Goal: Task Accomplishment & Management: Contribute content

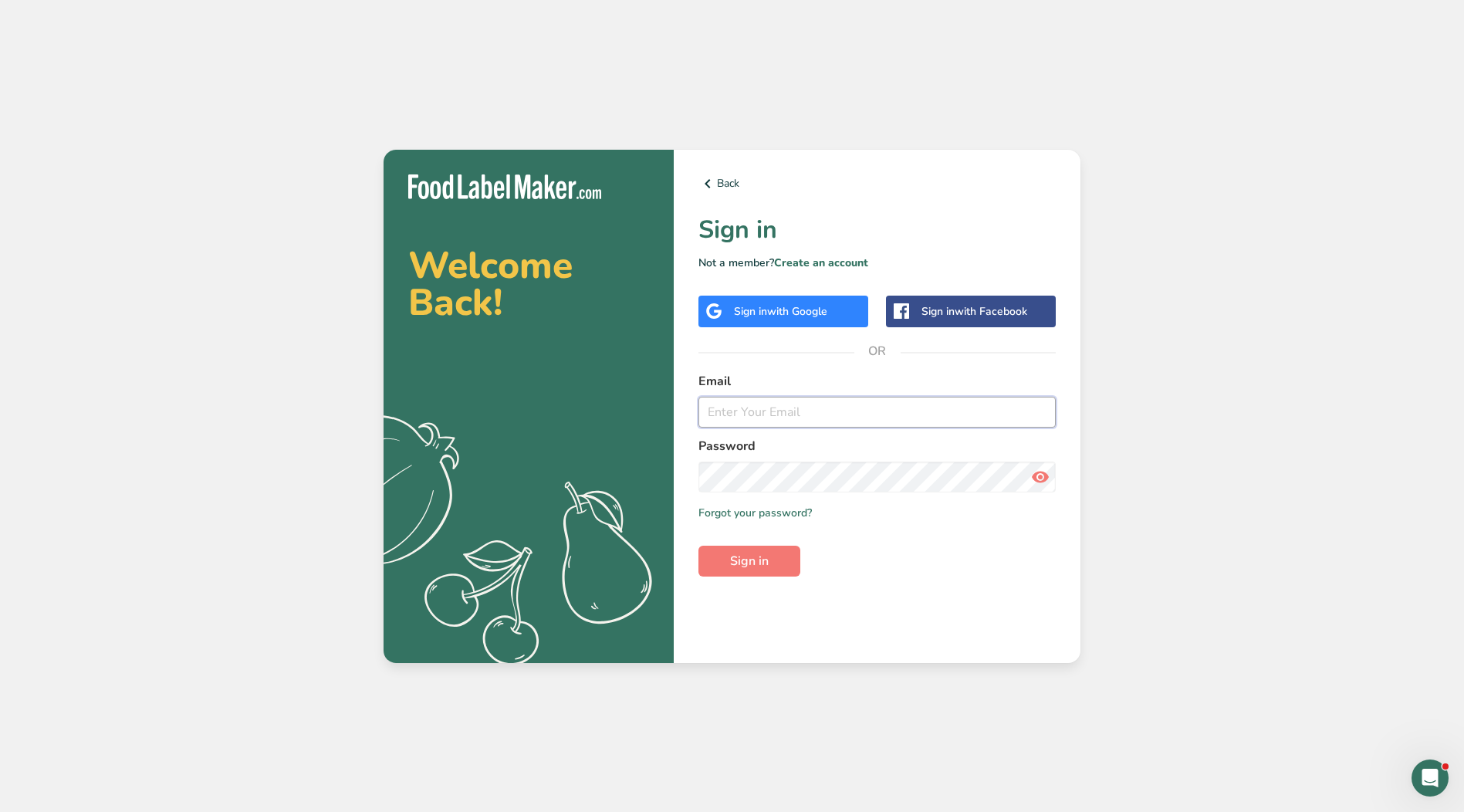
click at [855, 419] on input "email" at bounding box center [877, 411] width 358 height 31
click at [756, 407] on input "email" at bounding box center [877, 411] width 358 height 31
type input "[EMAIL_ADDRESS][DOMAIN_NAME]"
click at [699, 546] on button "Sign in" at bounding box center [749, 561] width 102 height 31
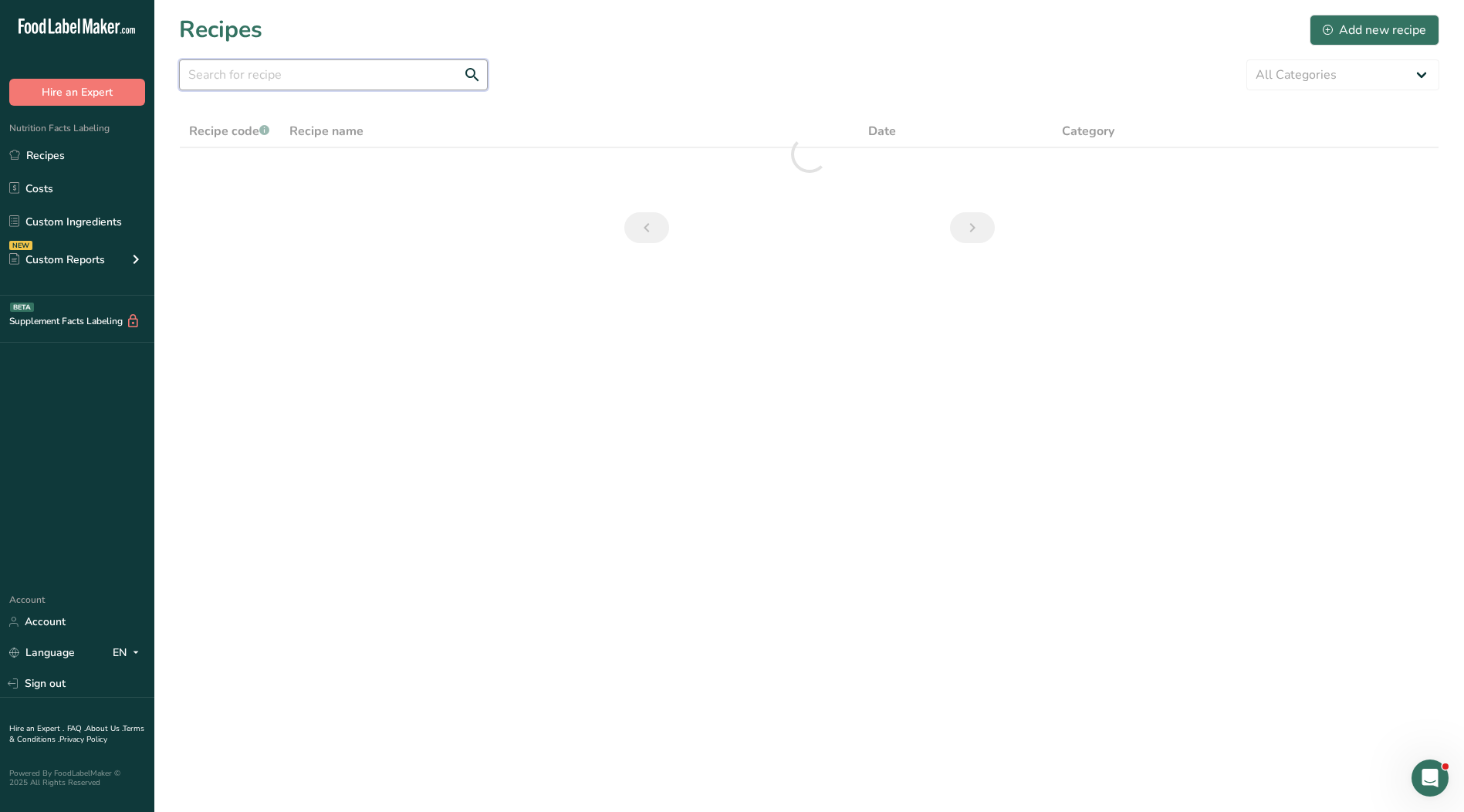
click at [277, 82] on input "text" at bounding box center [333, 74] width 309 height 31
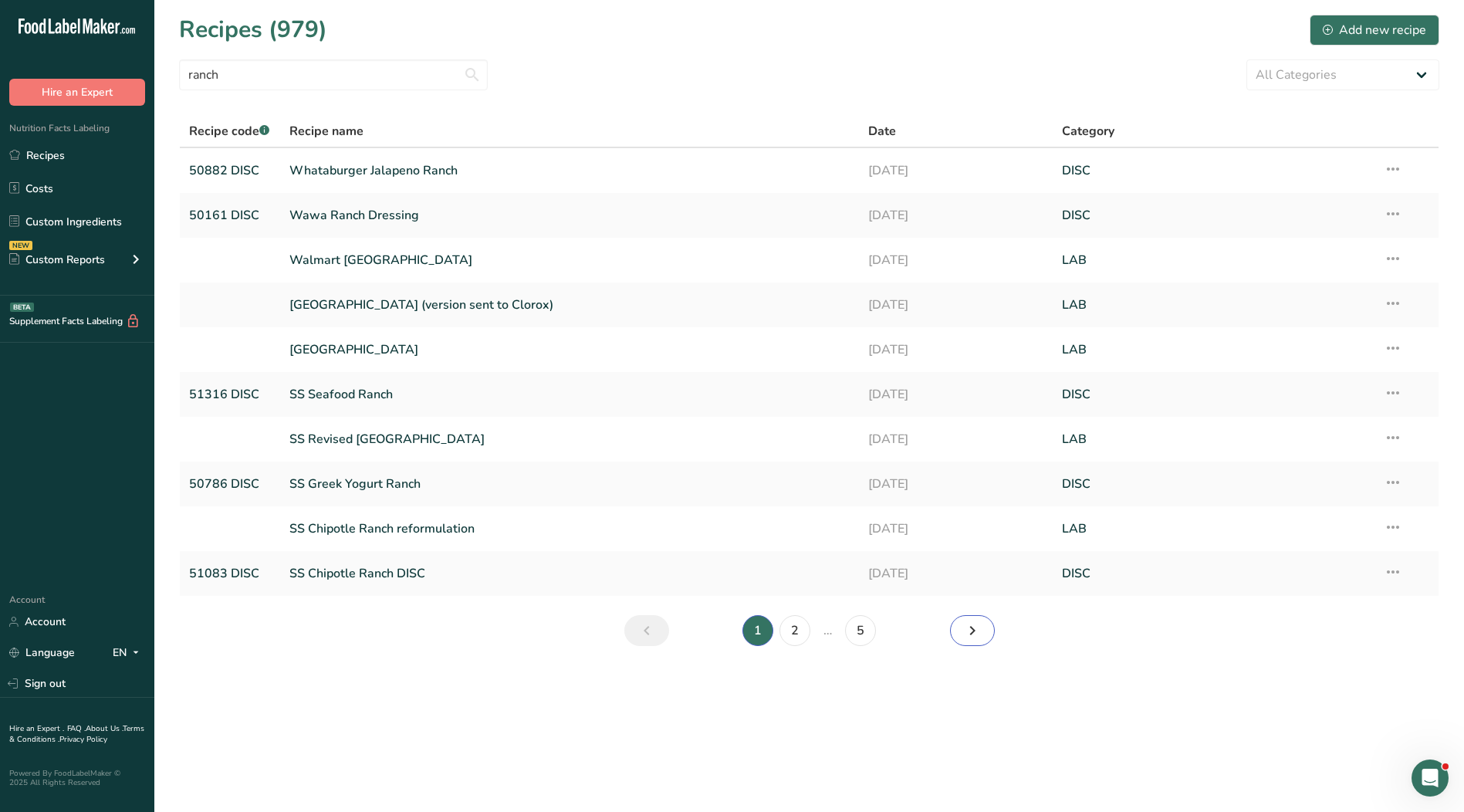
click at [973, 639] on icon "Next page" at bounding box center [972, 631] width 19 height 28
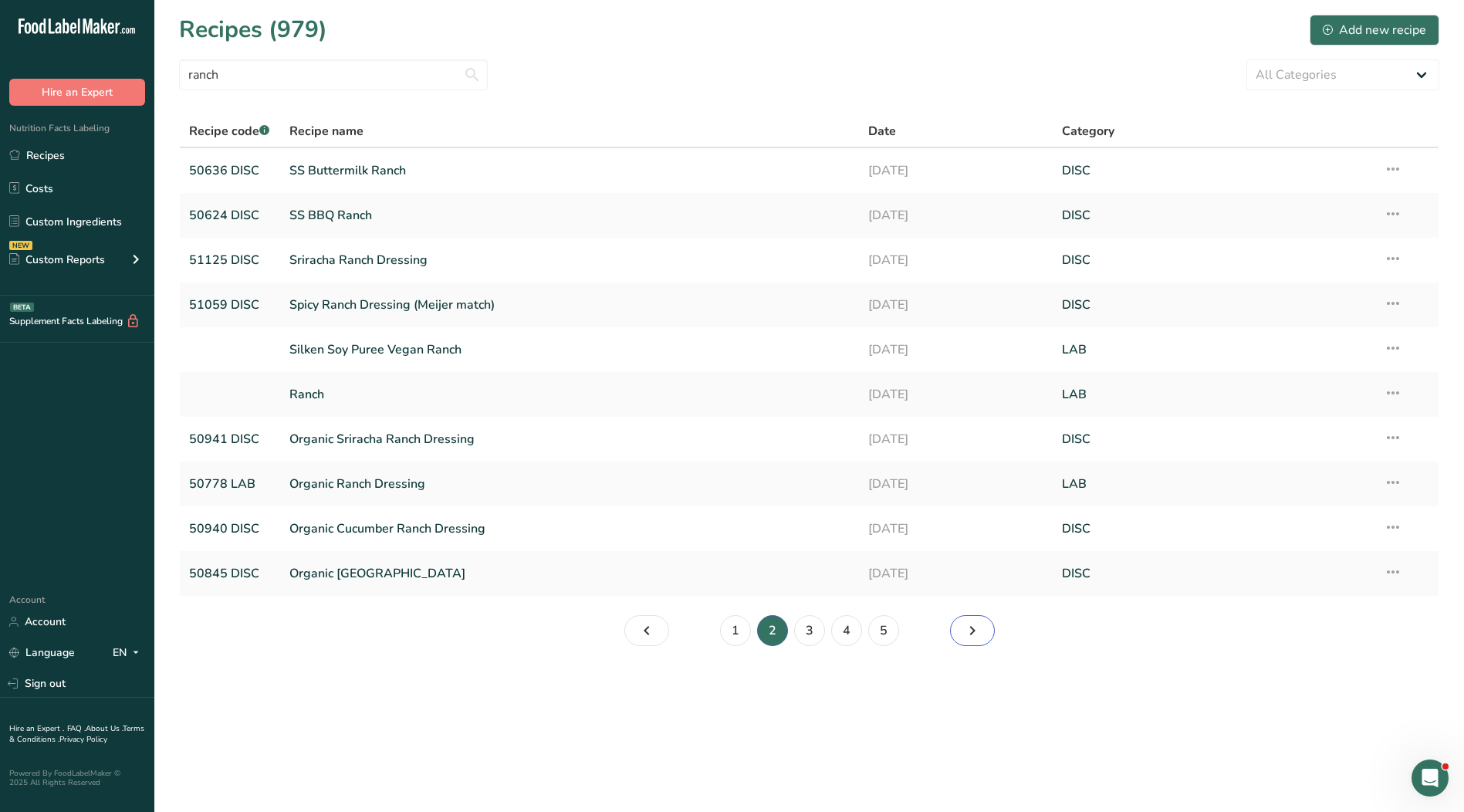
click at [973, 633] on icon "Page 3." at bounding box center [972, 631] width 19 height 28
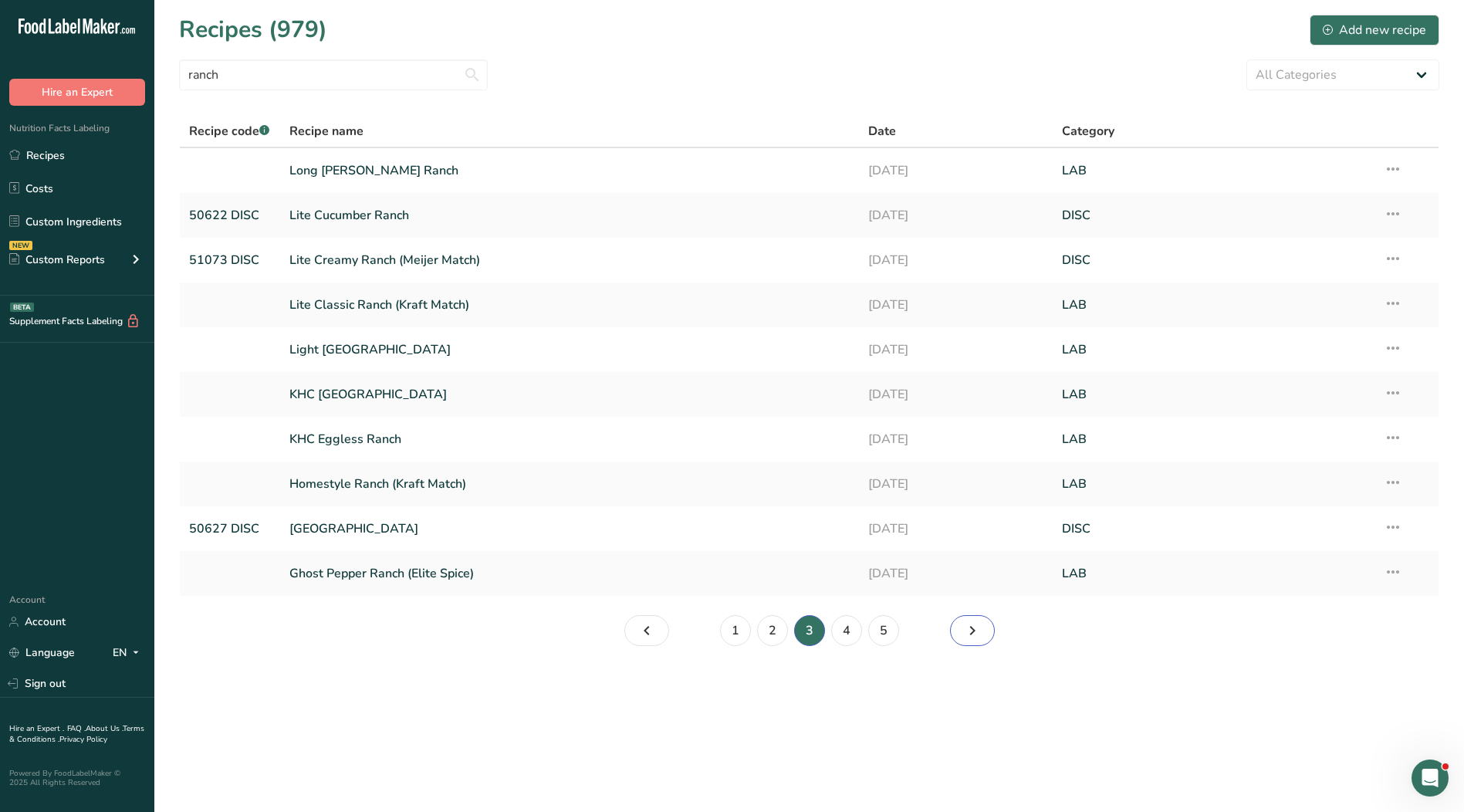
click at [973, 633] on icon "Page 4." at bounding box center [972, 631] width 19 height 28
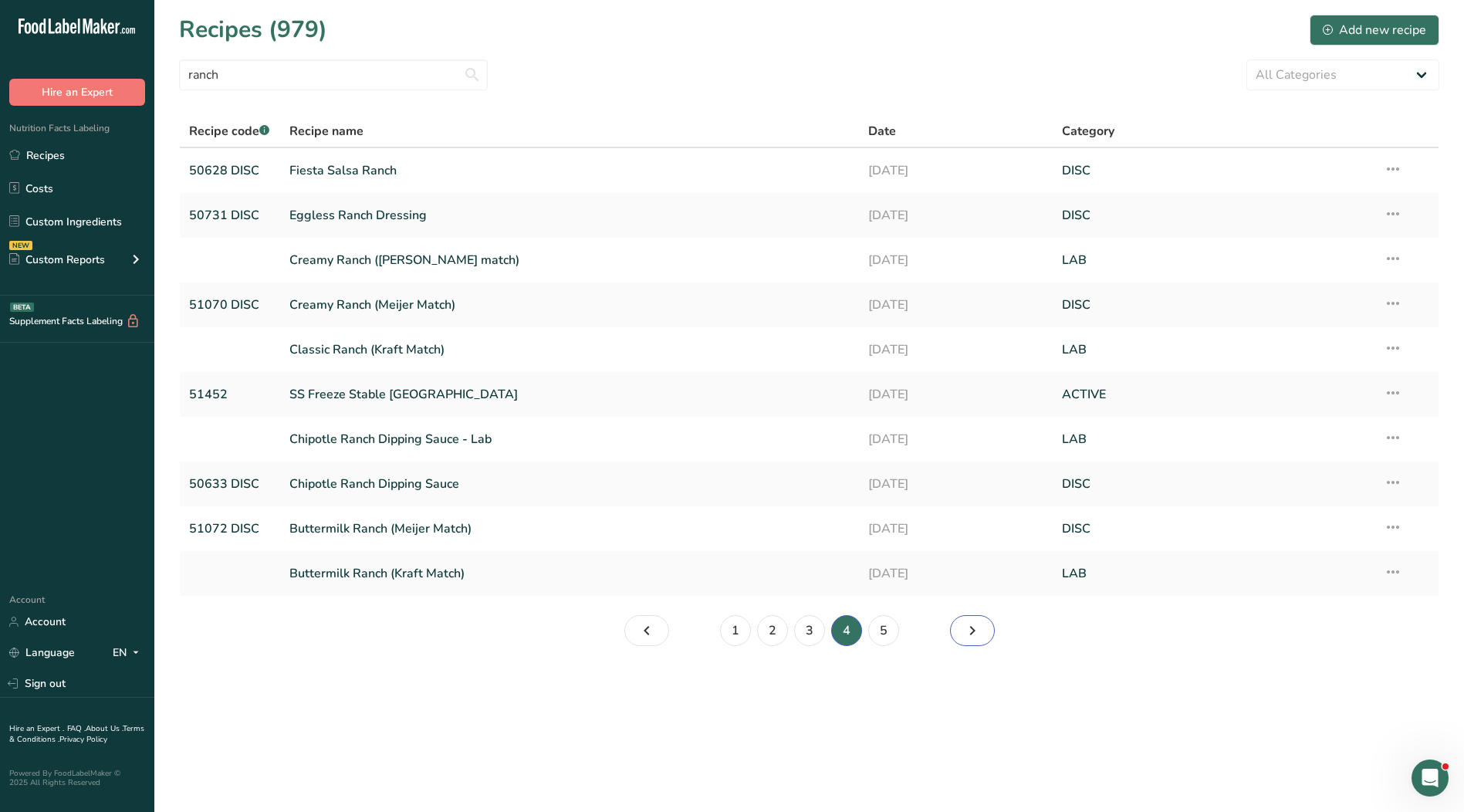
click at [973, 626] on icon "Page 5." at bounding box center [972, 631] width 19 height 28
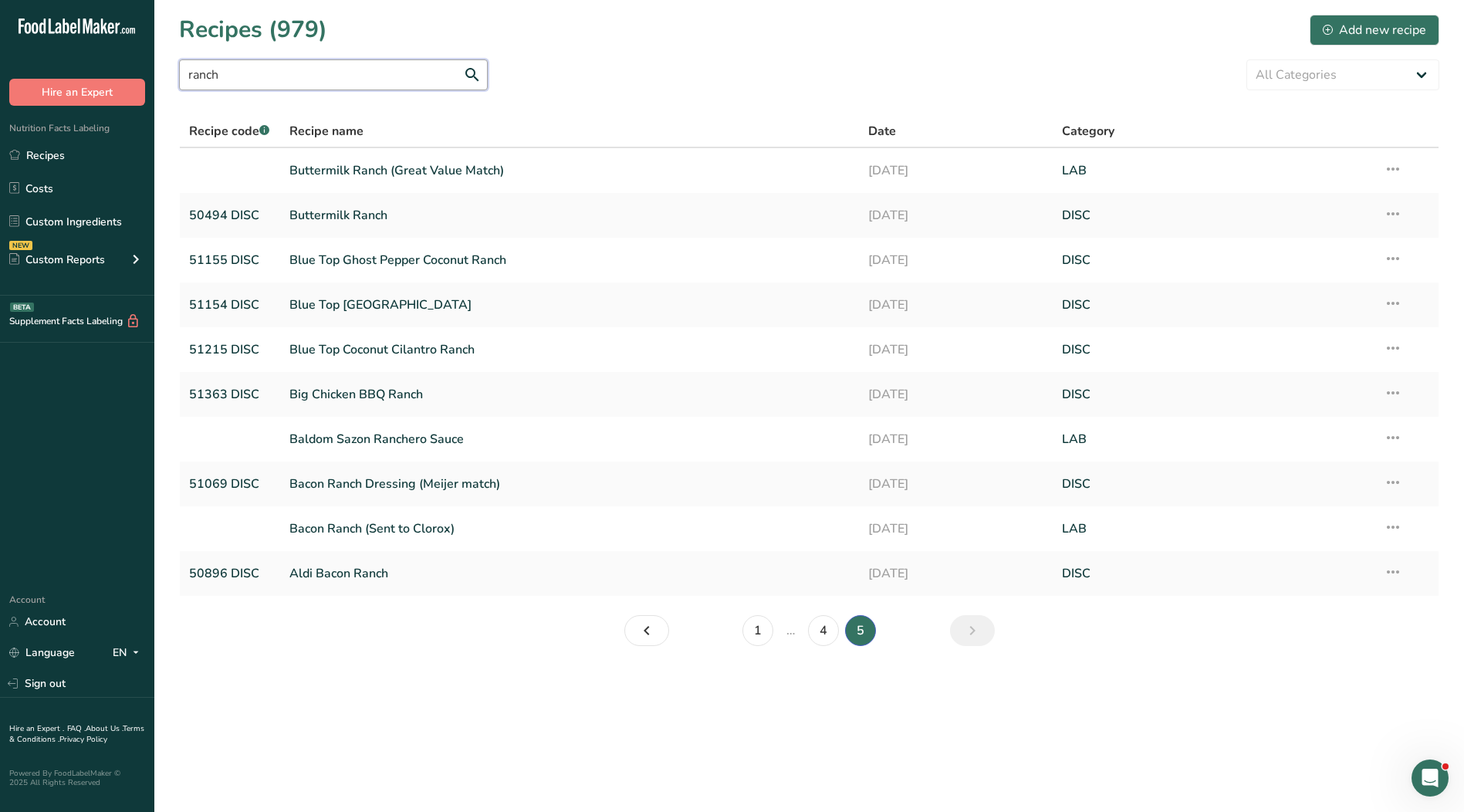
drag, startPoint x: 294, startPoint y: 76, endPoint x: 138, endPoint y: 73, distance: 156.0
click at [138, 73] on div ".a-20{fill:#fff;} Hire an Expert Nutrition Facts Labeling Recipes Costs Custom …" at bounding box center [732, 406] width 1464 height 812
type input "walmart"
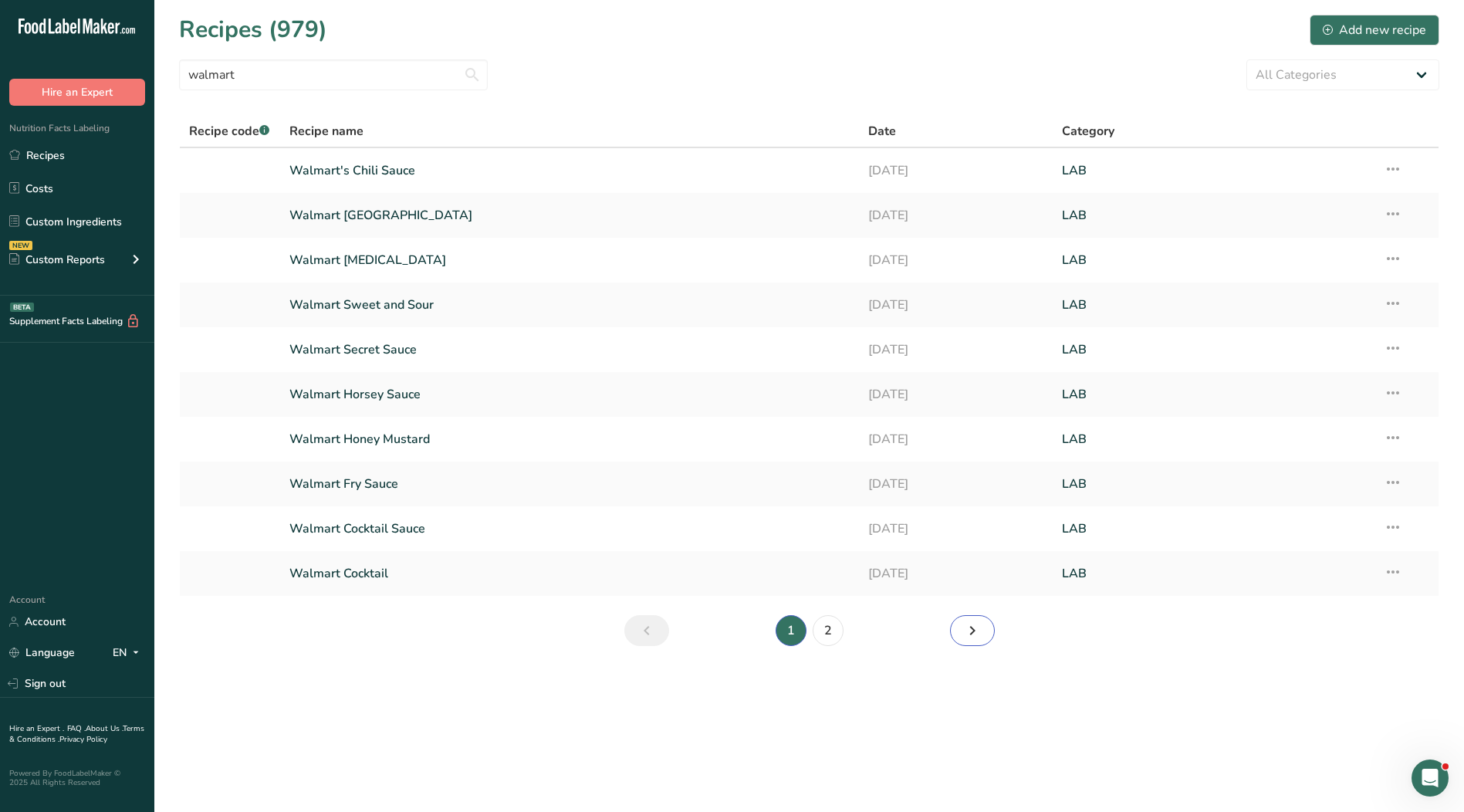
click at [975, 630] on icon "Page 2." at bounding box center [972, 631] width 19 height 28
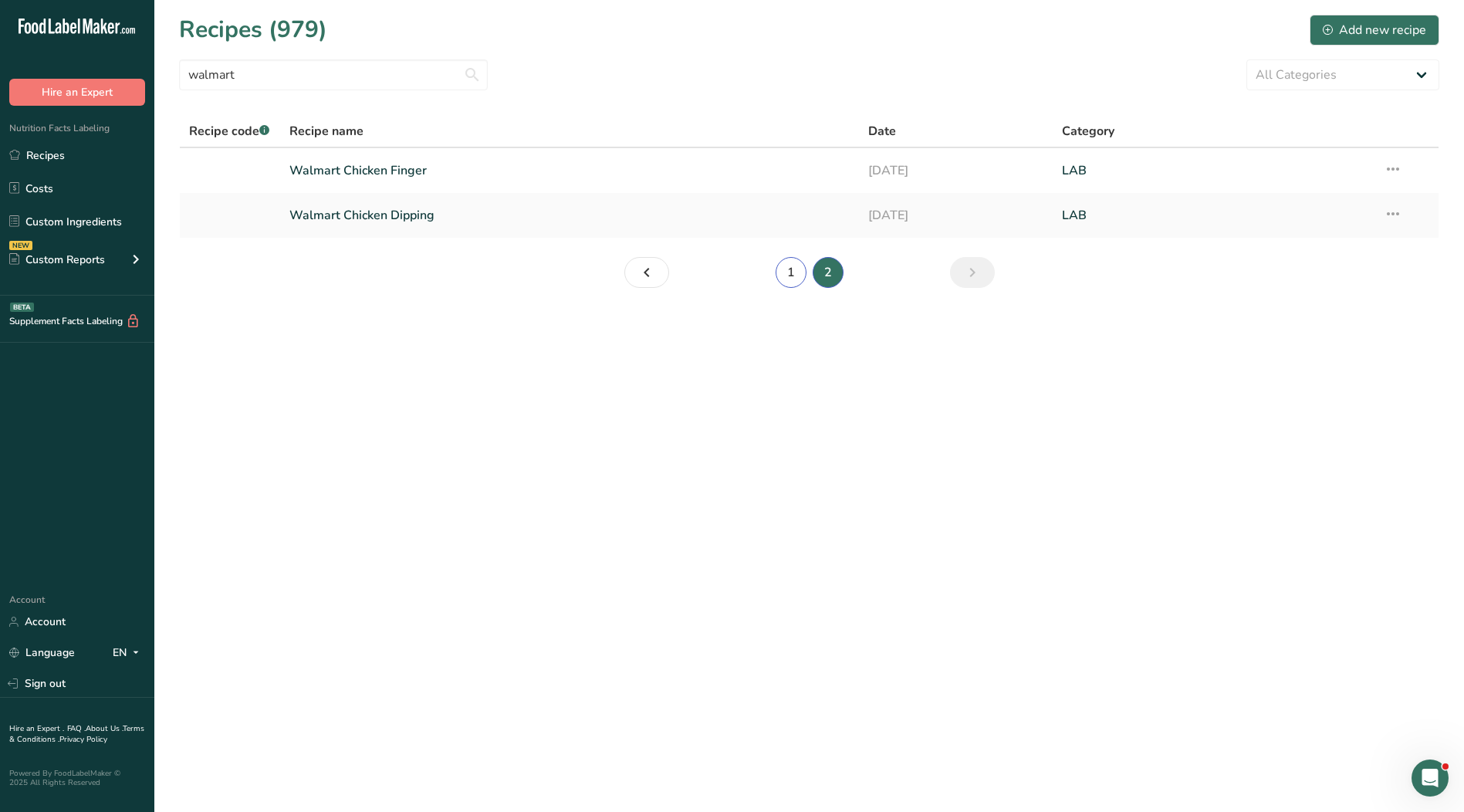
click at [793, 274] on link "1" at bounding box center [791, 272] width 31 height 31
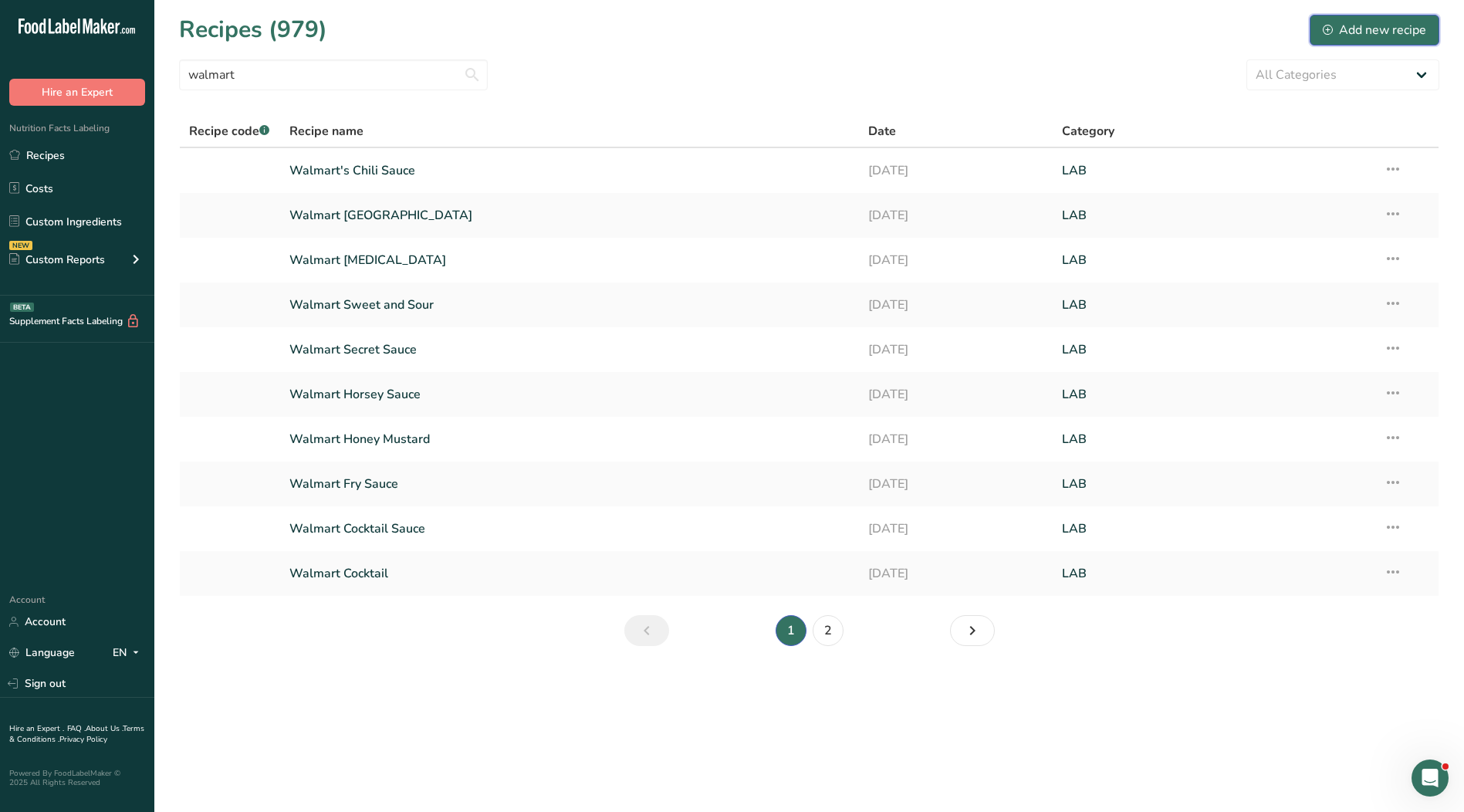
click at [1377, 30] on div "Add new recipe" at bounding box center [1374, 30] width 104 height 19
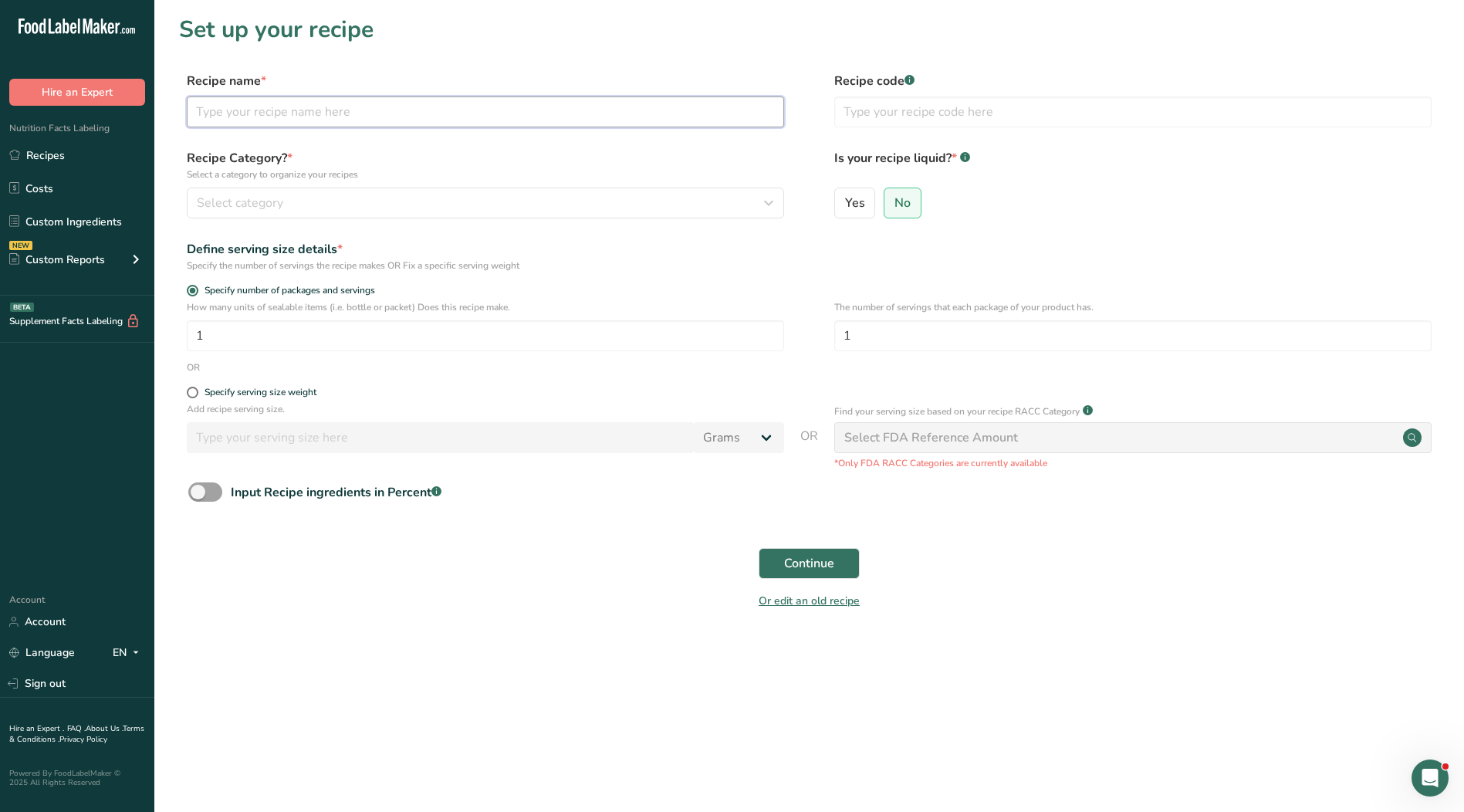
click at [499, 102] on input "text" at bounding box center [485, 111] width 597 height 31
type input "Walmart Ranch"
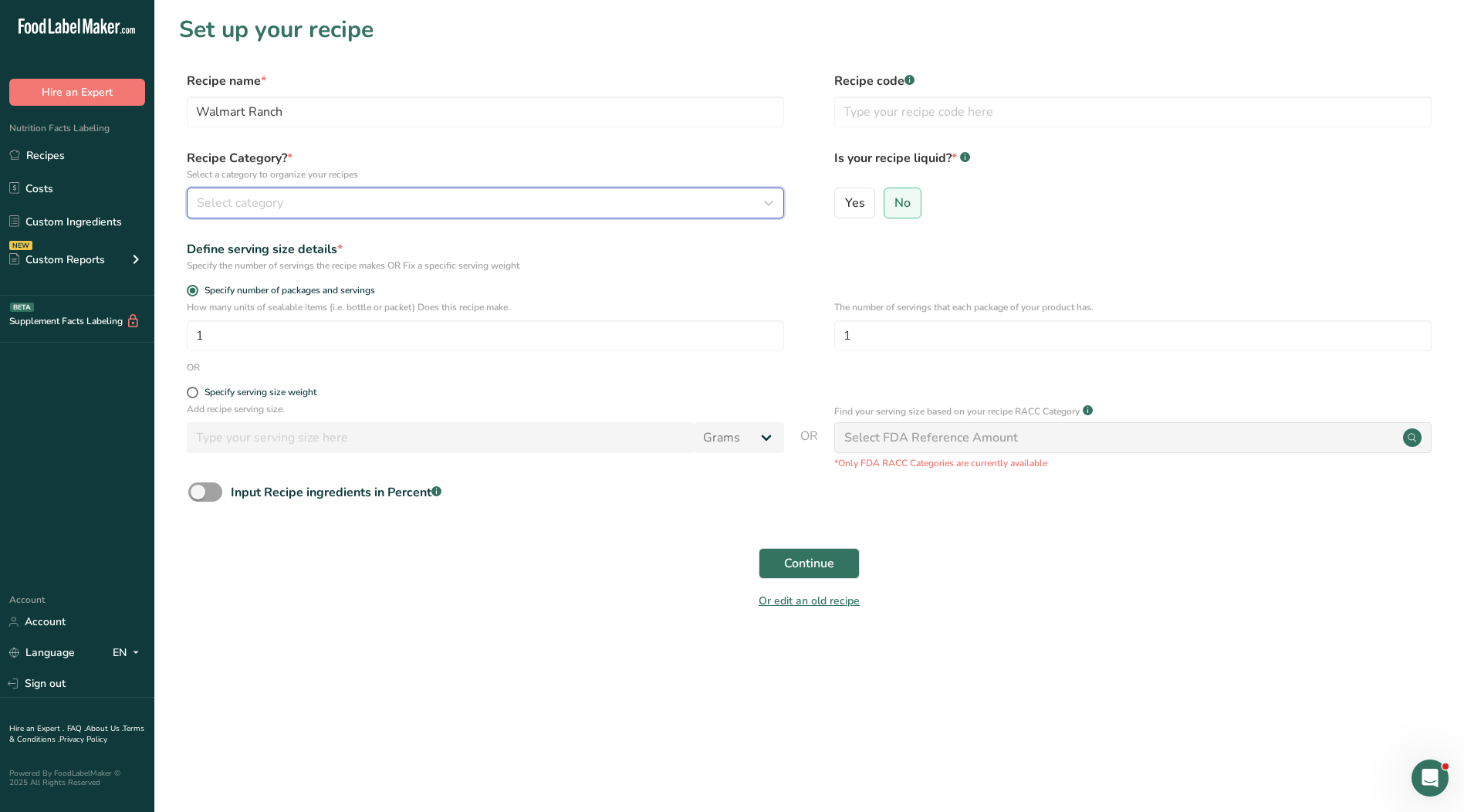
click at [457, 203] on div "Select category" at bounding box center [481, 203] width 568 height 19
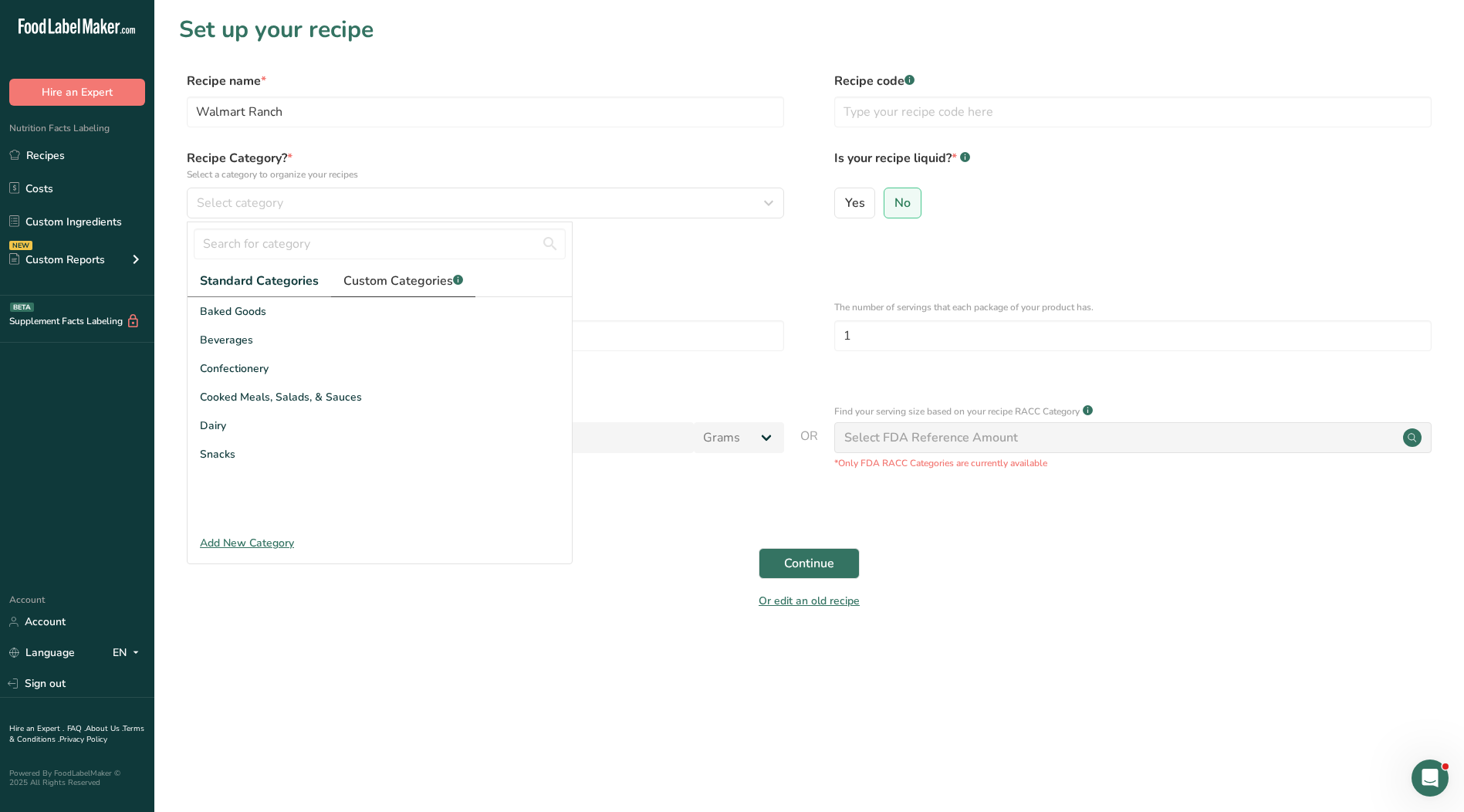
click at [417, 276] on span "Custom Categories .a-a{fill:#347362;}.b-a{fill:#fff;}" at bounding box center [402, 281] width 119 height 19
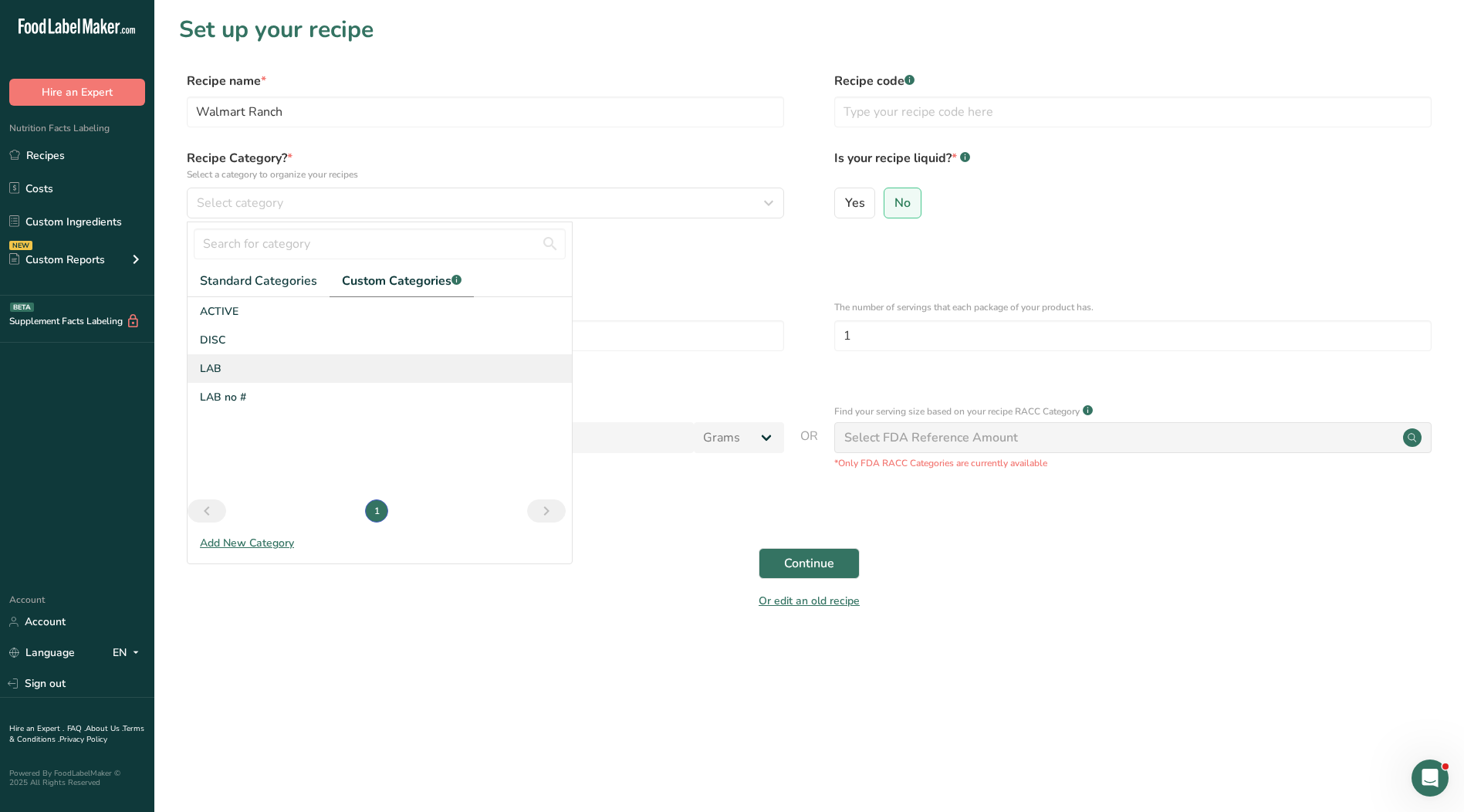
click at [232, 365] on div "LAB" at bounding box center [380, 368] width 384 height 29
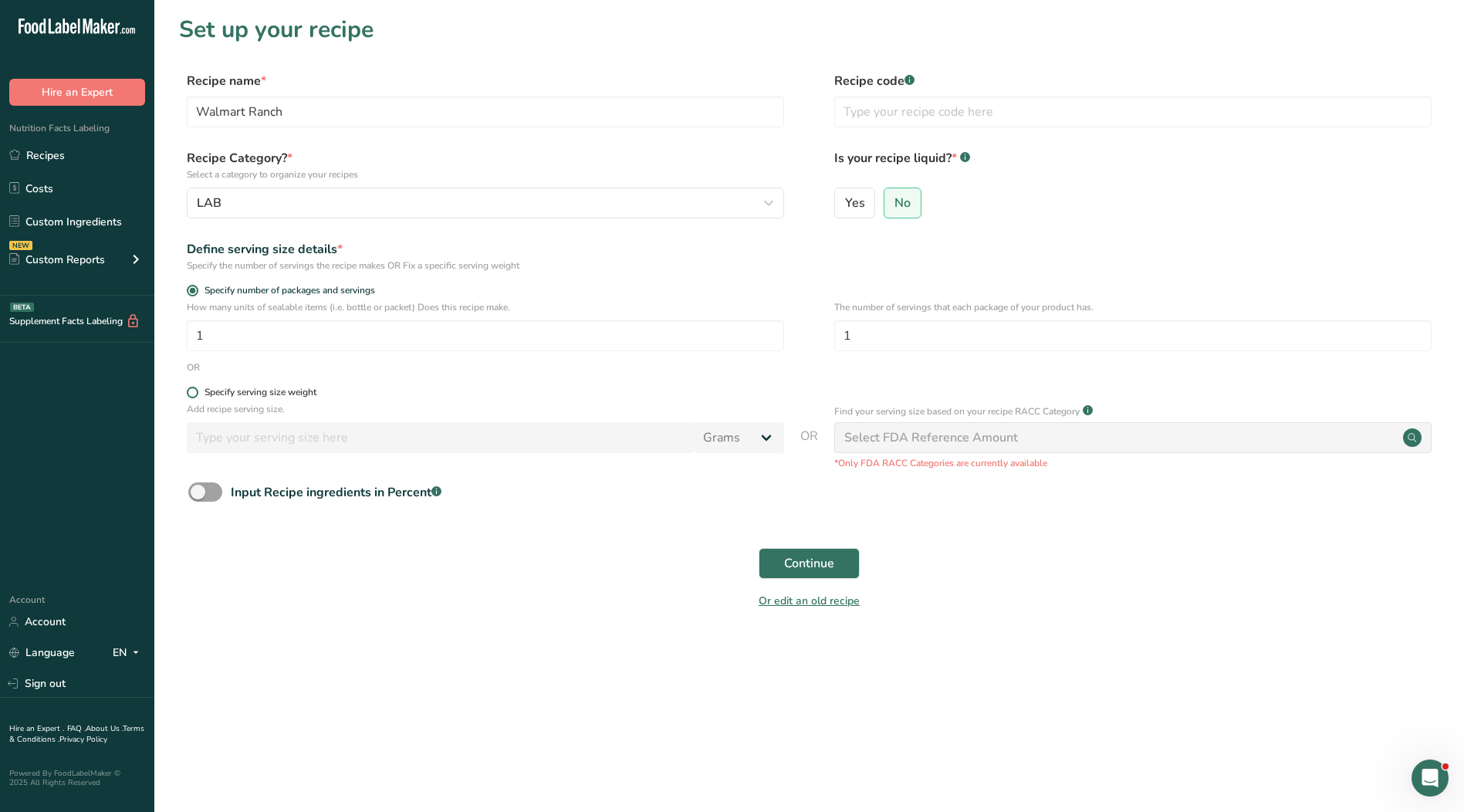
click at [194, 393] on span at bounding box center [192, 392] width 12 height 12
click at [194, 393] on input "Specify serving size weight" at bounding box center [191, 392] width 10 height 10
radio input "true"
radio input "false"
click at [234, 436] on input "number" at bounding box center [440, 437] width 507 height 31
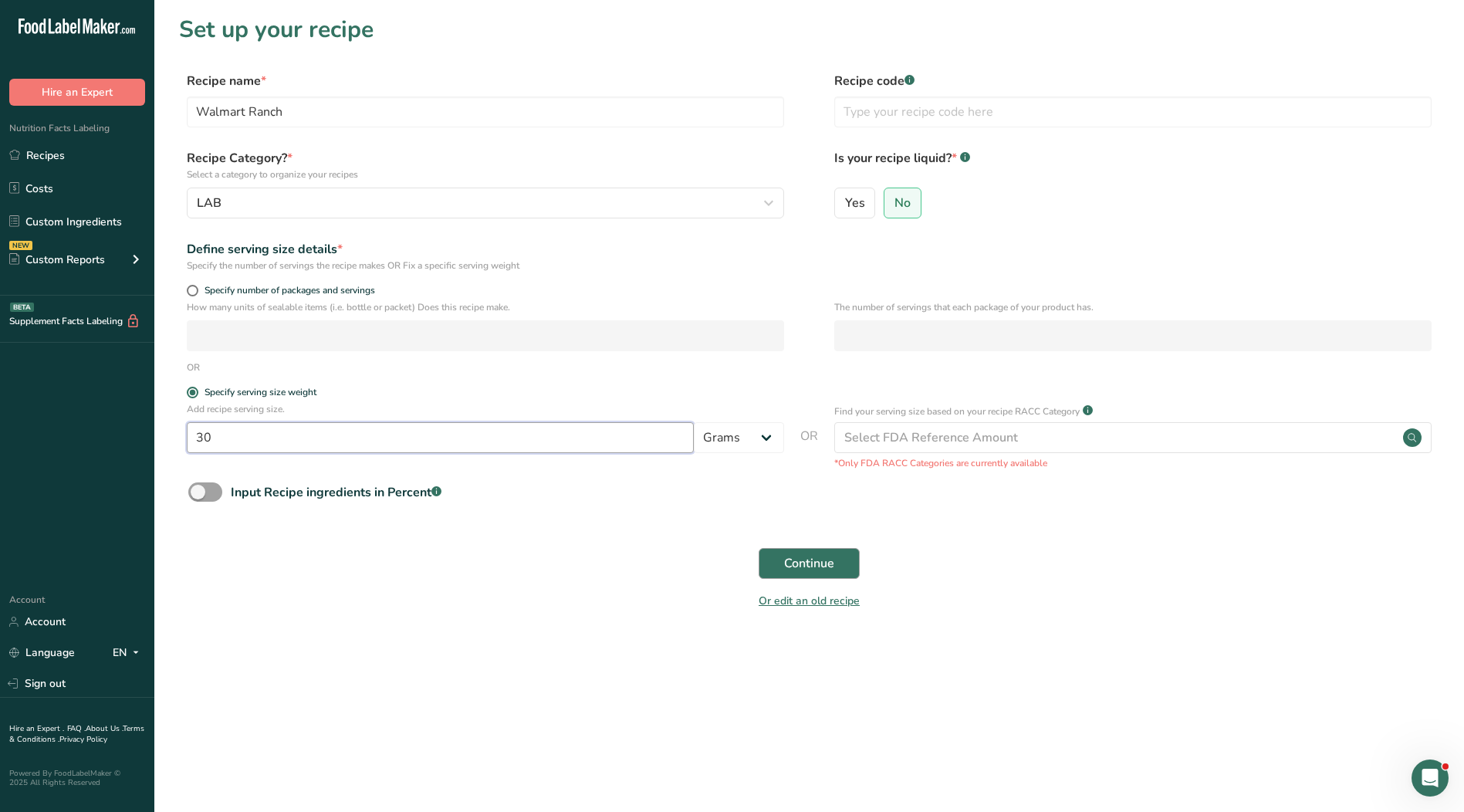
type input "30"
click at [799, 560] on span "Continue" at bounding box center [809, 563] width 50 height 19
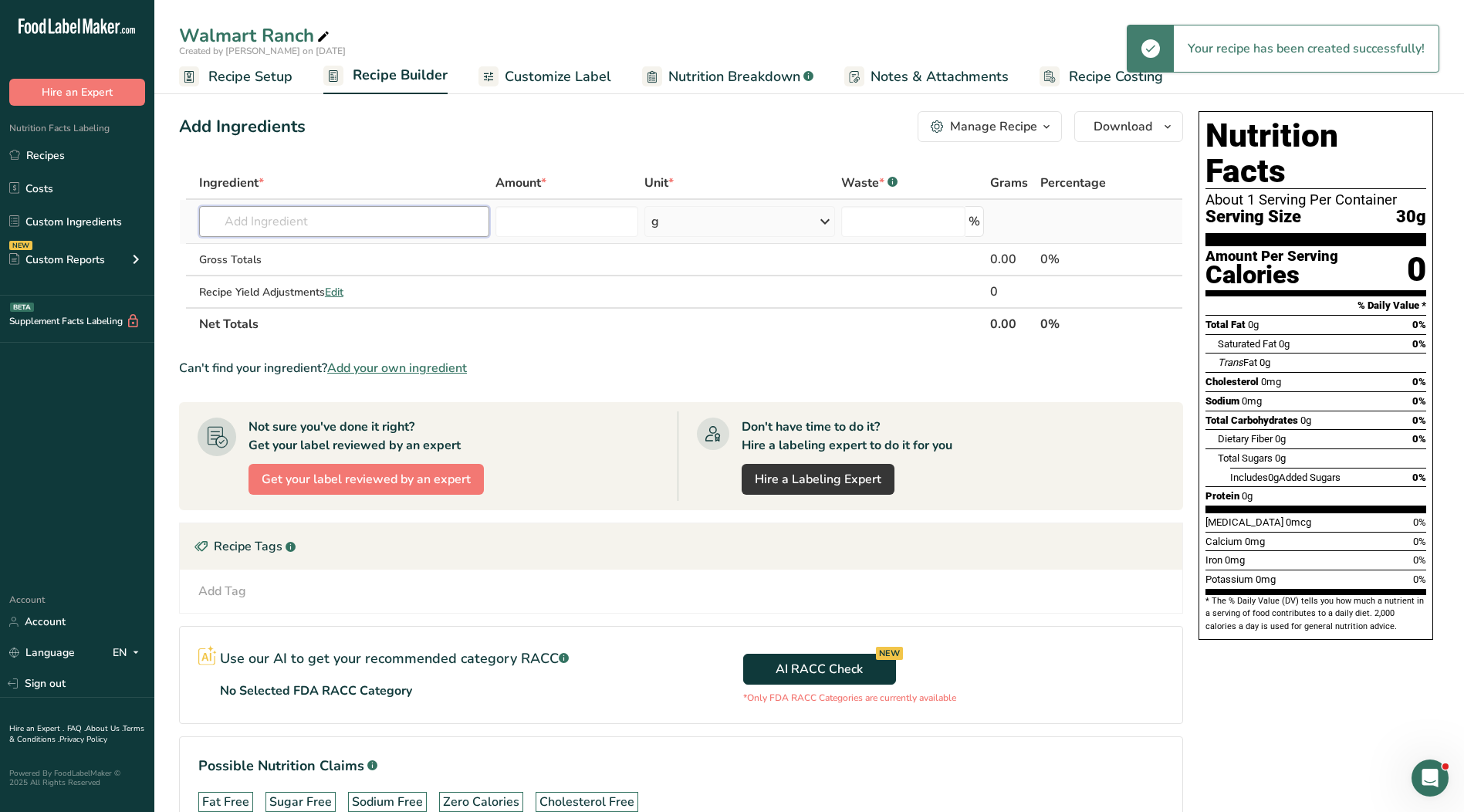
click at [337, 233] on input "text" at bounding box center [344, 221] width 290 height 31
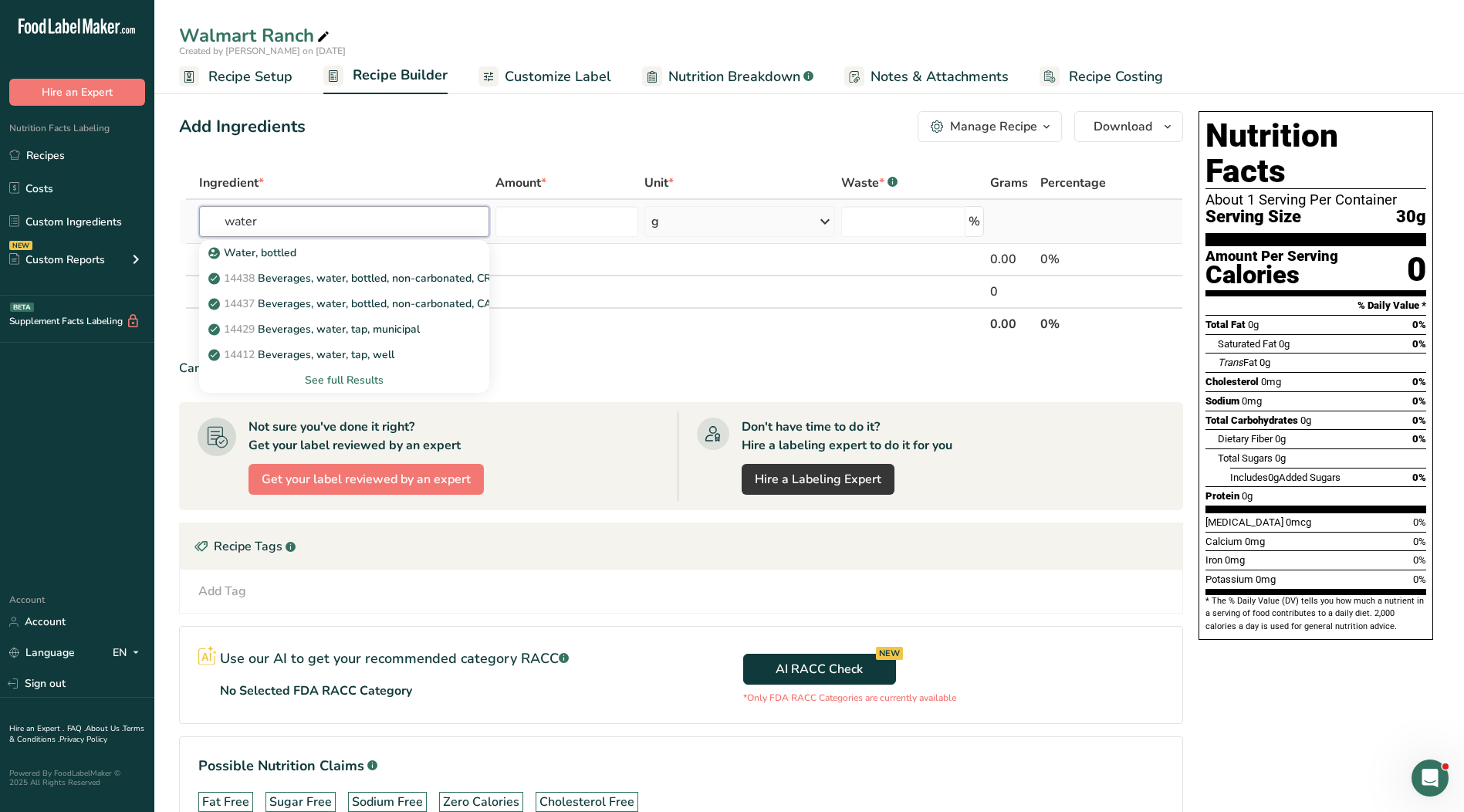
type input "water"
click at [350, 378] on div "See full Results" at bounding box center [344, 379] width 265 height 16
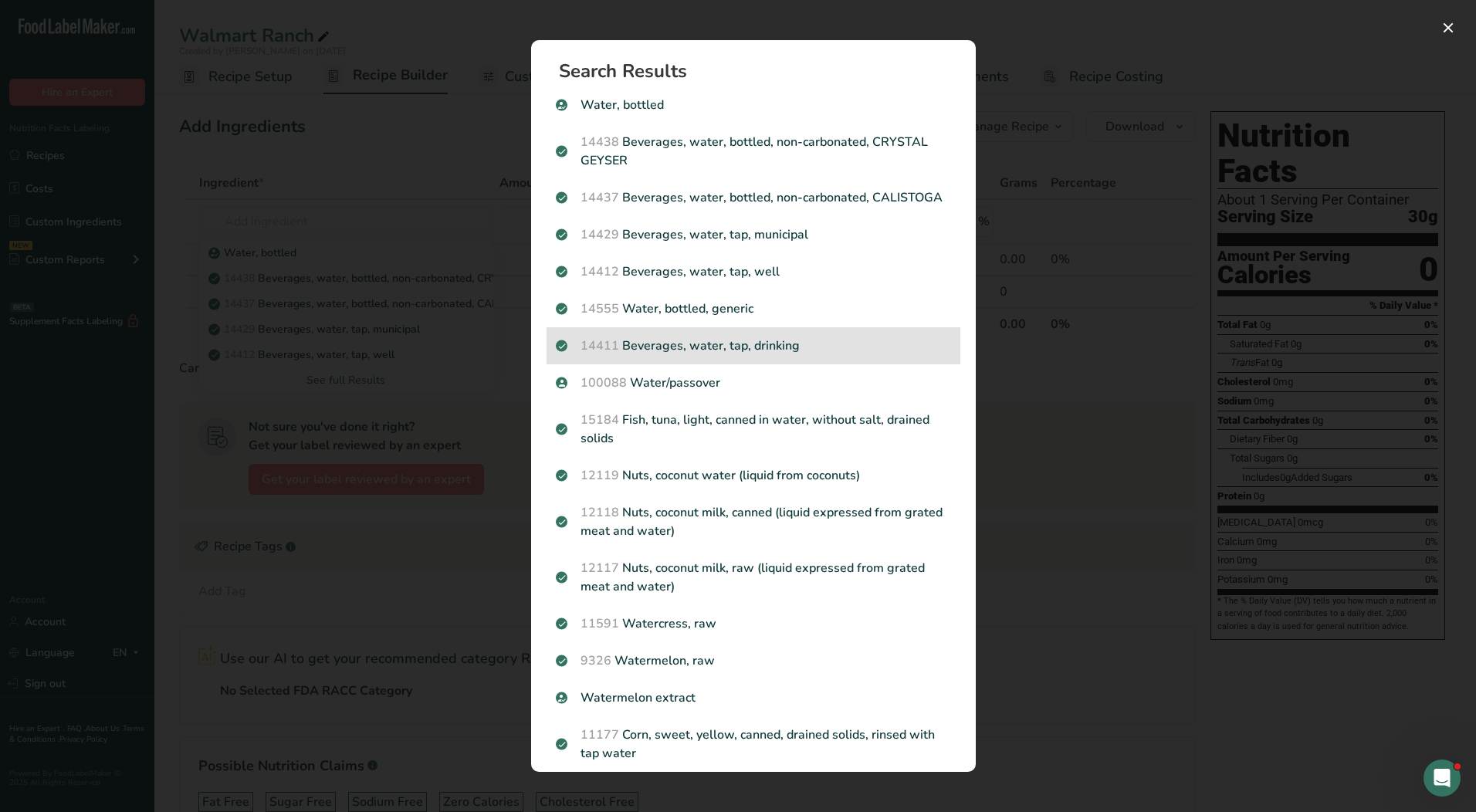
click at [744, 365] on div "14411 Beverages, water, tap, drinking" at bounding box center [753, 346] width 414 height 37
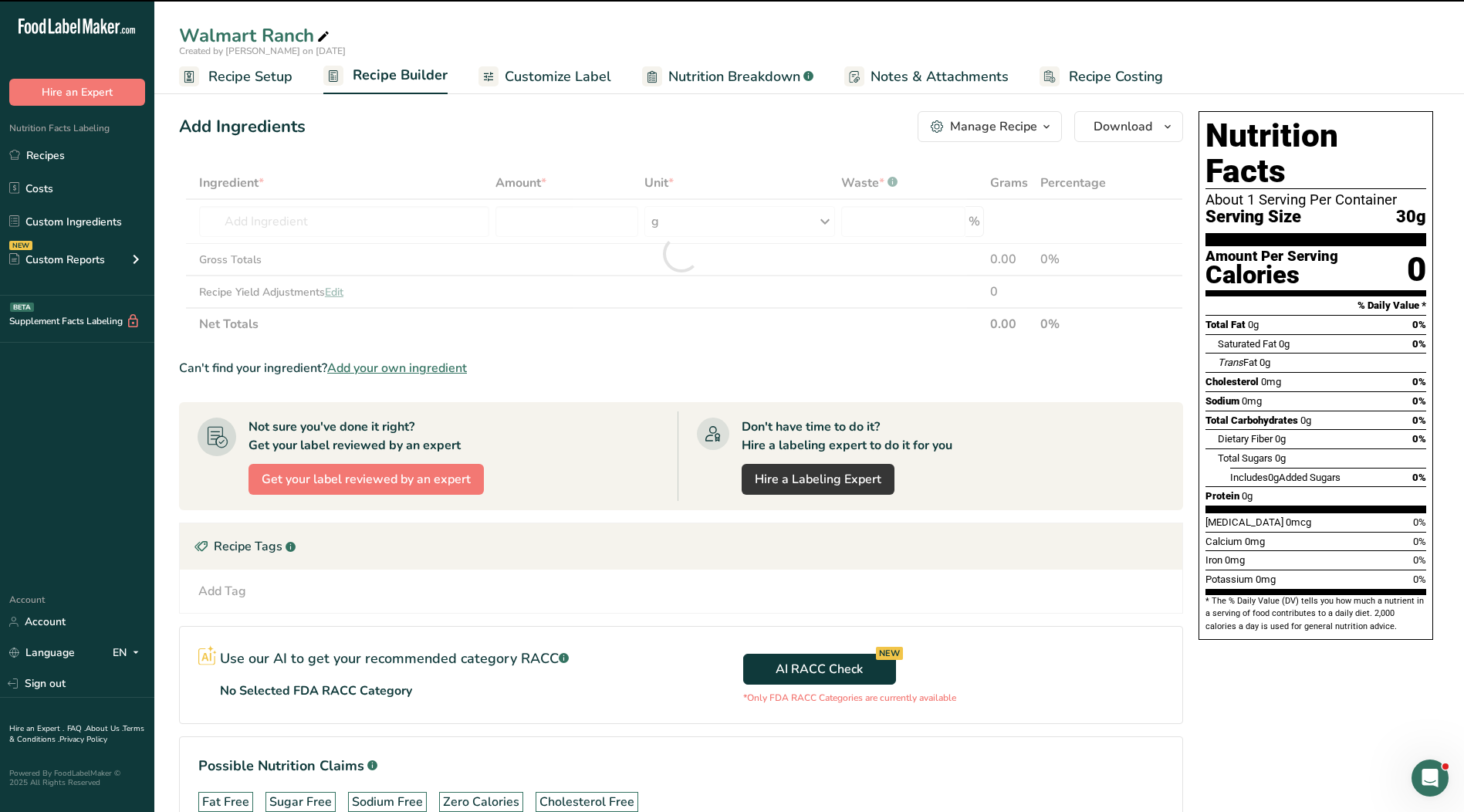
type input "0"
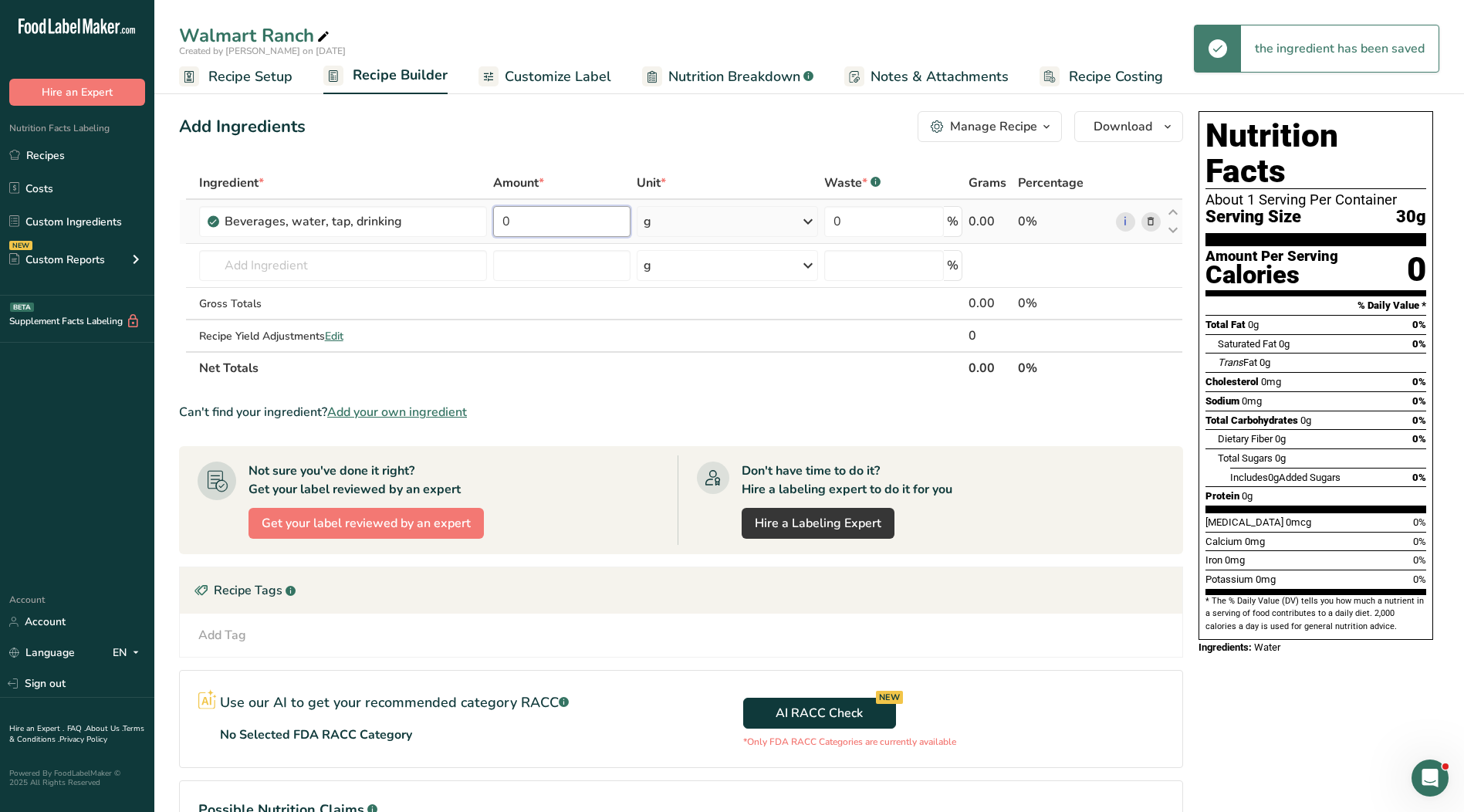
drag, startPoint x: 546, startPoint y: 222, endPoint x: 488, endPoint y: 221, distance: 58.0
click at [488, 221] on tr "Beverages, water, tap, drinking 0 g Portions 1 fl oz 1 serving 8 fl oz 1 liter …" at bounding box center [680, 222] width 1003 height 44
type input "39"
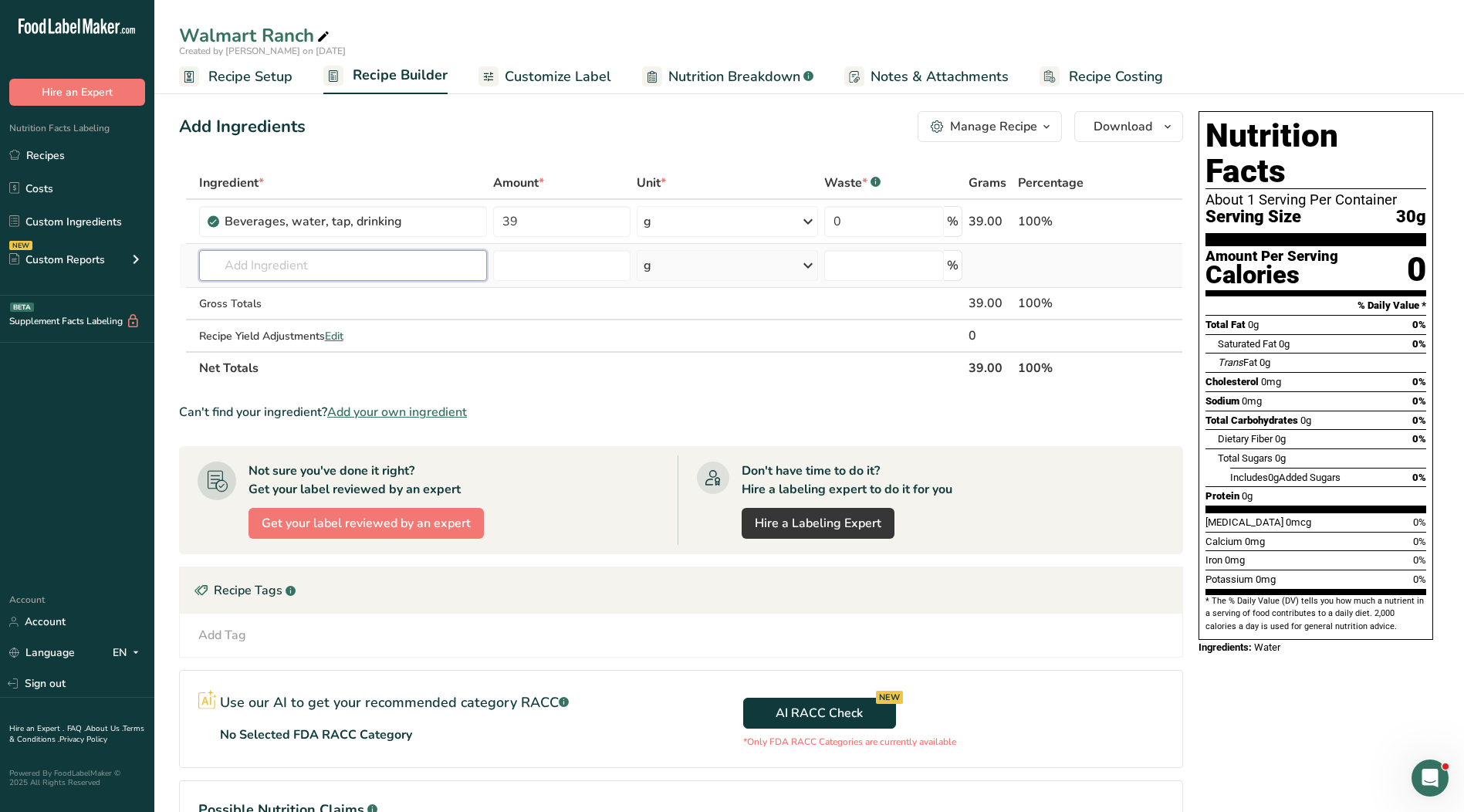
click at [376, 272] on div "Ingredient * Amount * Unit * Waste * .a-a{fill:#347362;}.b-a{fill:#fff;} Grams …" at bounding box center [681, 275] width 1005 height 218
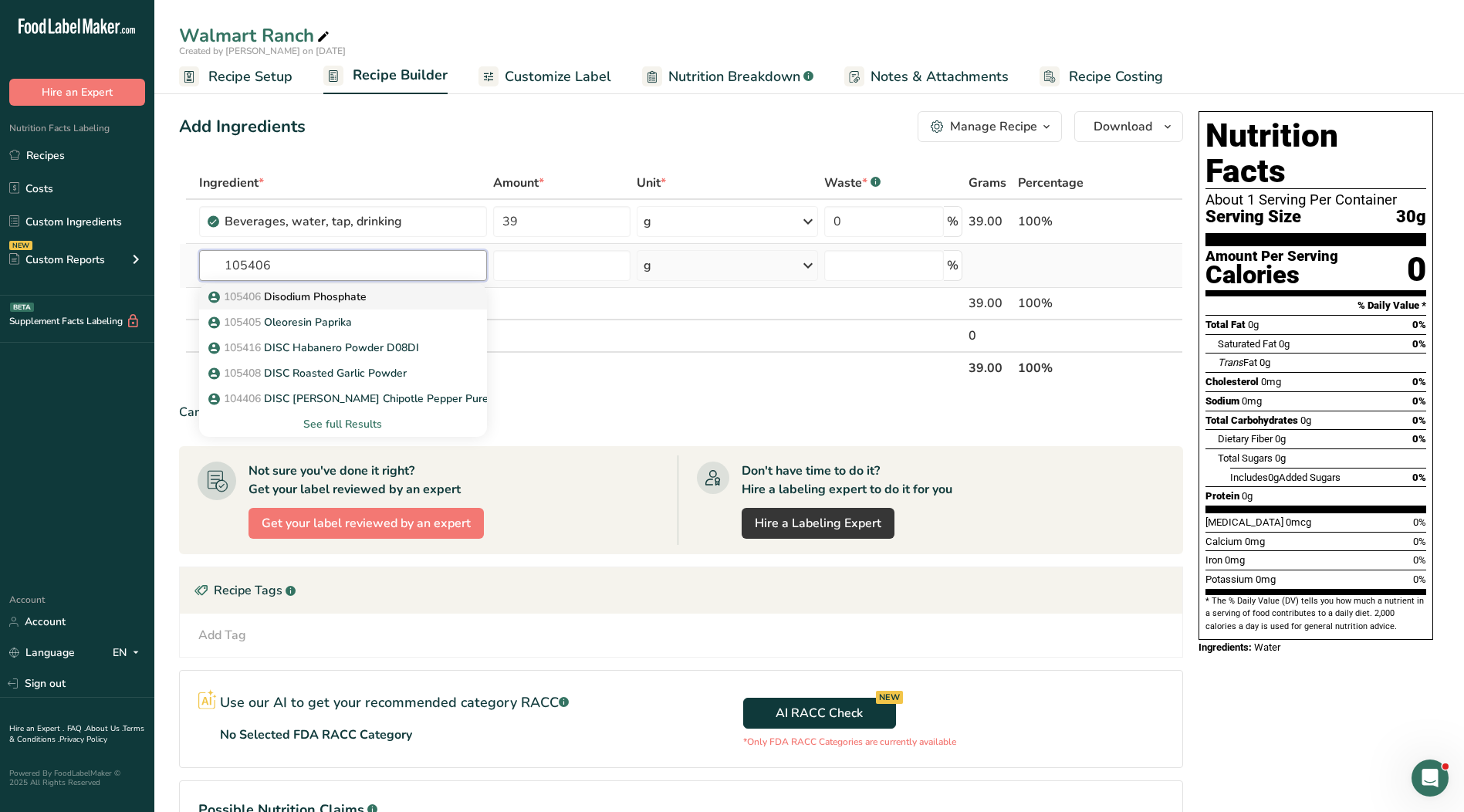
type input "105406"
click at [362, 290] on p "105406 Disodium Phosphate" at bounding box center [289, 297] width 155 height 16
type input "Disodium Phosphate"
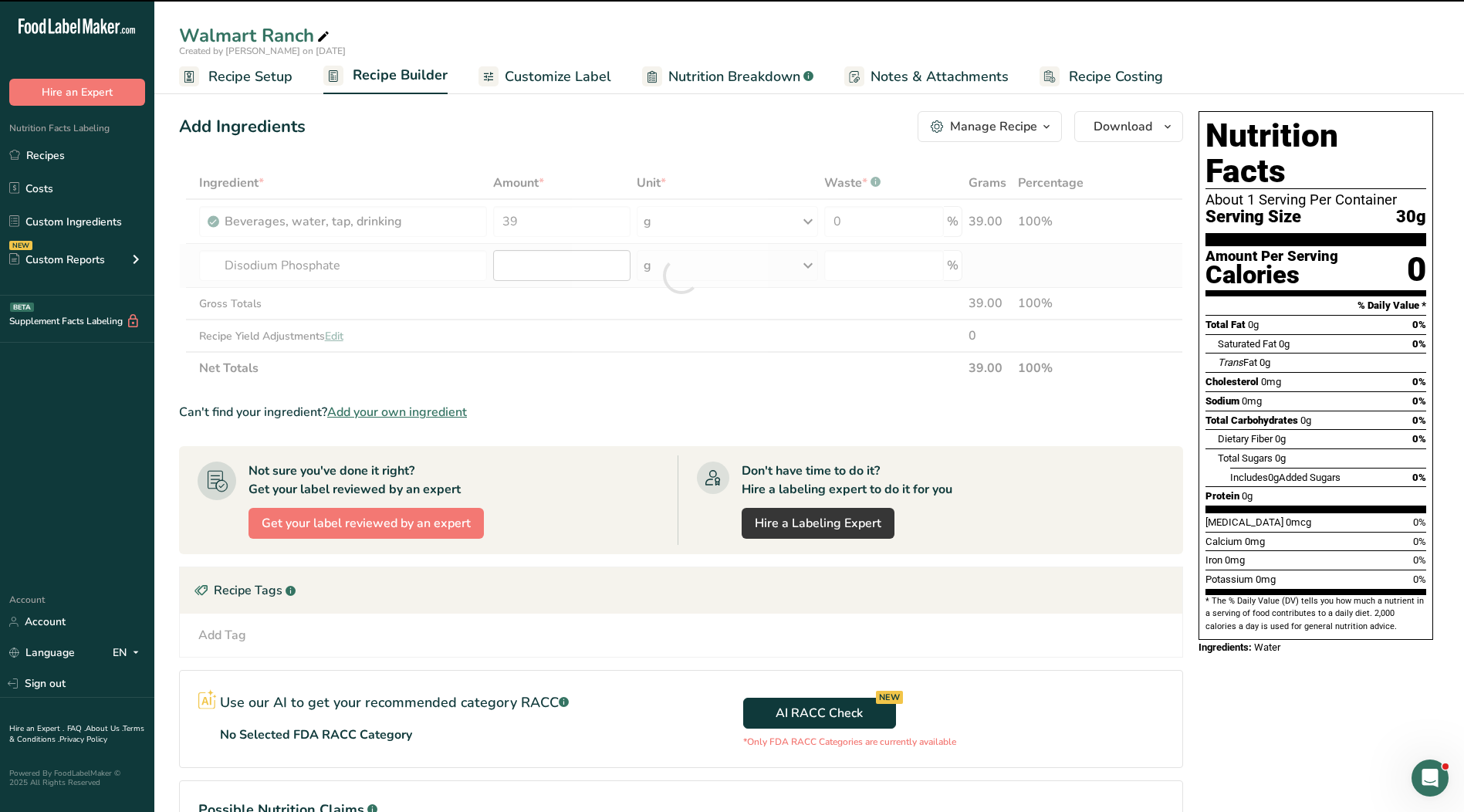
type input "0"
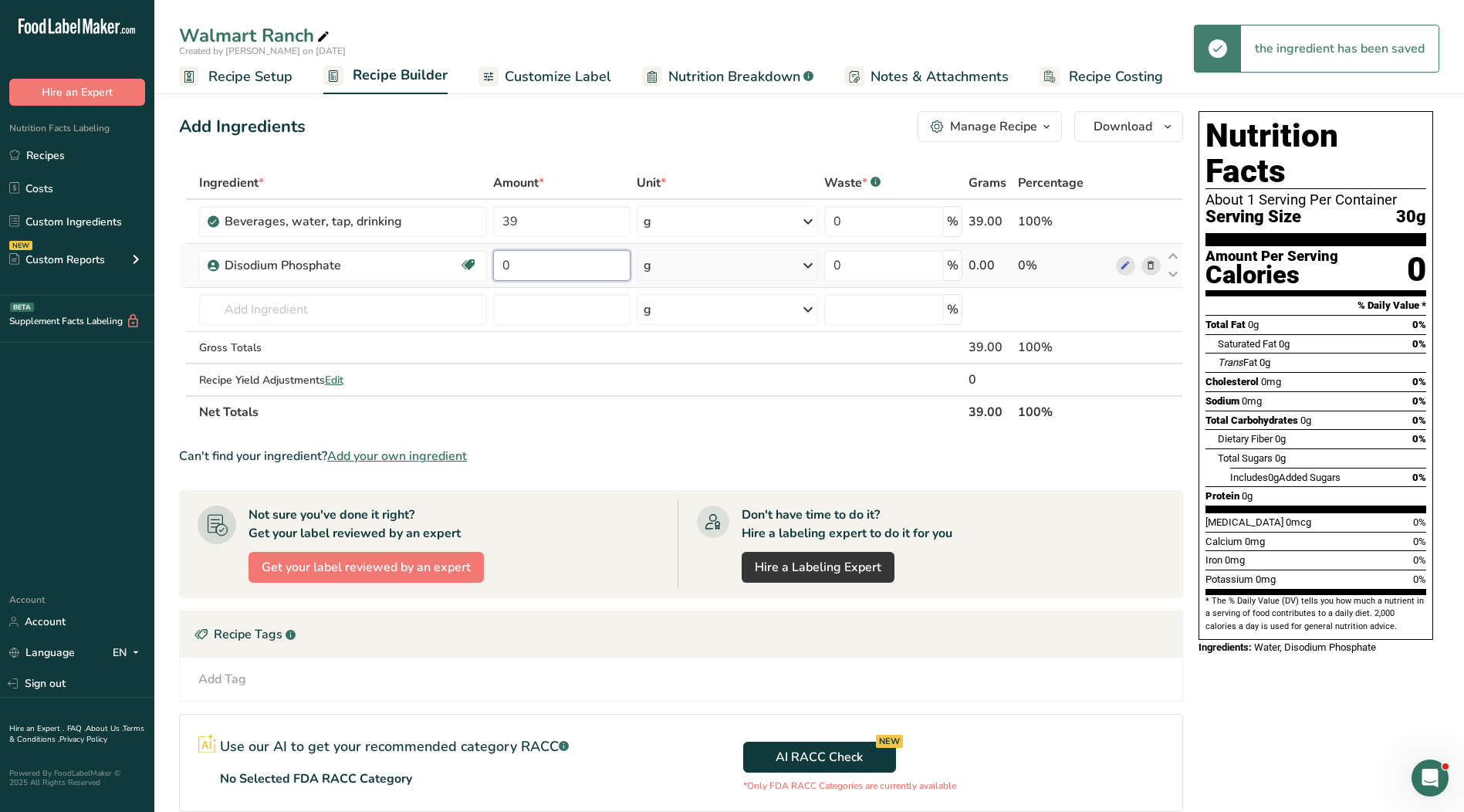
drag, startPoint x: 535, startPoint y: 264, endPoint x: 493, endPoint y: 265, distance: 42.0
click at [493, 265] on input "0" at bounding box center [561, 265] width 137 height 31
type input "0.1"
click at [268, 317] on div "Ingredient * Amount * Unit * Waste * .a-a{fill:#347362;}.b-a{fill:#fff;} Grams …" at bounding box center [681, 297] width 1005 height 261
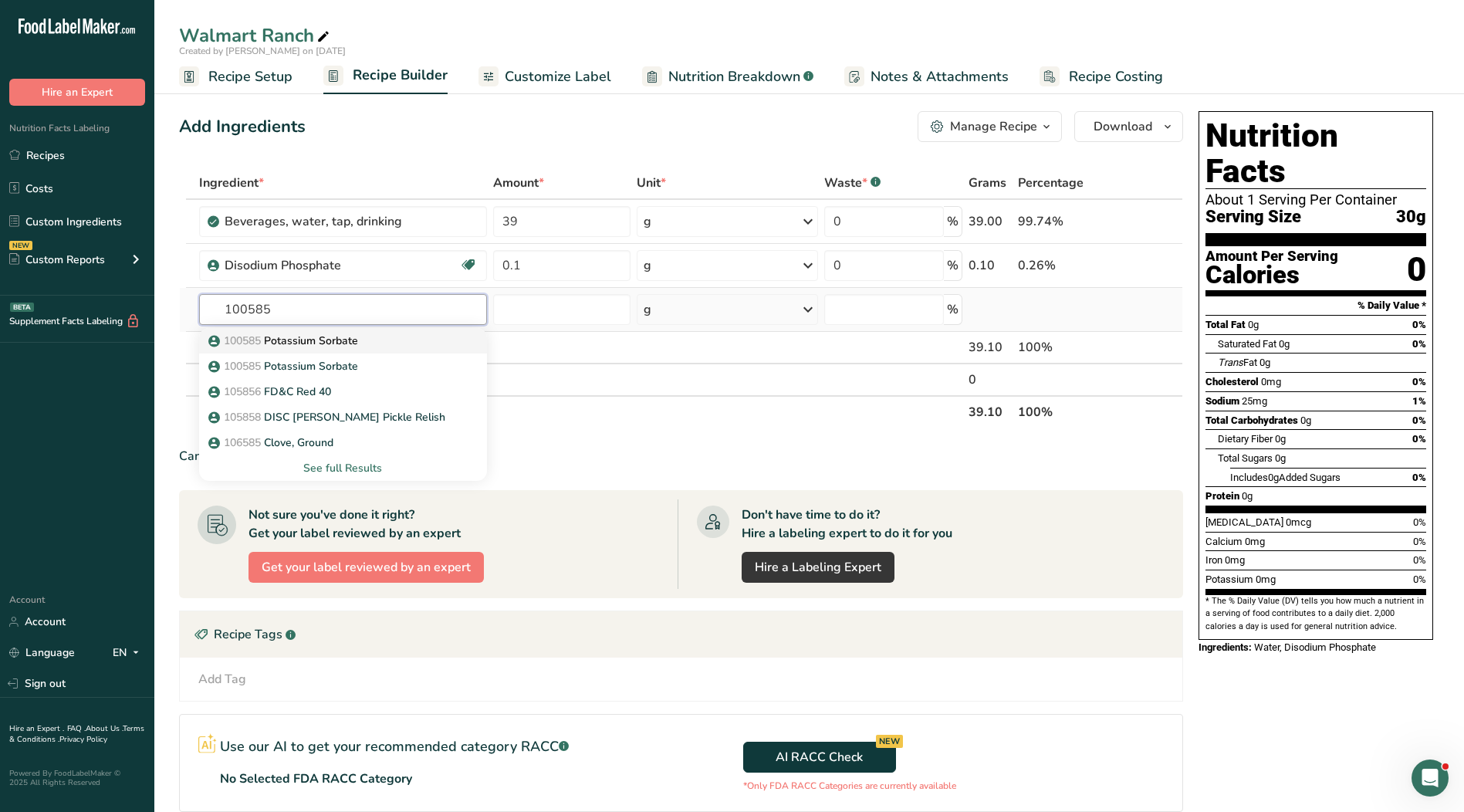
type input "100585"
click at [303, 343] on p "100585 Potassium Sorbate" at bounding box center [285, 340] width 147 height 16
type input "Potassium Sorbate"
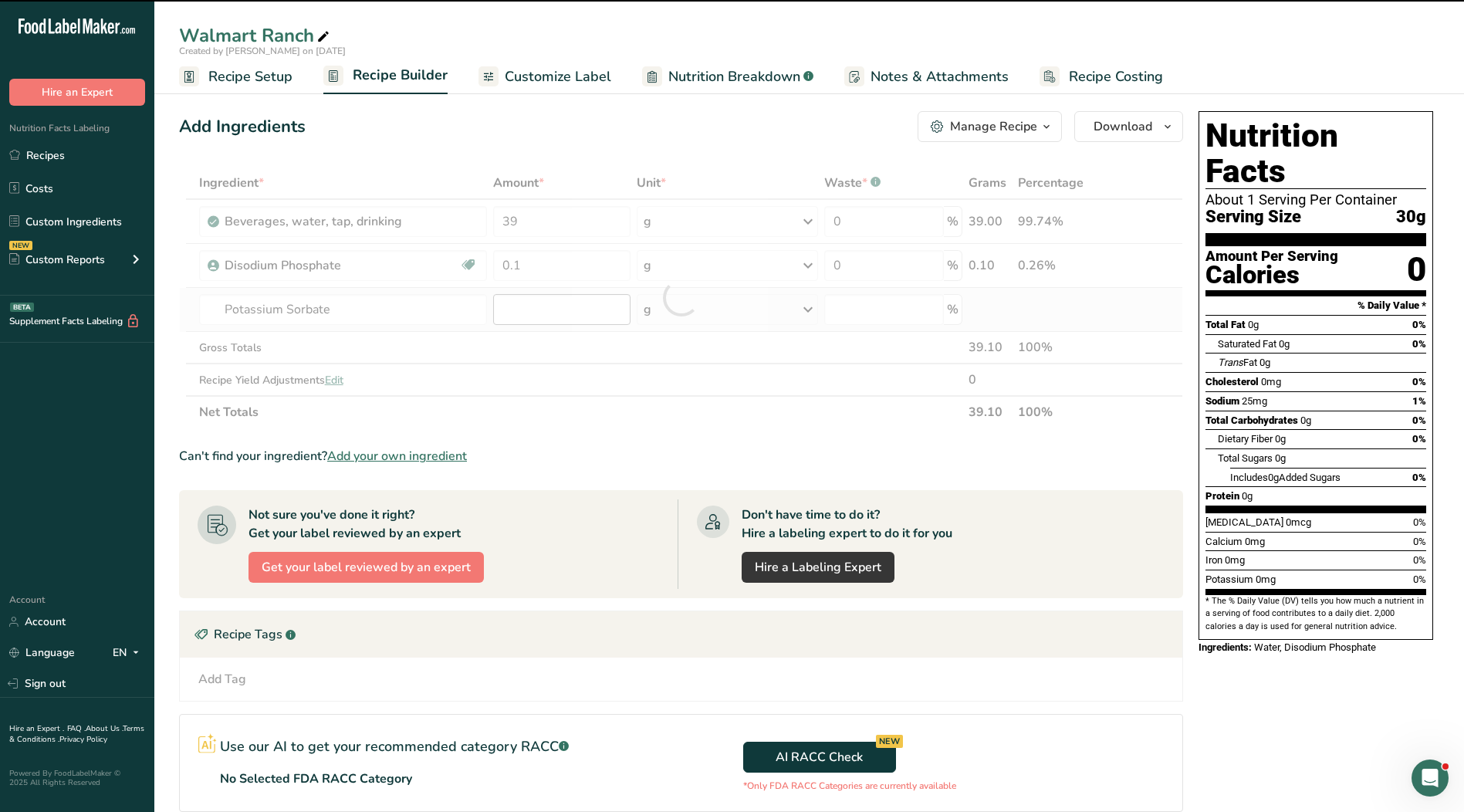
type input "0"
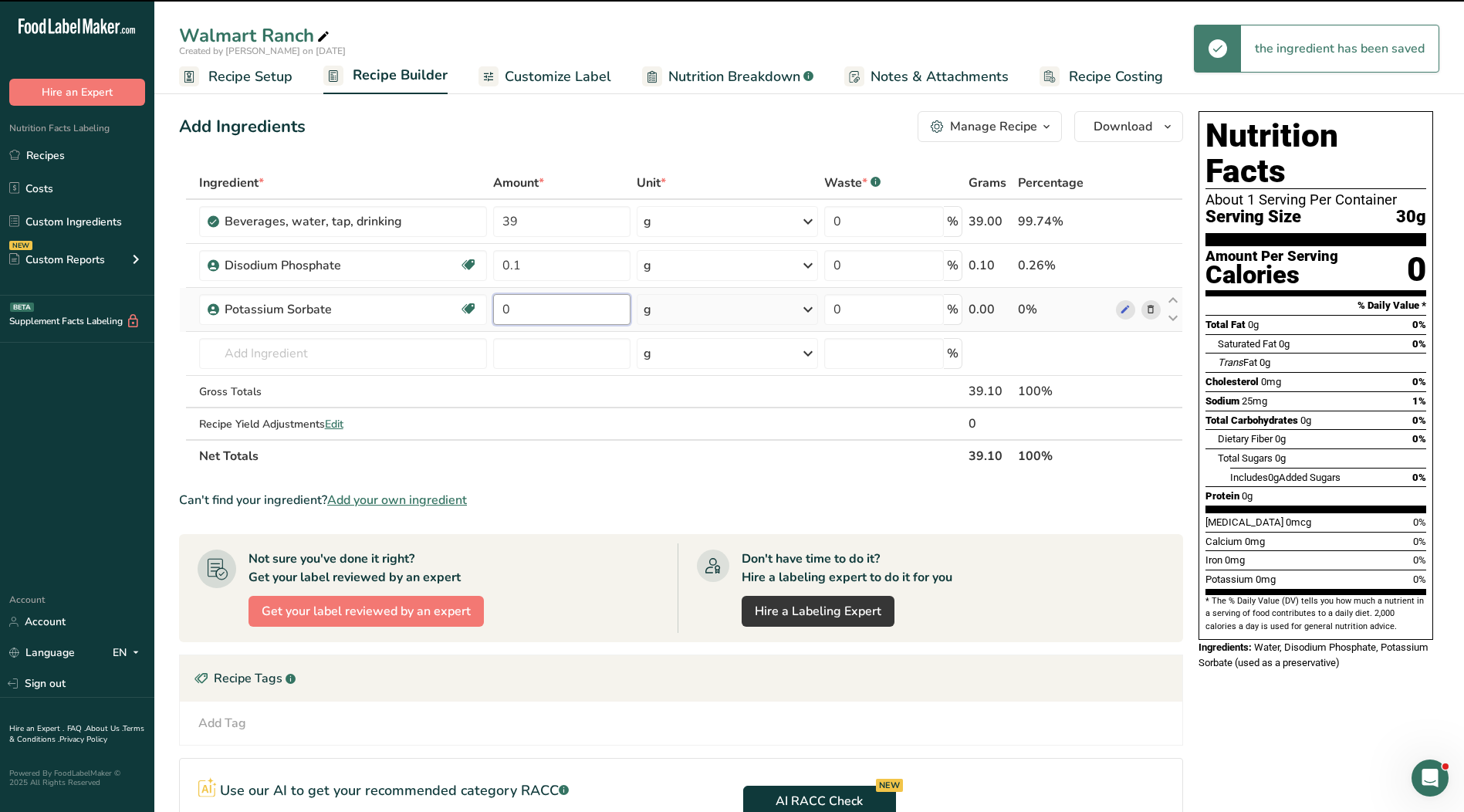
click at [542, 309] on input "0" at bounding box center [561, 308] width 137 height 31
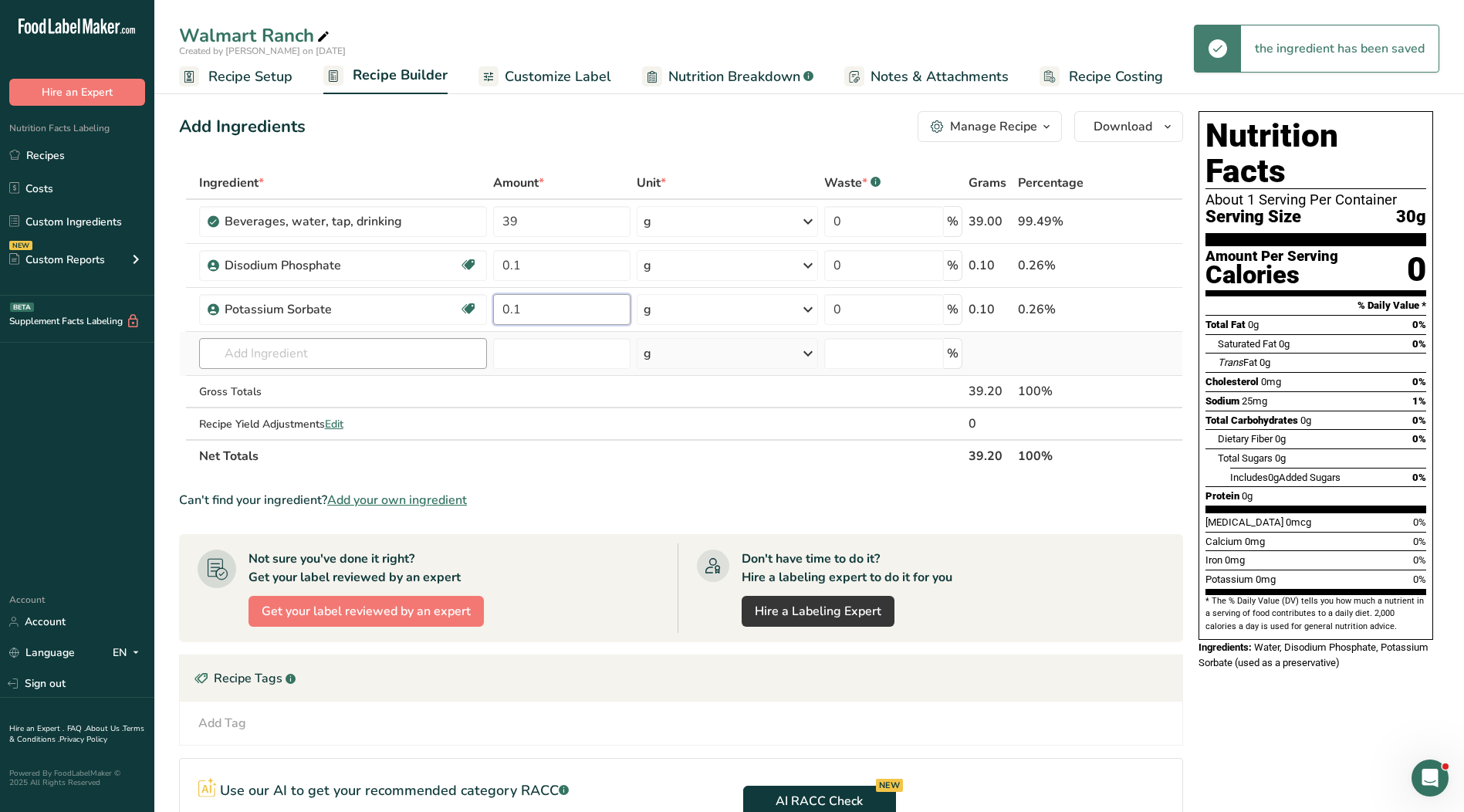
type input "0.1"
click at [339, 358] on div "Ingredient * Amount * Unit * Waste * .a-a{fill:#347362;}.b-a{fill:#fff;} Grams …" at bounding box center [681, 319] width 1005 height 305
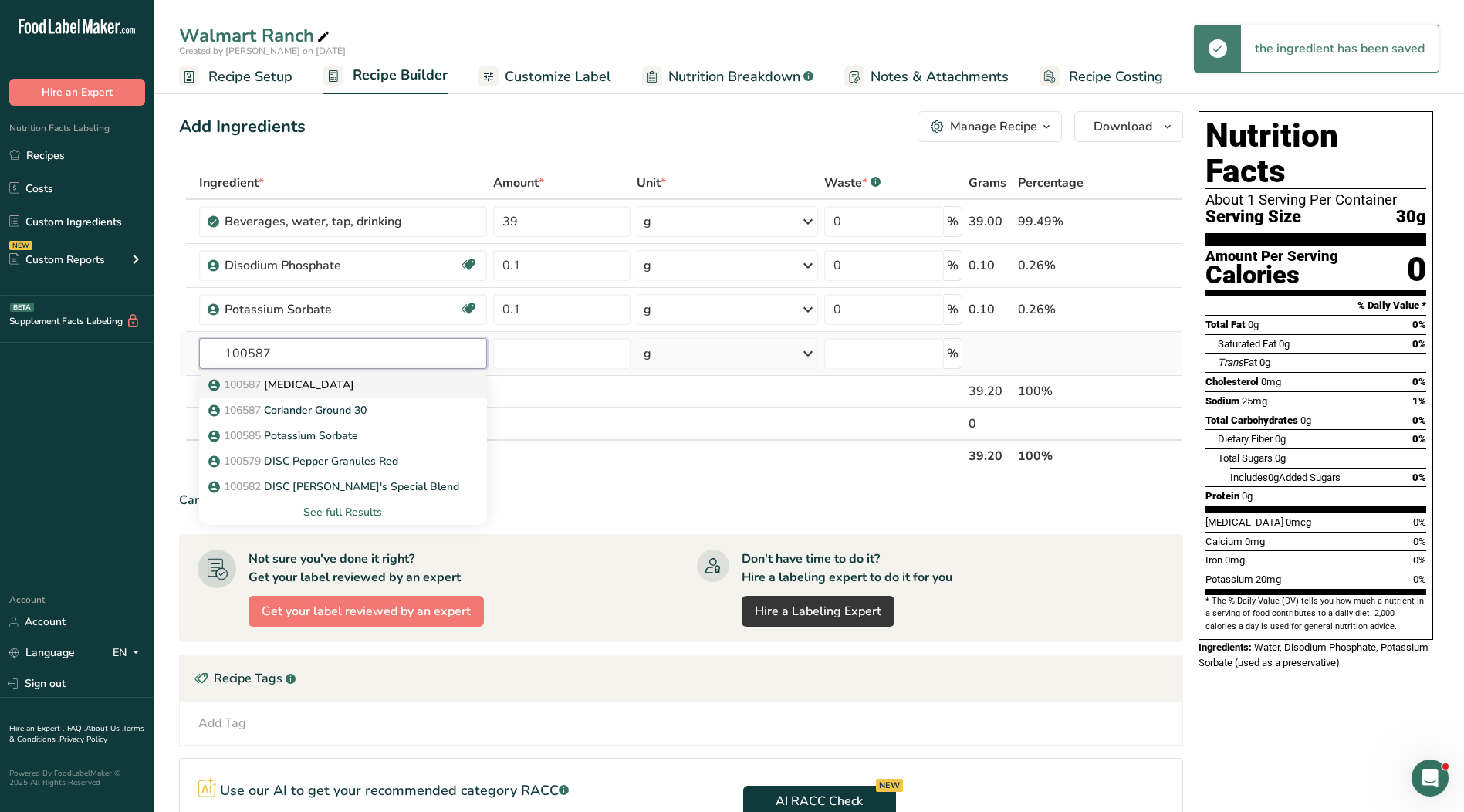
type input "100587"
click at [347, 380] on p "100587 [MEDICAL_DATA]" at bounding box center [283, 384] width 143 height 16
type input "[MEDICAL_DATA]"
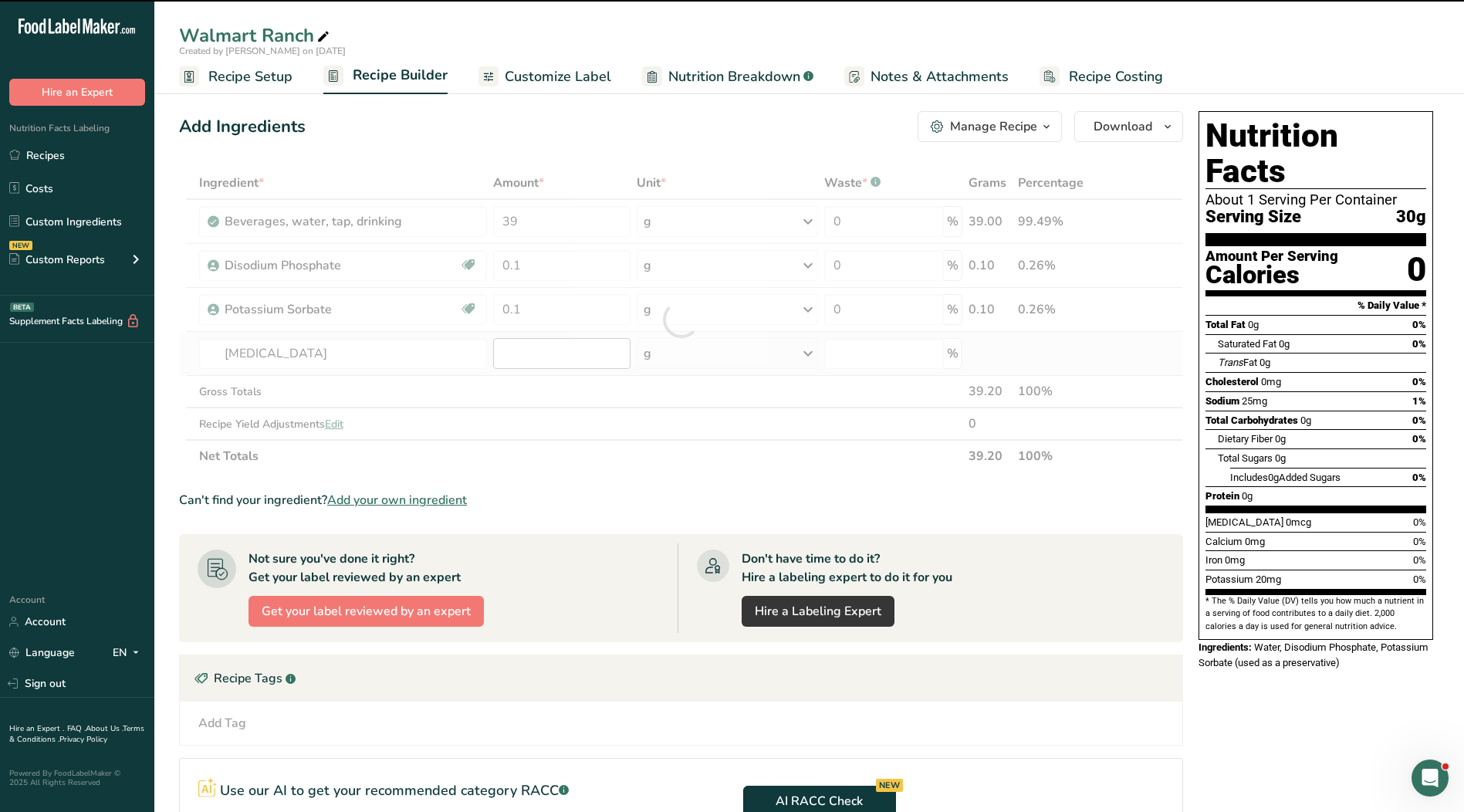
type input "0"
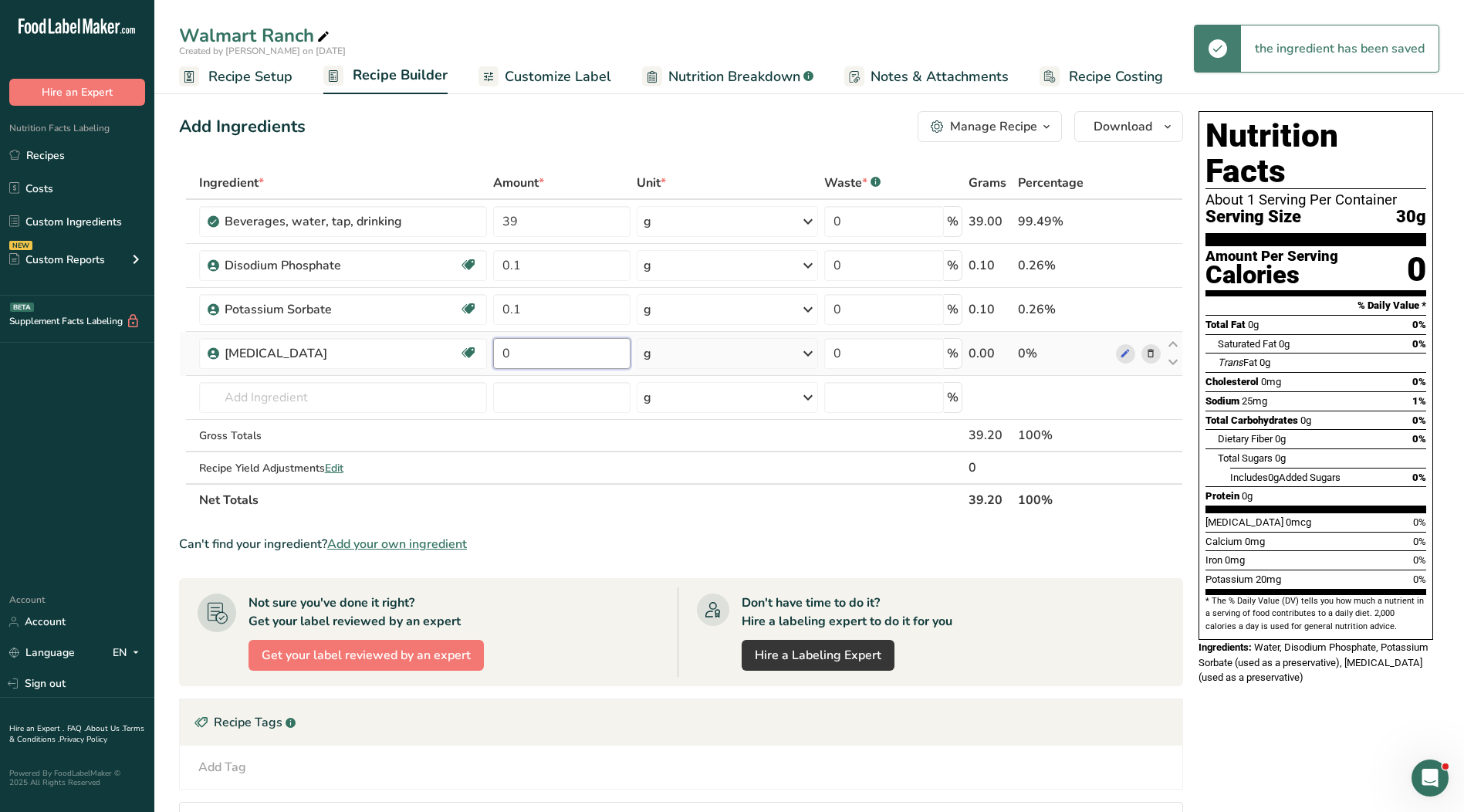
click at [546, 358] on input "0" at bounding box center [561, 353] width 137 height 31
type input "0.1"
click at [275, 400] on div "Ingredient * Amount * Unit * Waste * .a-a{fill:#347362;}.b-a{fill:#fff;} Grams …" at bounding box center [681, 341] width 1005 height 350
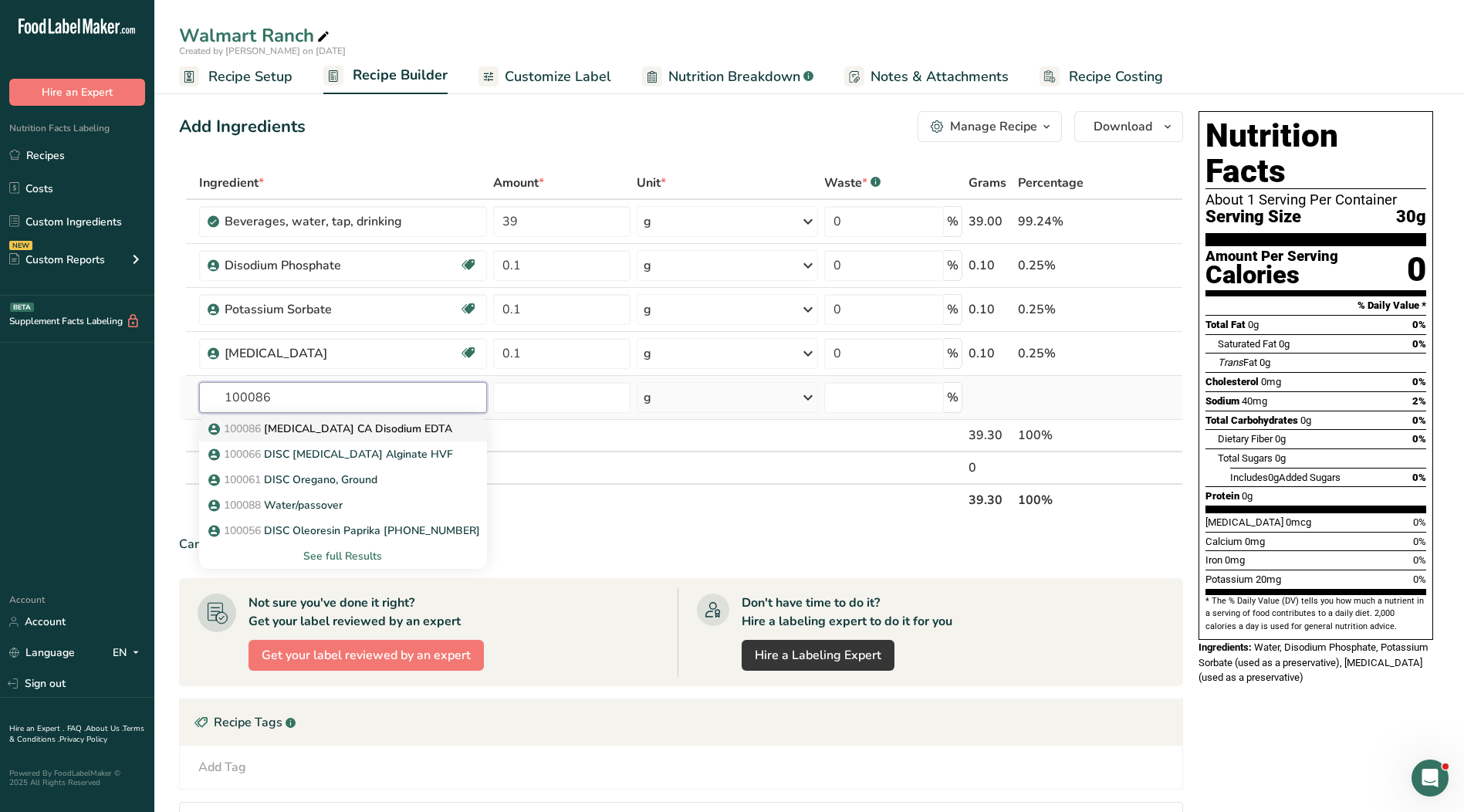
type input "100086"
click at [302, 432] on p "100086 [MEDICAL_DATA] CA Disodium EDTA" at bounding box center [332, 429] width 241 height 16
type input "[MEDICAL_DATA] CA Disodium EDTA"
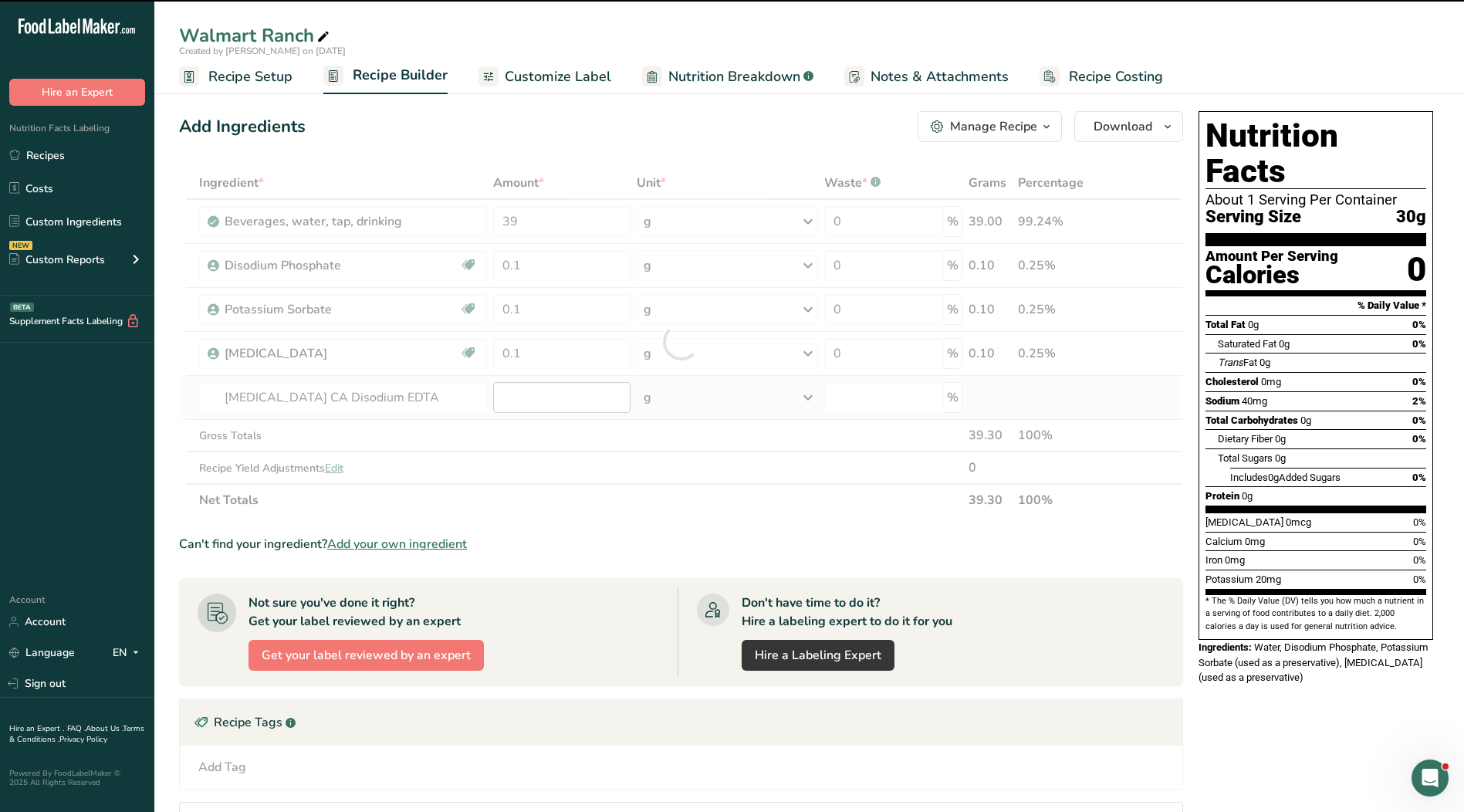
type input "0"
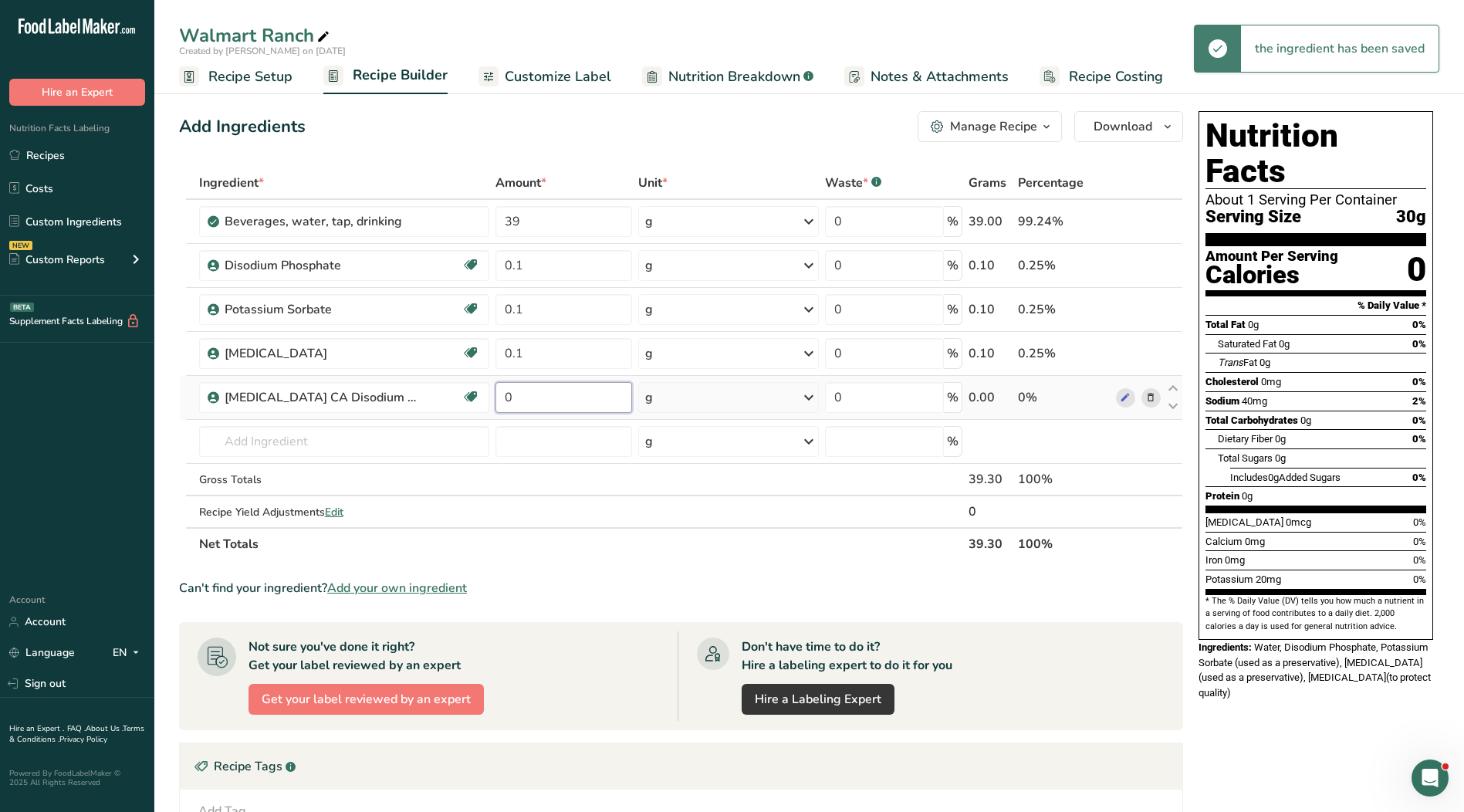
click at [524, 398] on input "0" at bounding box center [564, 397] width 137 height 31
type input "0.007"
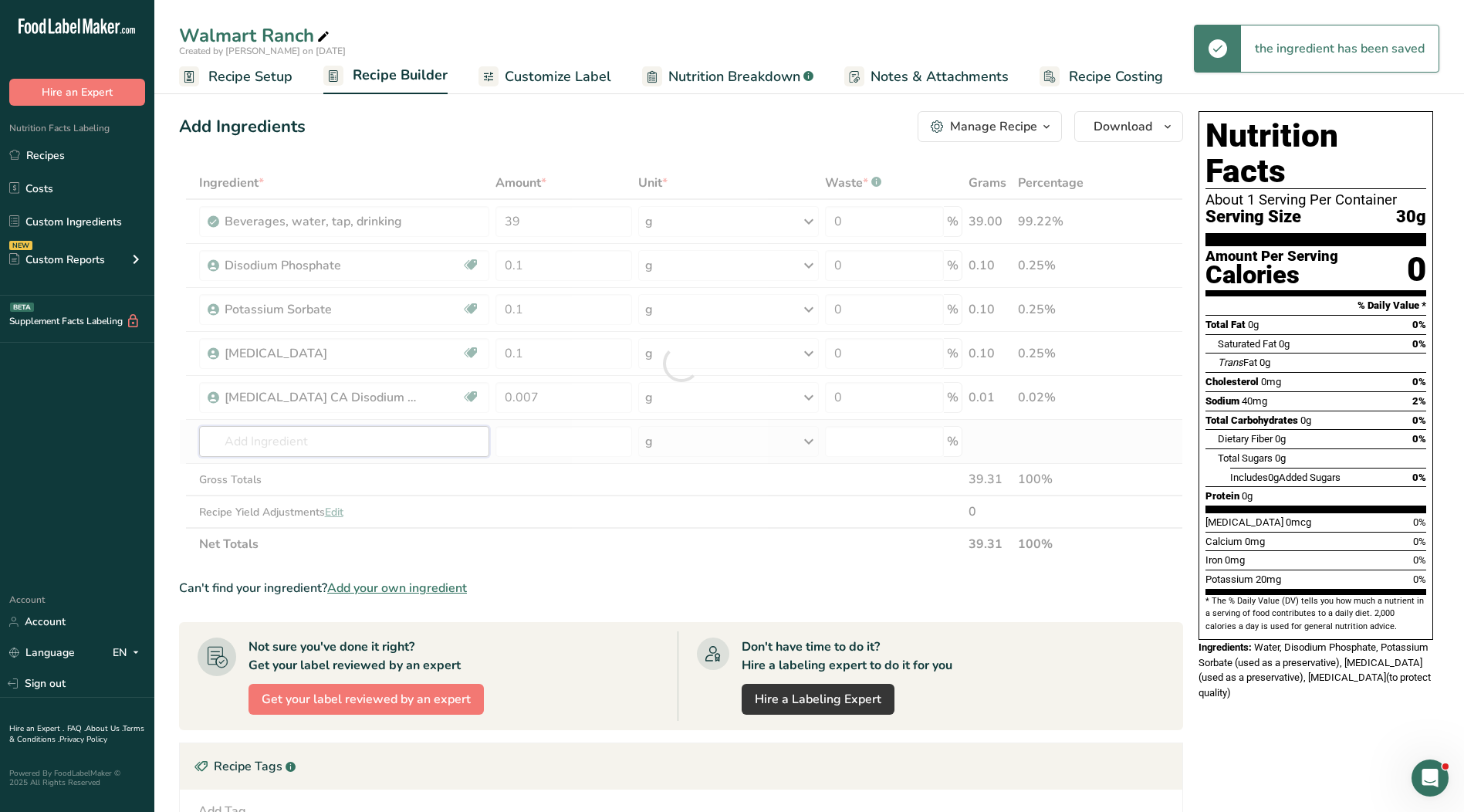
click at [379, 433] on div "Ingredient * Amount * Unit * Waste * .a-a{fill:#347362;}.b-a{fill:#fff;} Grams …" at bounding box center [681, 363] width 1005 height 393
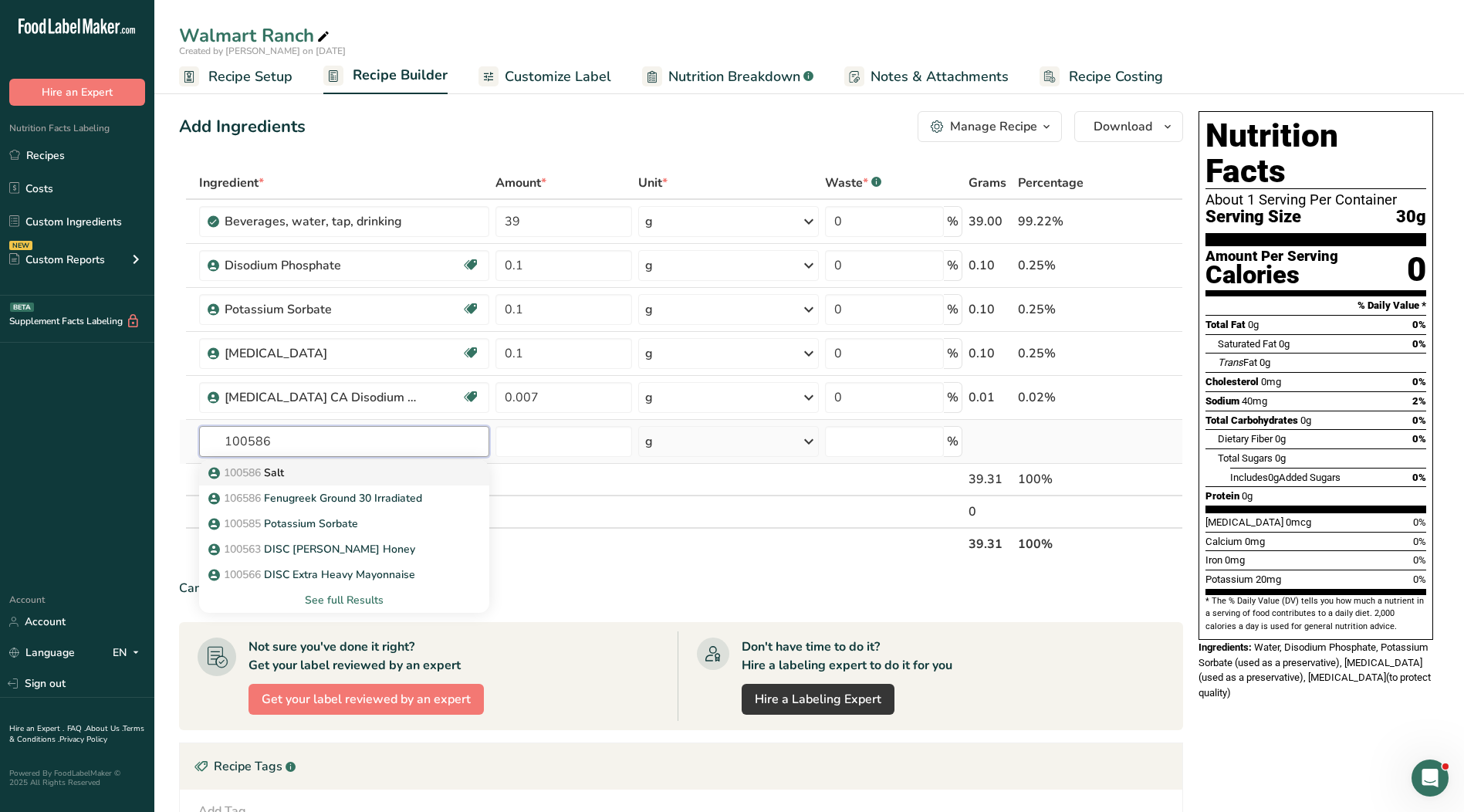
type input "100586"
click at [350, 478] on div "100586 Salt" at bounding box center [332, 472] width 241 height 16
type input "Salt"
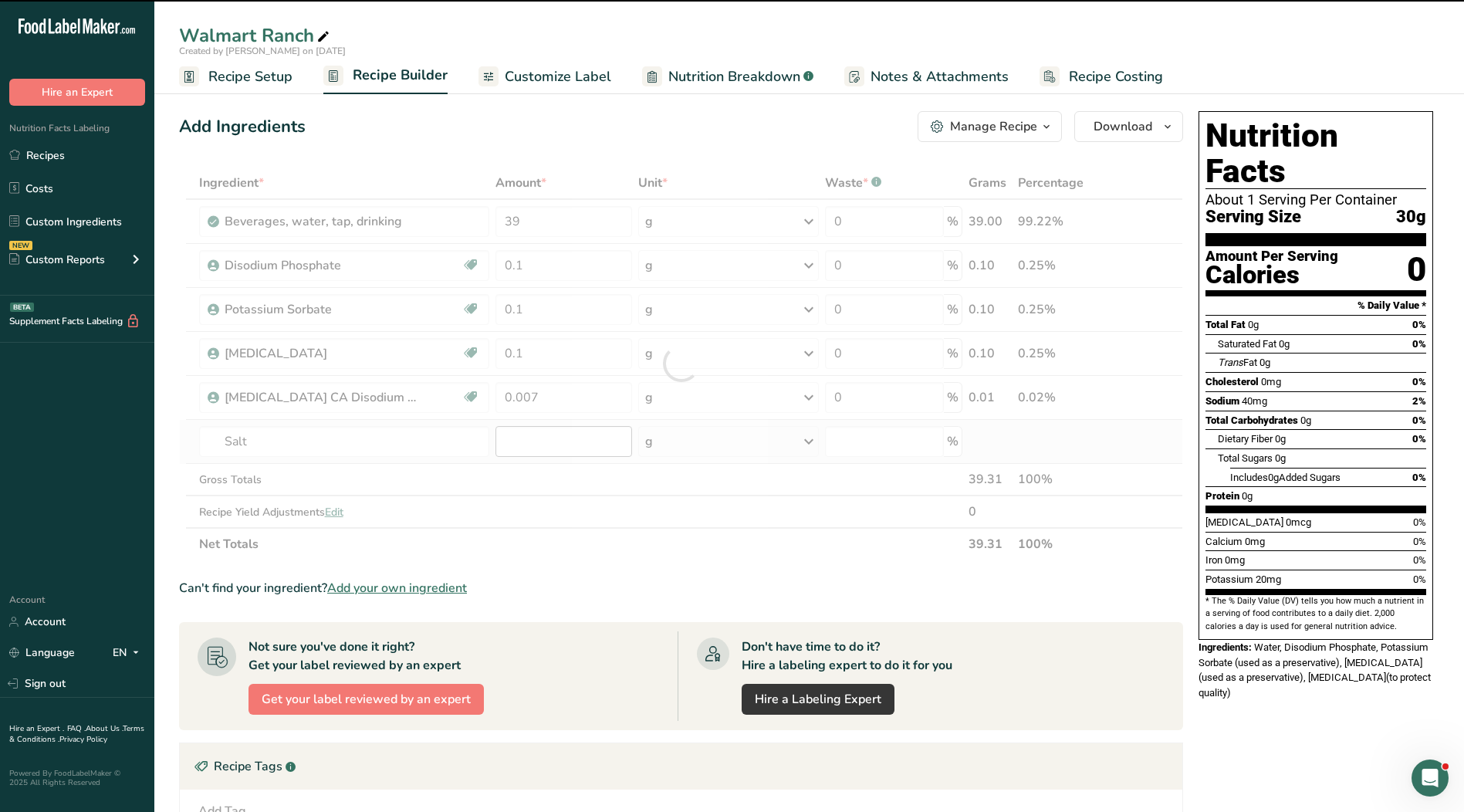
type input "0"
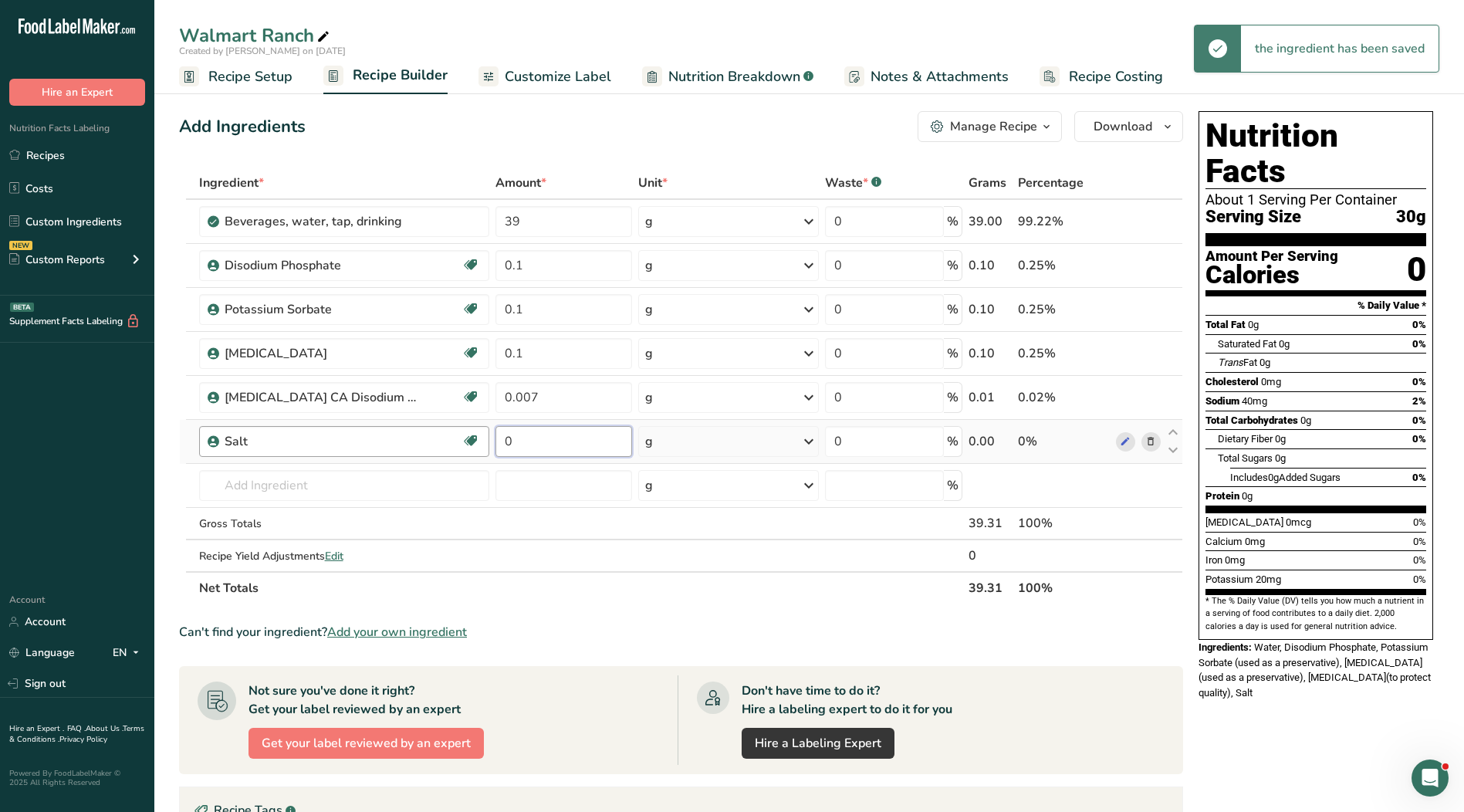
drag, startPoint x: 554, startPoint y: 448, endPoint x: 448, endPoint y: 448, distance: 106.0
click at [448, 448] on tr "Salt Kosher Ingredient 0 g Weight Units g kg mg See more Volume Units l Volume …" at bounding box center [680, 441] width 1003 height 44
type input "1.5"
click at [334, 478] on div "Ingredient * Amount * Unit * Waste * .a-a{fill:#347362;}.b-a{fill:#fff;} Grams …" at bounding box center [681, 385] width 1005 height 438
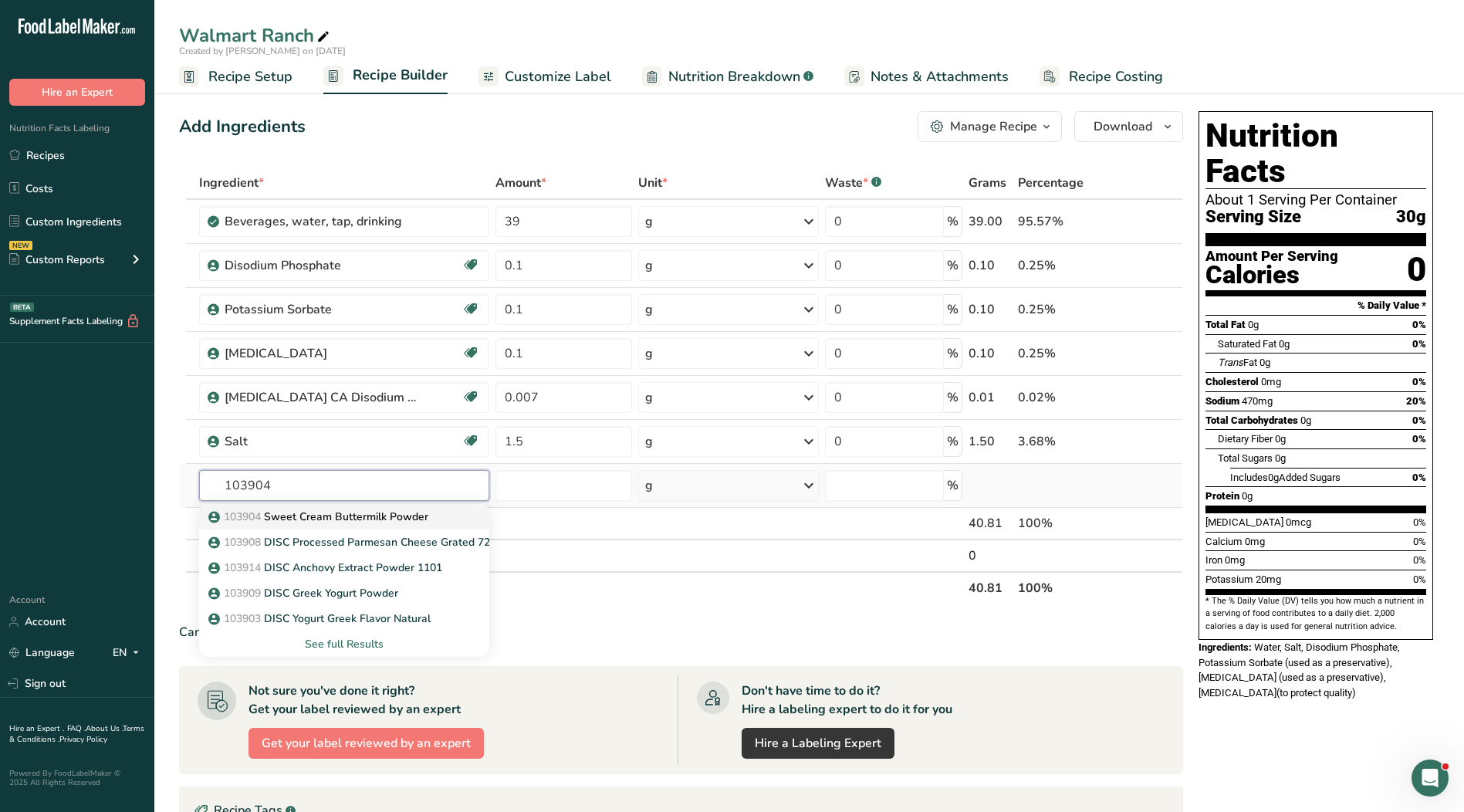
type input "103904"
click at [332, 510] on p "103904 Sweet Cream Buttermilk Powder" at bounding box center [320, 516] width 217 height 16
type input "Sweet Cream Buttermilk Powder"
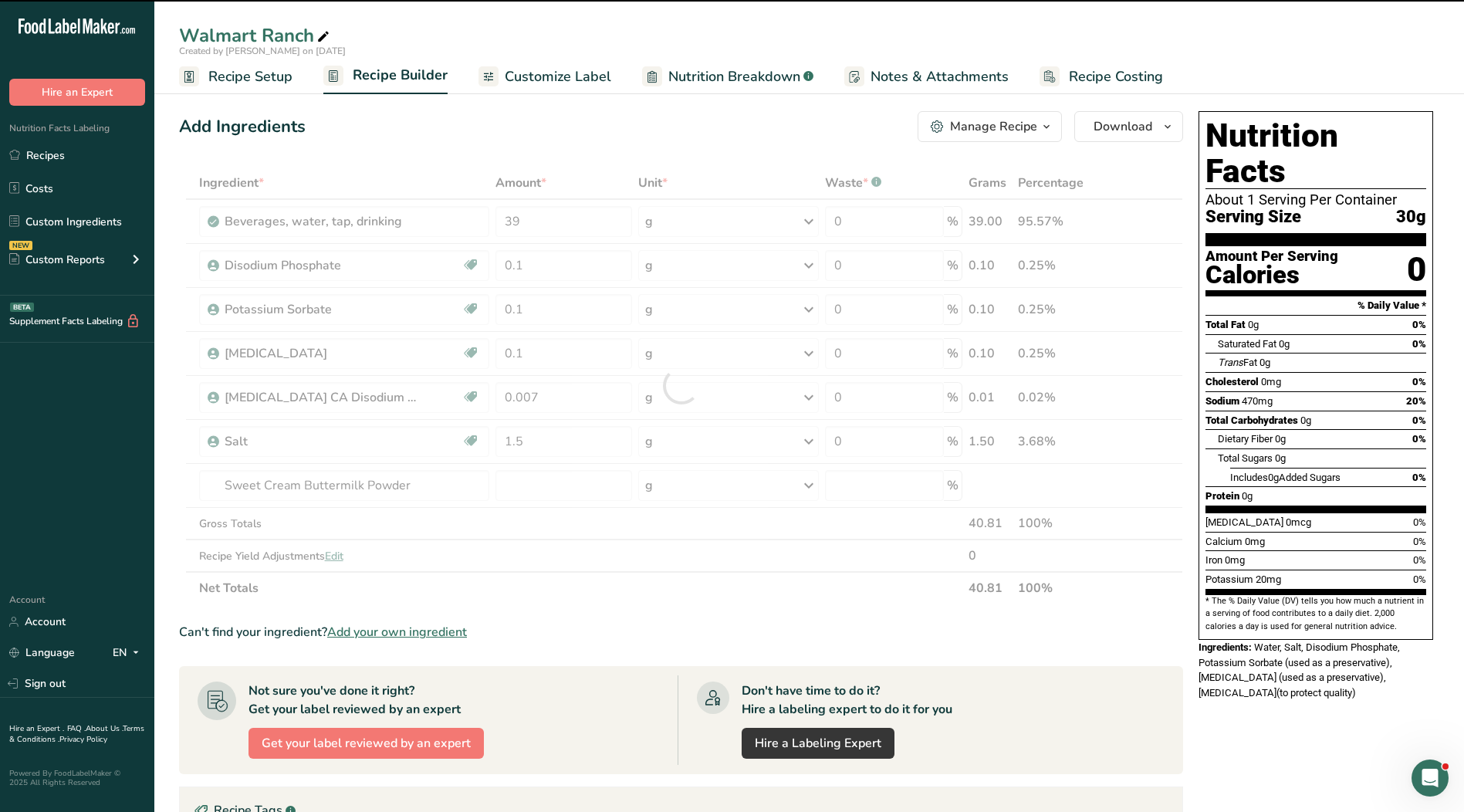
type input "0"
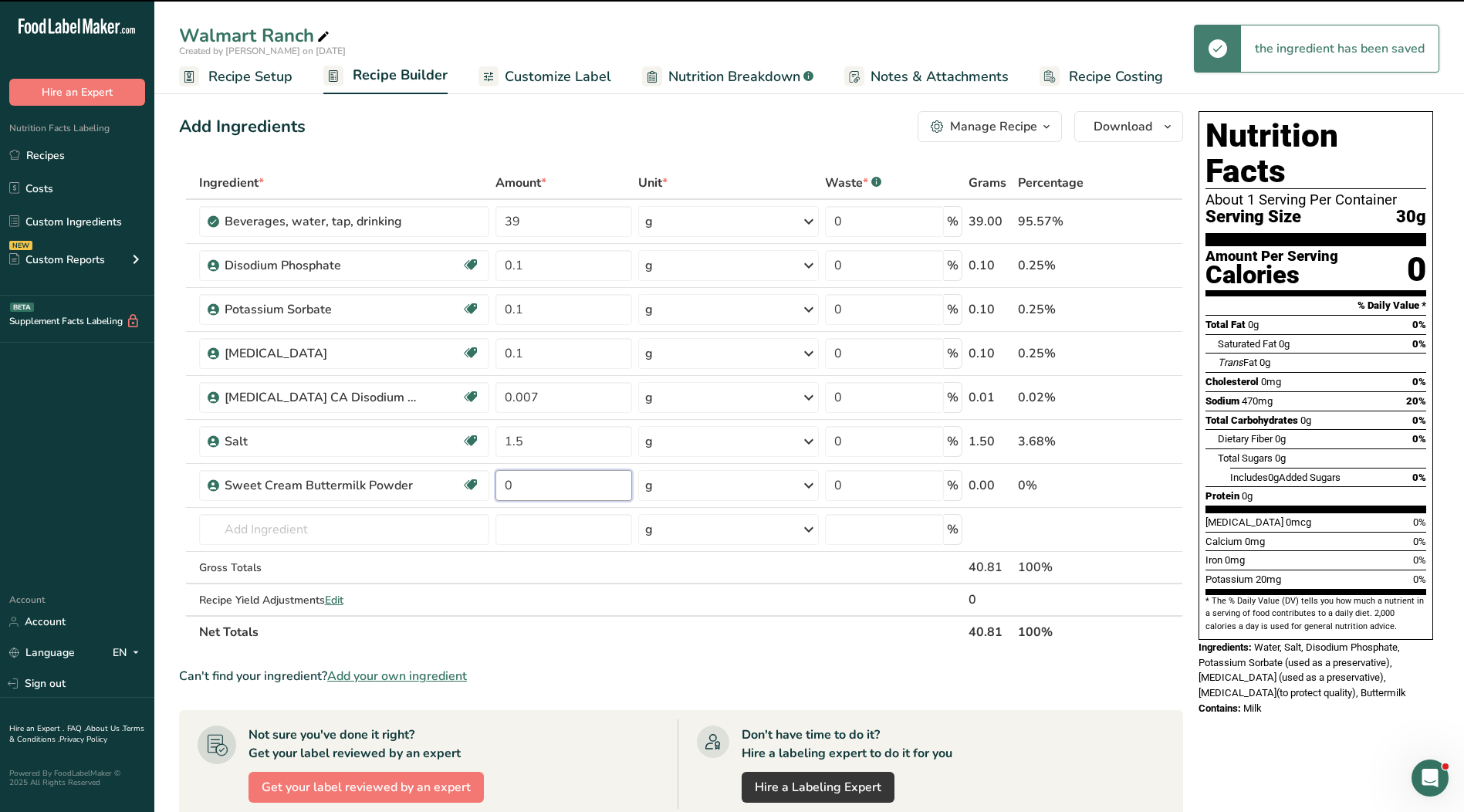
click at [535, 486] on input "0" at bounding box center [564, 485] width 137 height 31
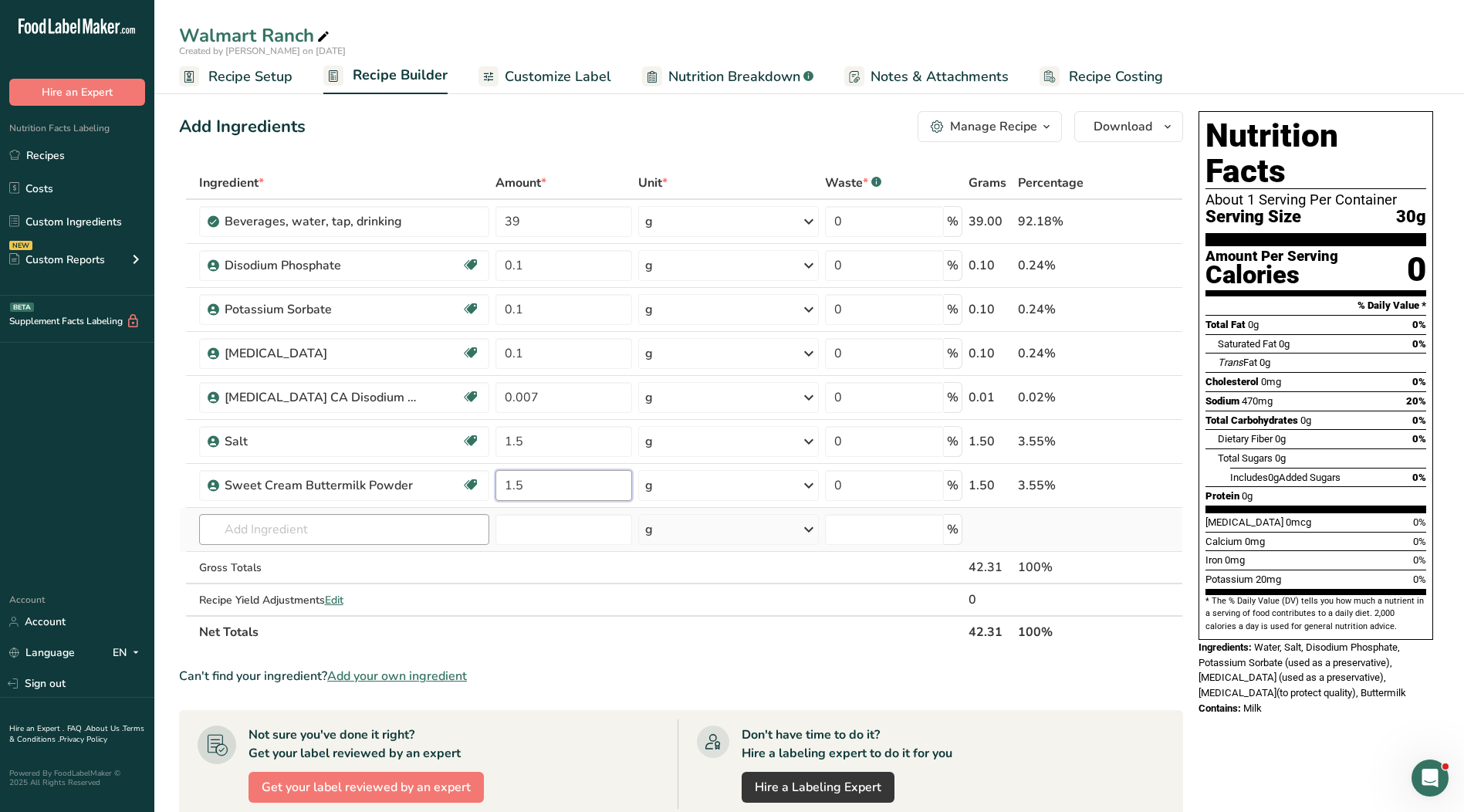
type input "1.5"
click at [427, 525] on div "Ingredient * Amount * Unit * Waste * .a-a{fill:#347362;}.b-a{fill:#fff;} Grams …" at bounding box center [681, 407] width 1005 height 482
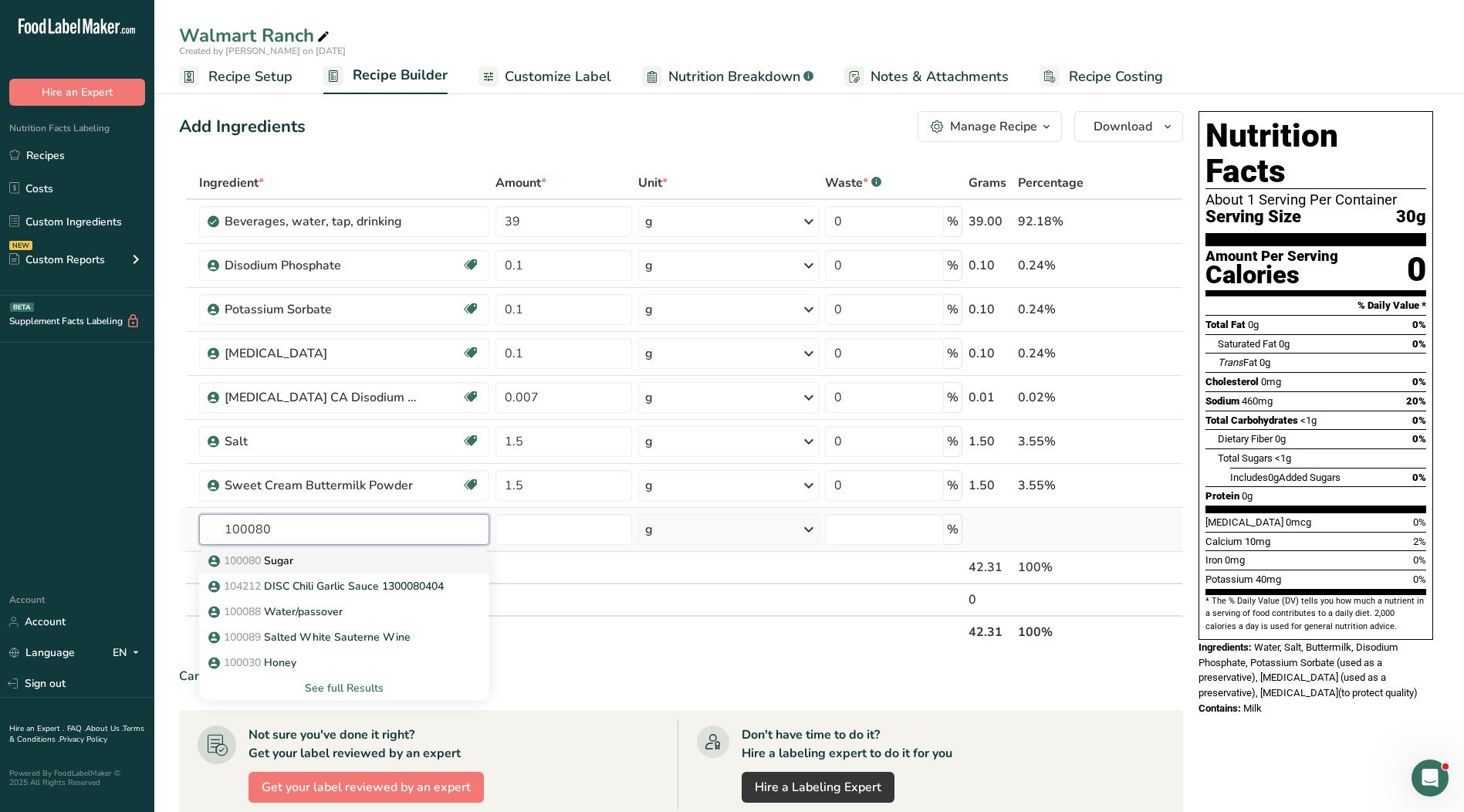
type input "100080"
click at [361, 559] on div "100080 Sugar" at bounding box center [332, 561] width 241 height 16
type input "Sugar"
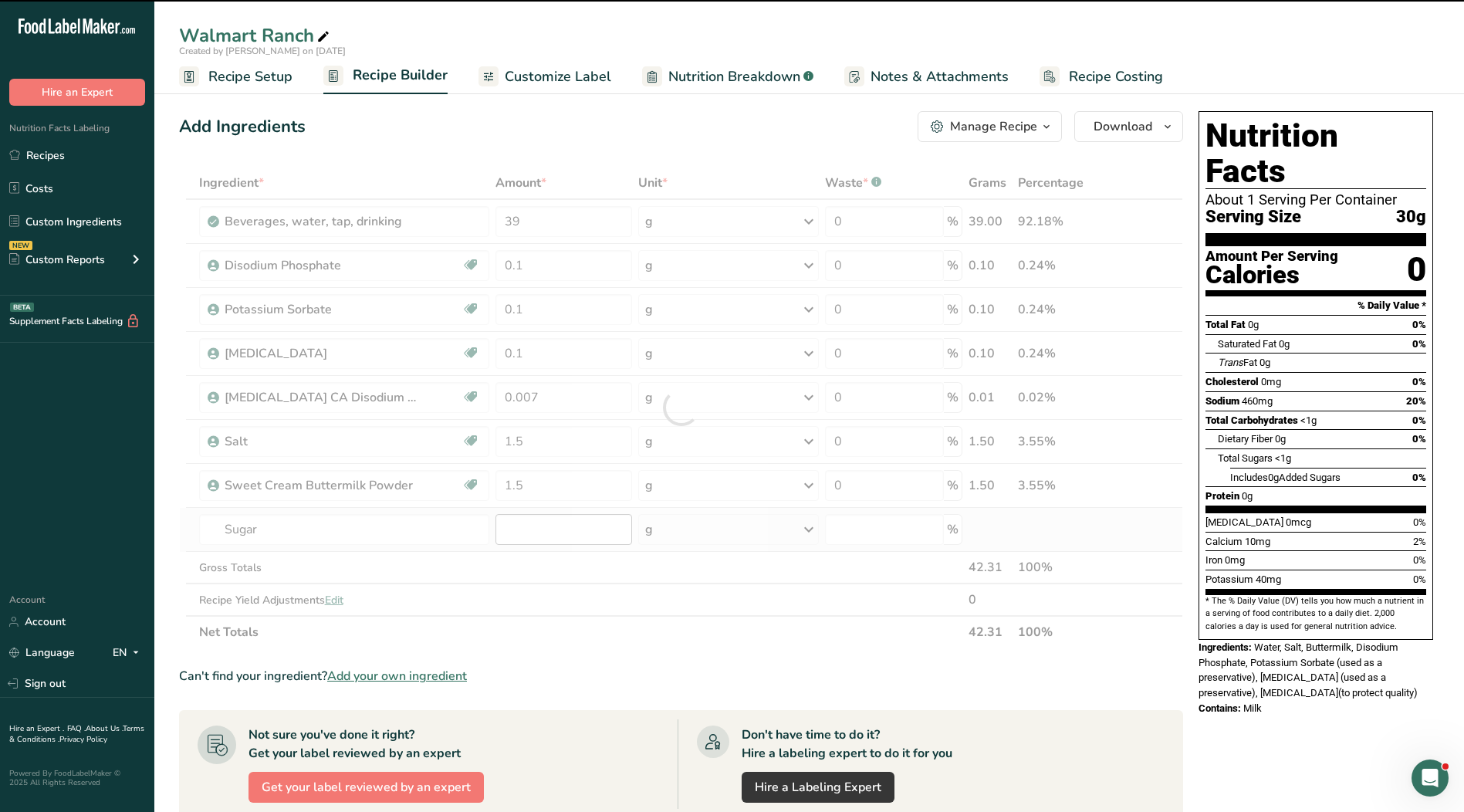
type input "0"
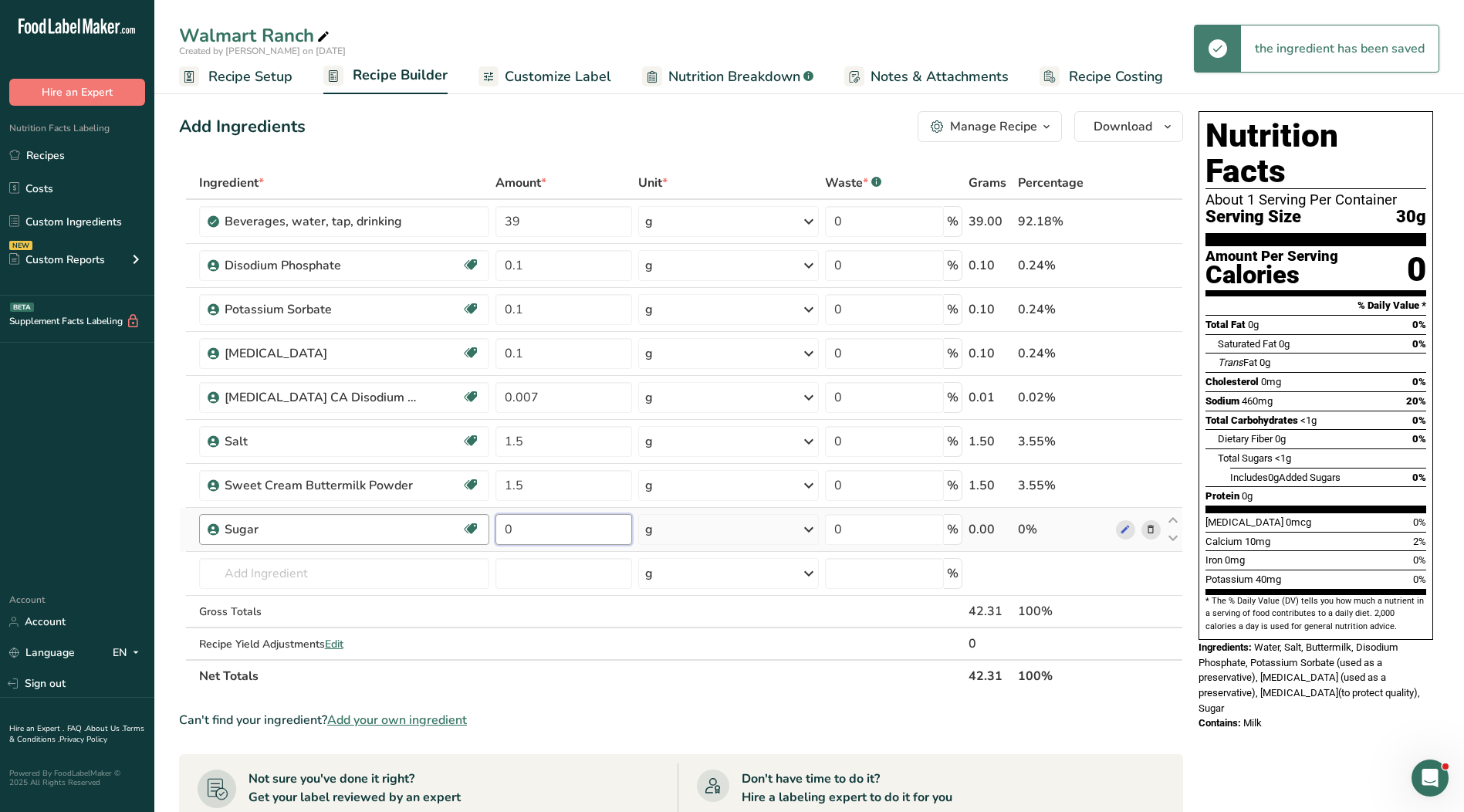
drag, startPoint x: 539, startPoint y: 531, endPoint x: 475, endPoint y: 528, distance: 64.1
click at [475, 528] on tr "Sugar Kosher Ingredient GMO 0 g Weight Units g kg mg See more Volume Units l Vo…" at bounding box center [680, 529] width 1003 height 44
type input "2.7"
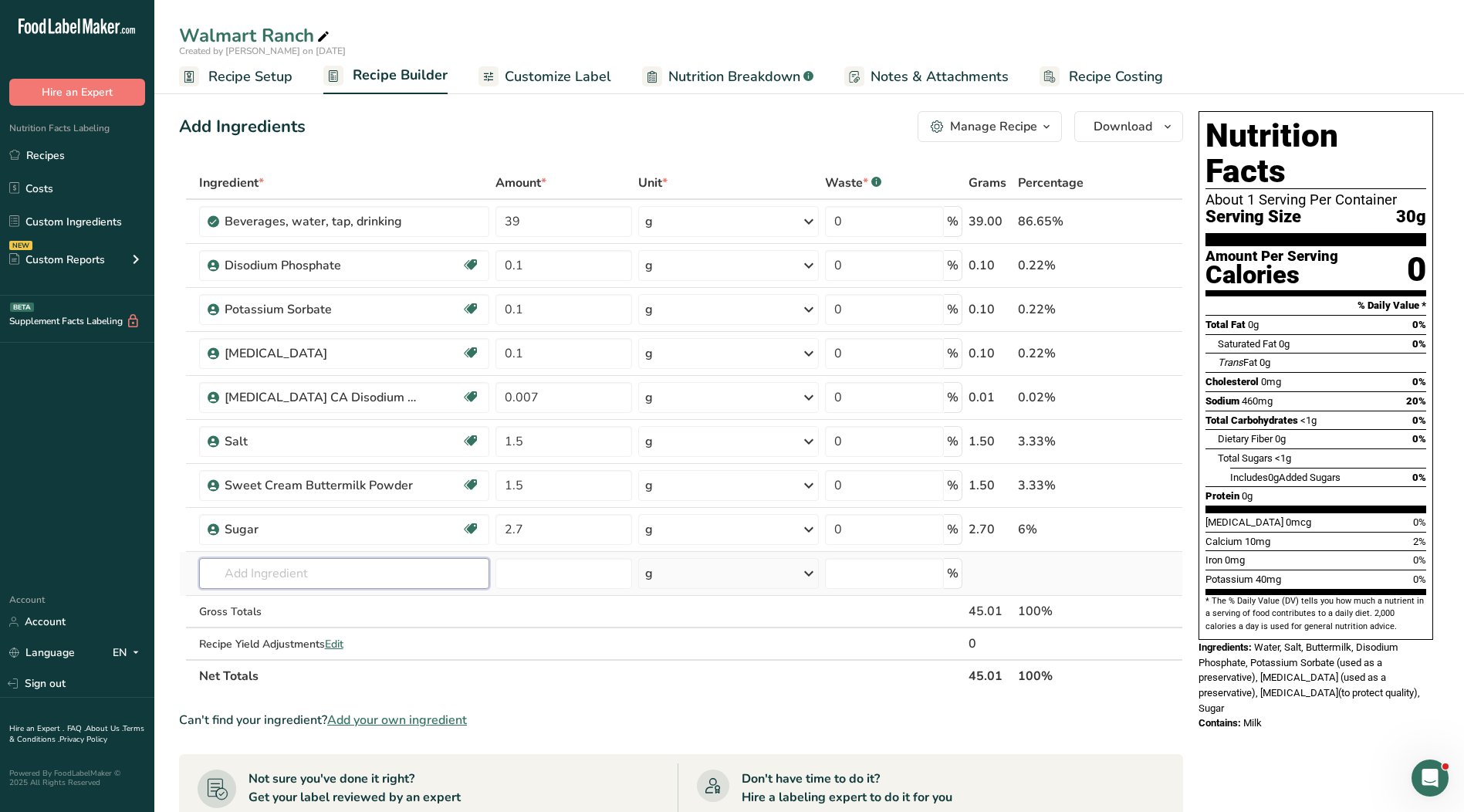
click at [390, 578] on div "Ingredient * Amount * Unit * Waste * .a-a{fill:#347362;}.b-a{fill:#fff;} Grams …" at bounding box center [681, 429] width 1005 height 525
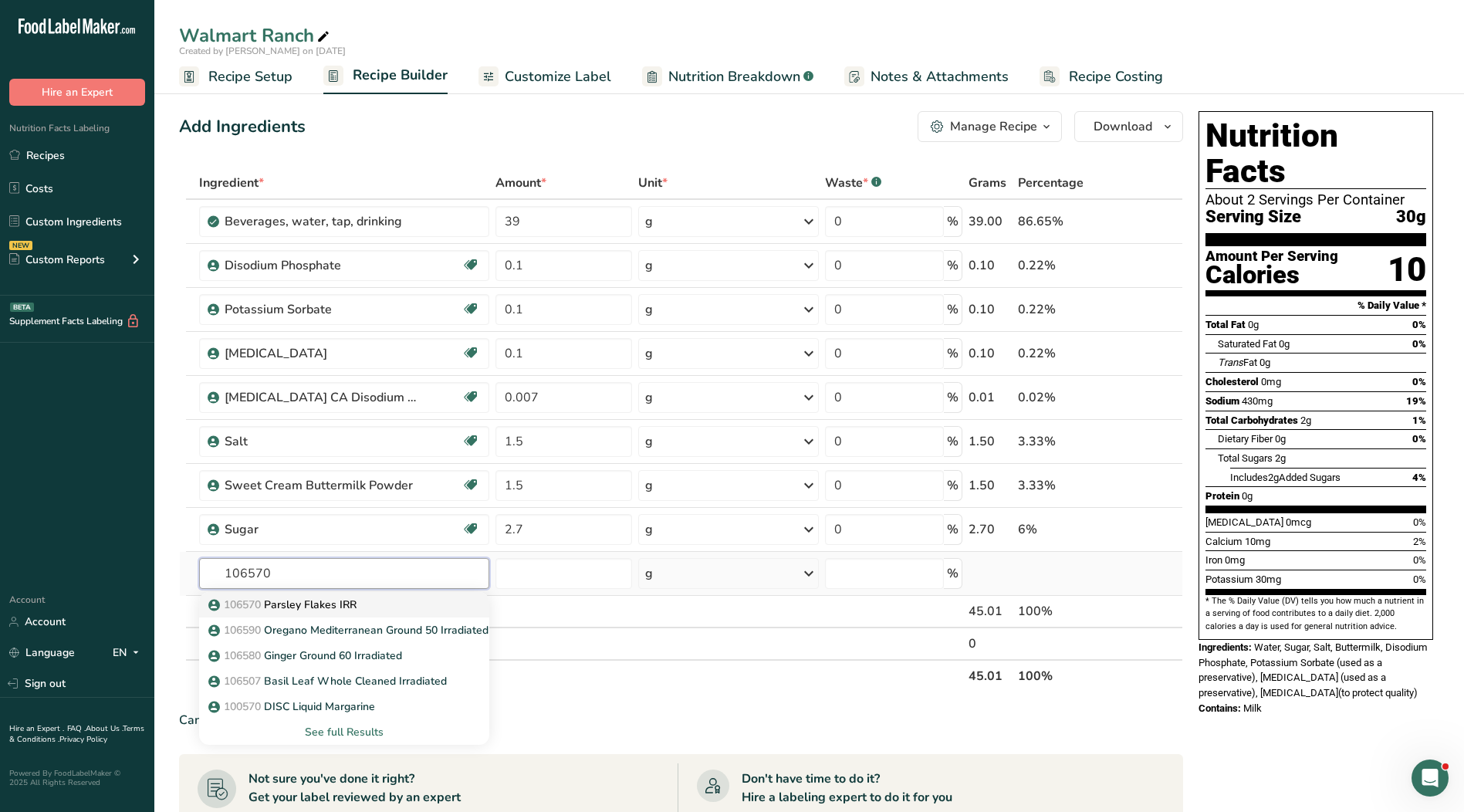
type input "106570"
click at [378, 605] on div "106570 Parsley Flakes IRR" at bounding box center [332, 604] width 241 height 16
type input "Parsley Flakes IRR"
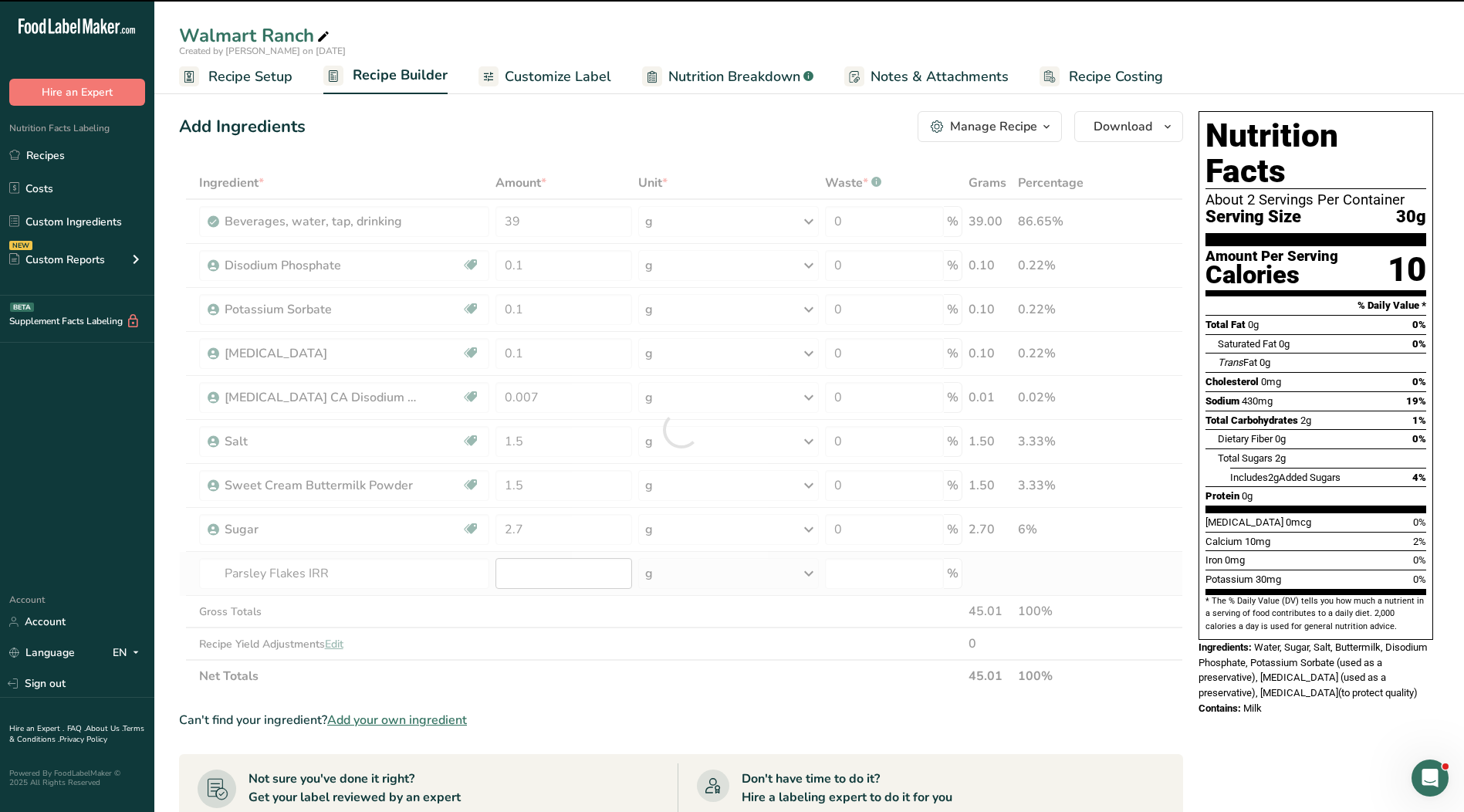
type input "0"
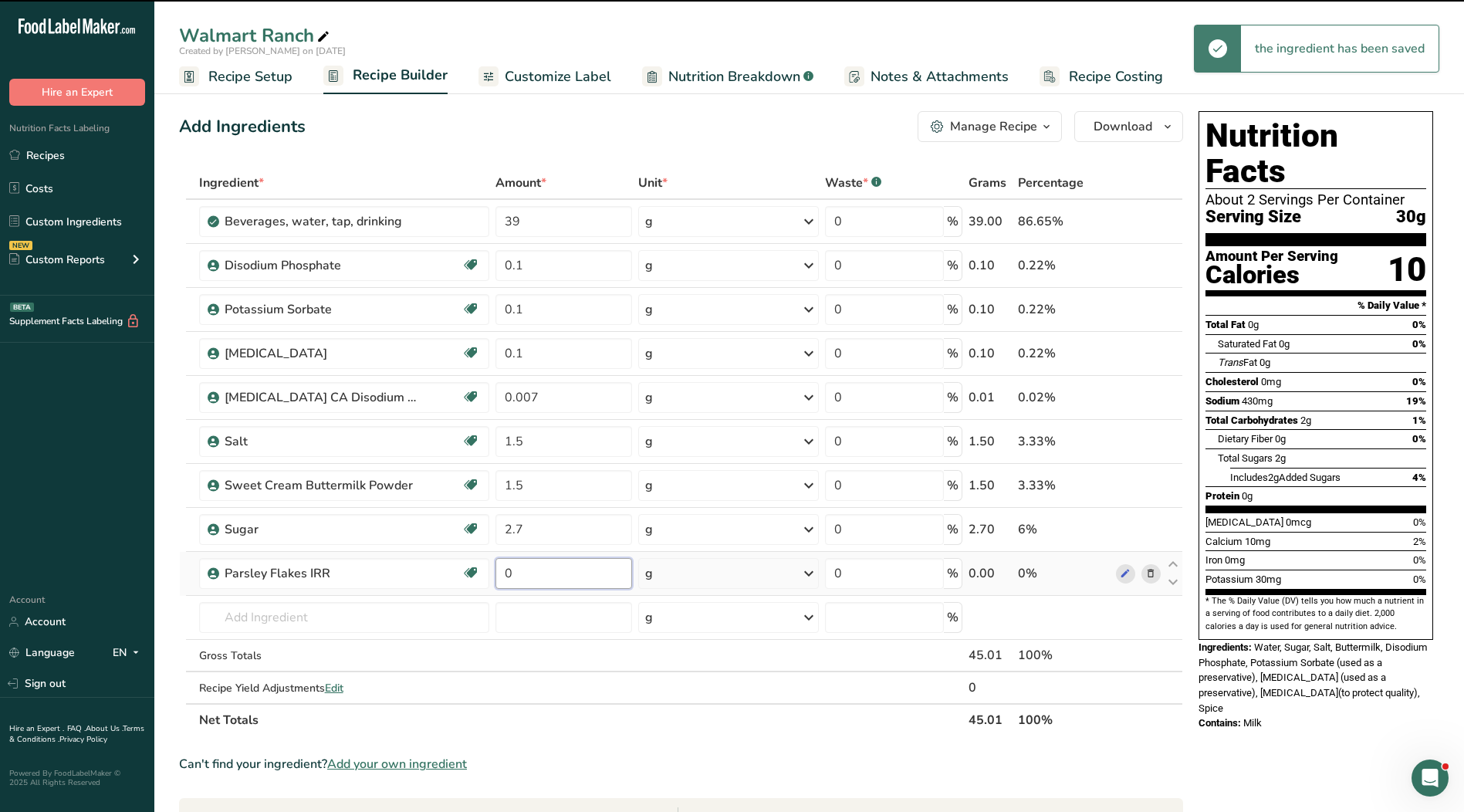
click at [527, 578] on input "0" at bounding box center [564, 573] width 137 height 31
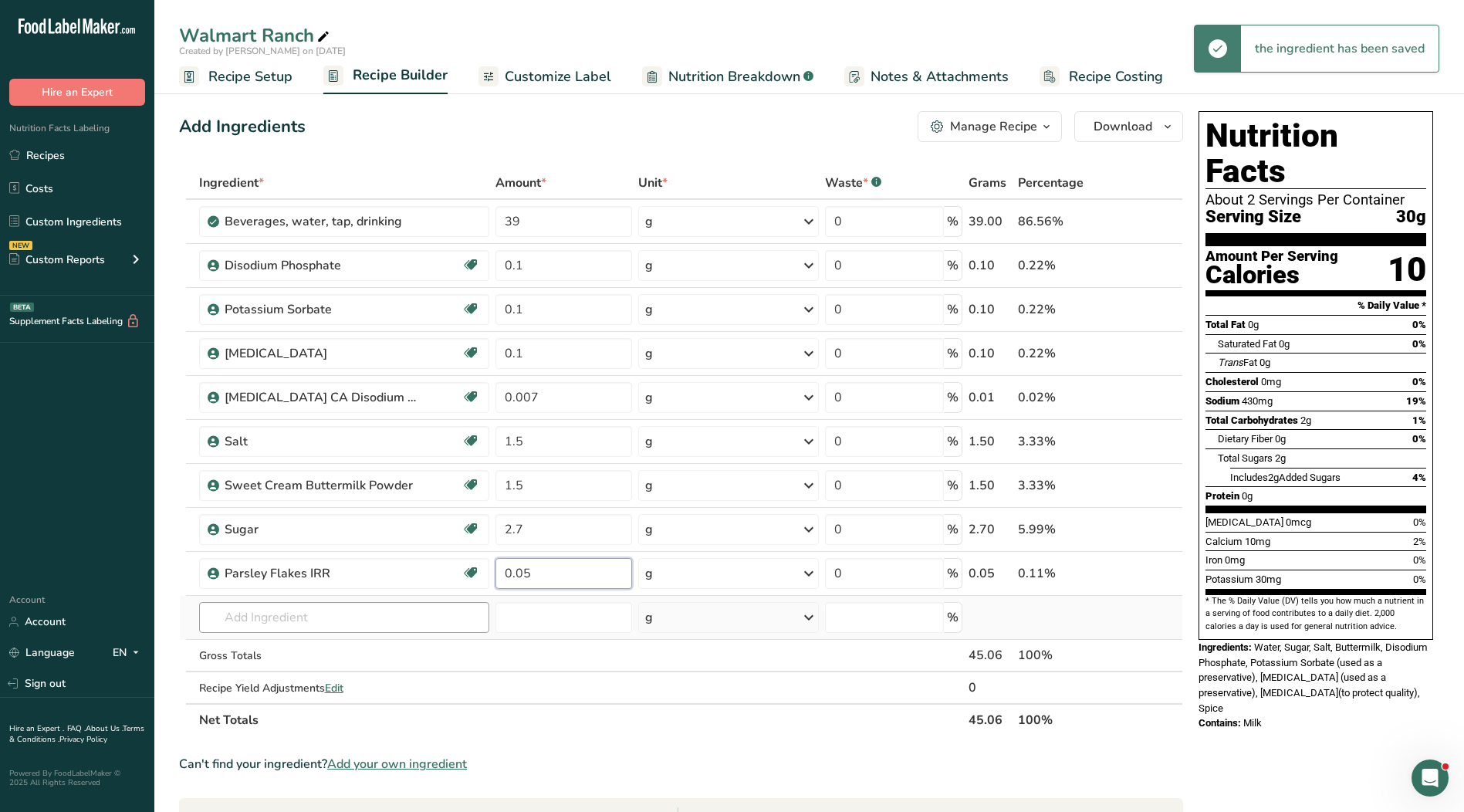
type input "0.05"
click at [356, 624] on div "Ingredient * Amount * Unit * Waste * .a-a{fill:#347362;}.b-a{fill:#fff;} Grams …" at bounding box center [681, 451] width 1005 height 570
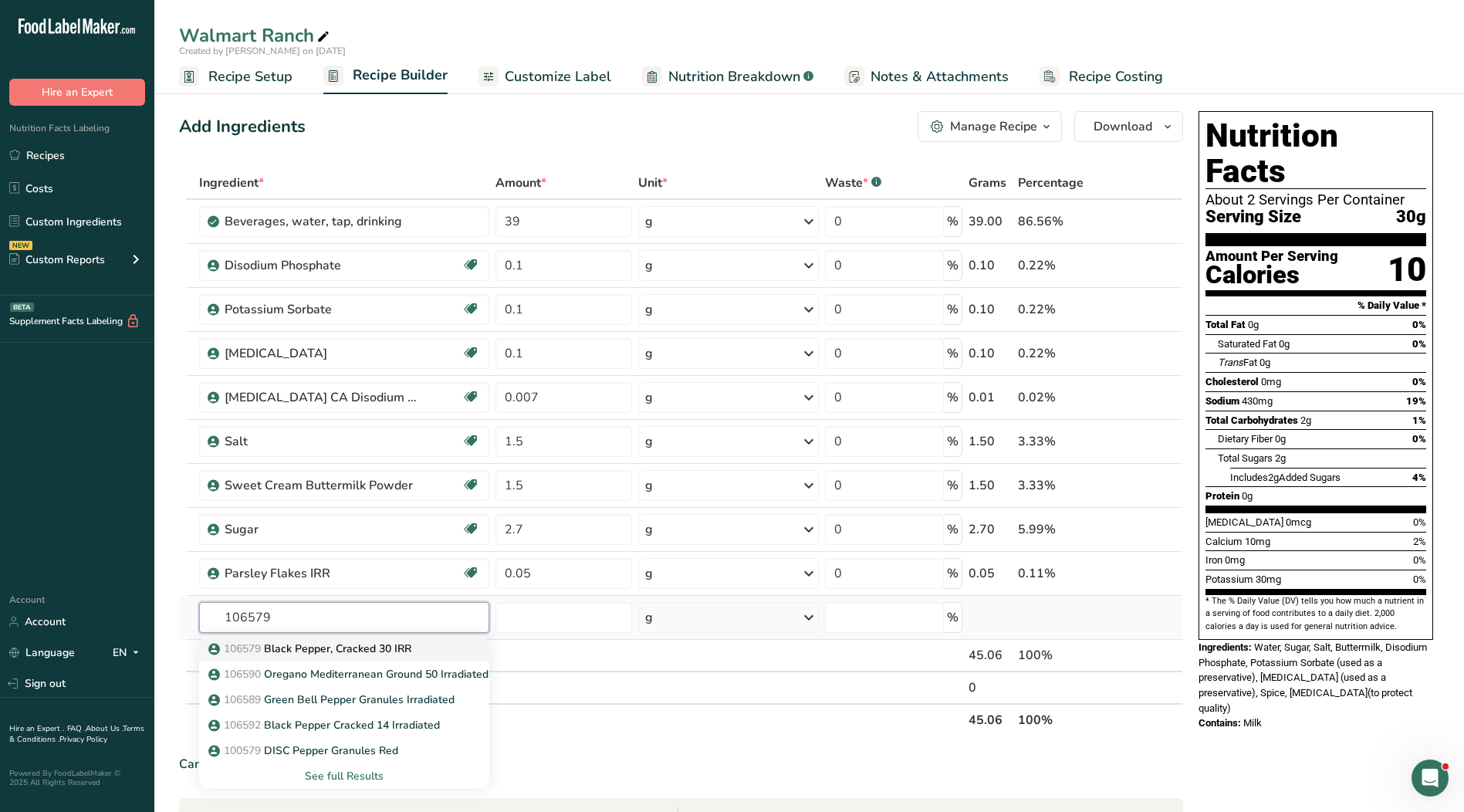
type input "106579"
click at [359, 659] on link "106579 Black Pepper, Cracked 30 IRR" at bounding box center [344, 648] width 290 height 26
type input "Black Pepper, Cracked 30 IRR"
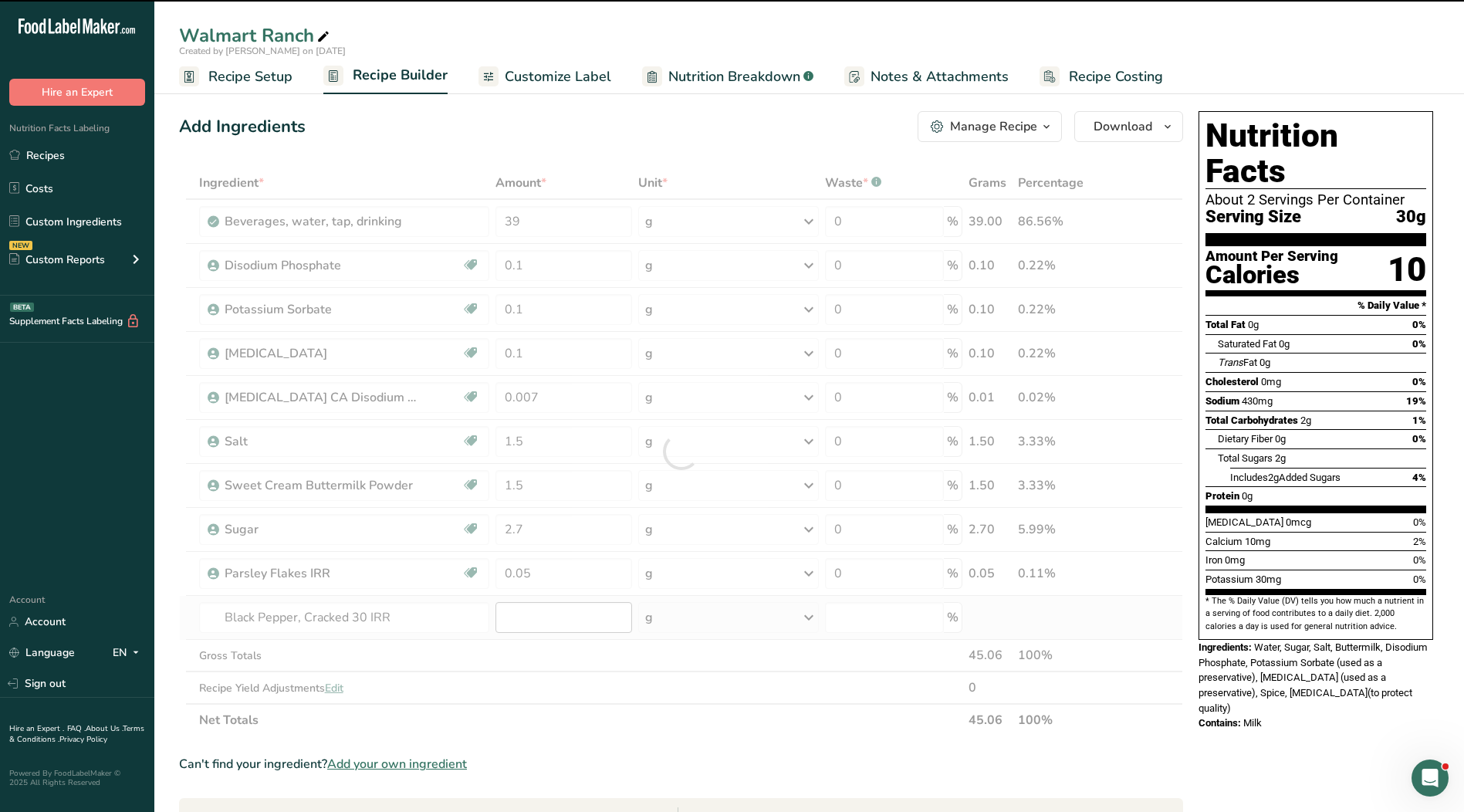
type input "0"
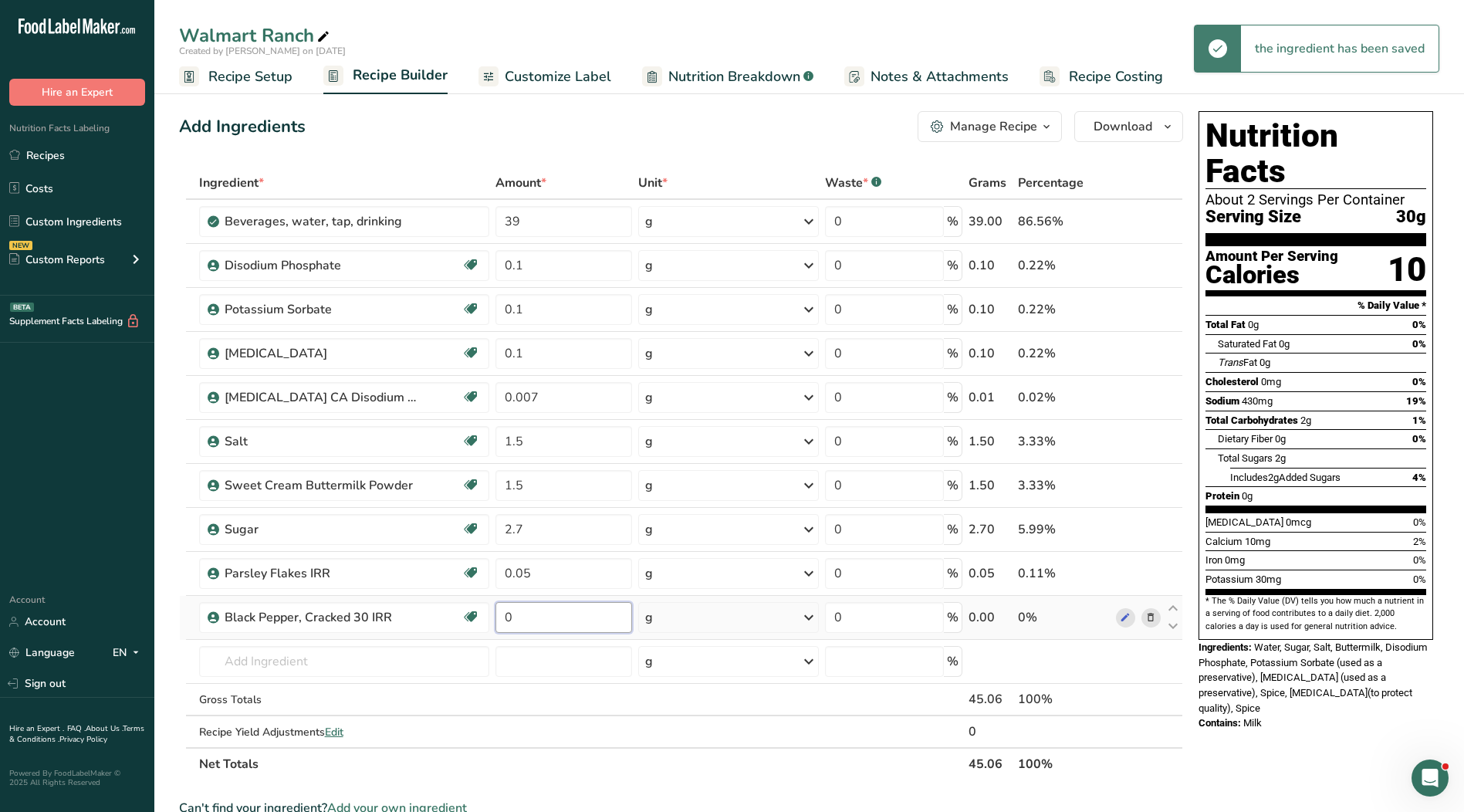
click at [534, 616] on input "0" at bounding box center [564, 617] width 137 height 31
type input "0.1"
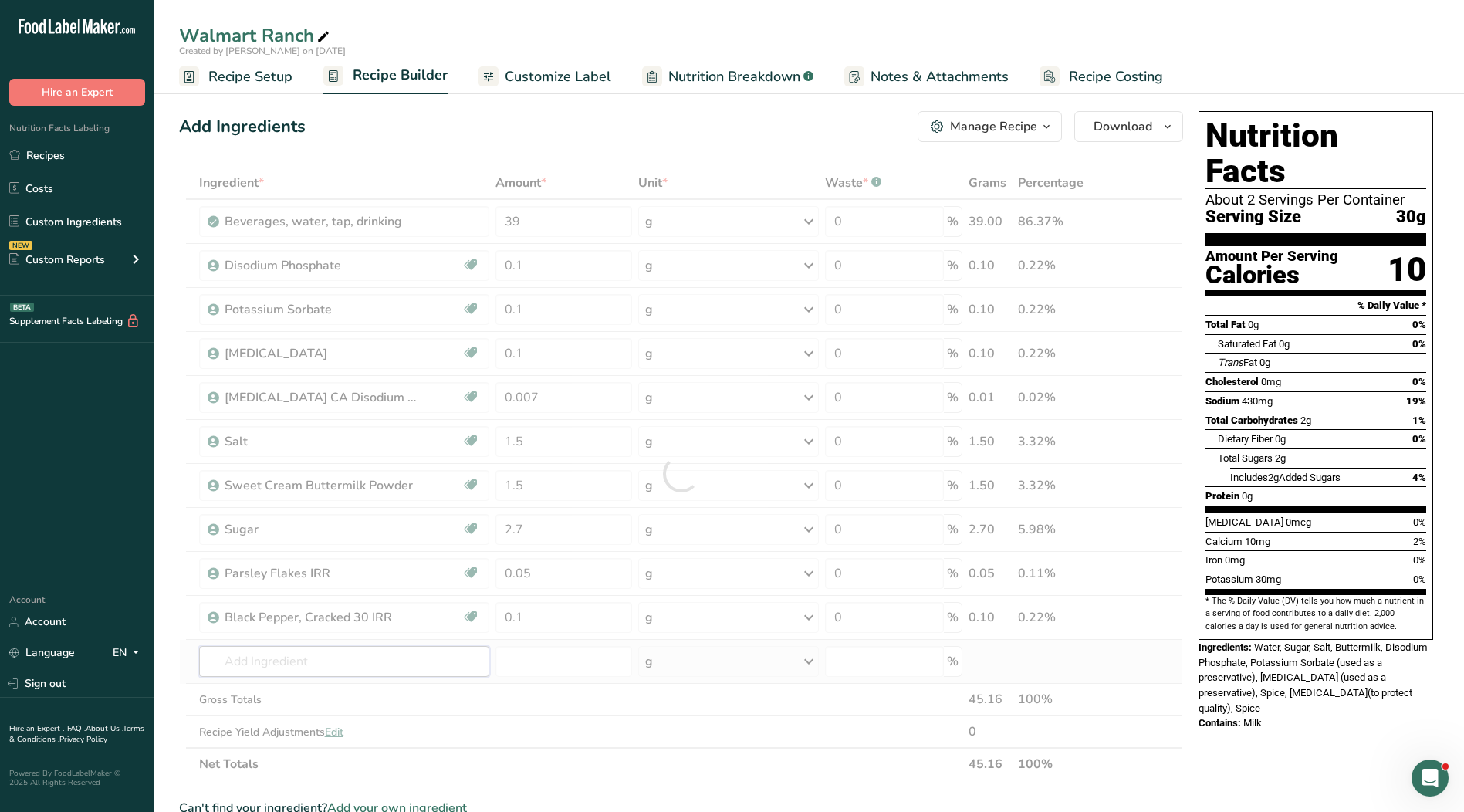
click at [332, 675] on div "Ingredient * Amount * Unit * Waste * .a-a{fill:#347362;}.b-a{fill:#fff;} Grams …" at bounding box center [681, 473] width 1005 height 613
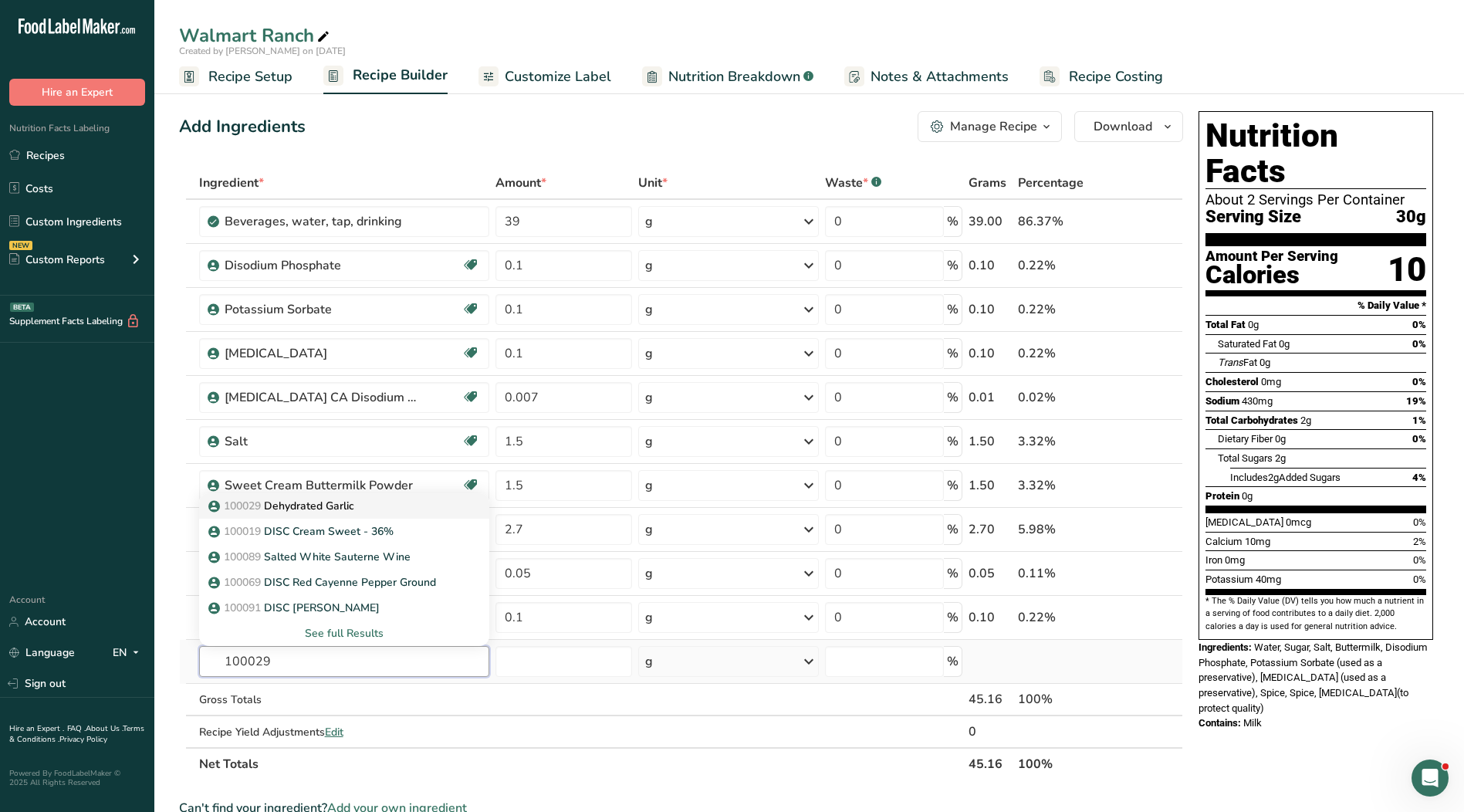
type input "100029"
click at [352, 511] on p "100029 Dehydrated Garlic" at bounding box center [283, 506] width 143 height 16
type input "Dehydrated Garlic"
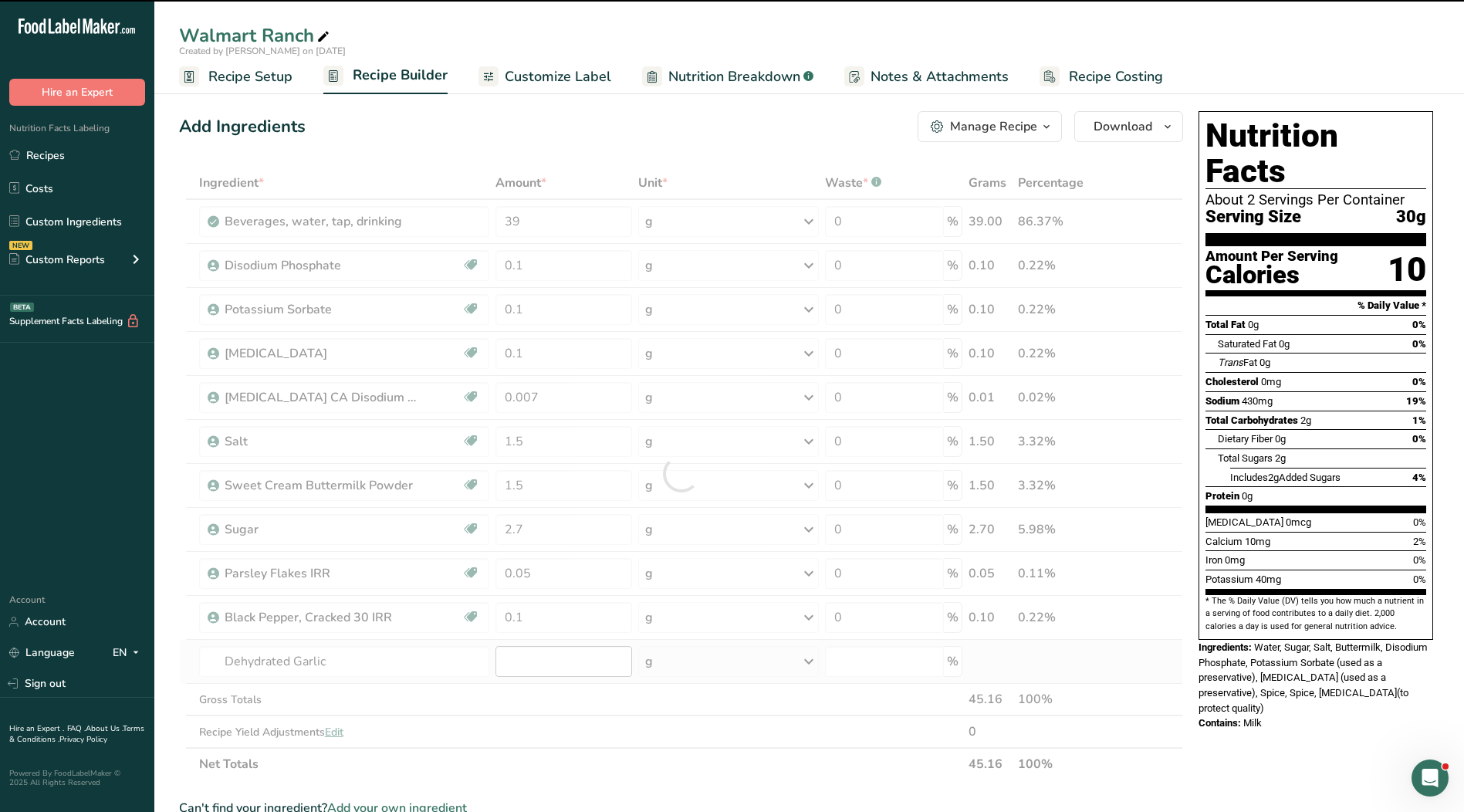
type input "0"
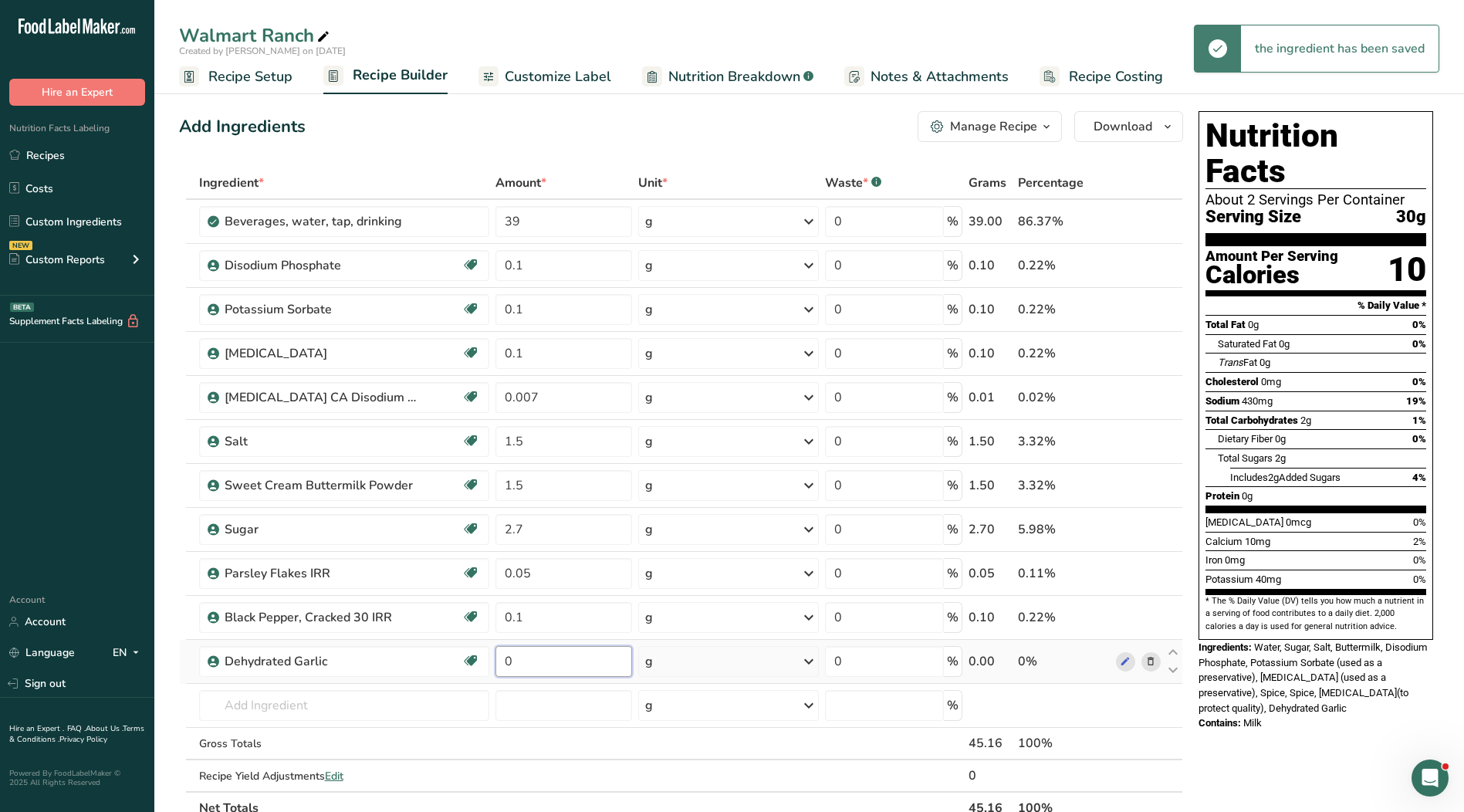
click at [522, 667] on input "0" at bounding box center [564, 660] width 137 height 31
type input "0.25"
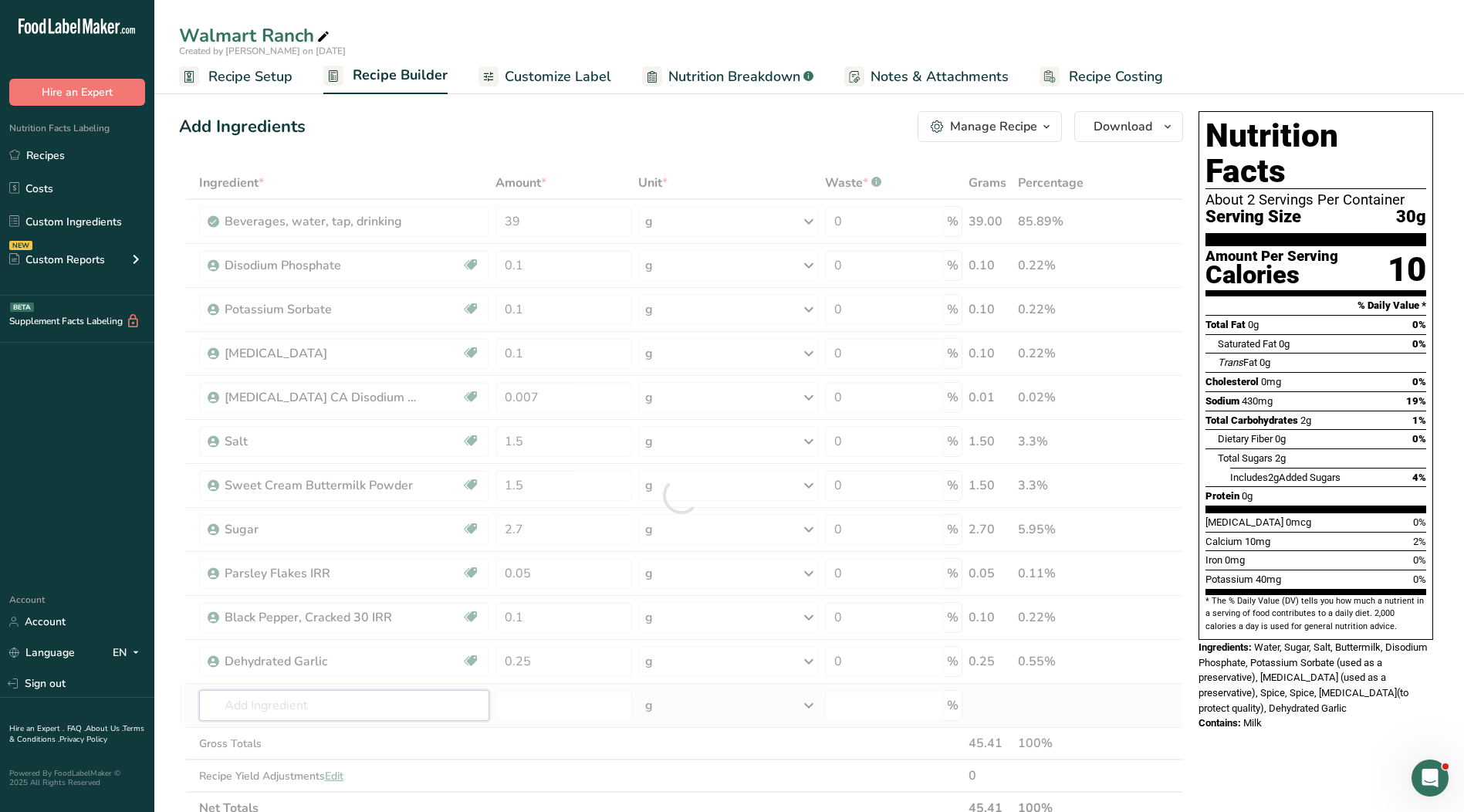
click at [354, 706] on div "Ingredient * Amount * Unit * Waste * .a-a{fill:#347362;}.b-a{fill:#fff;} Grams …" at bounding box center [681, 495] width 1005 height 657
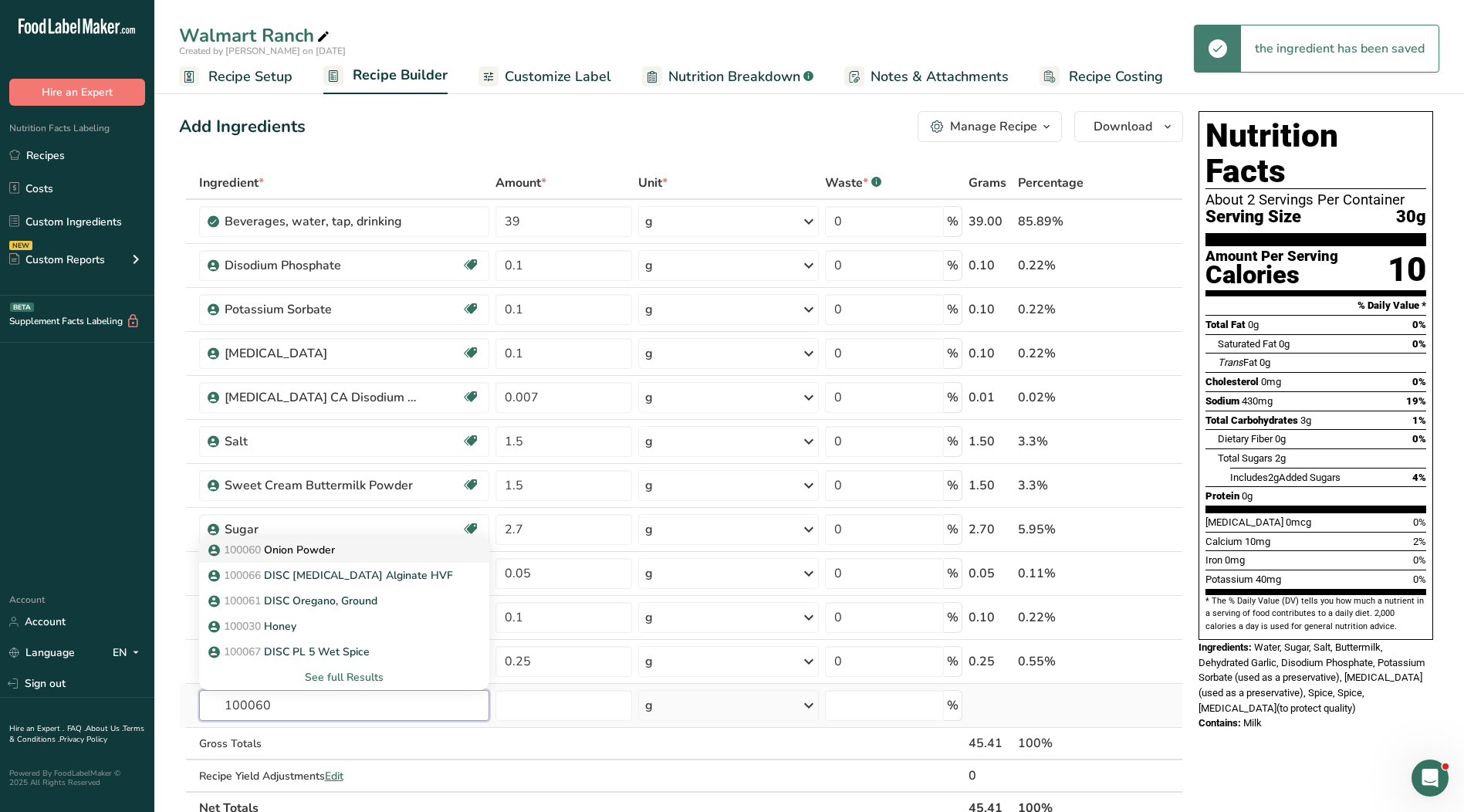
type input "100060"
click at [361, 553] on div "100060 Onion Powder" at bounding box center [332, 550] width 241 height 16
type input "Onion Powder"
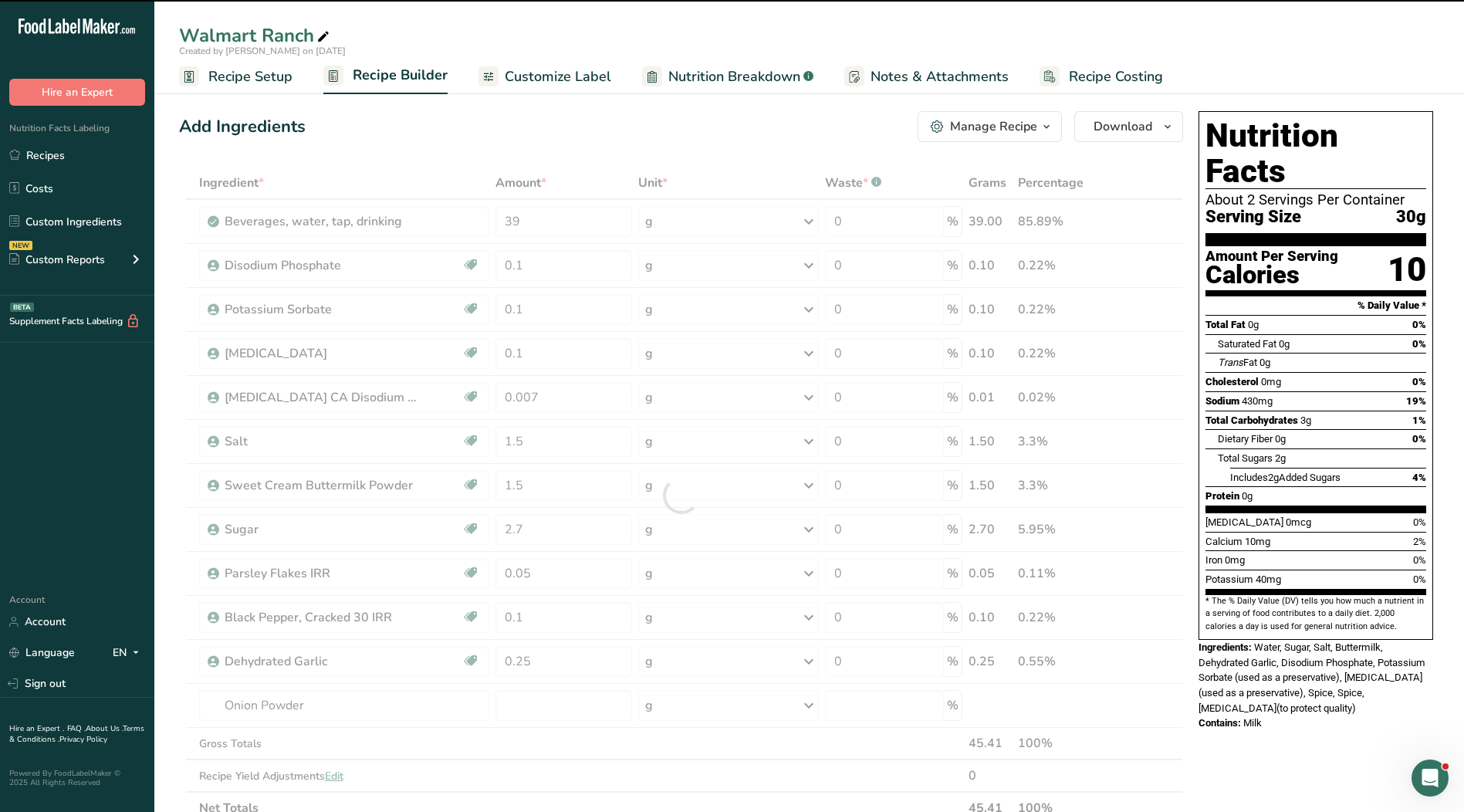
type input "0"
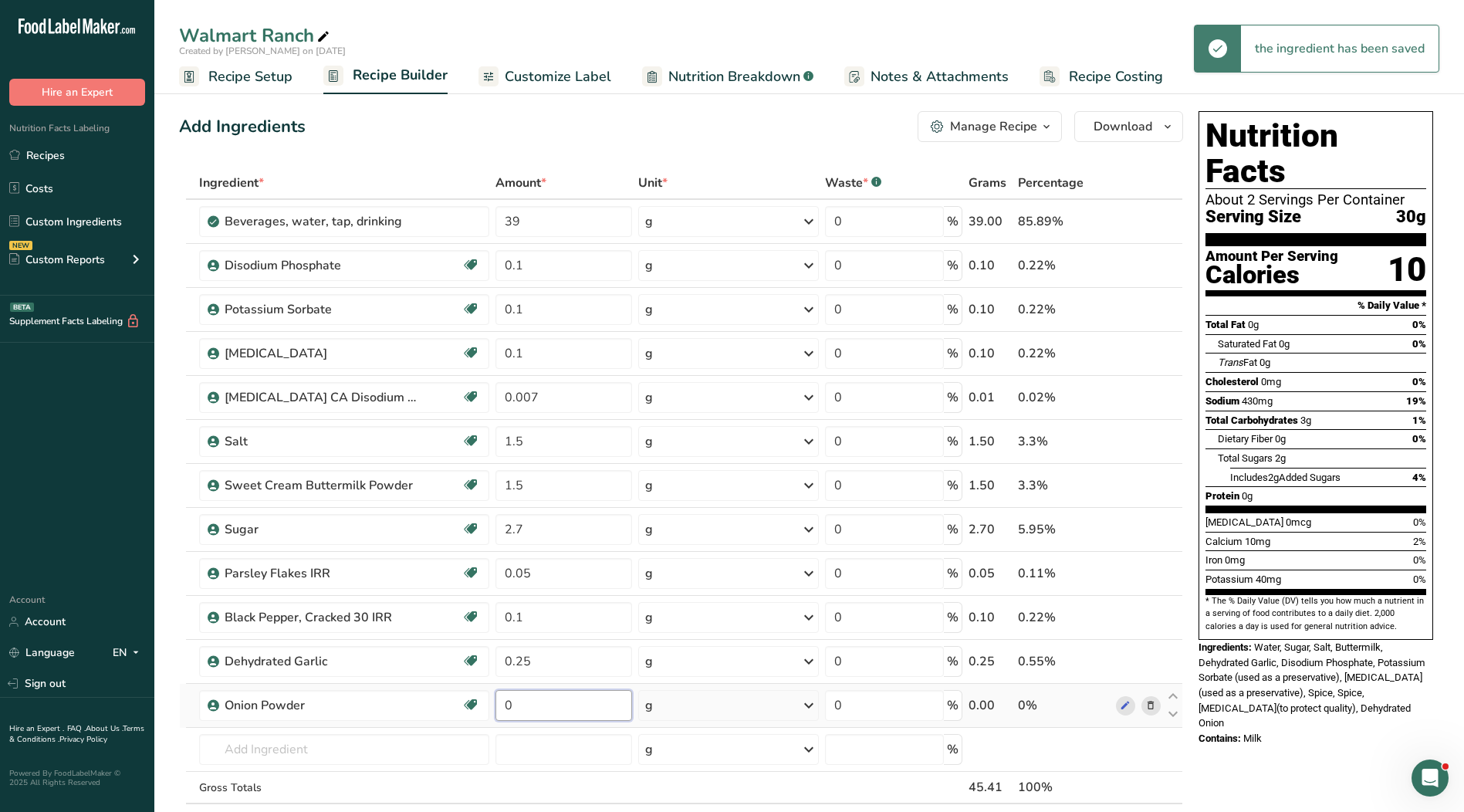
click at [553, 706] on input "0" at bounding box center [564, 705] width 137 height 31
type input "0.2"
click at [313, 752] on div "Ingredient * Amount * Unit * Waste * .a-a{fill:#347362;}.b-a{fill:#fff;} Grams …" at bounding box center [681, 517] width 1005 height 702
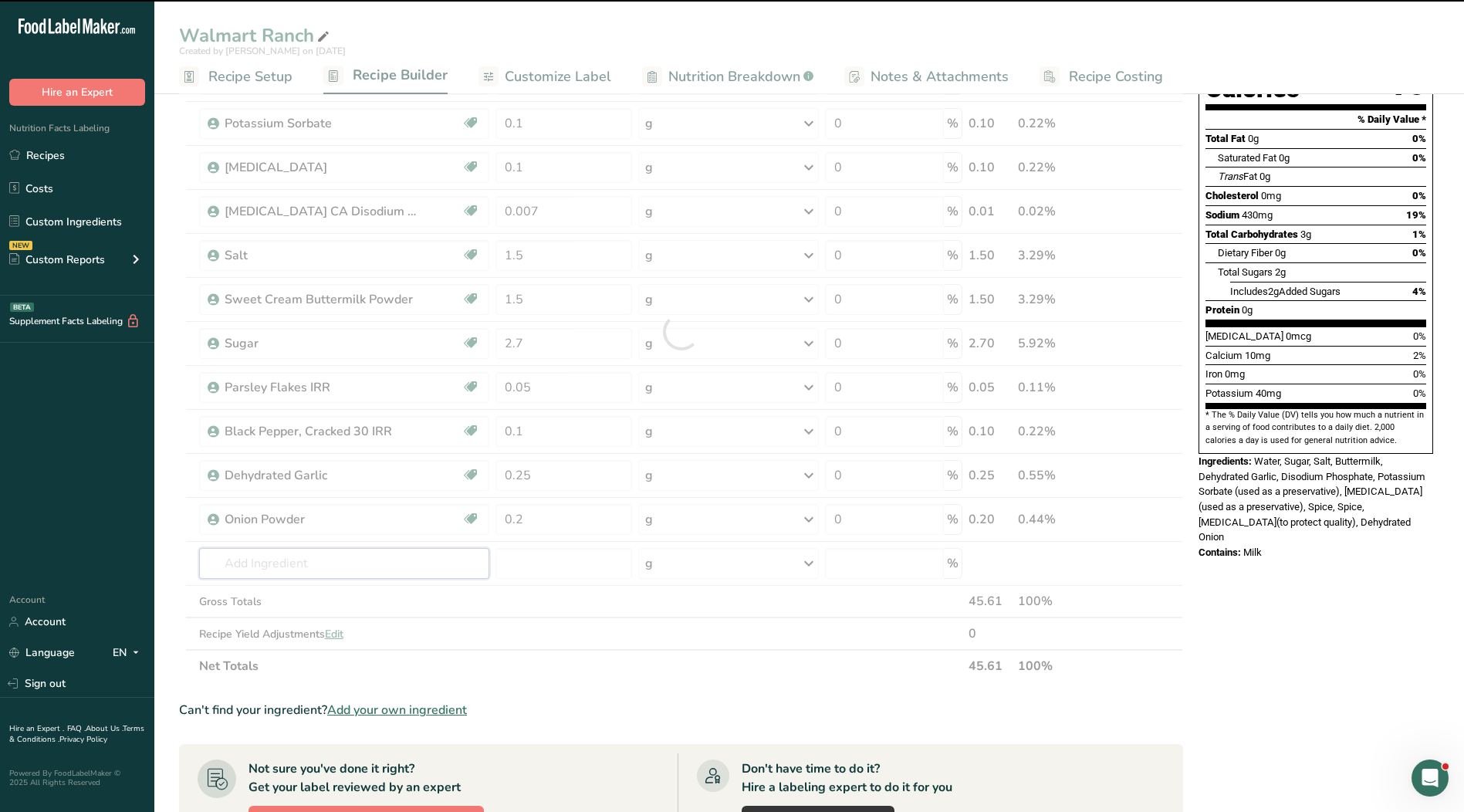
scroll to position [308, 0]
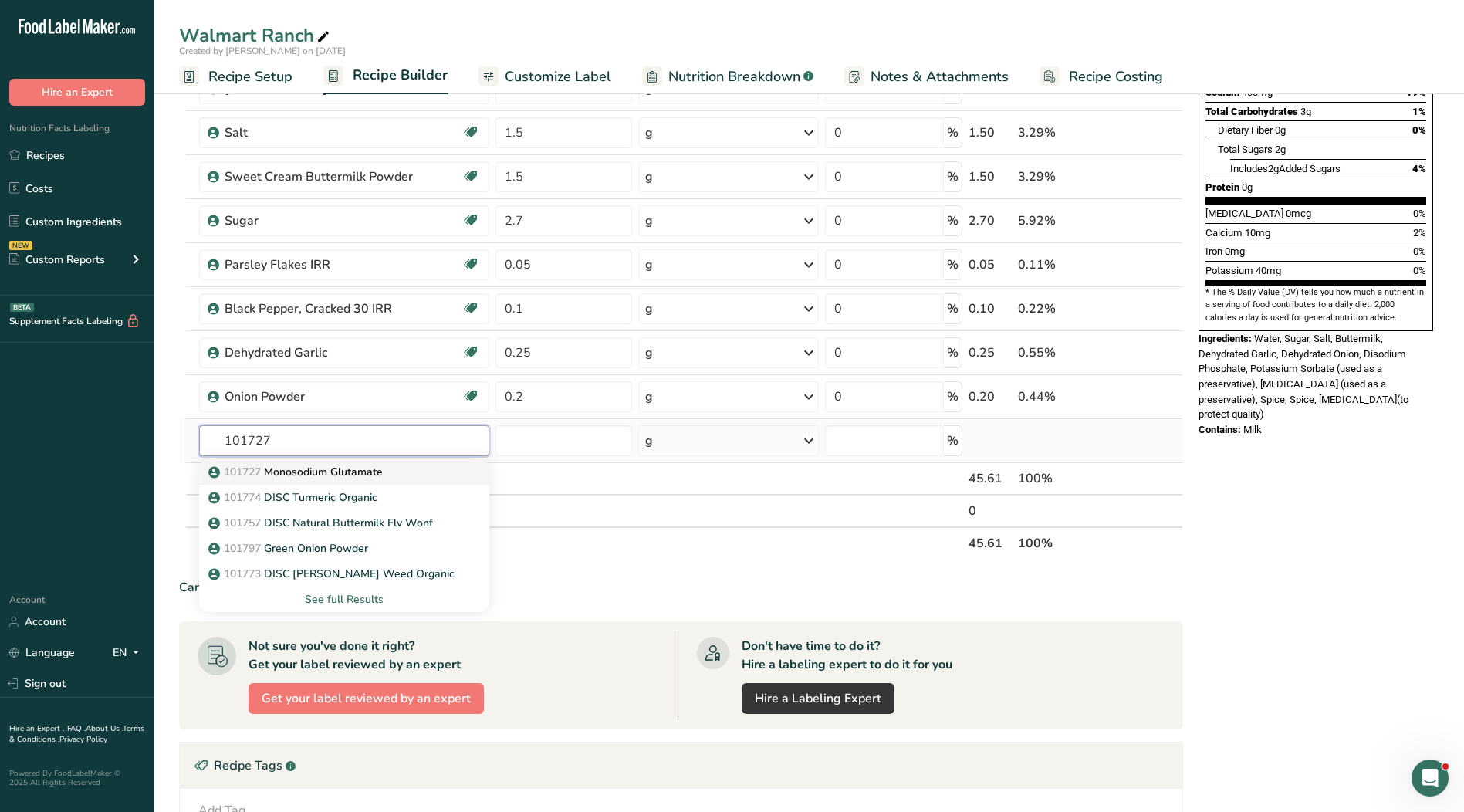
type input "101727"
click at [361, 473] on p "101727 Monosodium Glutamate" at bounding box center [298, 472] width 172 height 16
type input "Monosodium Glutamate"
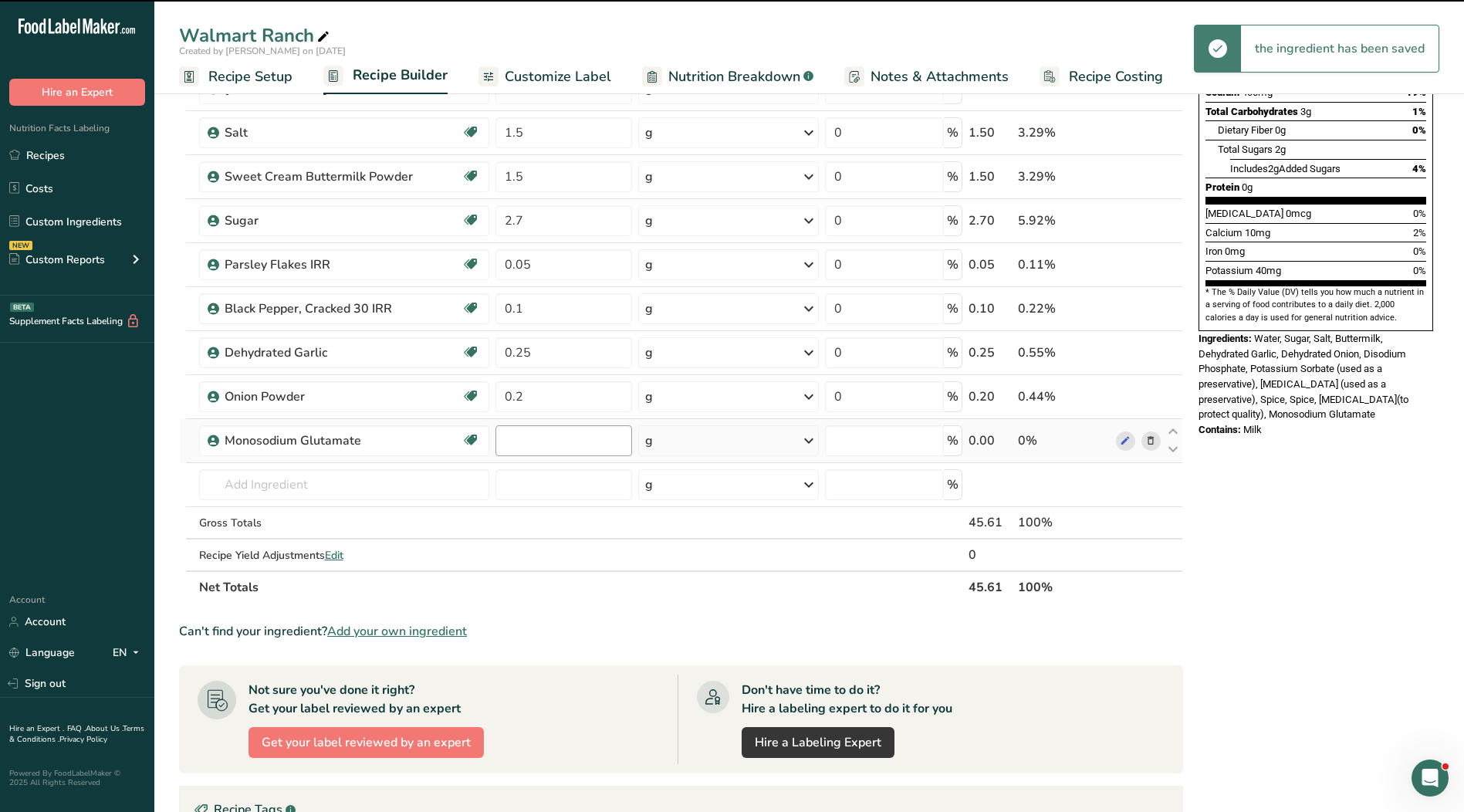
type input "0"
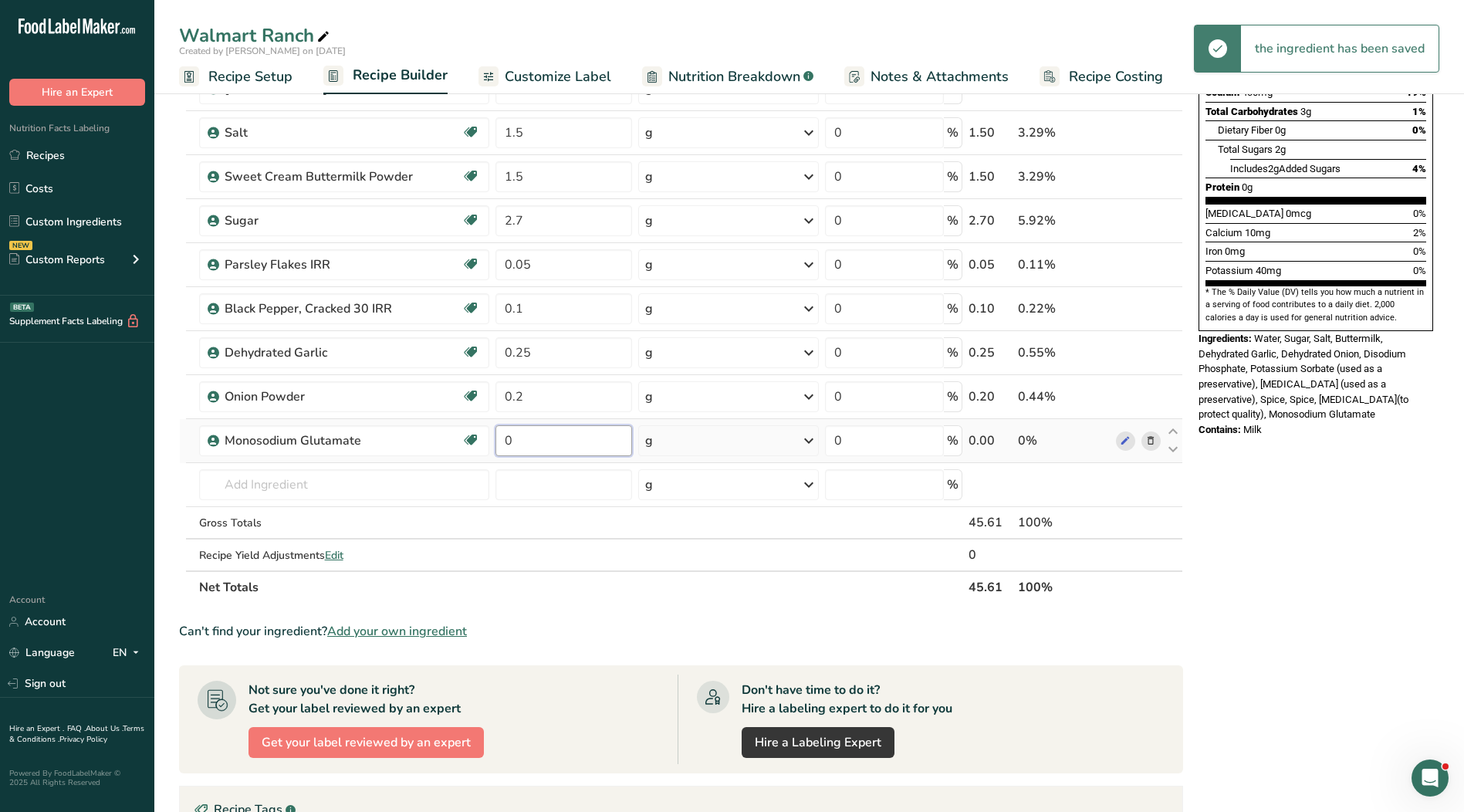
click at [568, 445] on input "0" at bounding box center [564, 440] width 137 height 31
type input "0.3"
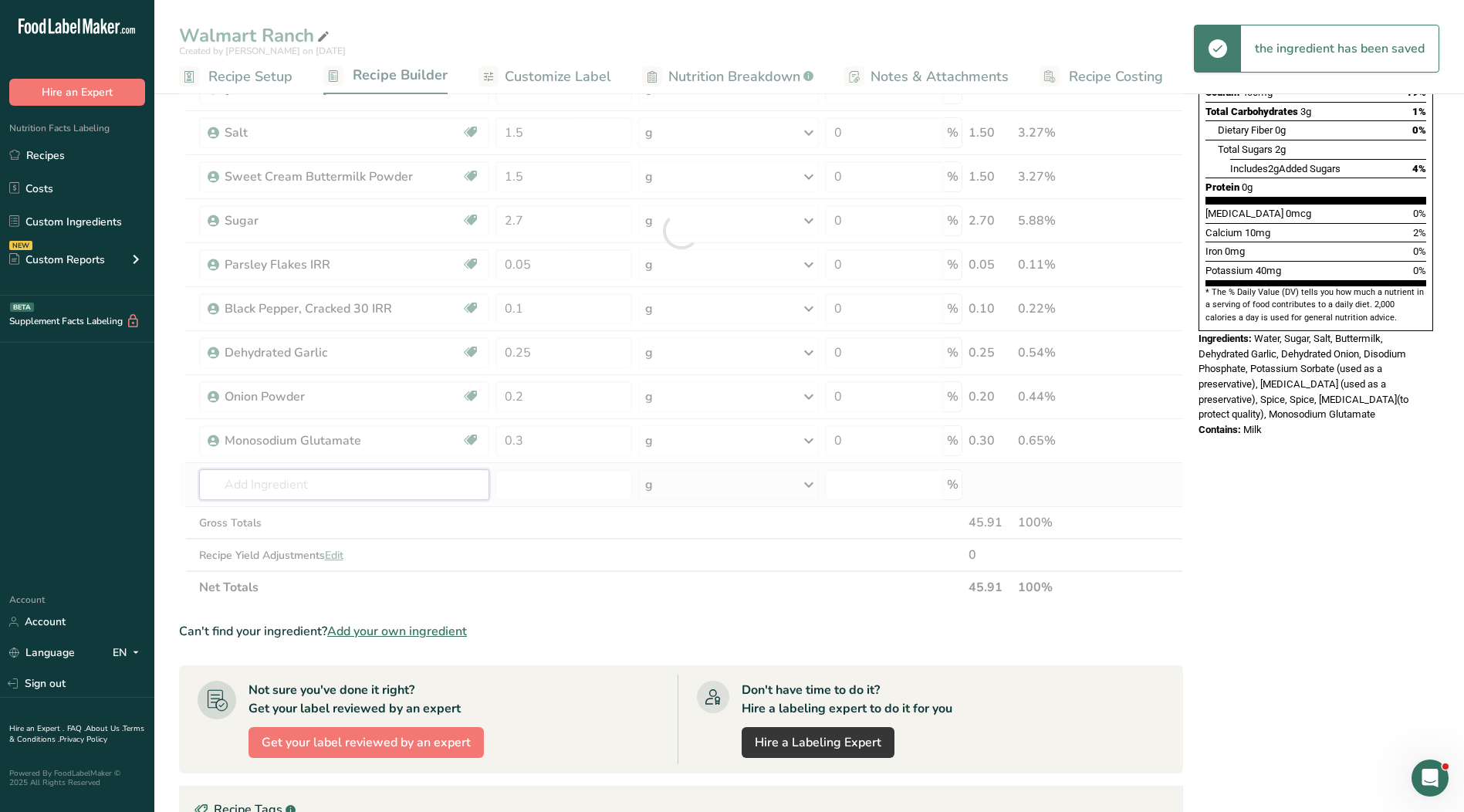
click at [383, 489] on div "Ingredient * Amount * Unit * Waste * .a-a{fill:#347362;}.b-a{fill:#fff;} Grams …" at bounding box center [681, 231] width 1005 height 745
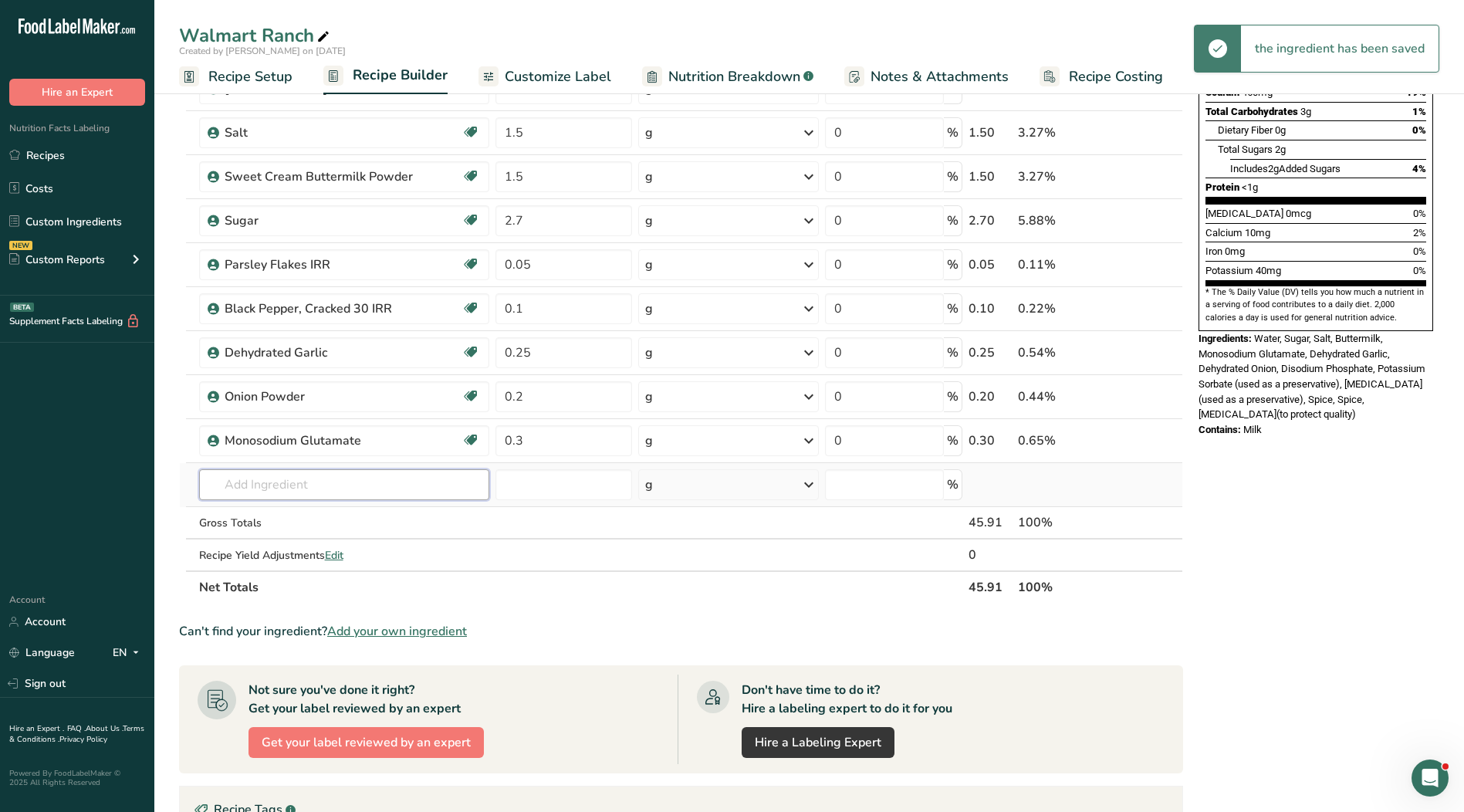
type input "4"
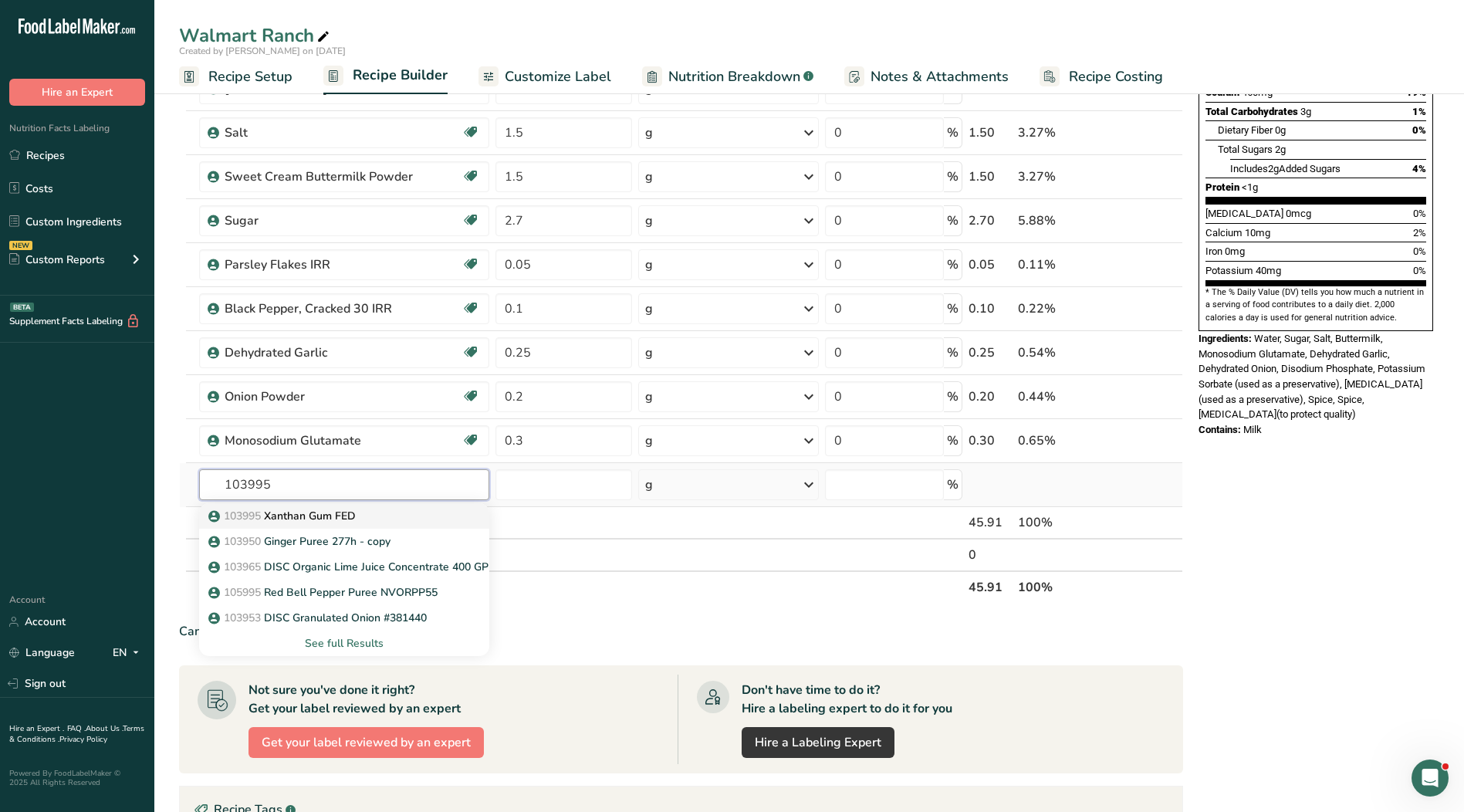
type input "103995"
click at [379, 513] on div "103995 Xanthan Gum FED" at bounding box center [332, 515] width 241 height 16
type input "Xanthan Gum FED"
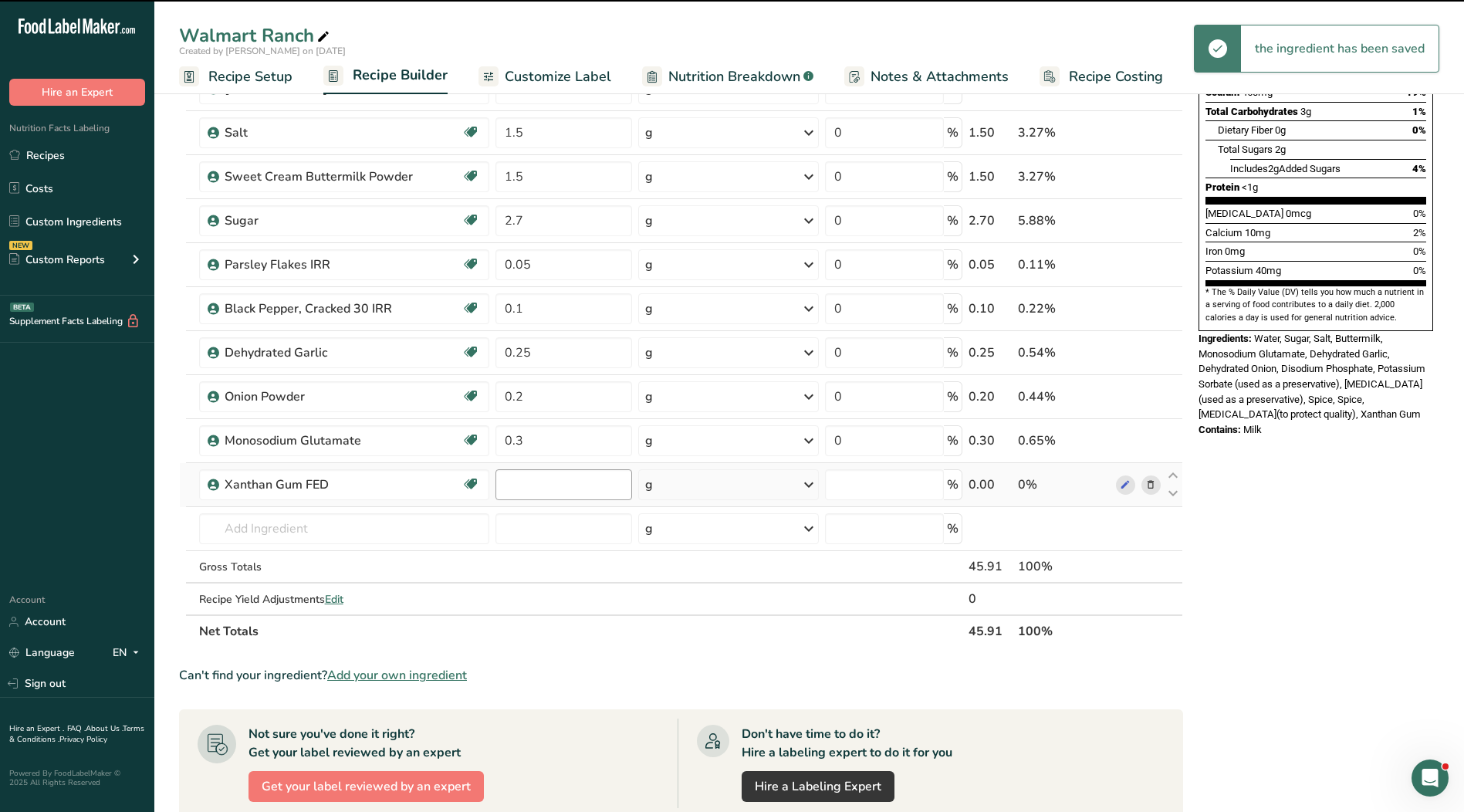
type input "0"
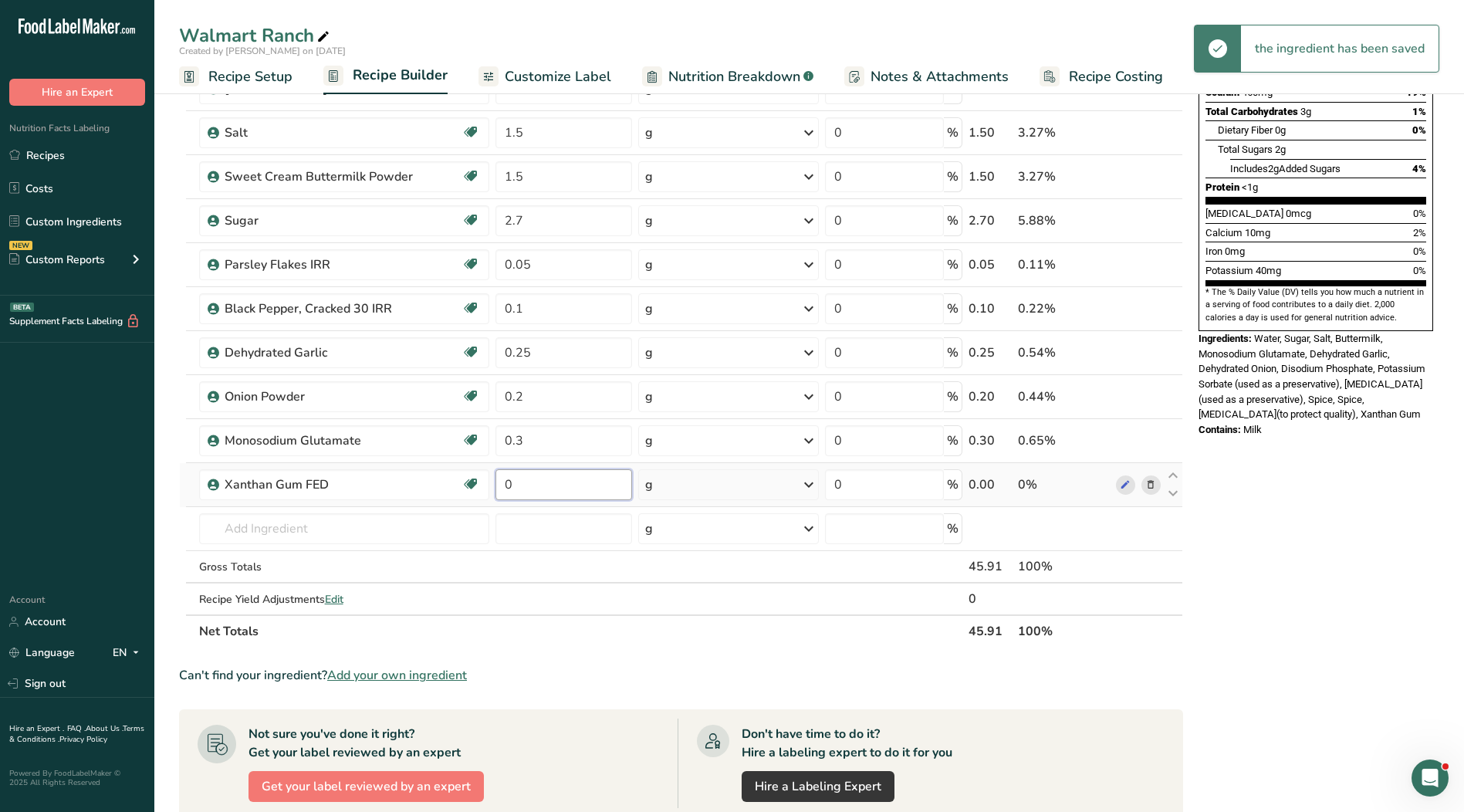
click at [532, 487] on input "0" at bounding box center [564, 484] width 137 height 31
type input "0.18"
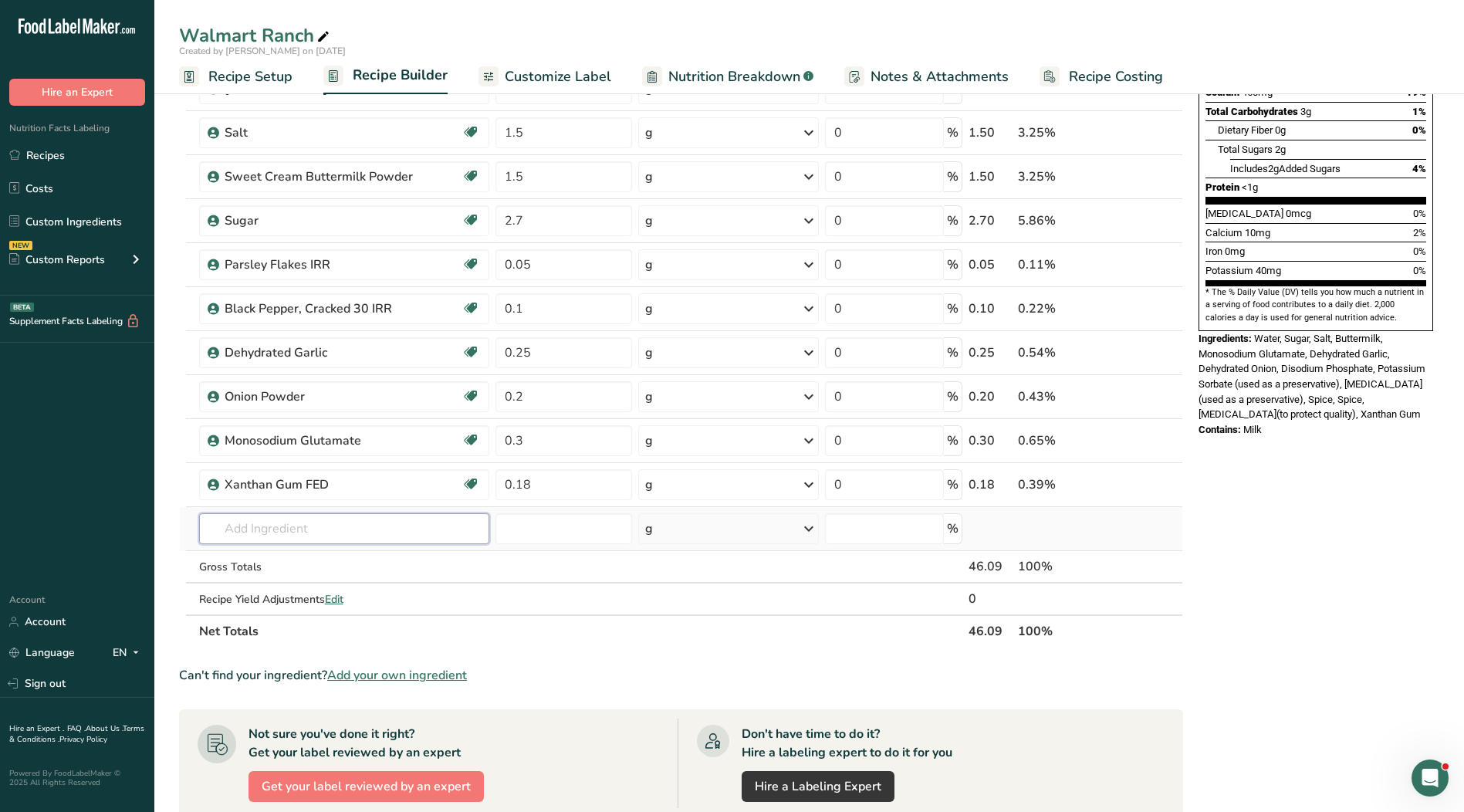
click at [403, 528] on div "Ingredient * Amount * Unit * Waste * .a-a{fill:#347362;}.b-a{fill:#fff;} Grams …" at bounding box center [681, 252] width 1005 height 789
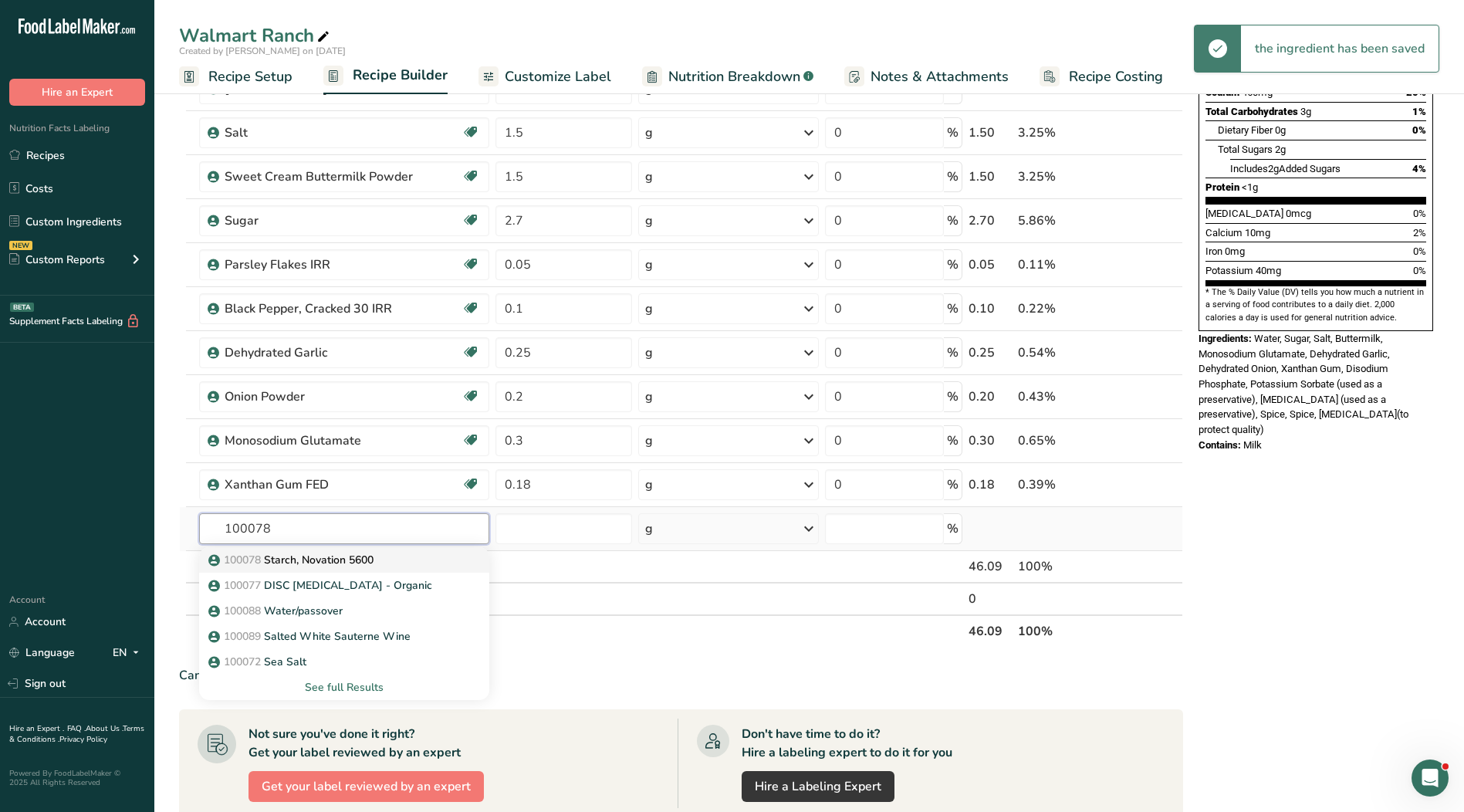
type input "100078"
click at [383, 564] on div "100078 Starch, Novation 5600" at bounding box center [332, 560] width 241 height 16
type input "Starch, Novation 5600"
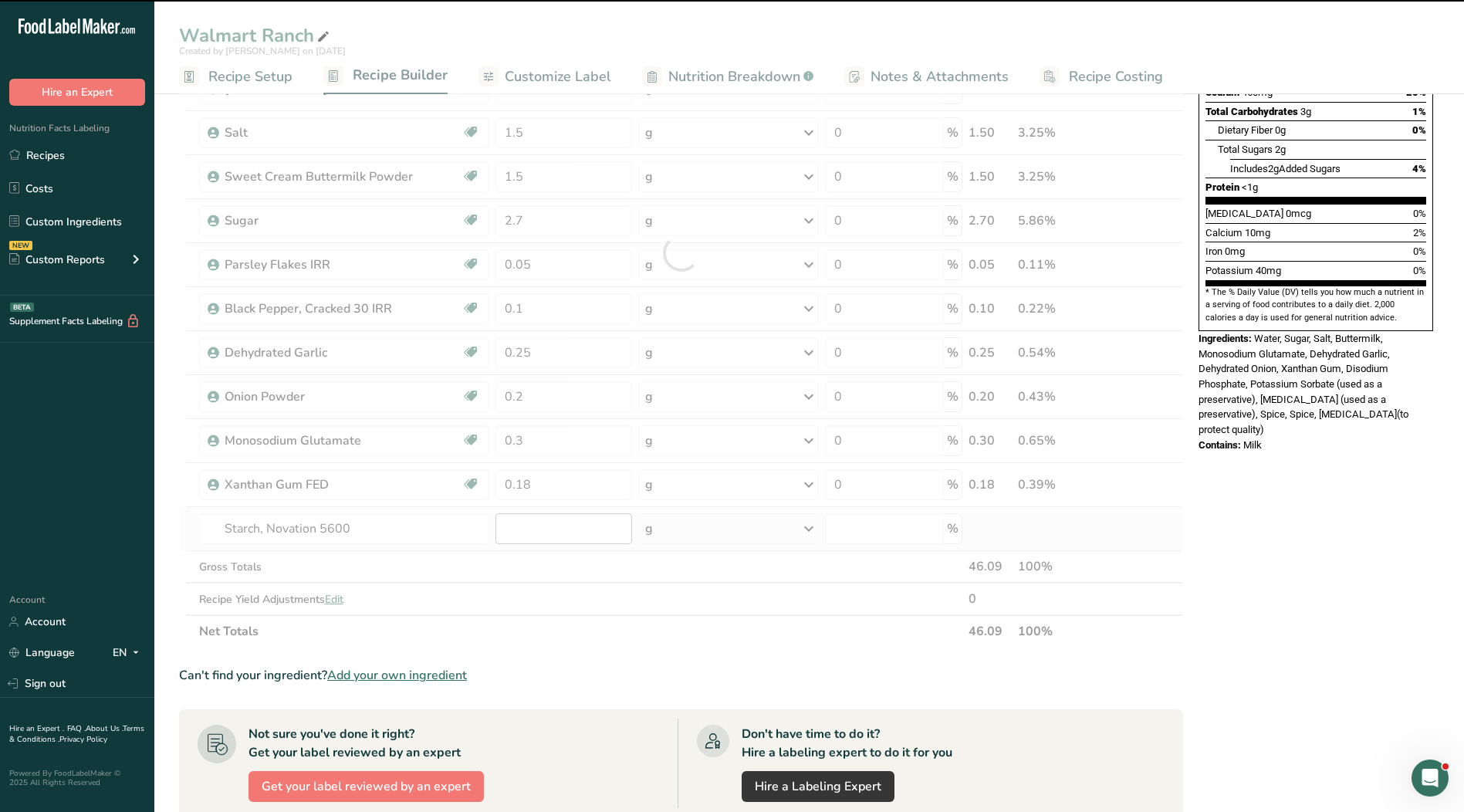
type input "0"
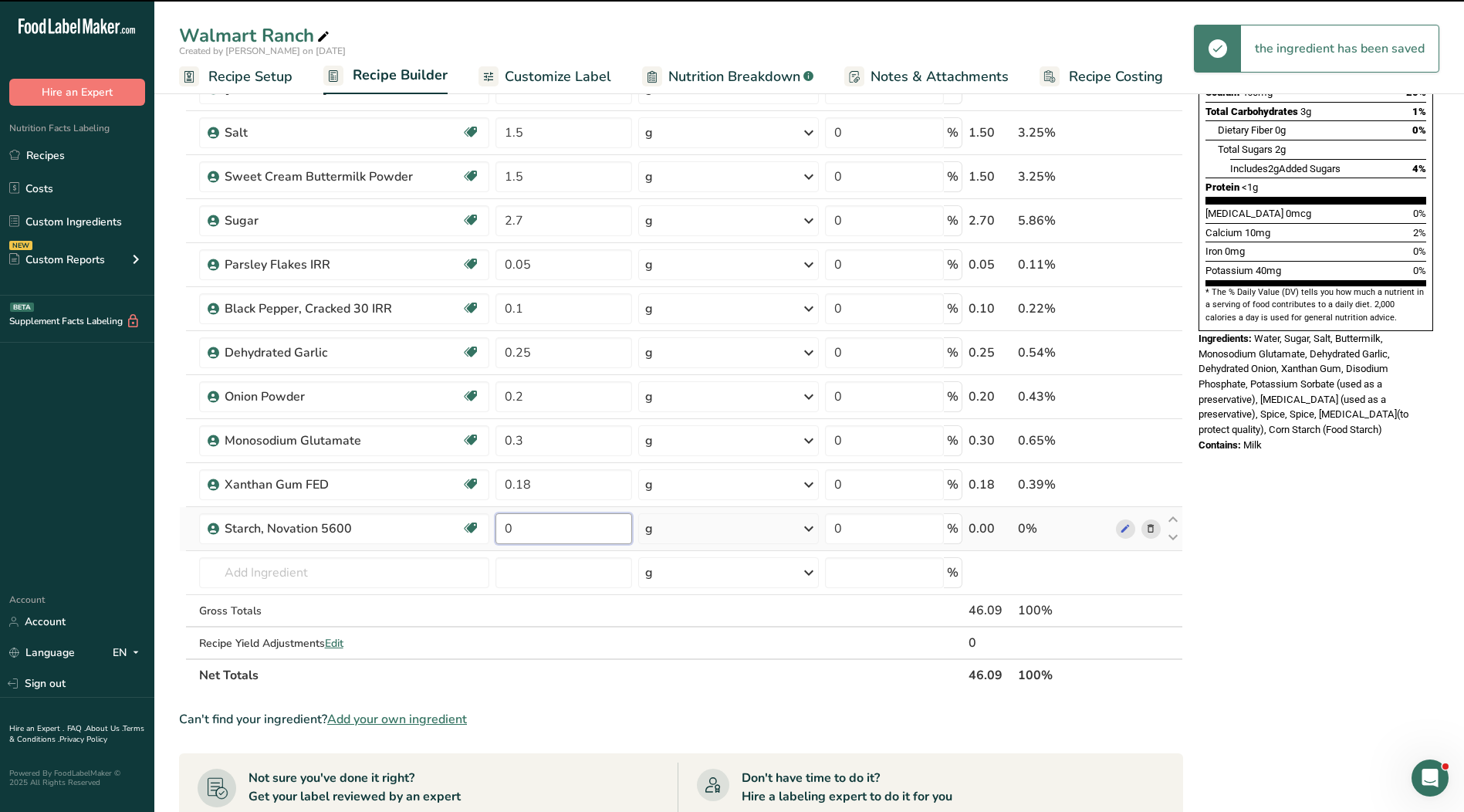
click at [553, 528] on input "0" at bounding box center [564, 528] width 137 height 31
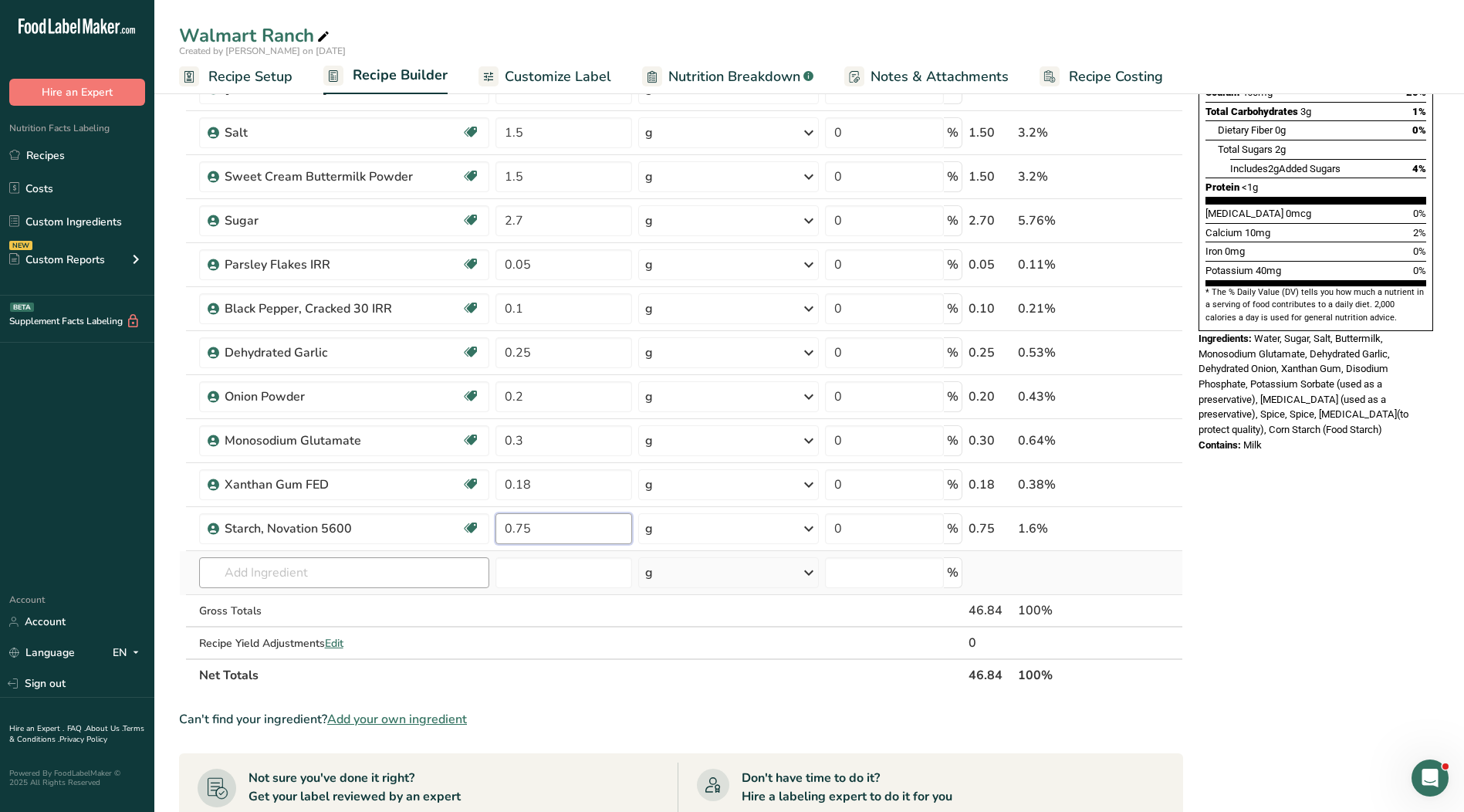
type input "0.75"
click at [372, 569] on div "Ingredient * Amount * Unit * Waste * .a-a{fill:#347362;}.b-a{fill:#fff;} Grams …" at bounding box center [681, 275] width 1005 height 834
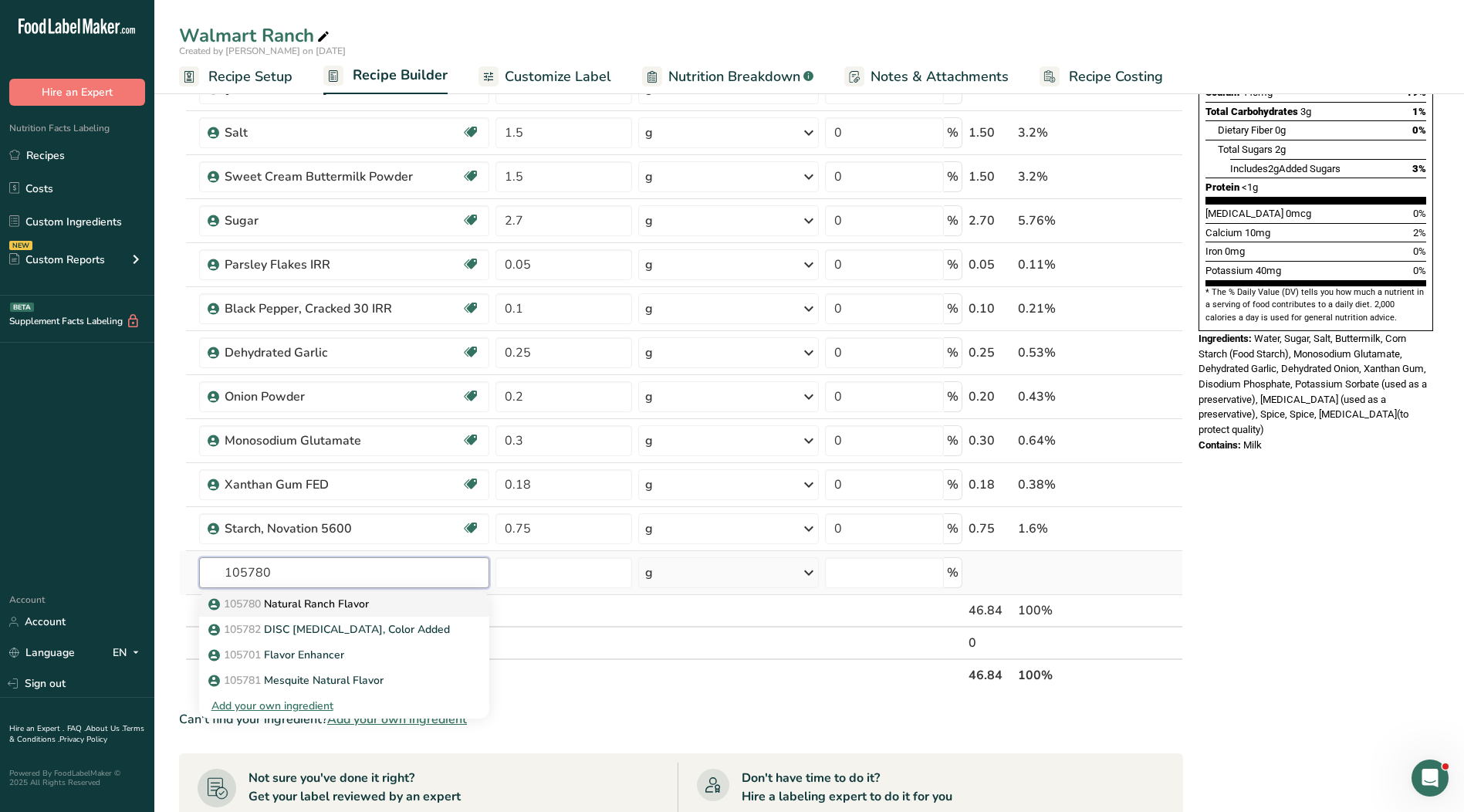
type input "105780"
click at [375, 604] on div "105780 Natural Ranch Flavor" at bounding box center [332, 603] width 241 height 16
type input "Natural Ranch Flavor"
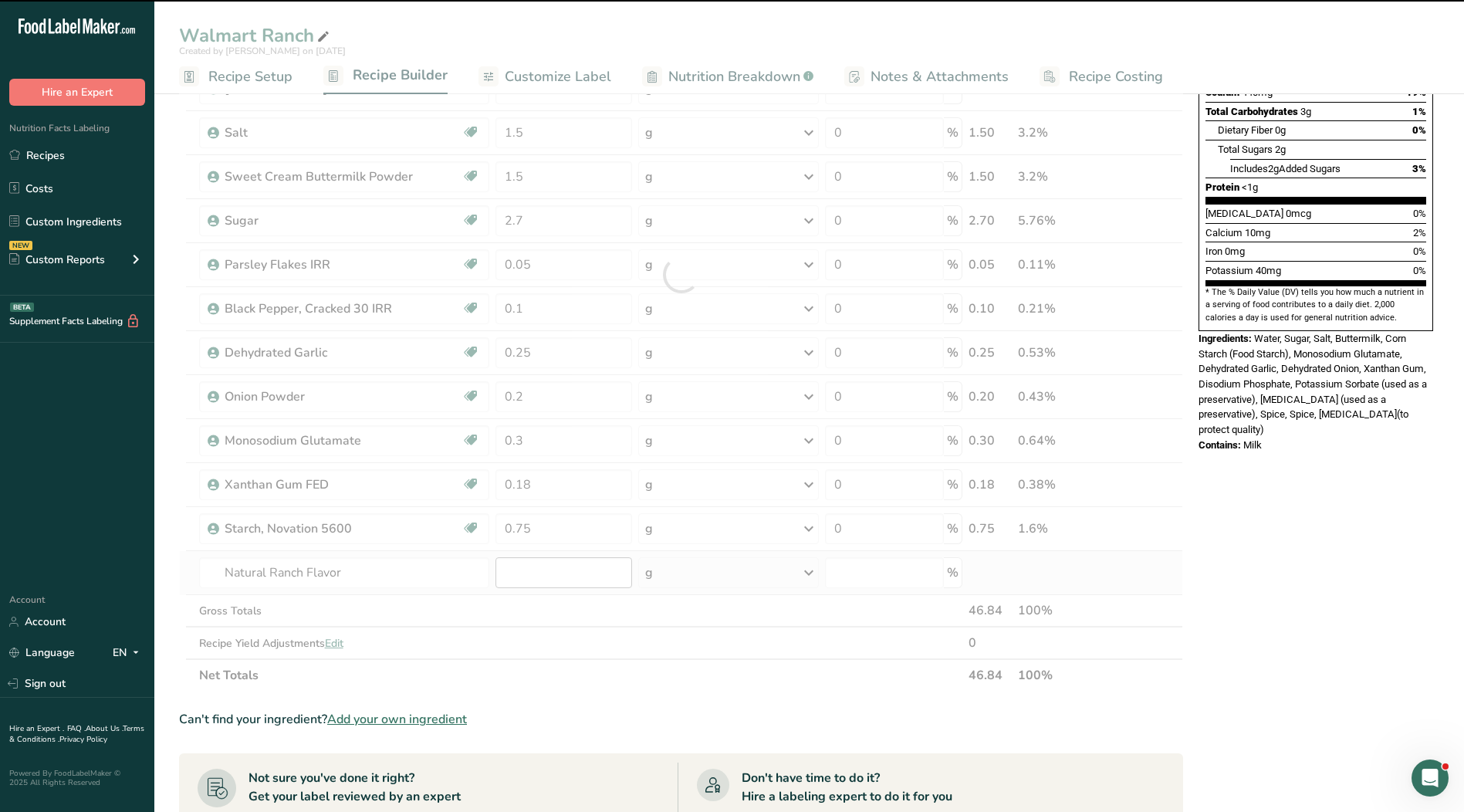
type input "0"
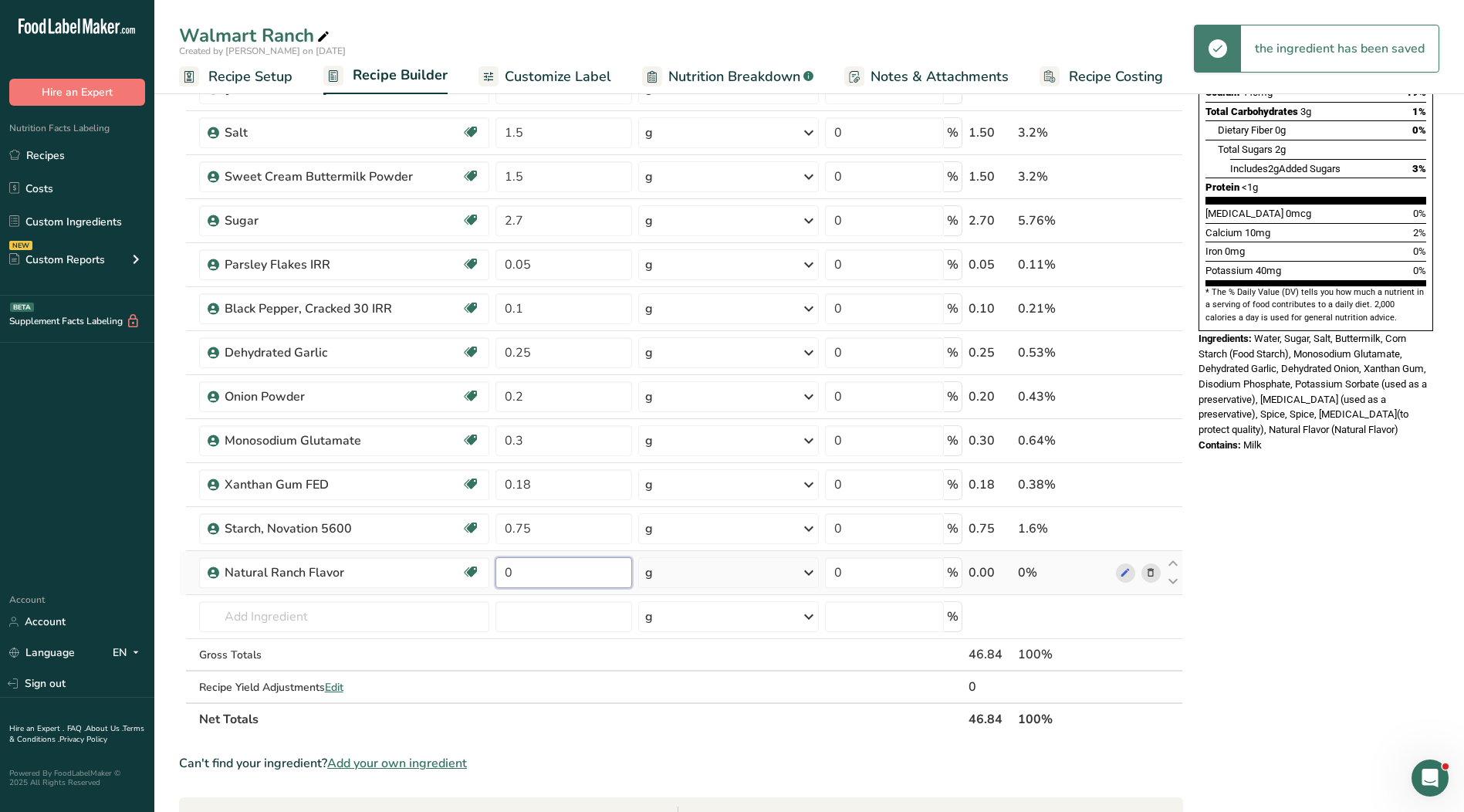
click at [538, 576] on input "0" at bounding box center [564, 572] width 137 height 31
type input "0.25"
click at [281, 630] on div "Ingredient * Amount * Unit * Waste * .a-a{fill:#347362;}.b-a{fill:#fff;} Grams …" at bounding box center [681, 297] width 1005 height 877
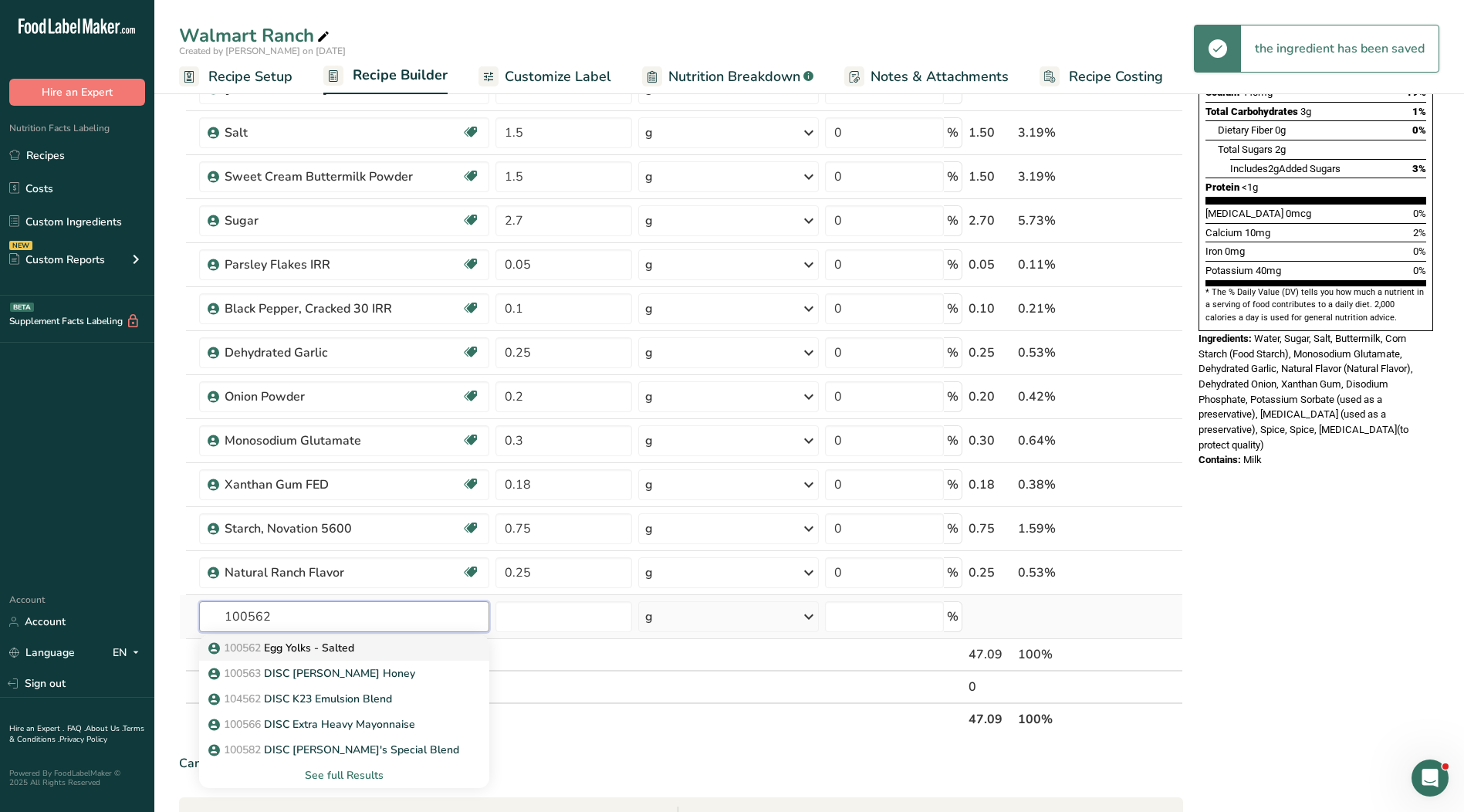
type input "100562"
click at [290, 645] on p "100562 Egg Yolks - Salted" at bounding box center [283, 647] width 143 height 16
type input "Egg Yolks - Salted"
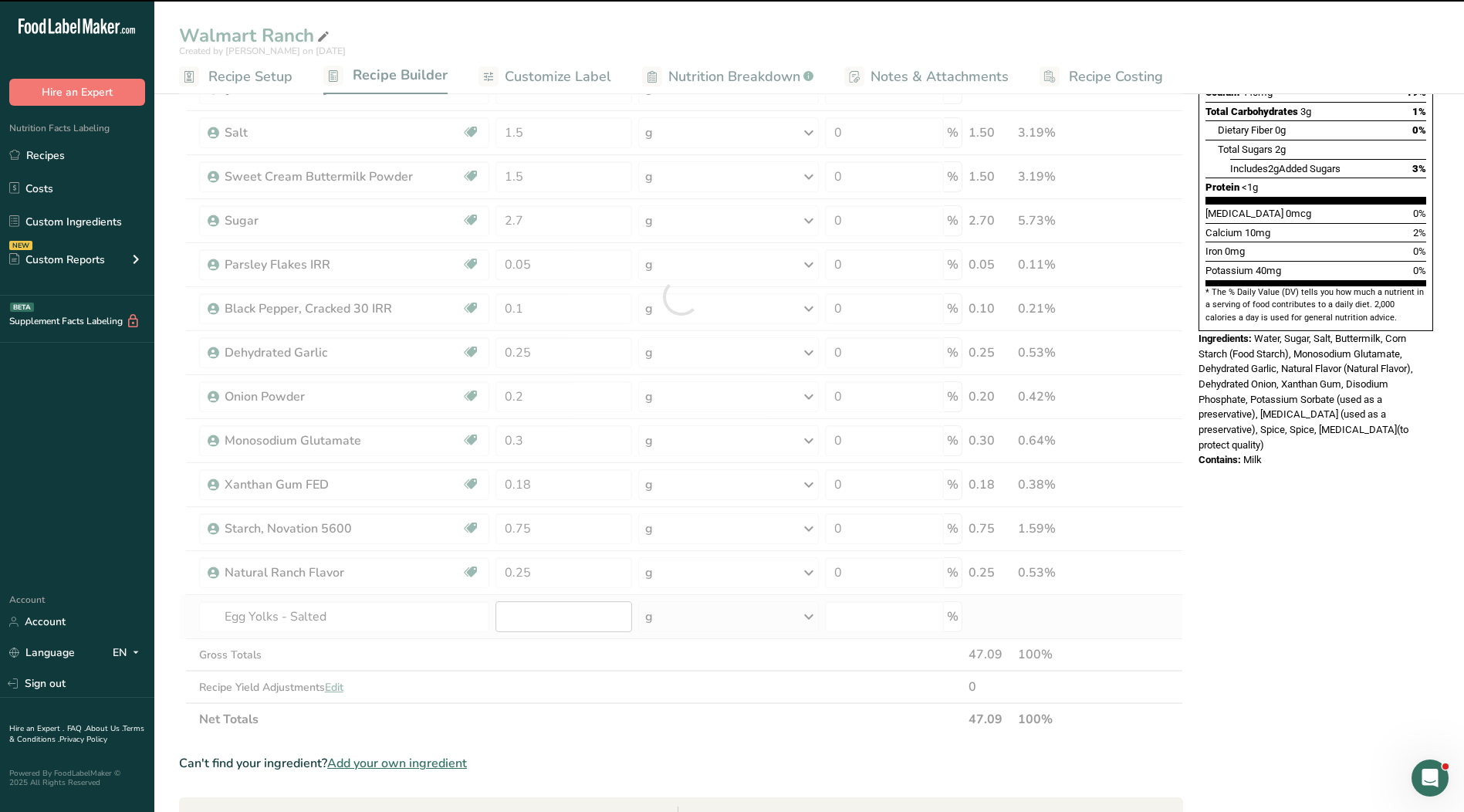
type input "0"
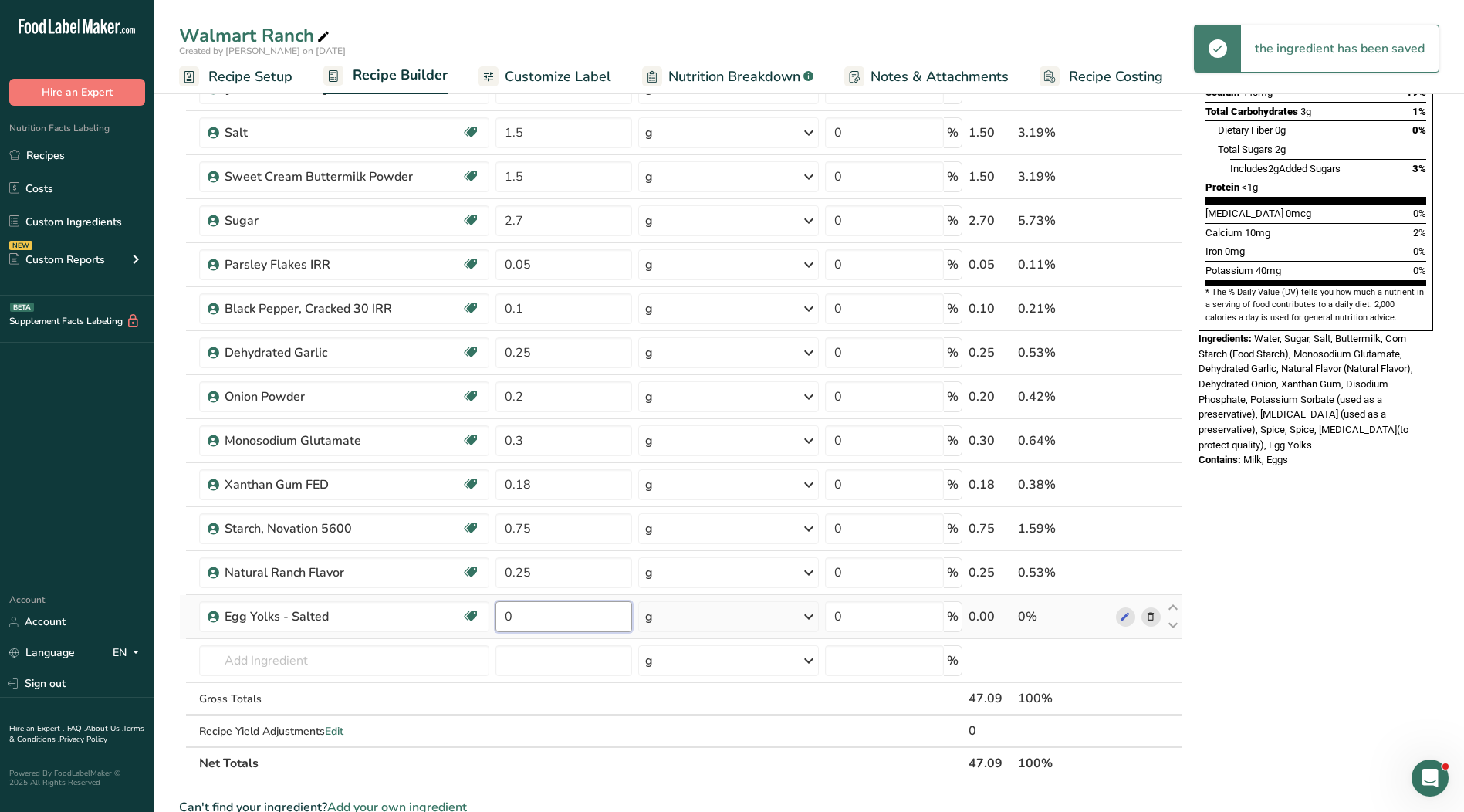
click at [535, 621] on input "0" at bounding box center [564, 616] width 137 height 31
type input "3"
click at [376, 668] on div "Ingredient * Amount * Unit * Waste * .a-a{fill:#347362;}.b-a{fill:#fff;} Grams …" at bounding box center [681, 318] width 1005 height 921
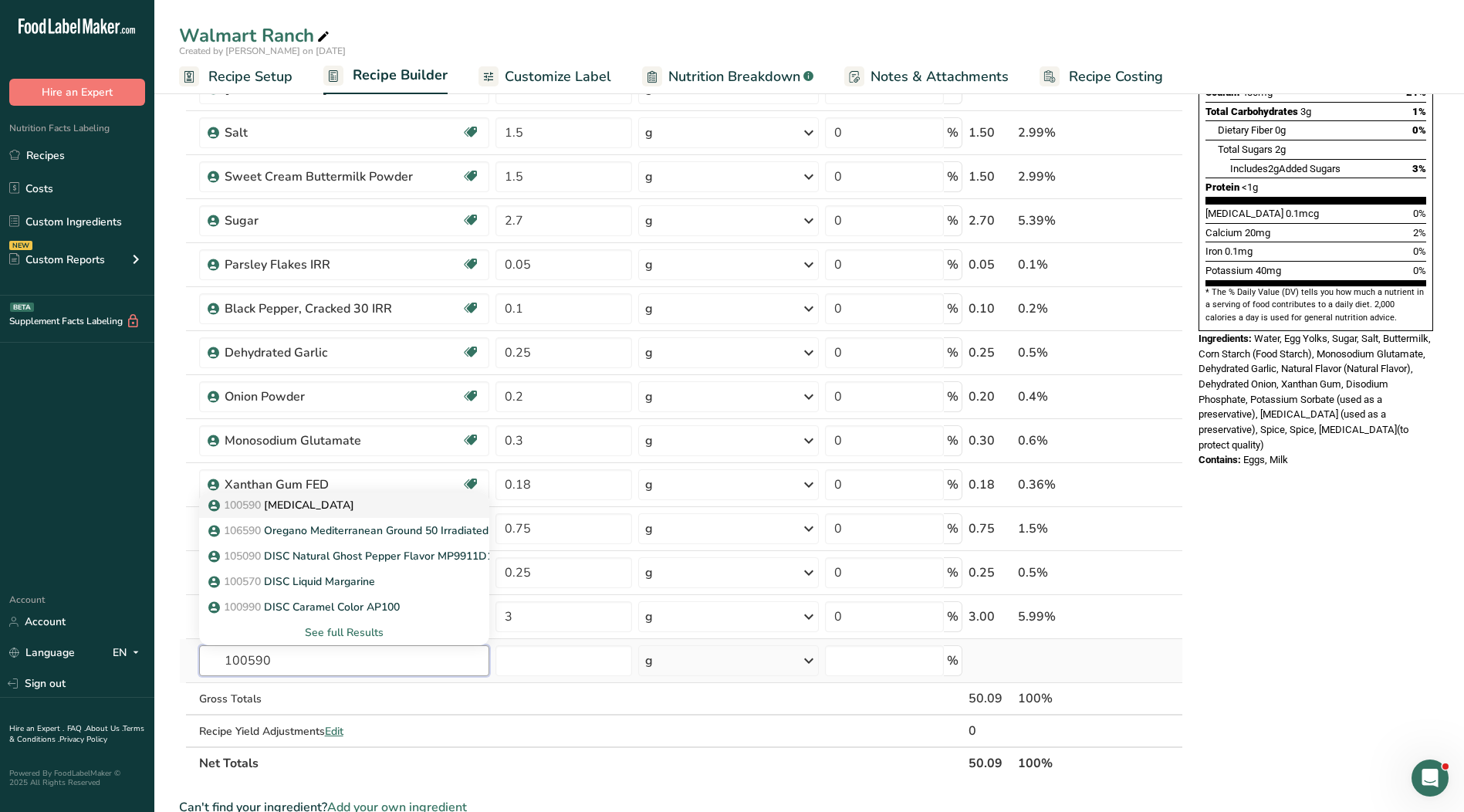
type input "100590"
click at [319, 508] on p "100590 [MEDICAL_DATA]" at bounding box center [283, 505] width 143 height 16
type input "[MEDICAL_DATA]"
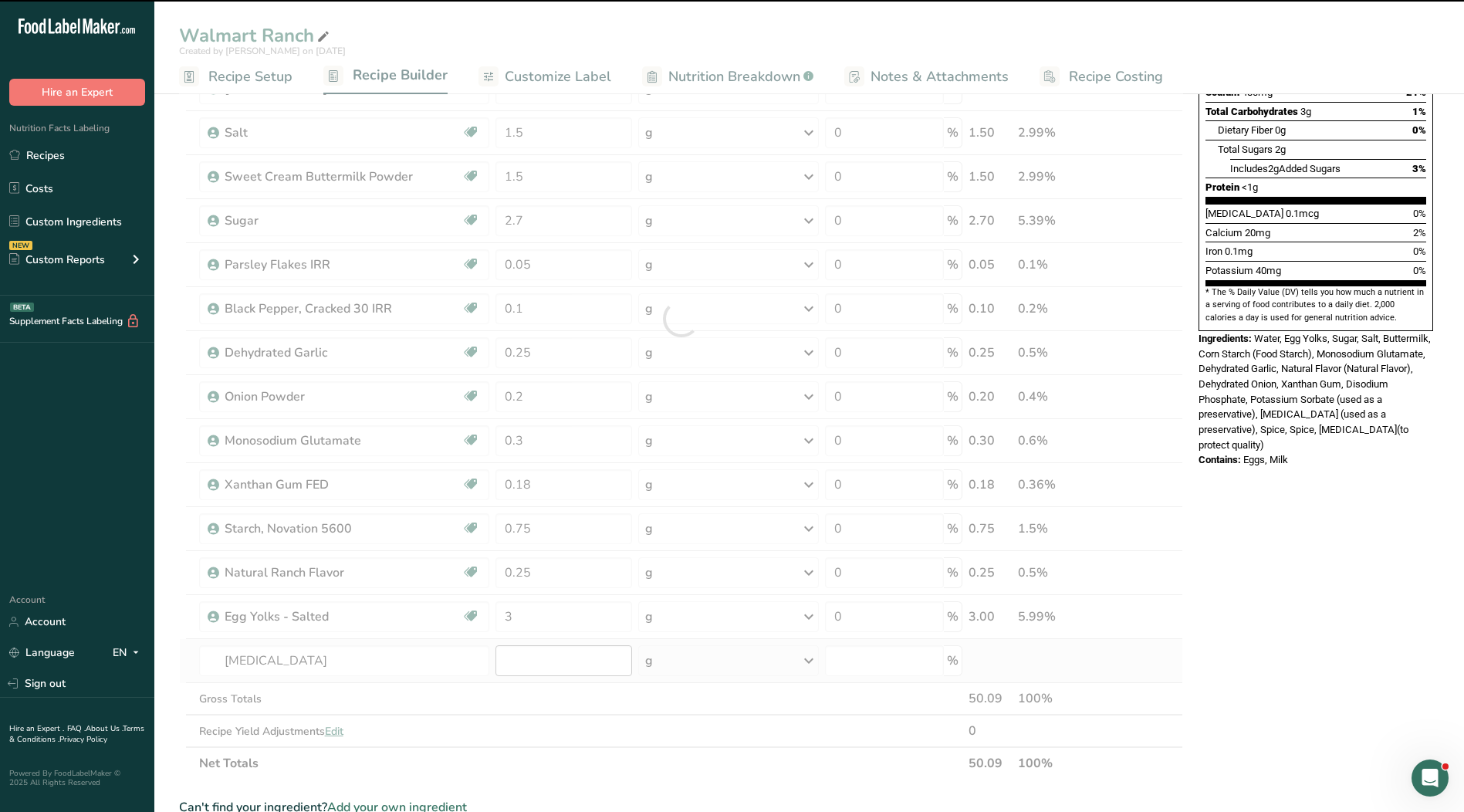
type input "0"
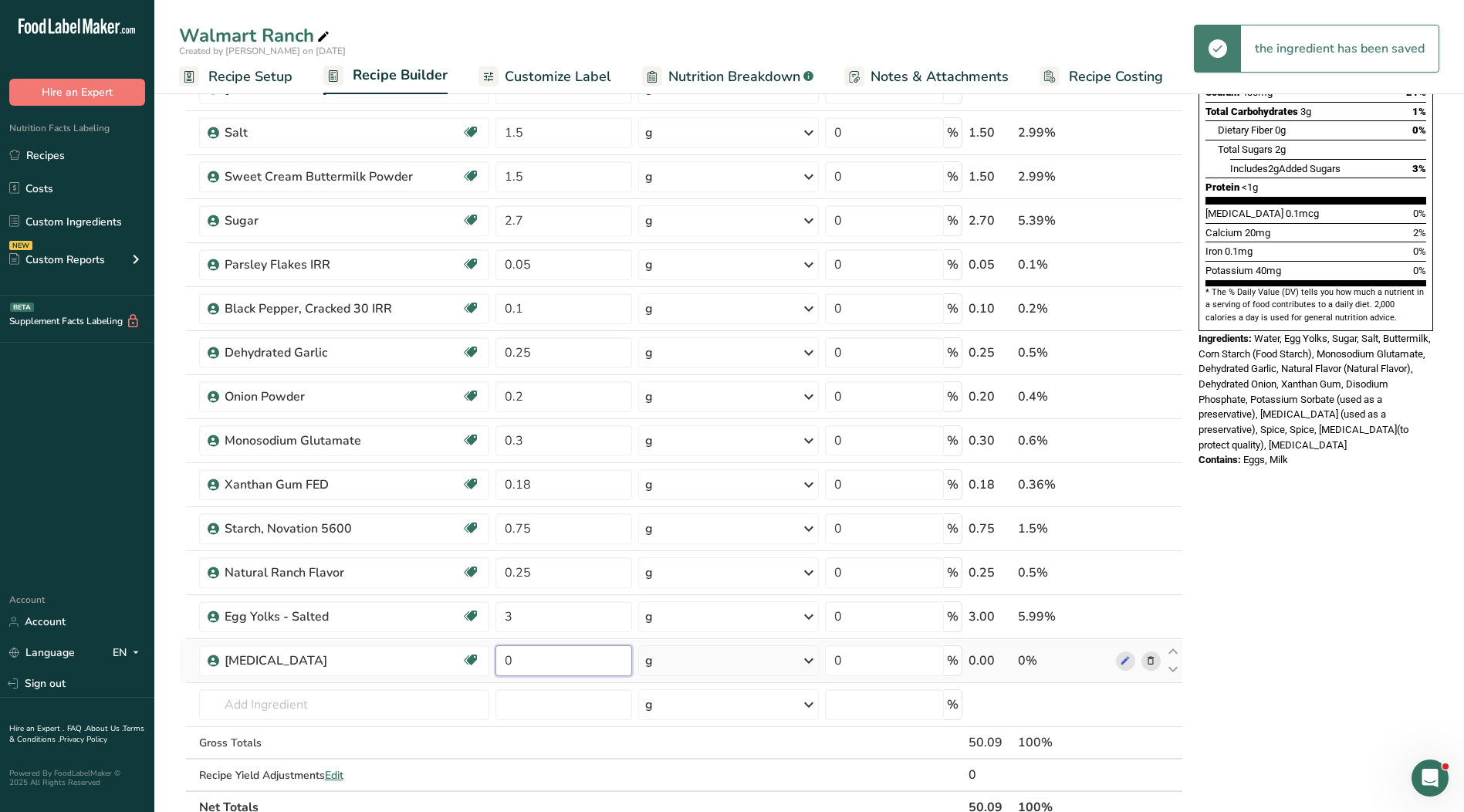
drag, startPoint x: 535, startPoint y: 660, endPoint x: 506, endPoint y: 663, distance: 29.2
click at [506, 663] on input "0" at bounding box center [564, 660] width 137 height 31
type input "46.813"
click at [253, 709] on div "Ingredient * Amount * Unit * Waste * .a-a{fill:#347362;}.b-a{fill:#fff;} Grams …" at bounding box center [681, 341] width 1005 height 966
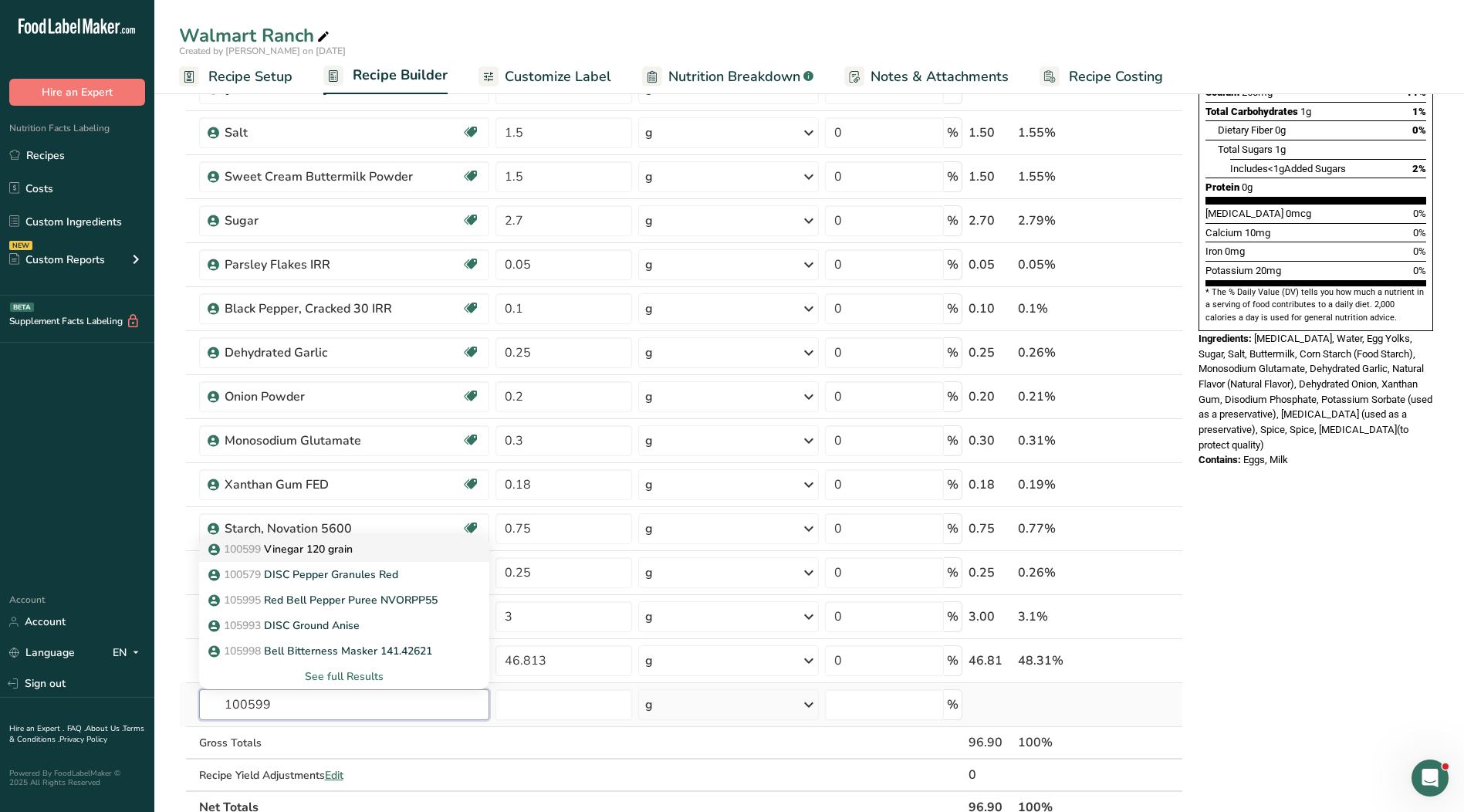
type input "100599"
click at [327, 554] on p "100599 Vinegar 120 grain" at bounding box center [282, 549] width 141 height 16
type input "Vinegar 120 grain"
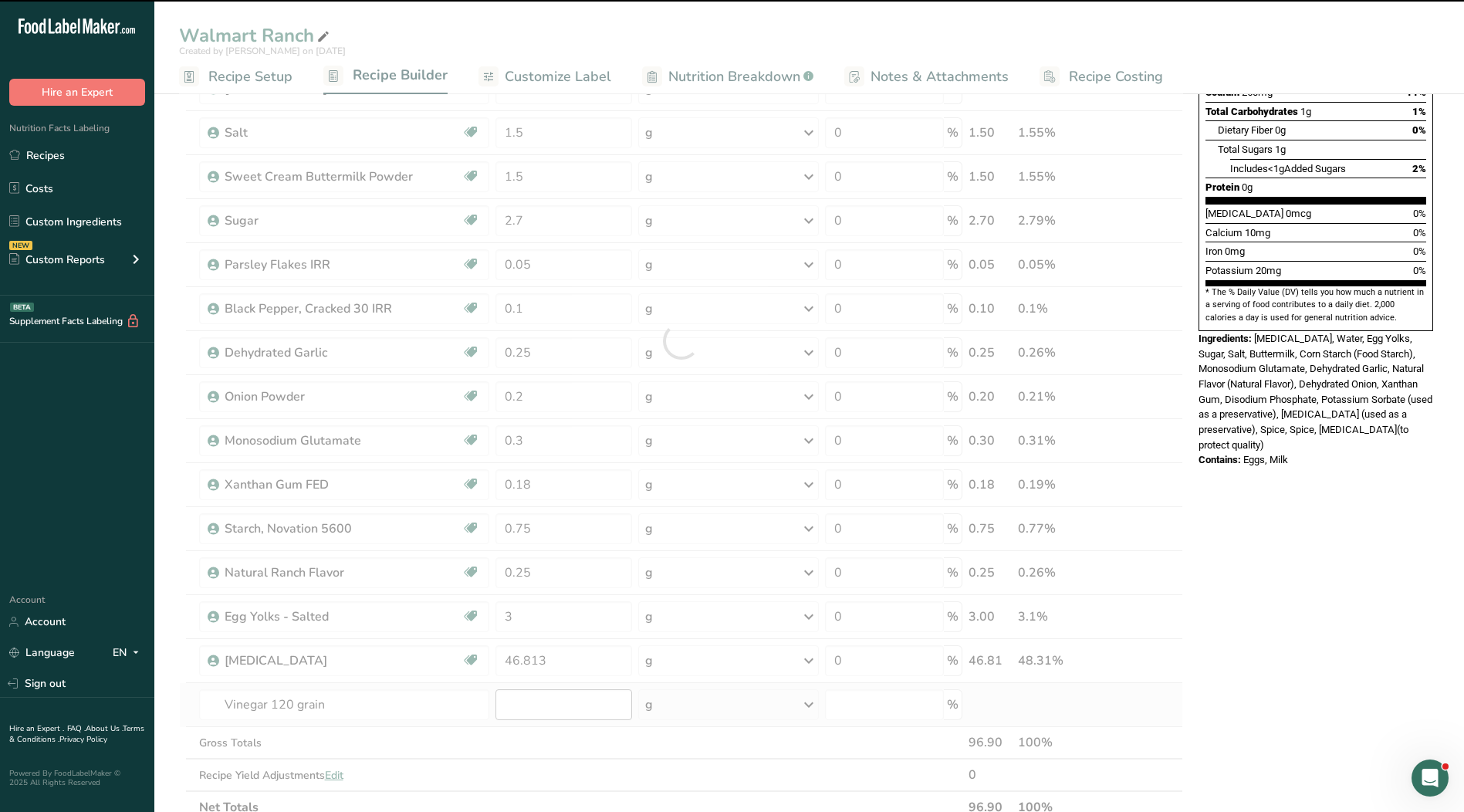
type input "0"
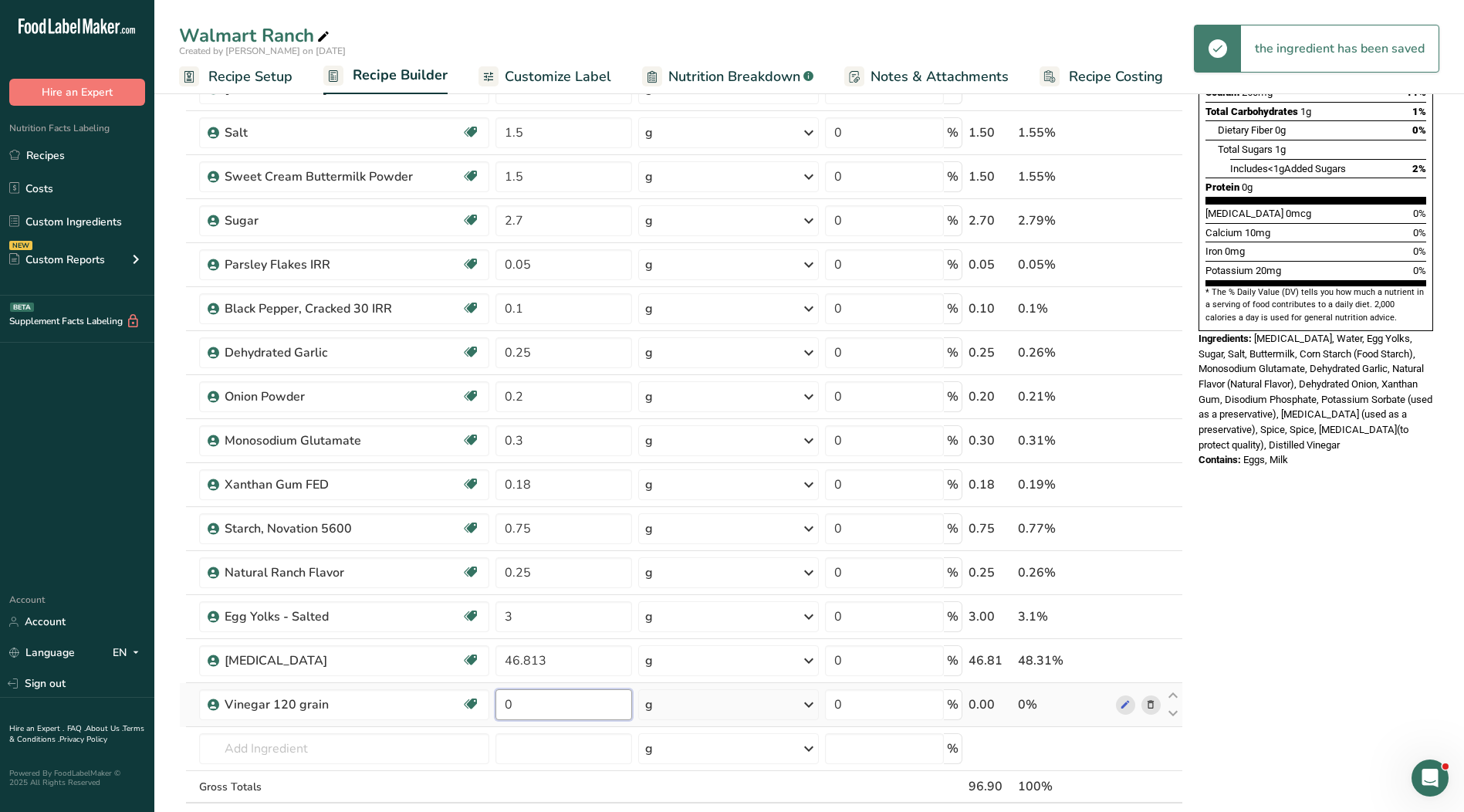
drag, startPoint x: 523, startPoint y: 704, endPoint x: 505, endPoint y: 707, distance: 18.2
click at [505, 707] on input "0" at bounding box center [564, 704] width 137 height 31
type input "2.7"
click at [327, 752] on div "Ingredient * Amount * Unit * Waste * .a-a{fill:#347362;}.b-a{fill:#fff;} Grams …" at bounding box center [681, 363] width 1005 height 1009
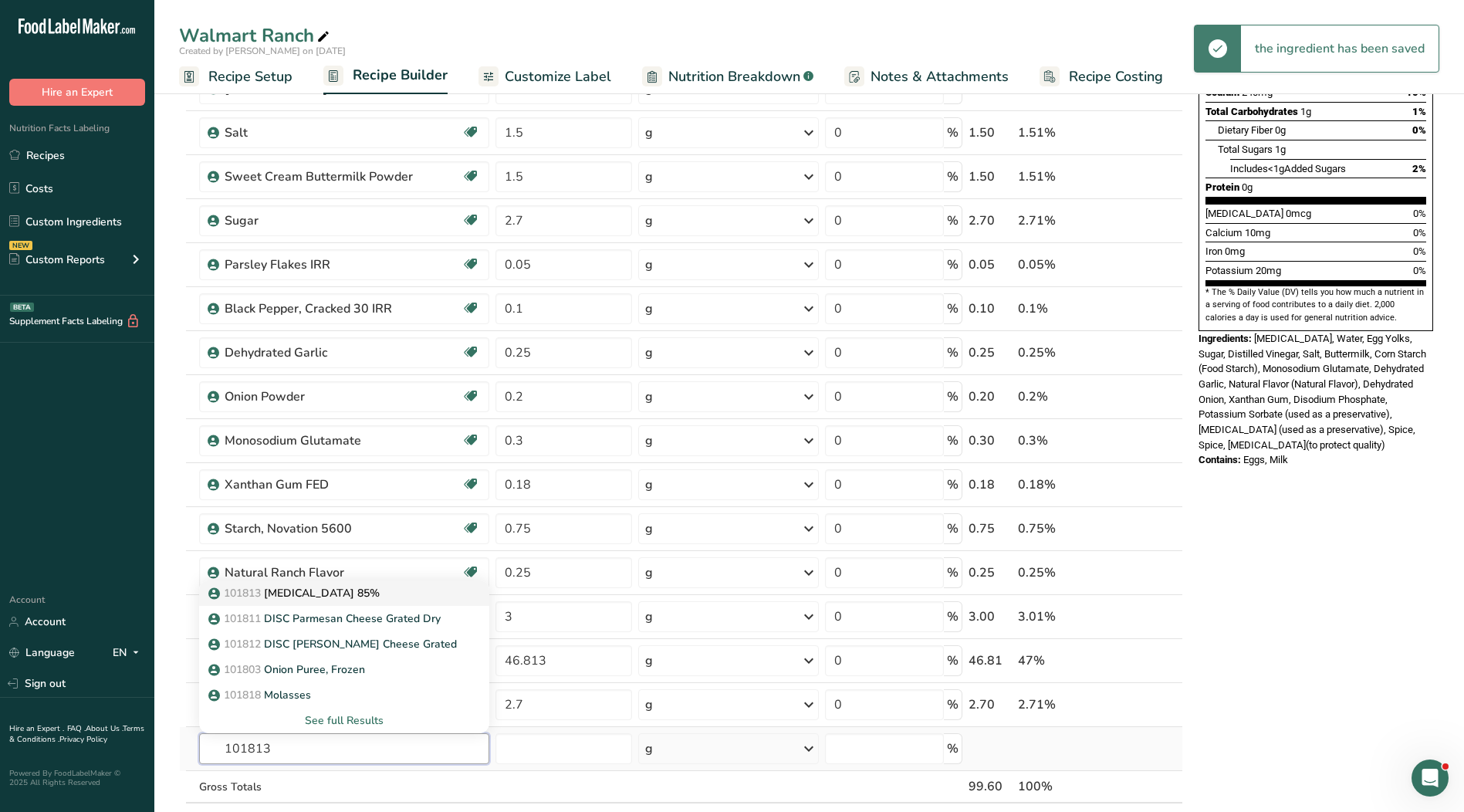
type input "101813"
click at [328, 599] on p "101813 [MEDICAL_DATA] 85%" at bounding box center [296, 593] width 169 height 16
type input "[MEDICAL_DATA] 85%"
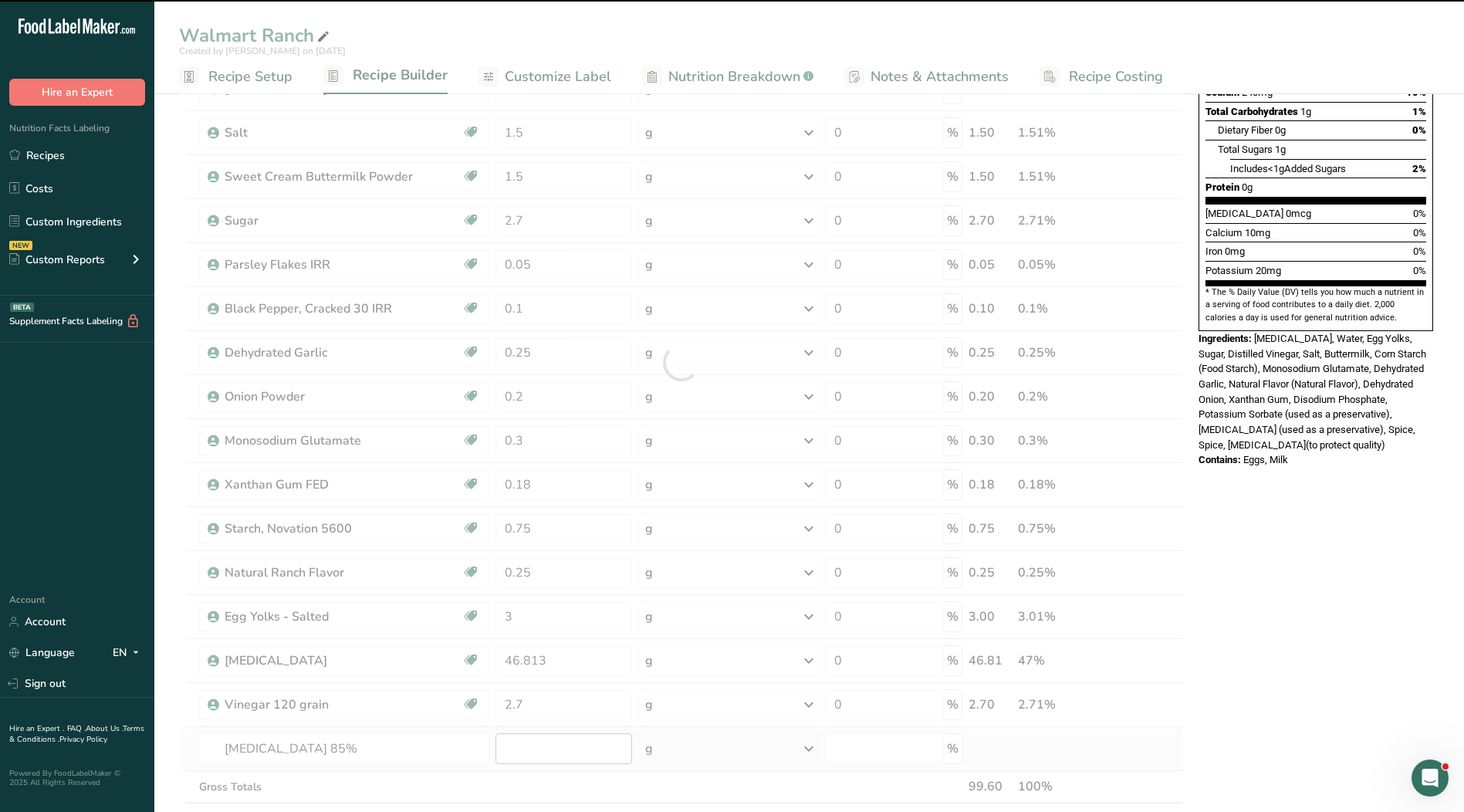
type input "0"
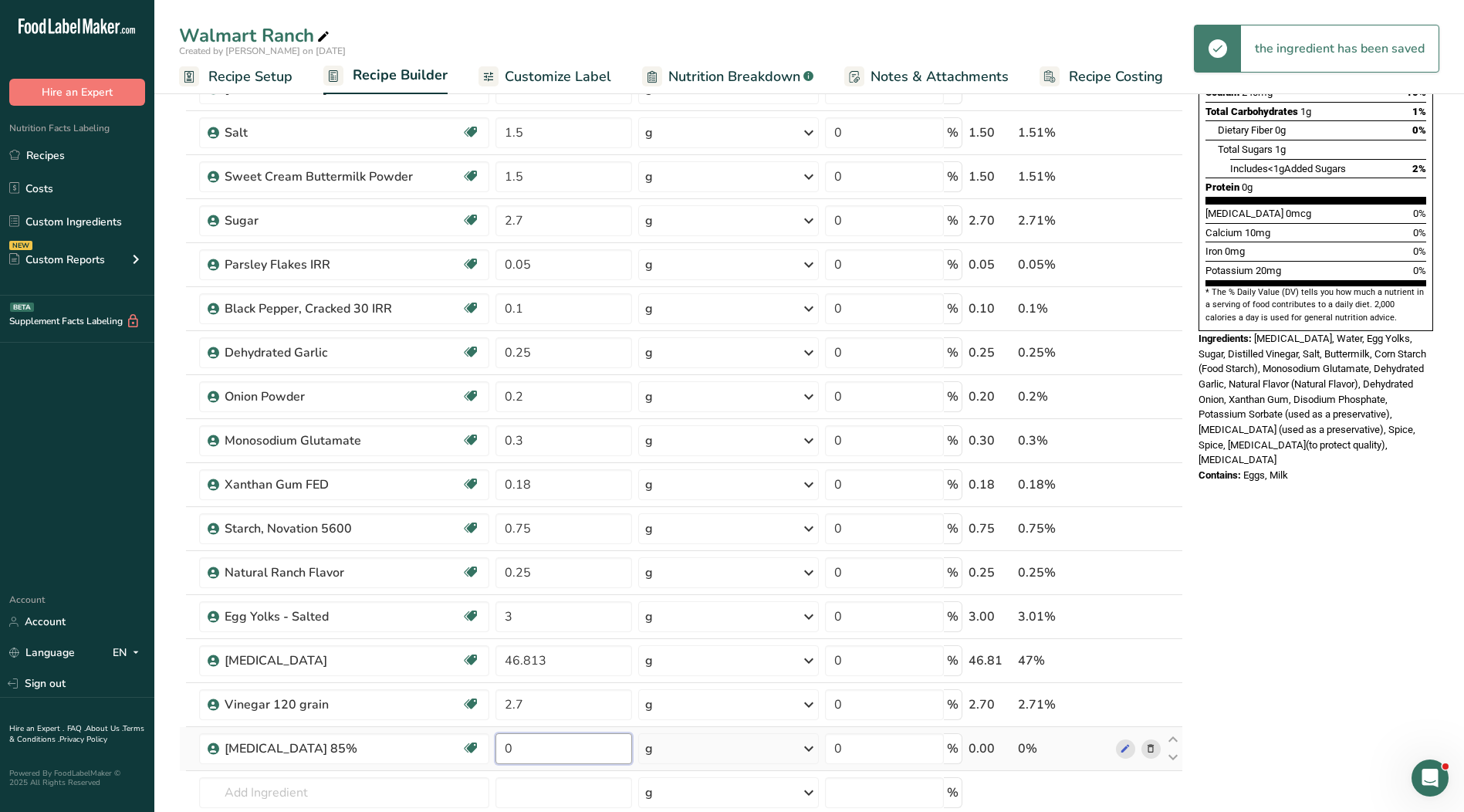
drag, startPoint x: 524, startPoint y: 753, endPoint x: 500, endPoint y: 756, distance: 24.2
click at [500, 756] on input "0" at bounding box center [564, 748] width 137 height 31
type input "0.4"
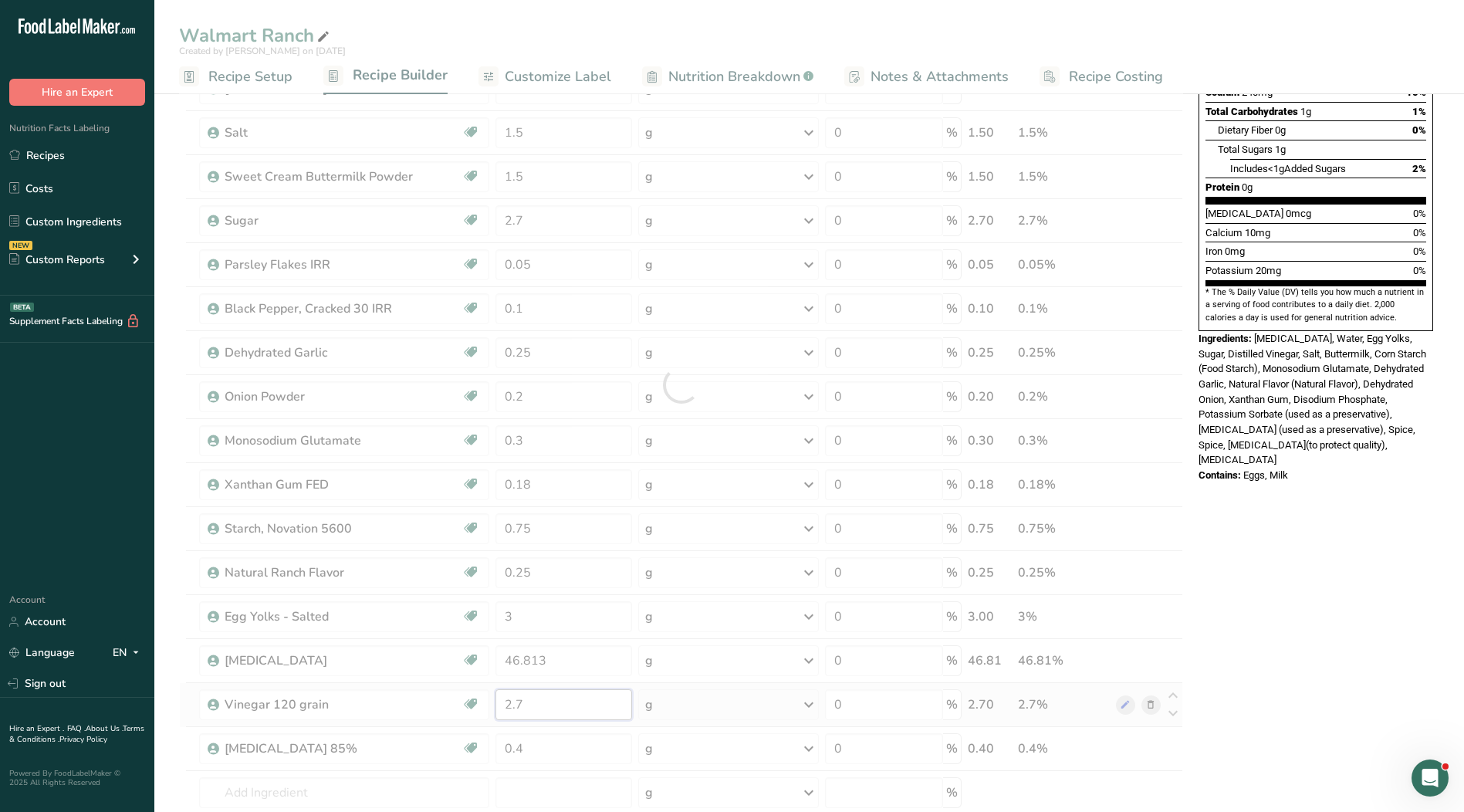
click at [518, 716] on div "Ingredient * Amount * Unit * Waste * .a-a{fill:#347362;}.b-a{fill:#fff;} Grams …" at bounding box center [681, 384] width 1005 height 1053
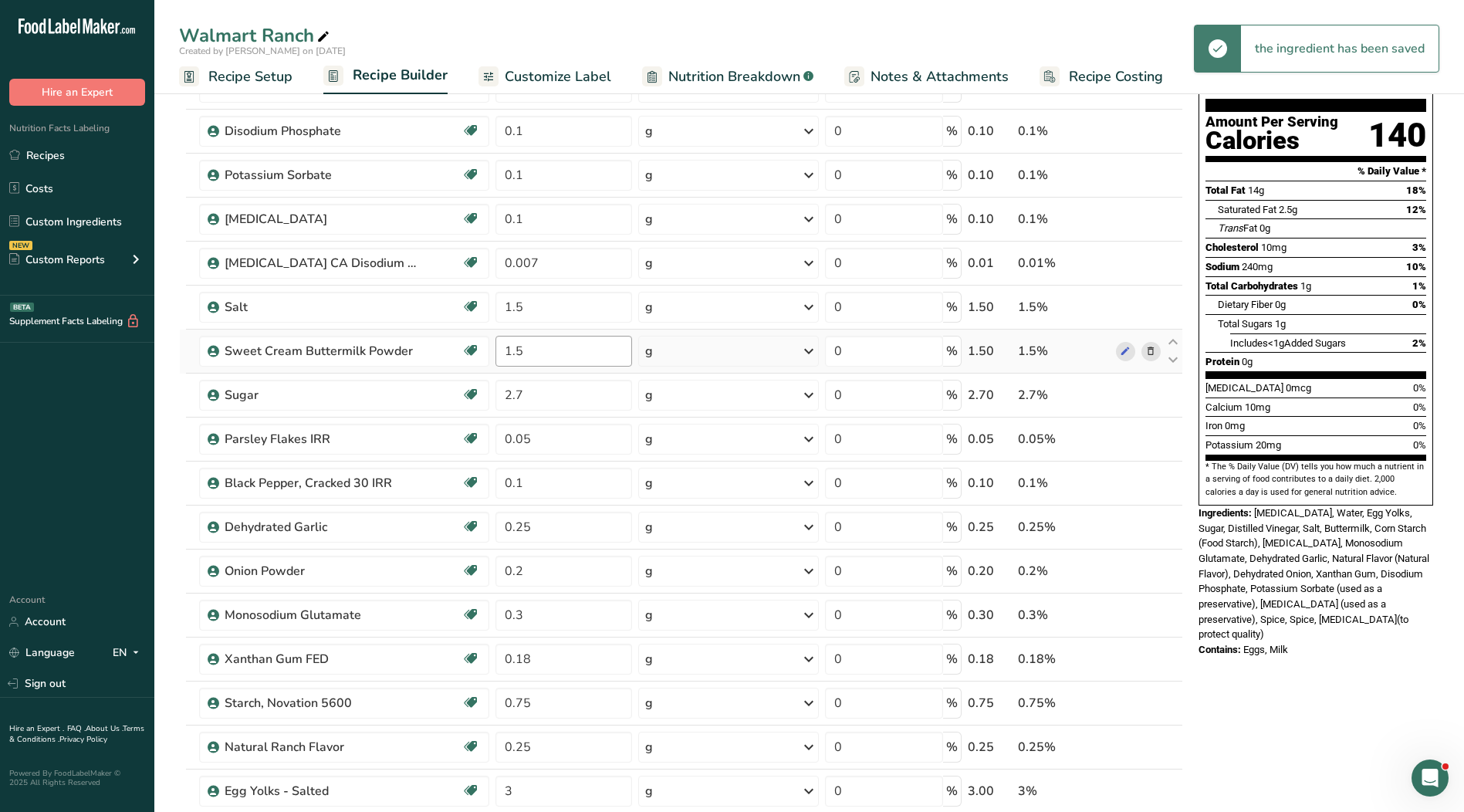
scroll to position [0, 0]
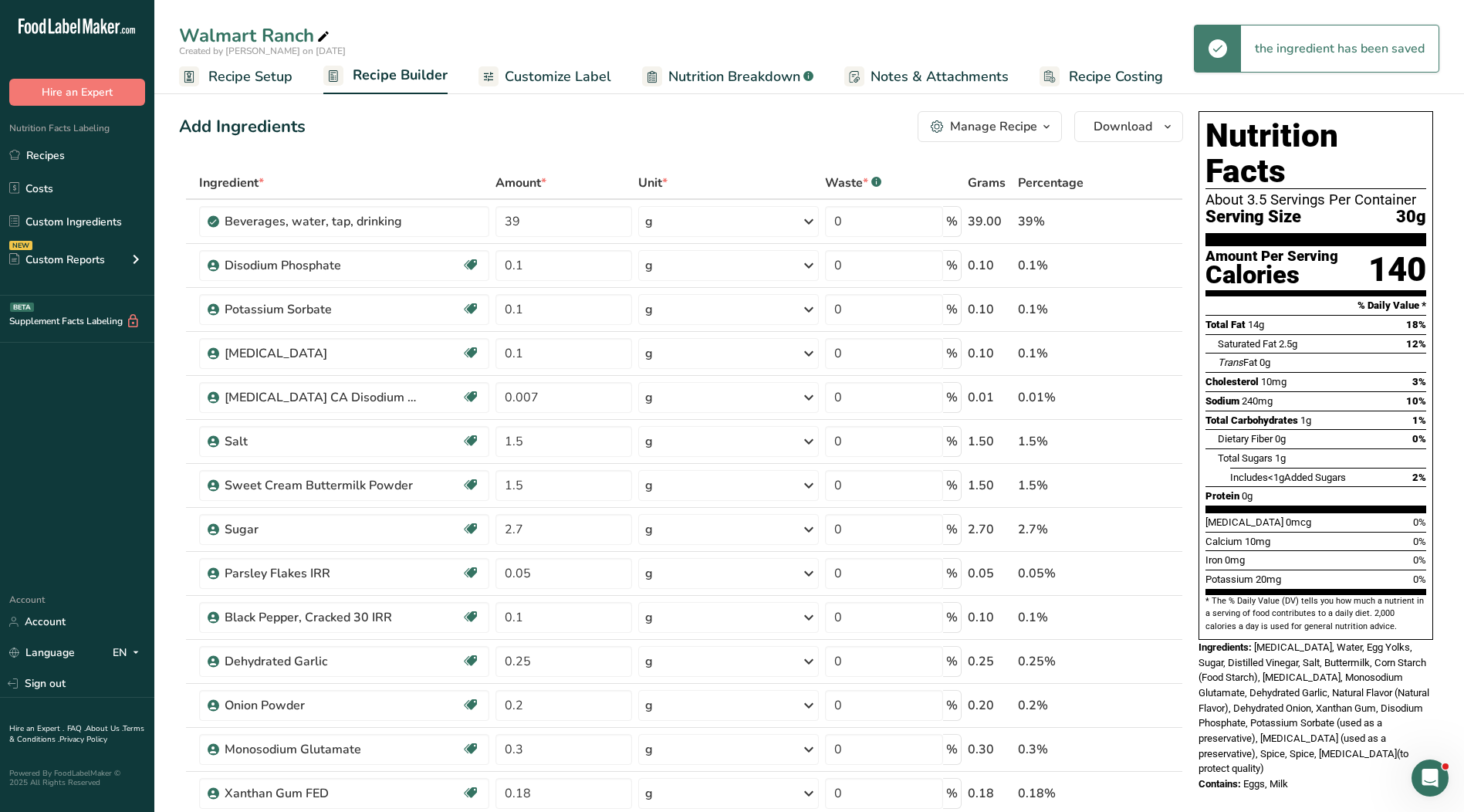
click at [279, 77] on span "Recipe Setup" at bounding box center [249, 76] width 84 height 21
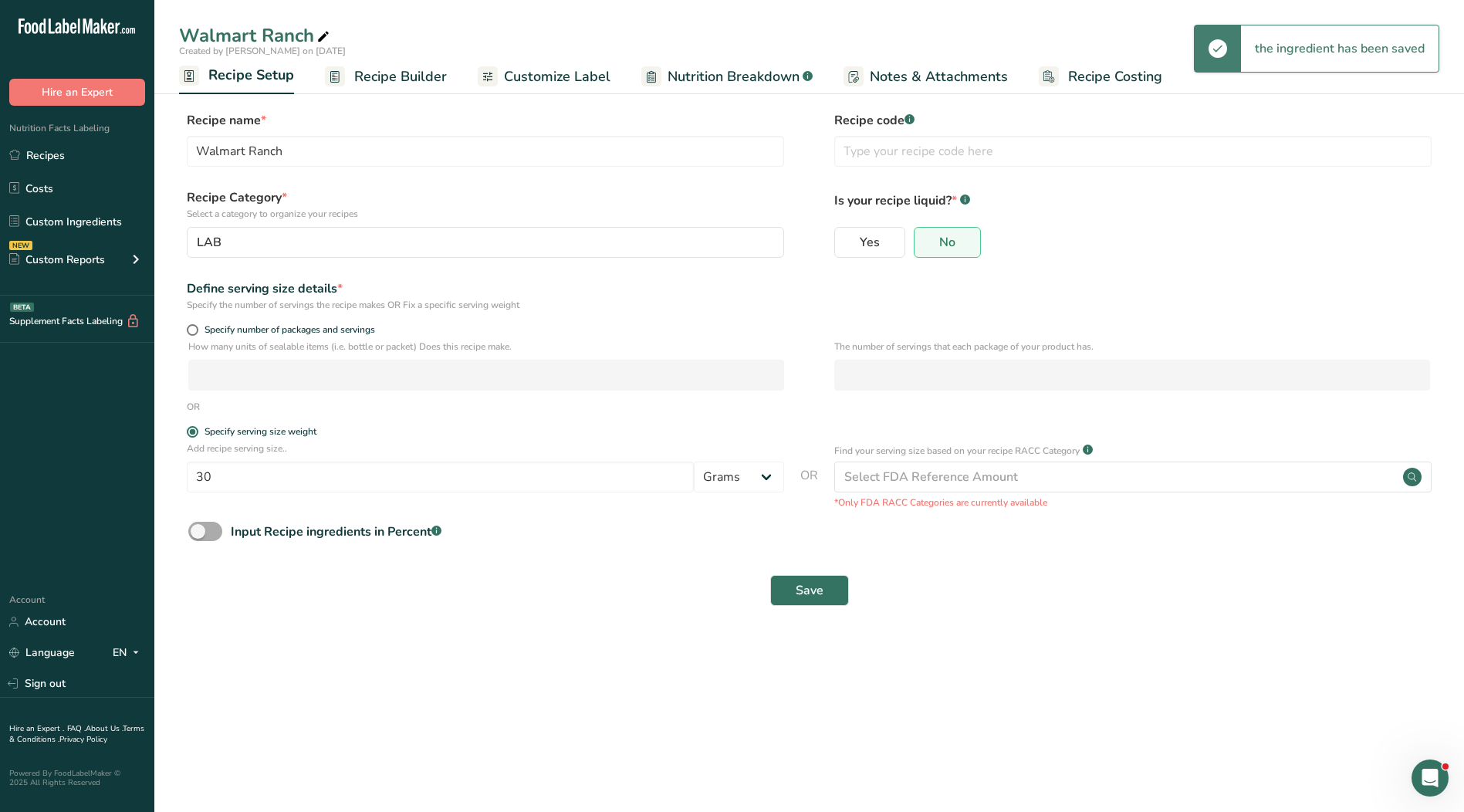
click at [212, 532] on span at bounding box center [205, 531] width 34 height 20
click at [198, 532] on input "Input Recipe ingredients in Percent .a-a{fill:#347362;}.b-a{fill:#fff;}" at bounding box center [193, 531] width 10 height 10
checkbox input "true"
click at [379, 606] on input "number" at bounding box center [765, 596] width 1153 height 31
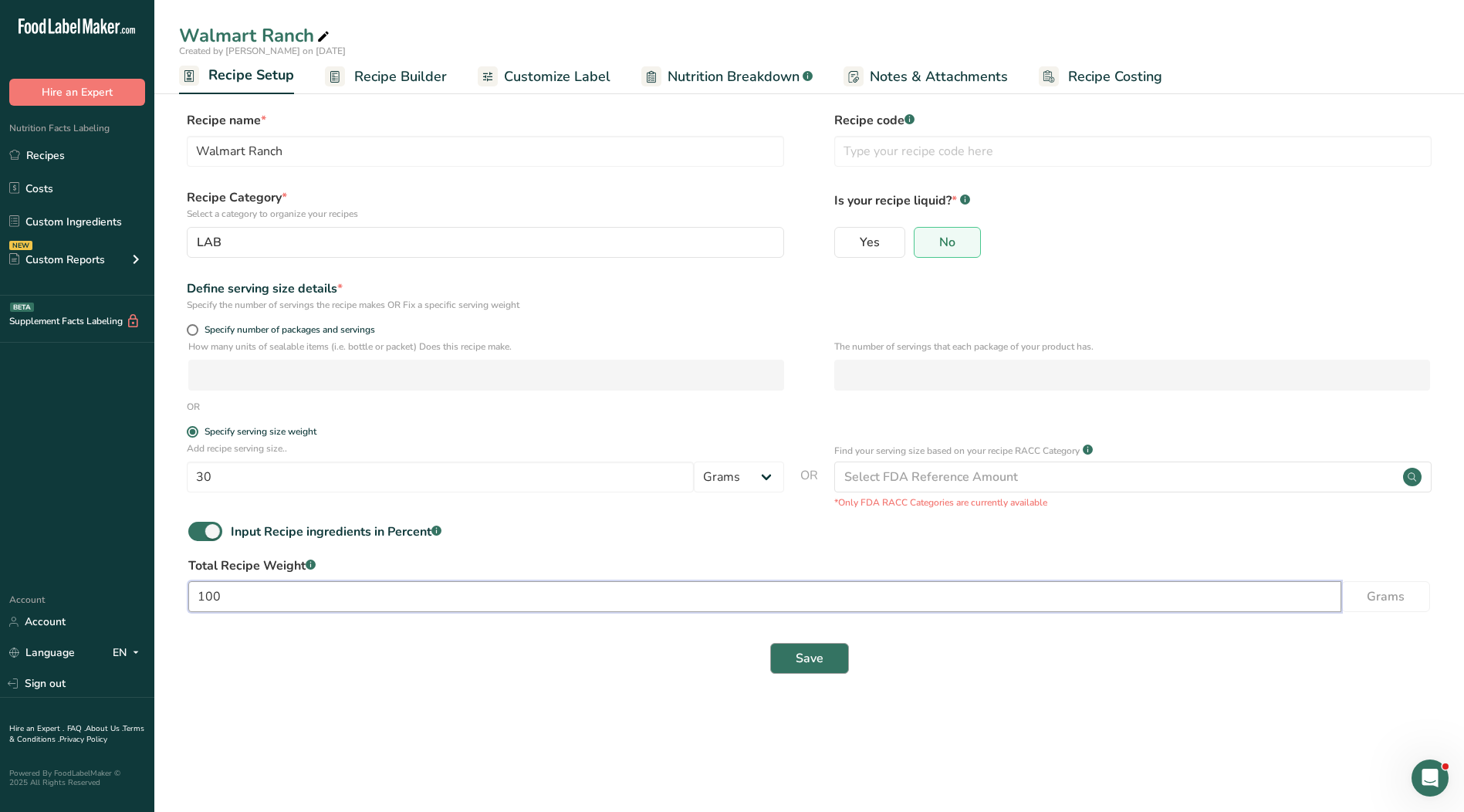
type input "100"
click at [802, 665] on span "Save" at bounding box center [809, 658] width 28 height 19
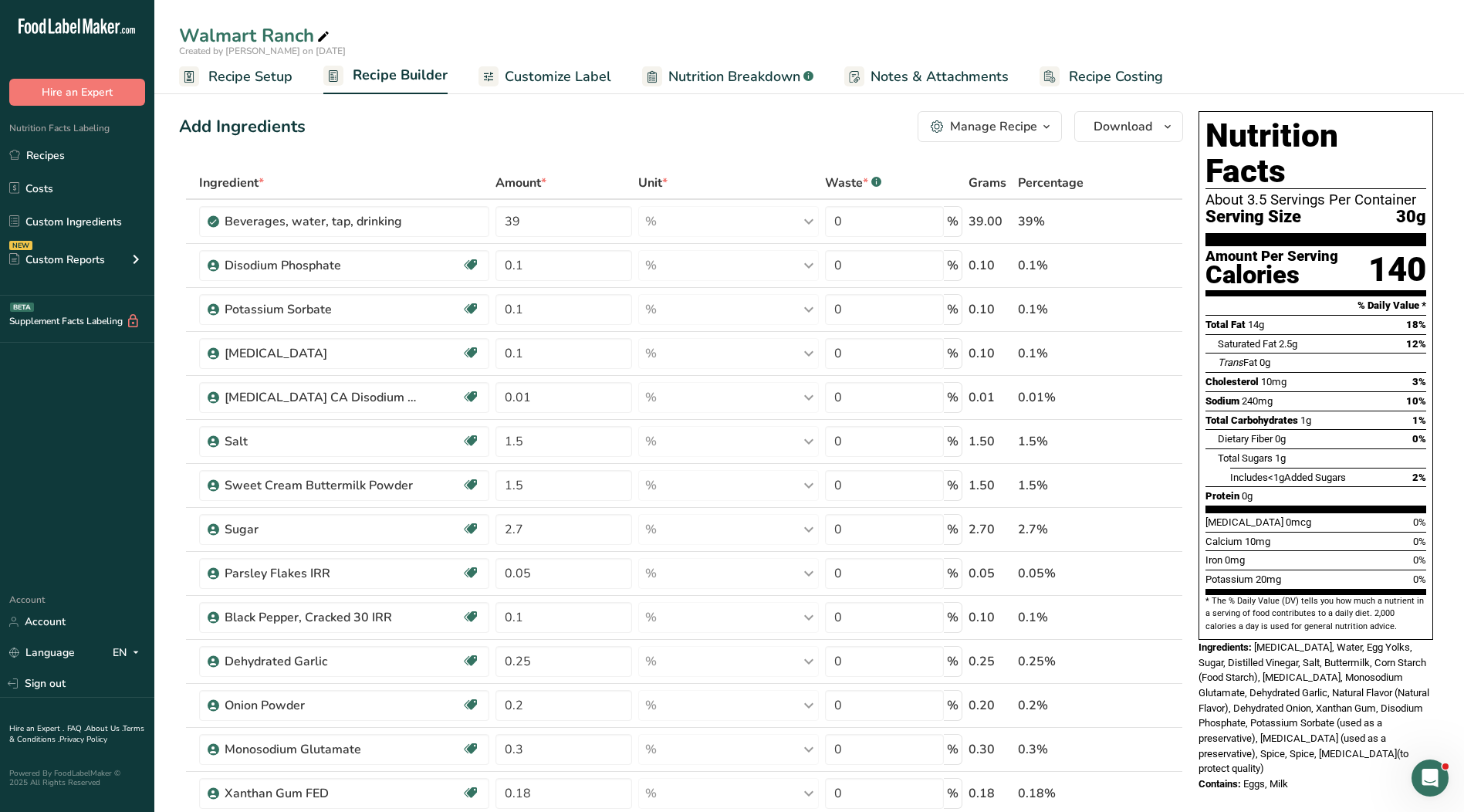
click at [249, 74] on span "Recipe Setup" at bounding box center [249, 76] width 84 height 21
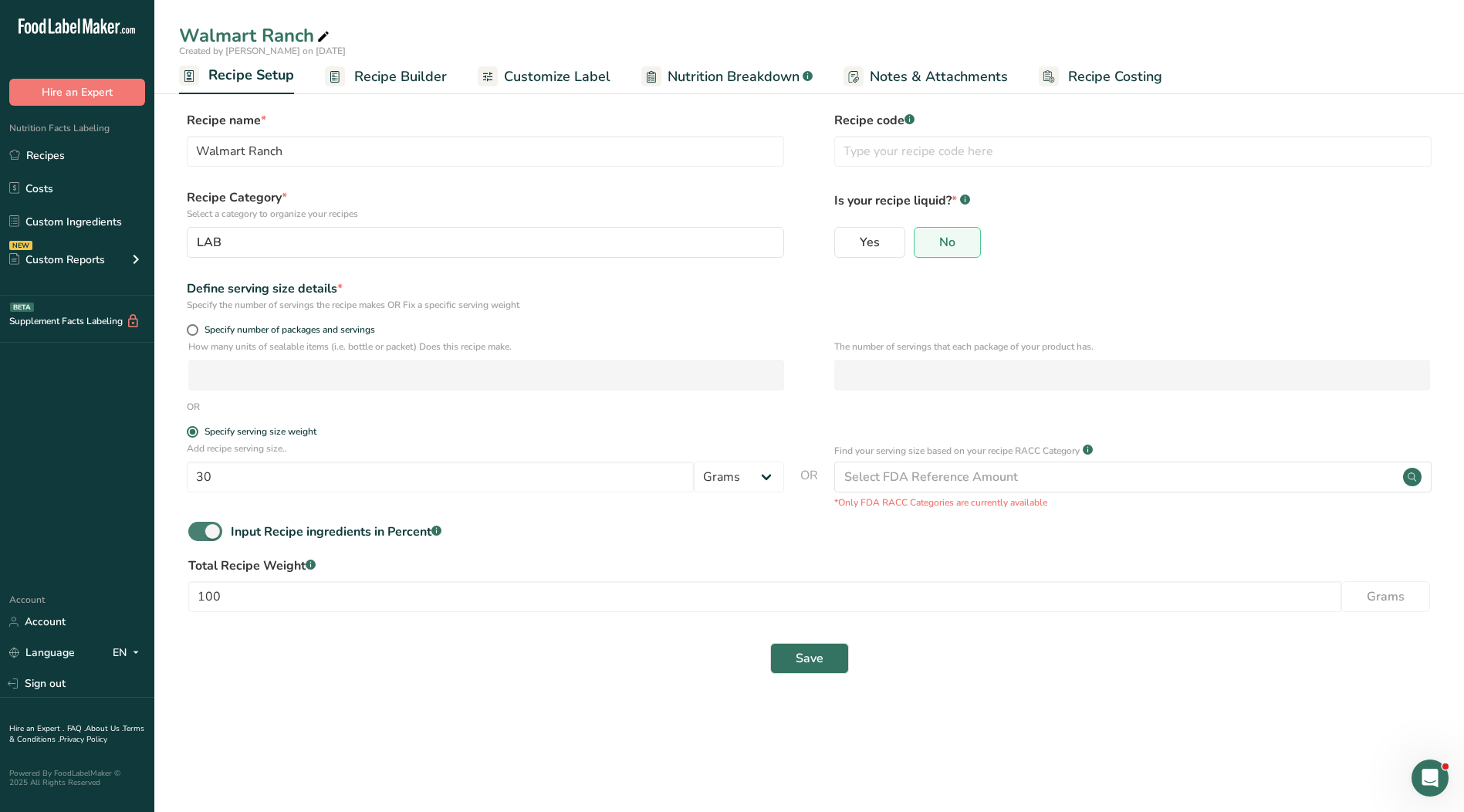
click at [200, 533] on span at bounding box center [205, 531] width 34 height 20
click at [198, 533] on input "Input Recipe ingredients in Percent .a-a{fill:#347362;}.b-a{fill:#fff;}" at bounding box center [193, 531] width 10 height 10
checkbox input "false"
click at [805, 594] on span "Save" at bounding box center [809, 590] width 28 height 19
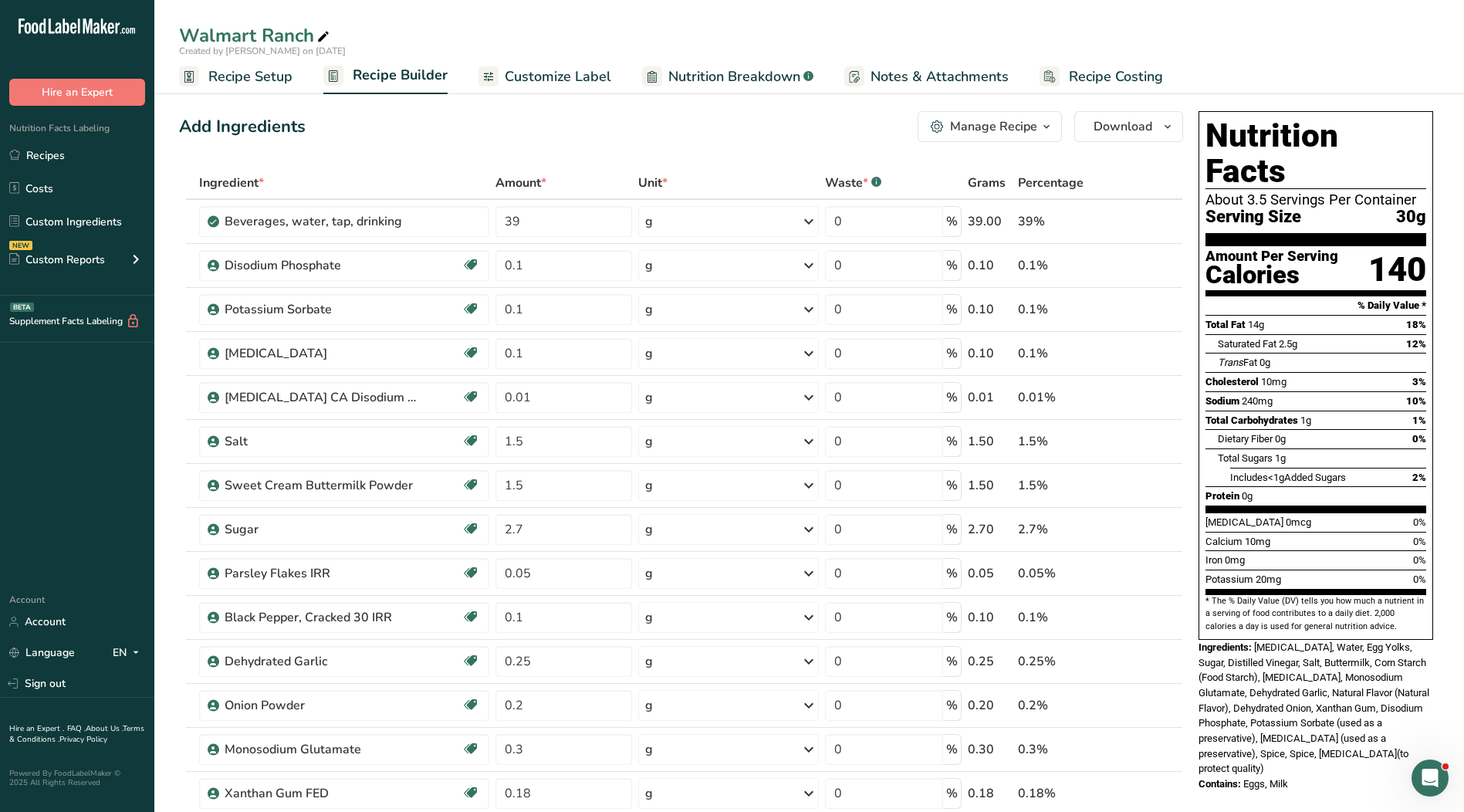
click at [544, 83] on span "Customize Label" at bounding box center [558, 76] width 106 height 21
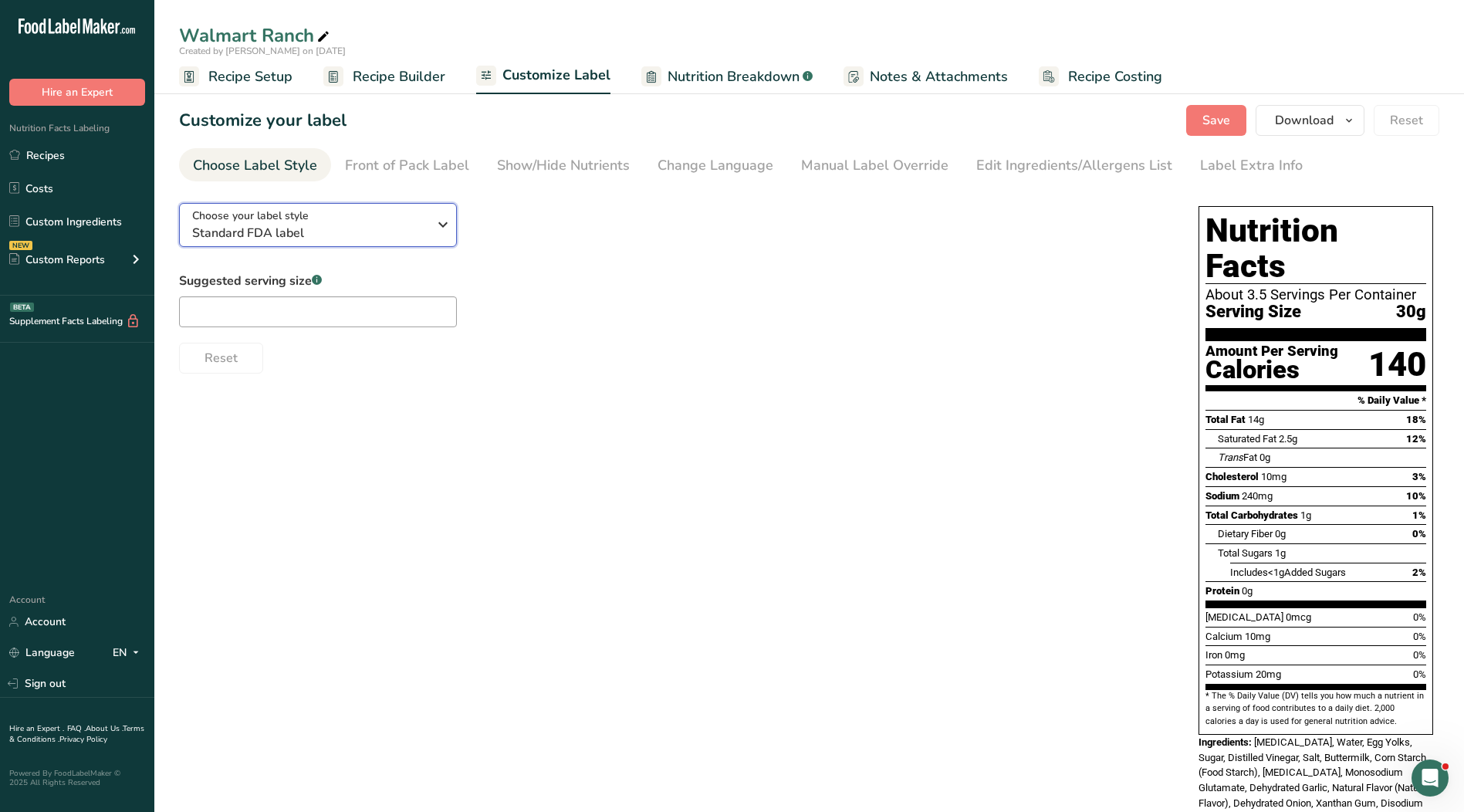
click at [308, 226] on span "Standard FDA label" at bounding box center [310, 233] width 236 height 19
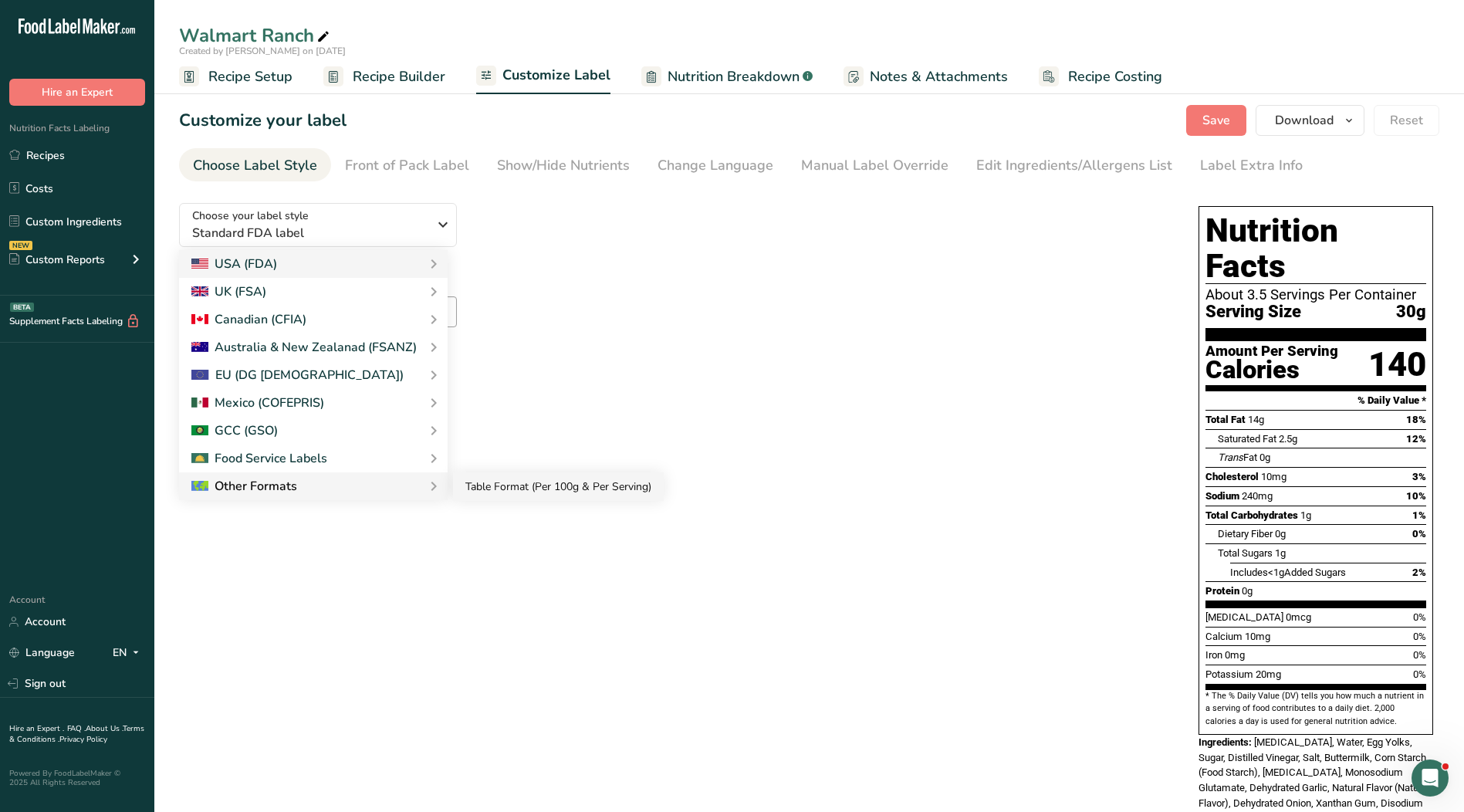
click at [504, 494] on link "Table Format (Per 100g & Per Serving)" at bounding box center [559, 486] width 211 height 29
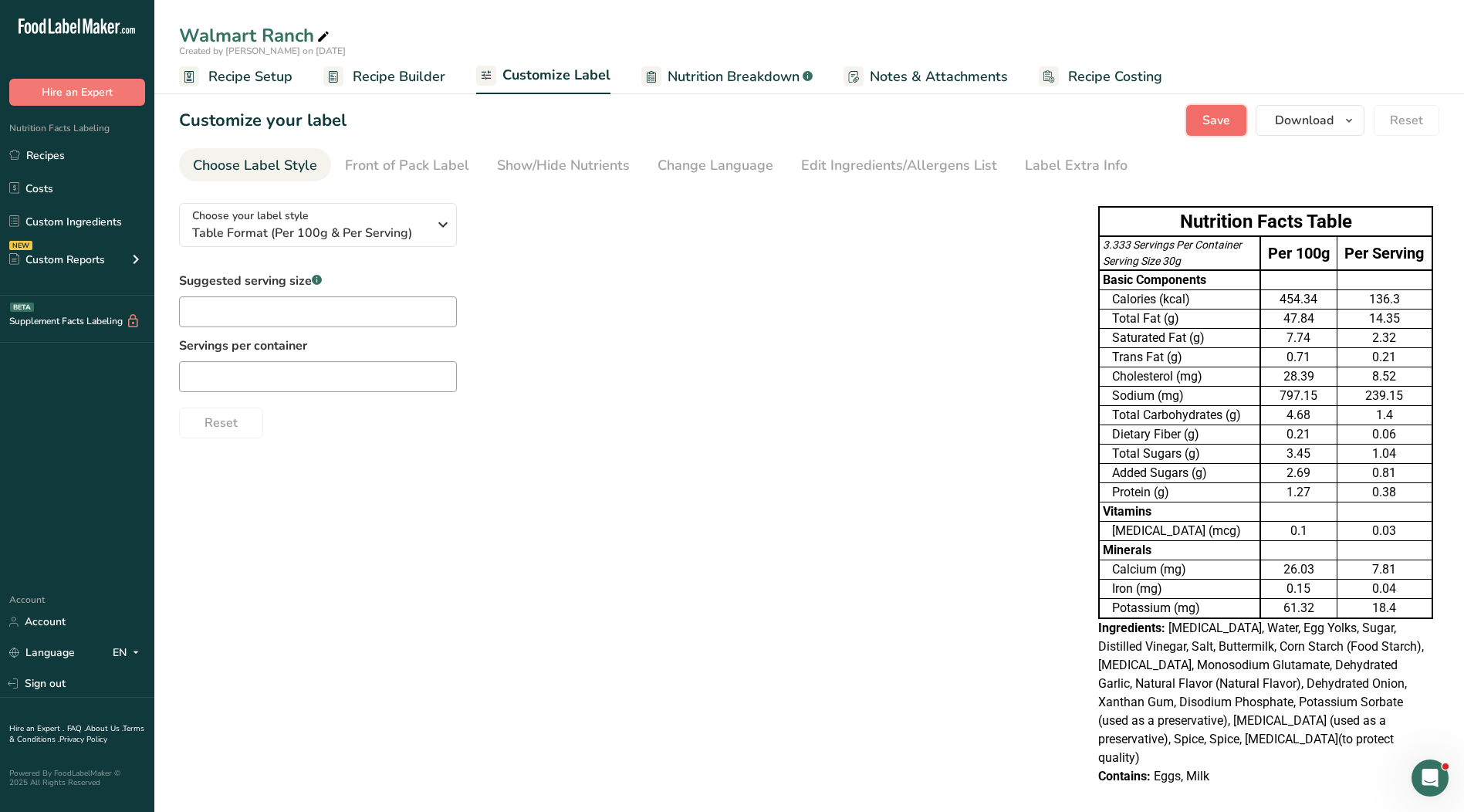
click at [1209, 122] on span "Save" at bounding box center [1217, 120] width 28 height 19
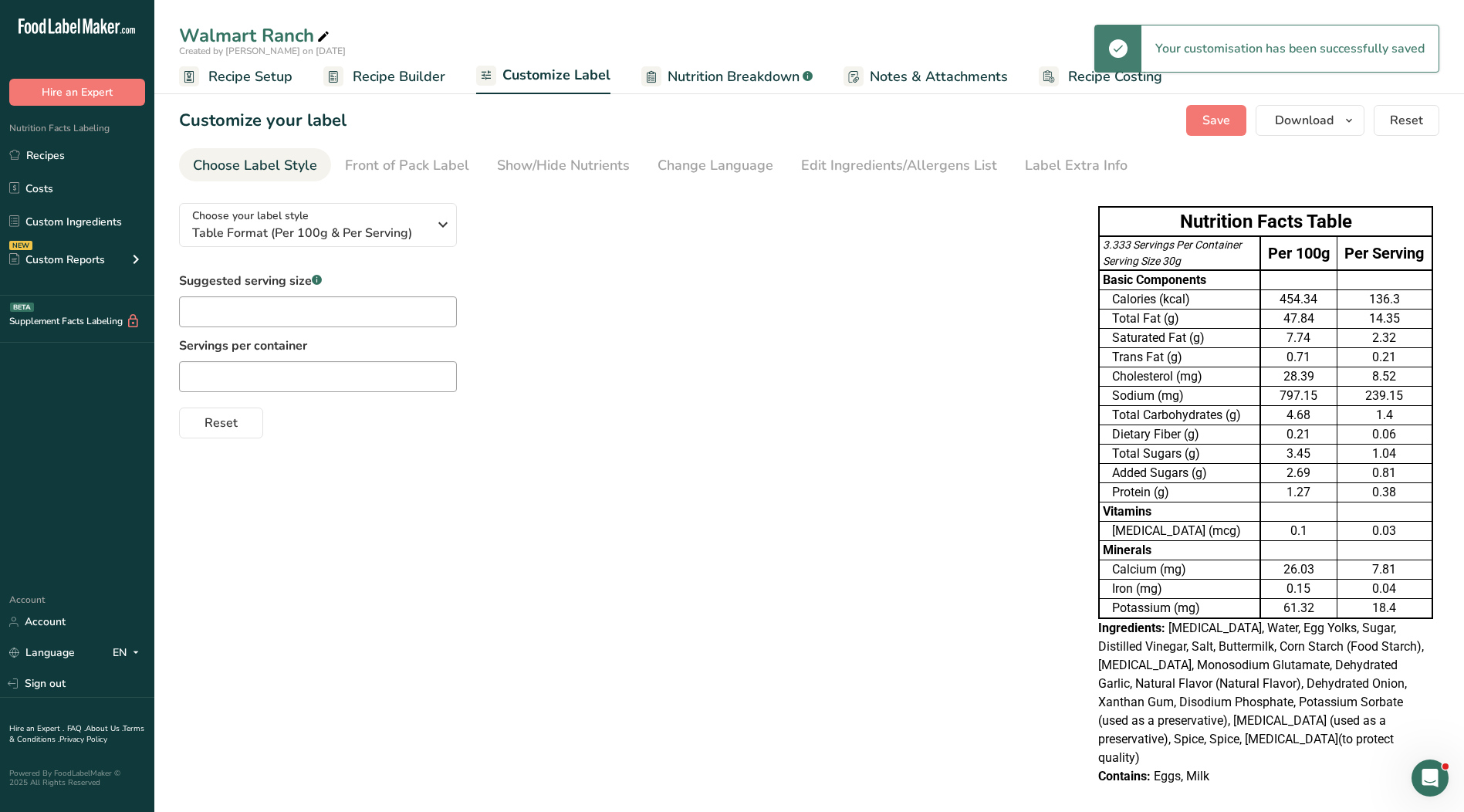
click at [387, 75] on span "Recipe Builder" at bounding box center [399, 76] width 93 height 21
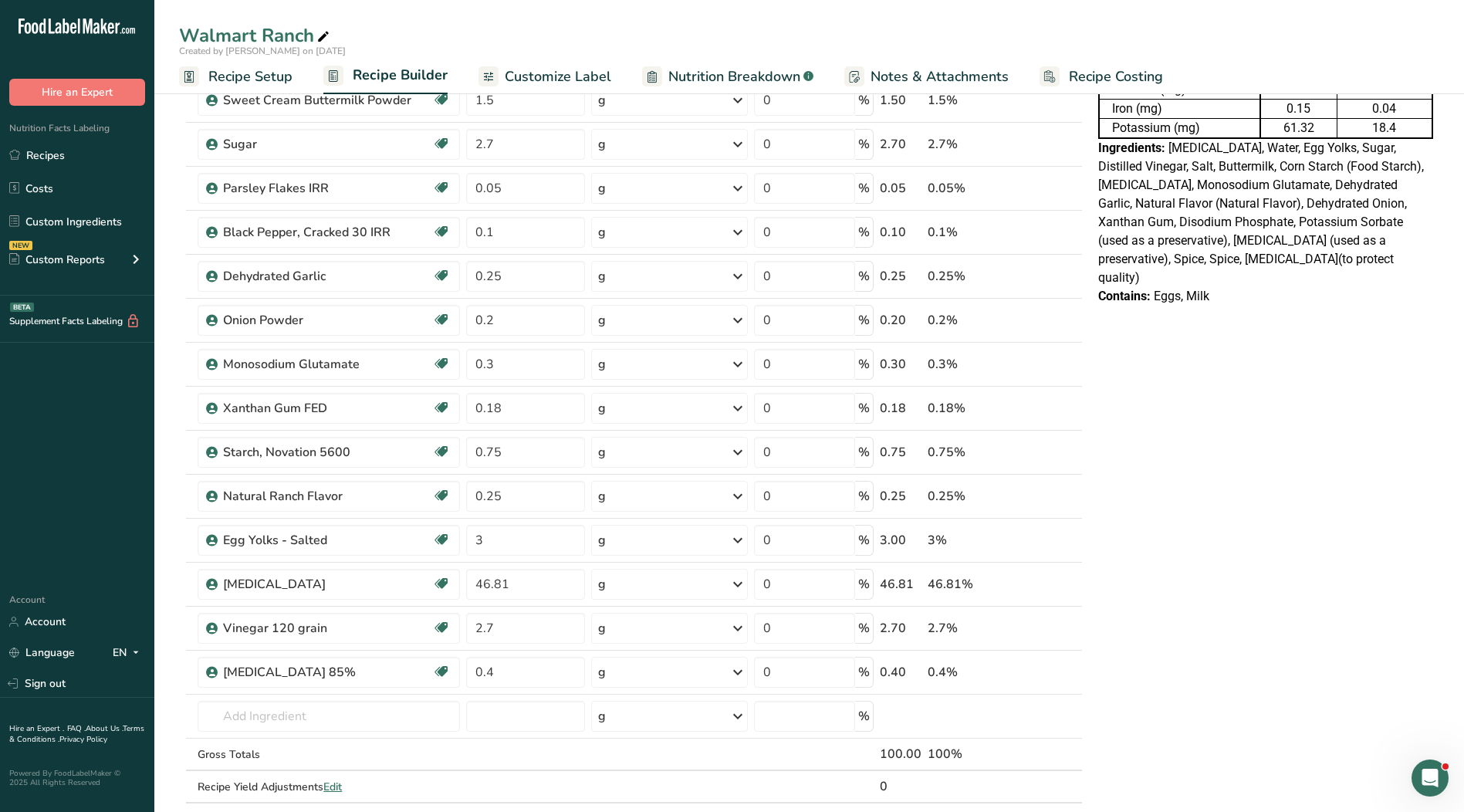
scroll to position [385, 0]
drag, startPoint x: 511, startPoint y: 583, endPoint x: 447, endPoint y: 582, distance: 64.0
click at [445, 584] on tr "[MEDICAL_DATA] Kosher Ingredient GMO 46.81 g Weight Units g kg mg See more Volu…" at bounding box center [630, 583] width 902 height 44
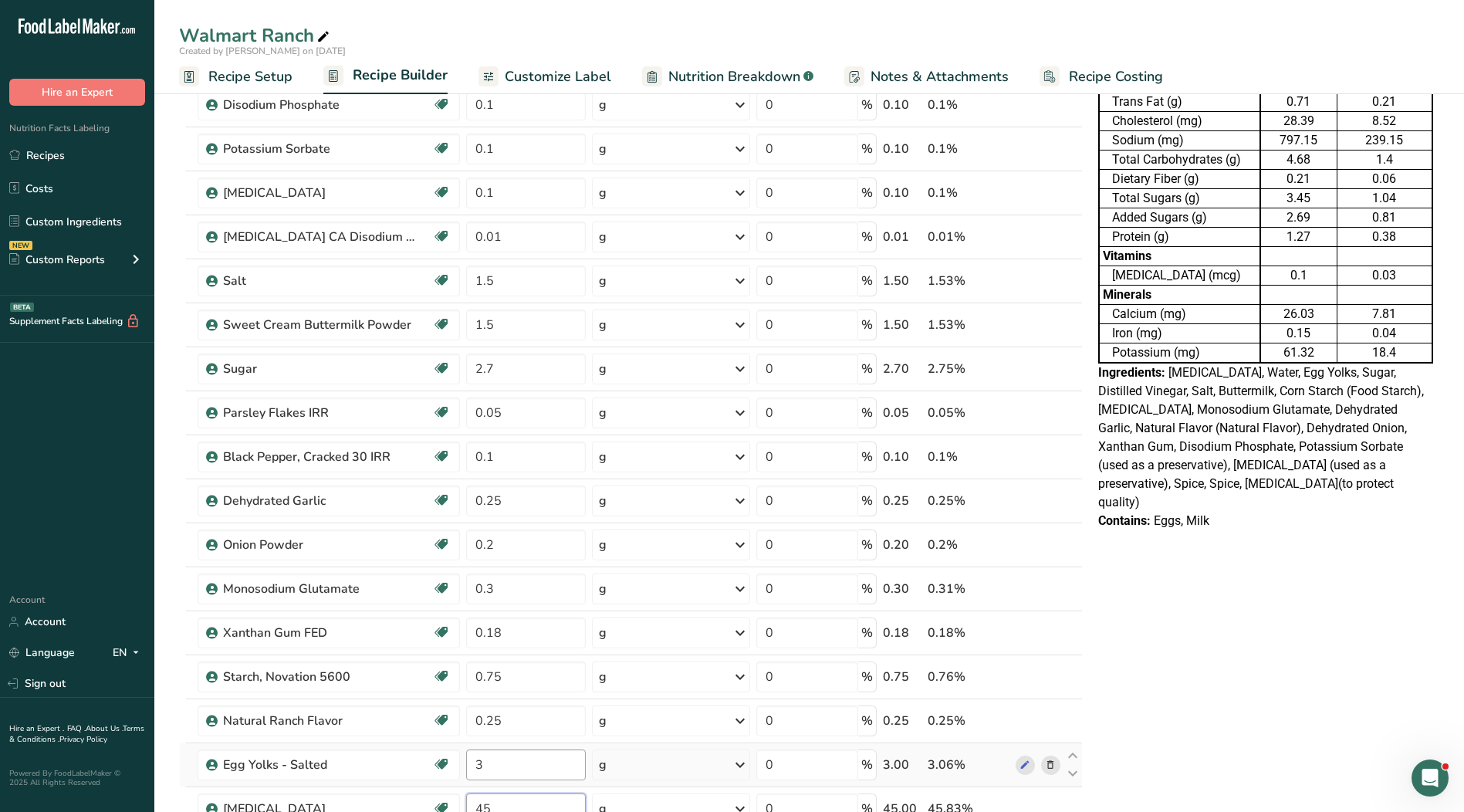
scroll to position [540, 0]
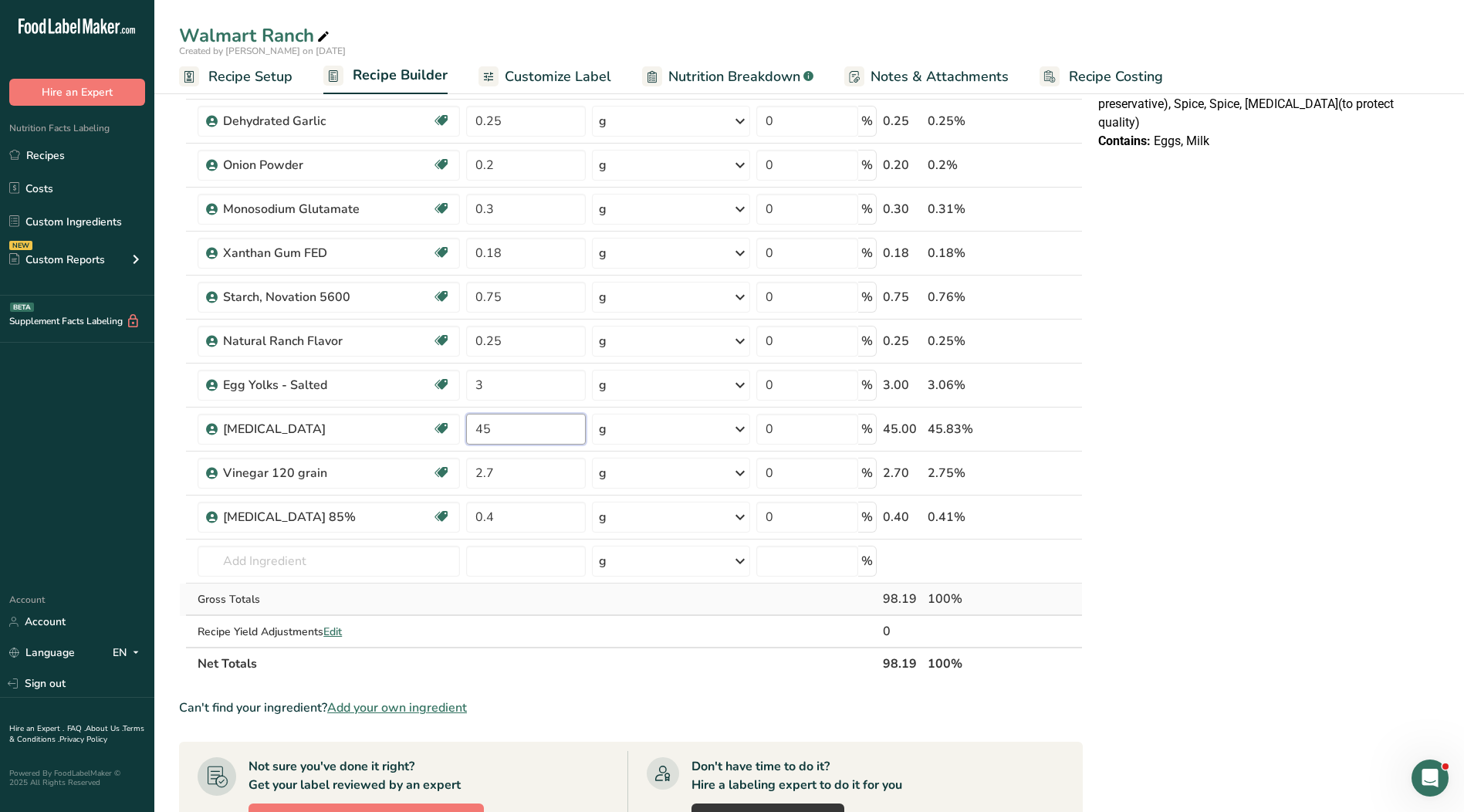
type input "45"
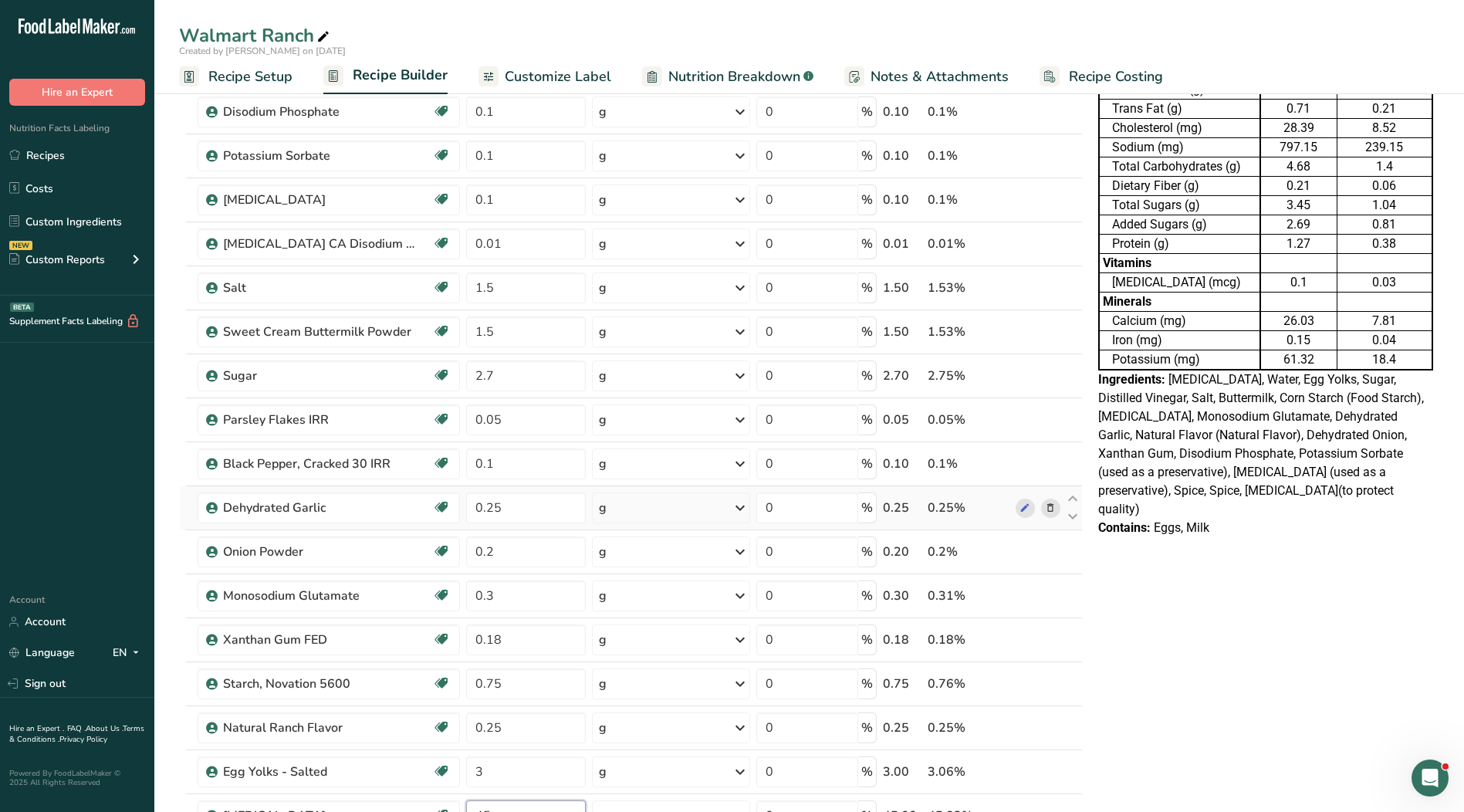
scroll to position [0, 0]
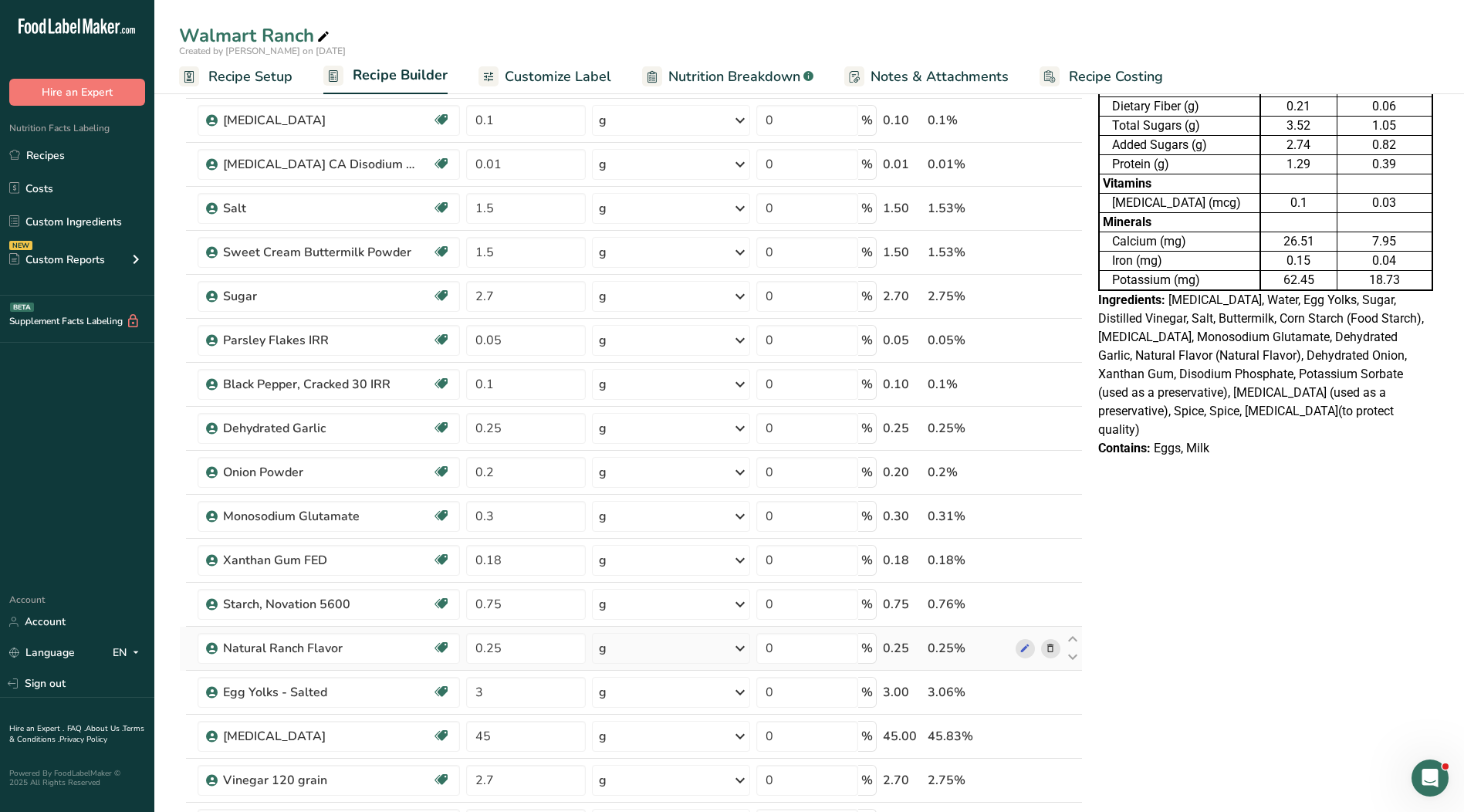
scroll to position [232, 0]
drag, startPoint x: 485, startPoint y: 220, endPoint x: 465, endPoint y: 219, distance: 20.0
click at [466, 219] on input "1.5" at bounding box center [525, 209] width 119 height 31
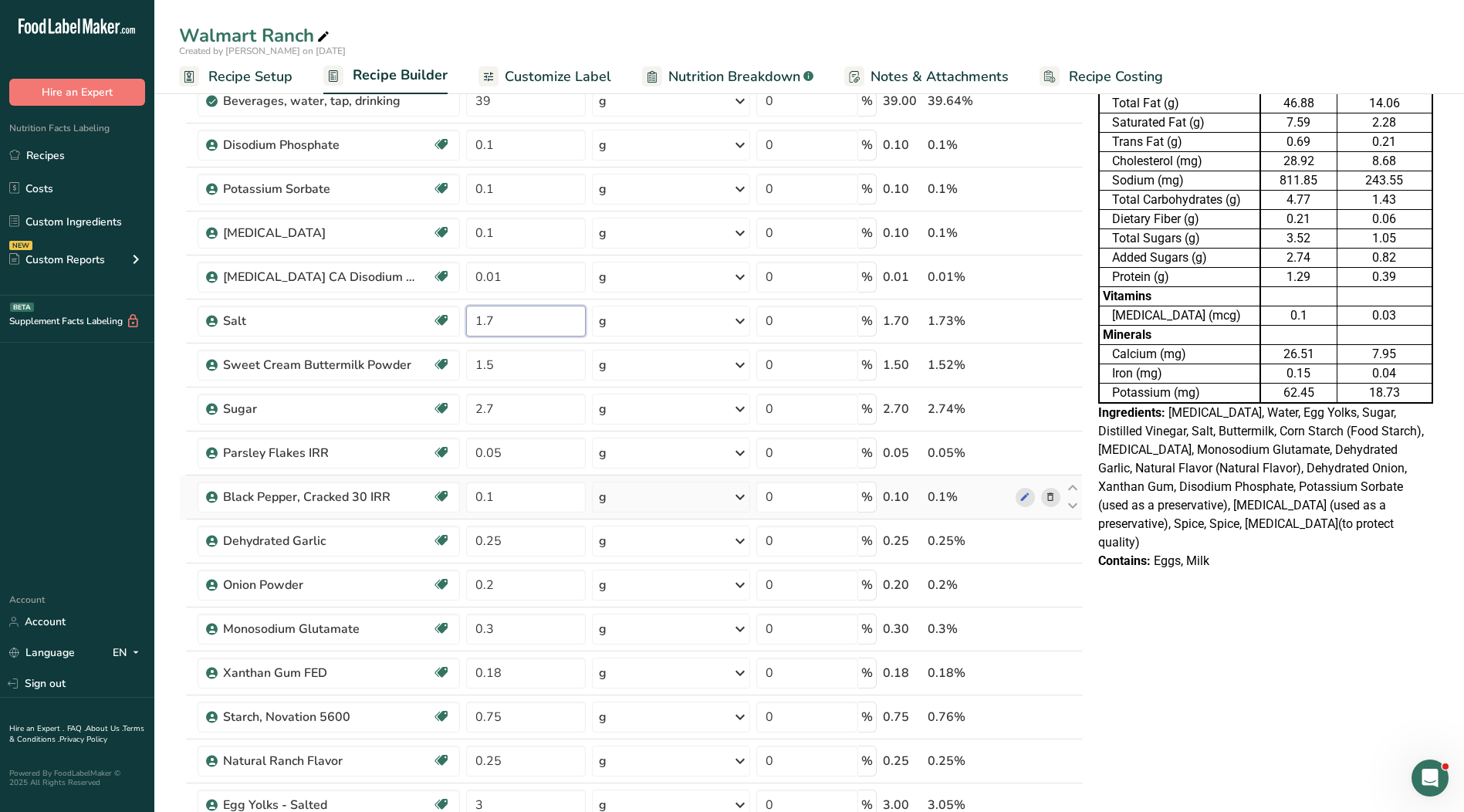
scroll to position [0, 0]
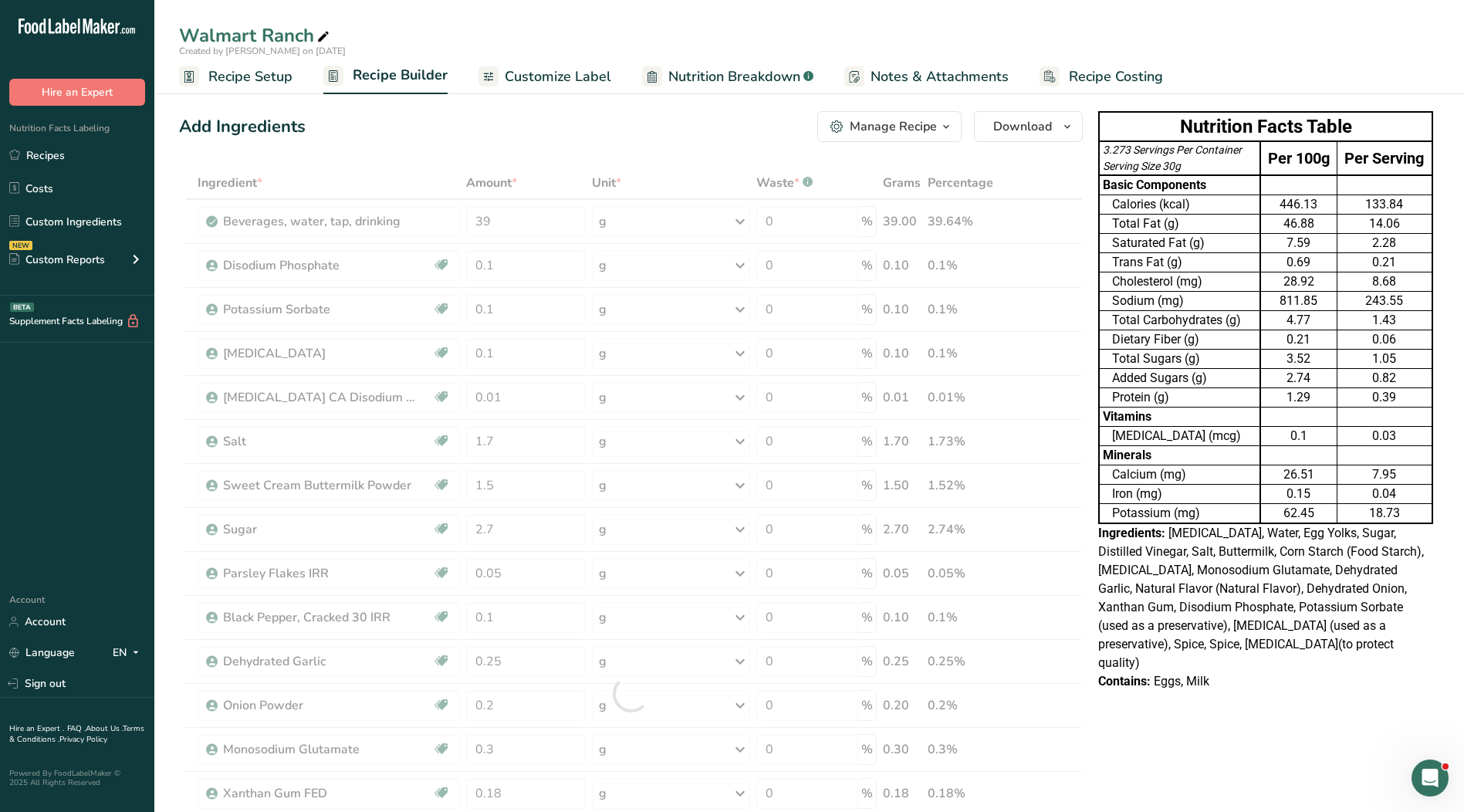
click at [568, 127] on div "Add Ingredients Manage Recipe Delete Recipe Duplicate Recipe Scale Recipe Save …" at bounding box center [631, 126] width 904 height 31
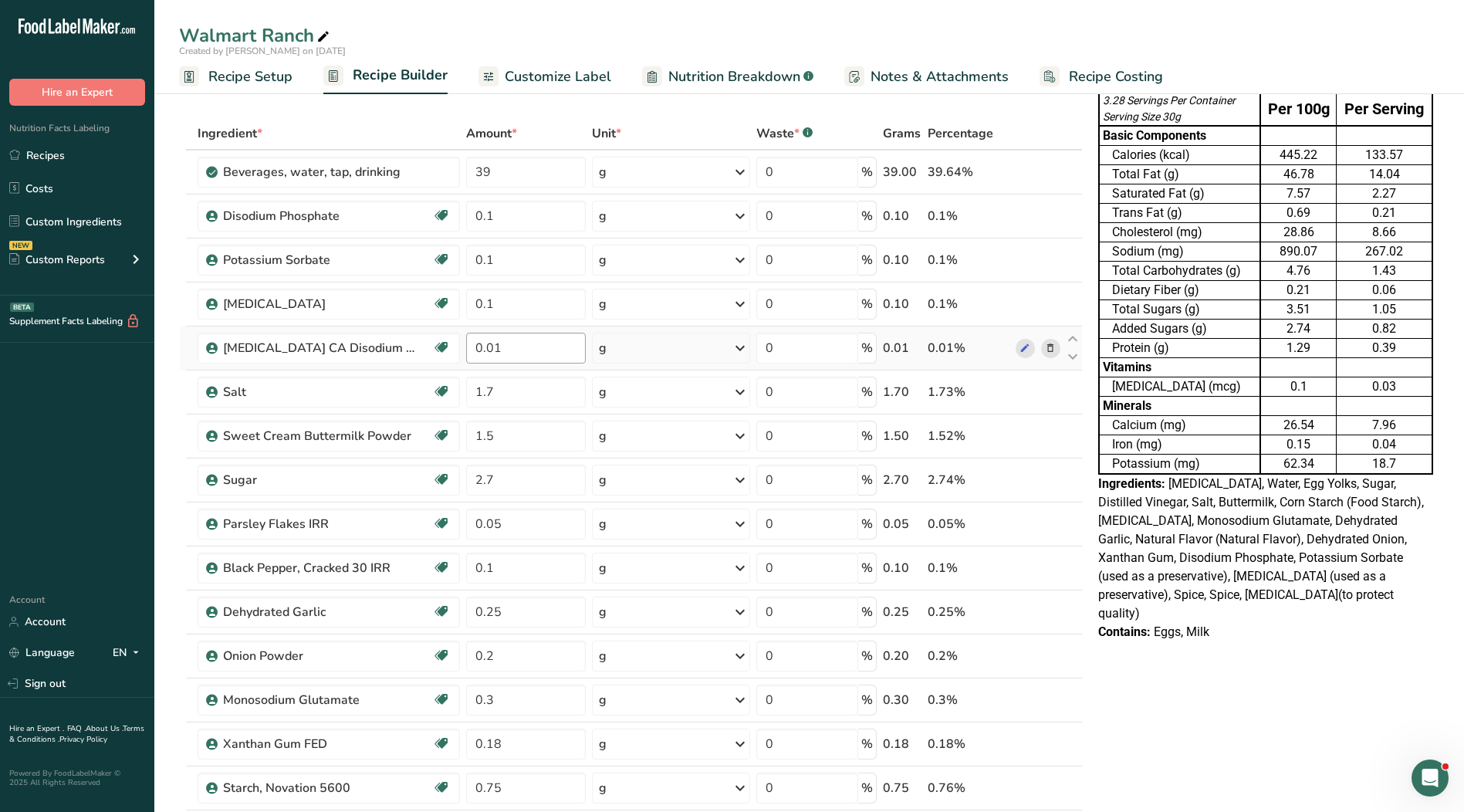
scroll to position [77, 0]
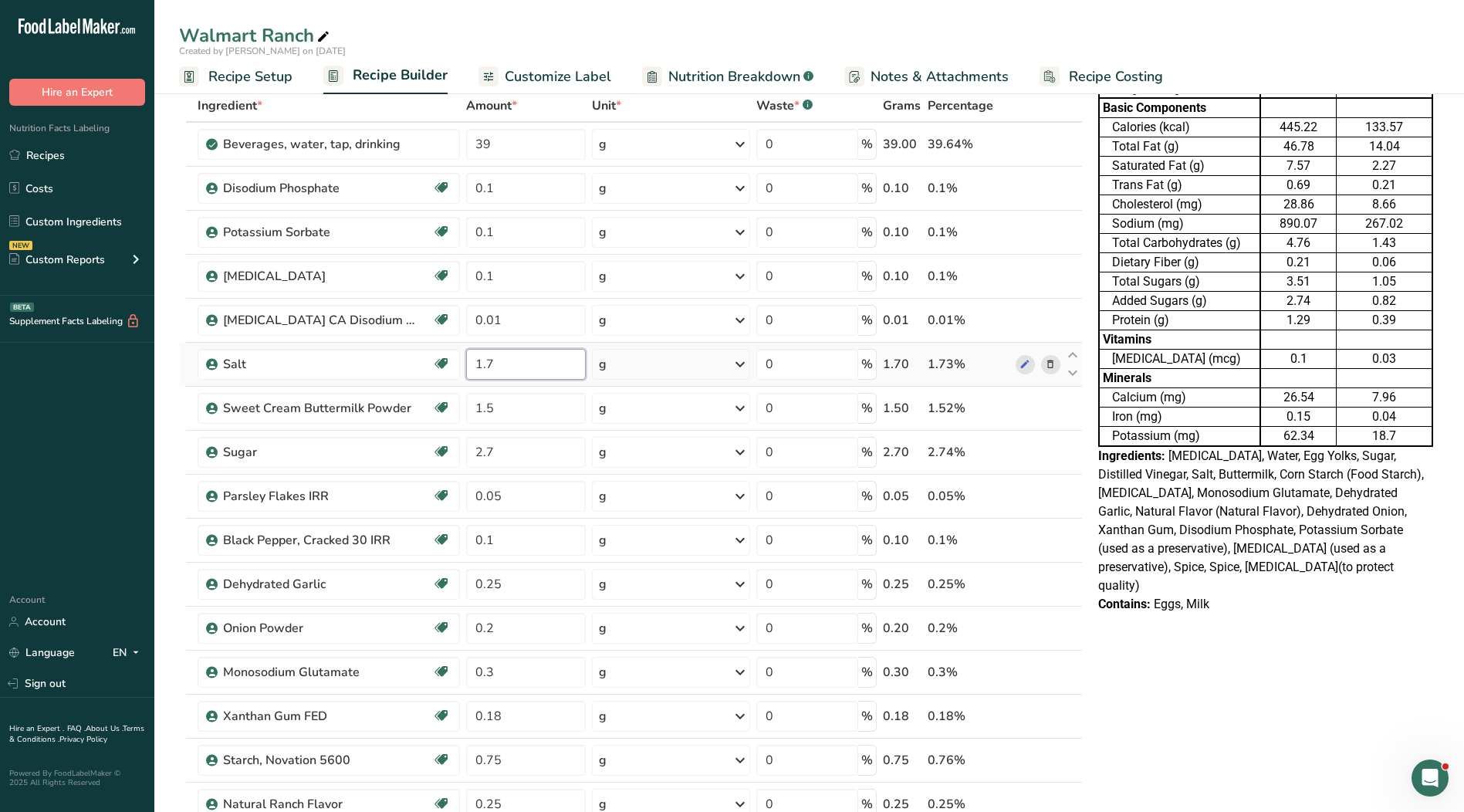
click at [504, 361] on input "1.7" at bounding box center [525, 364] width 119 height 31
type input "1.65"
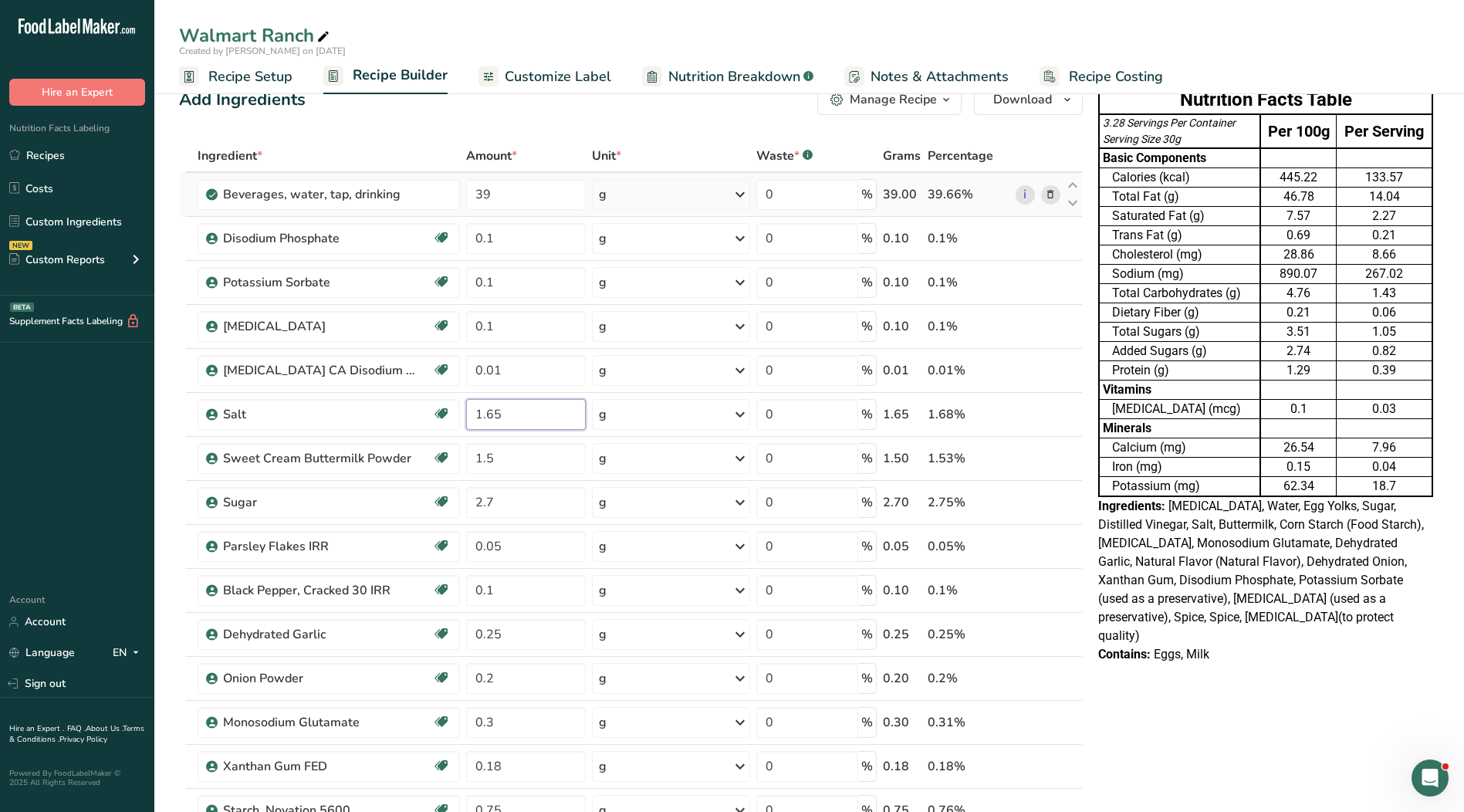
scroll to position [0, 0]
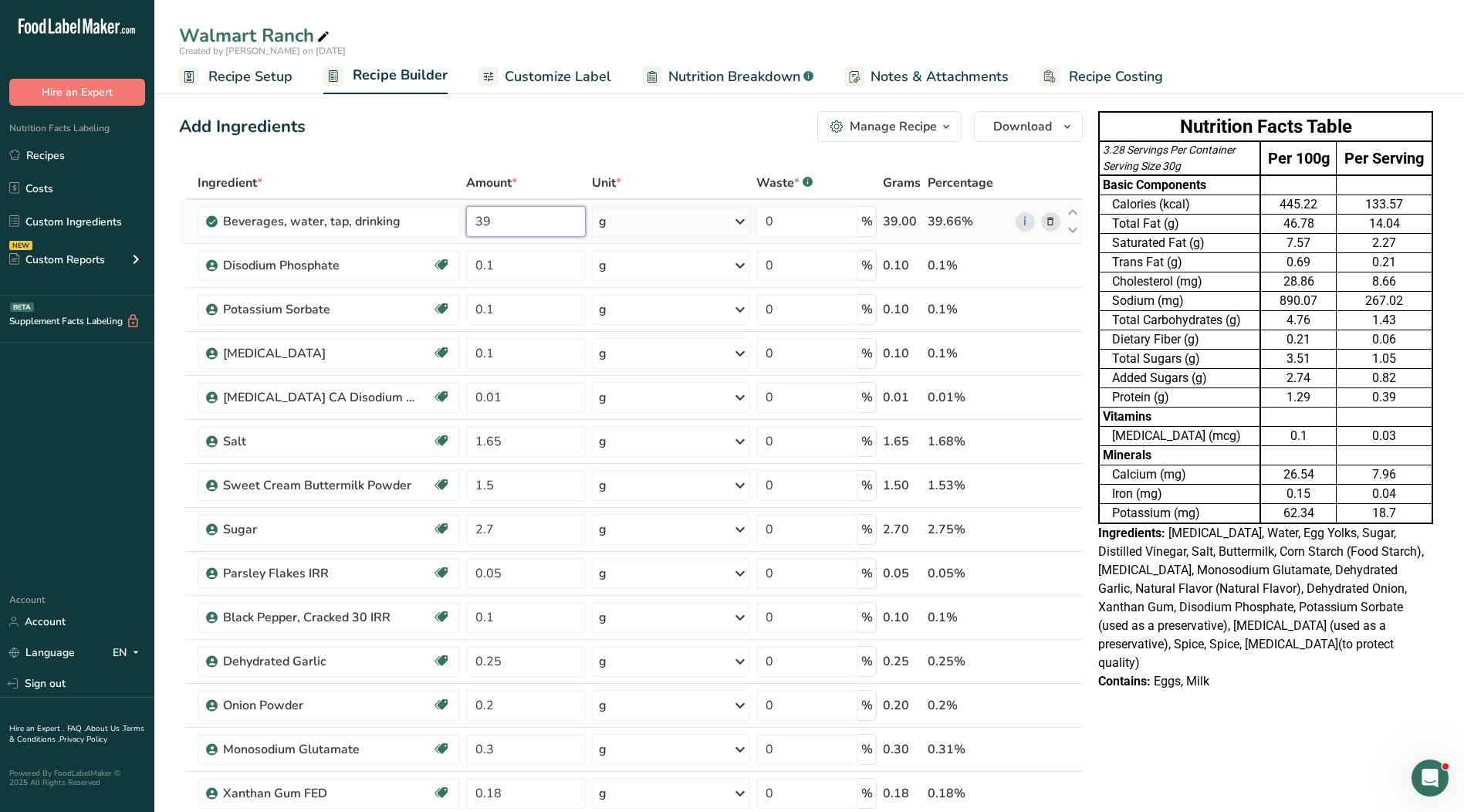
click at [519, 223] on div "Ingredient * Amount * Unit * Waste * .a-a{fill:#347362;}.b-a{fill:#fff;} Grams …" at bounding box center [631, 693] width 904 height 1053
drag, startPoint x: 566, startPoint y: 222, endPoint x: 375, endPoint y: 216, distance: 191.1
click at [375, 216] on tr "Beverages, water, tap, drinking 38.999998 g Portions 1 fl oz 1 serving 8 fl oz …" at bounding box center [630, 222] width 902 height 44
type input "40.65"
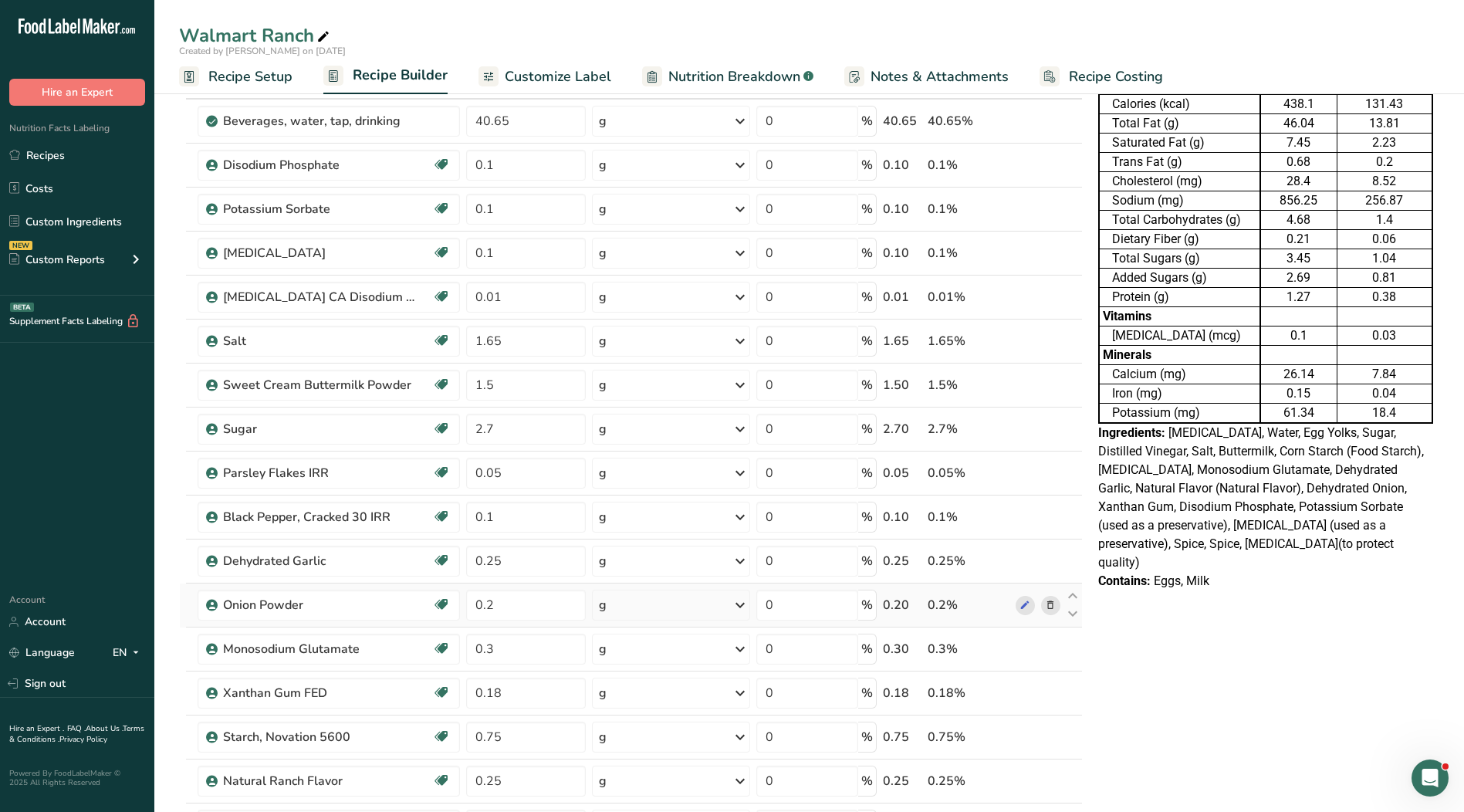
scroll to position [463, 0]
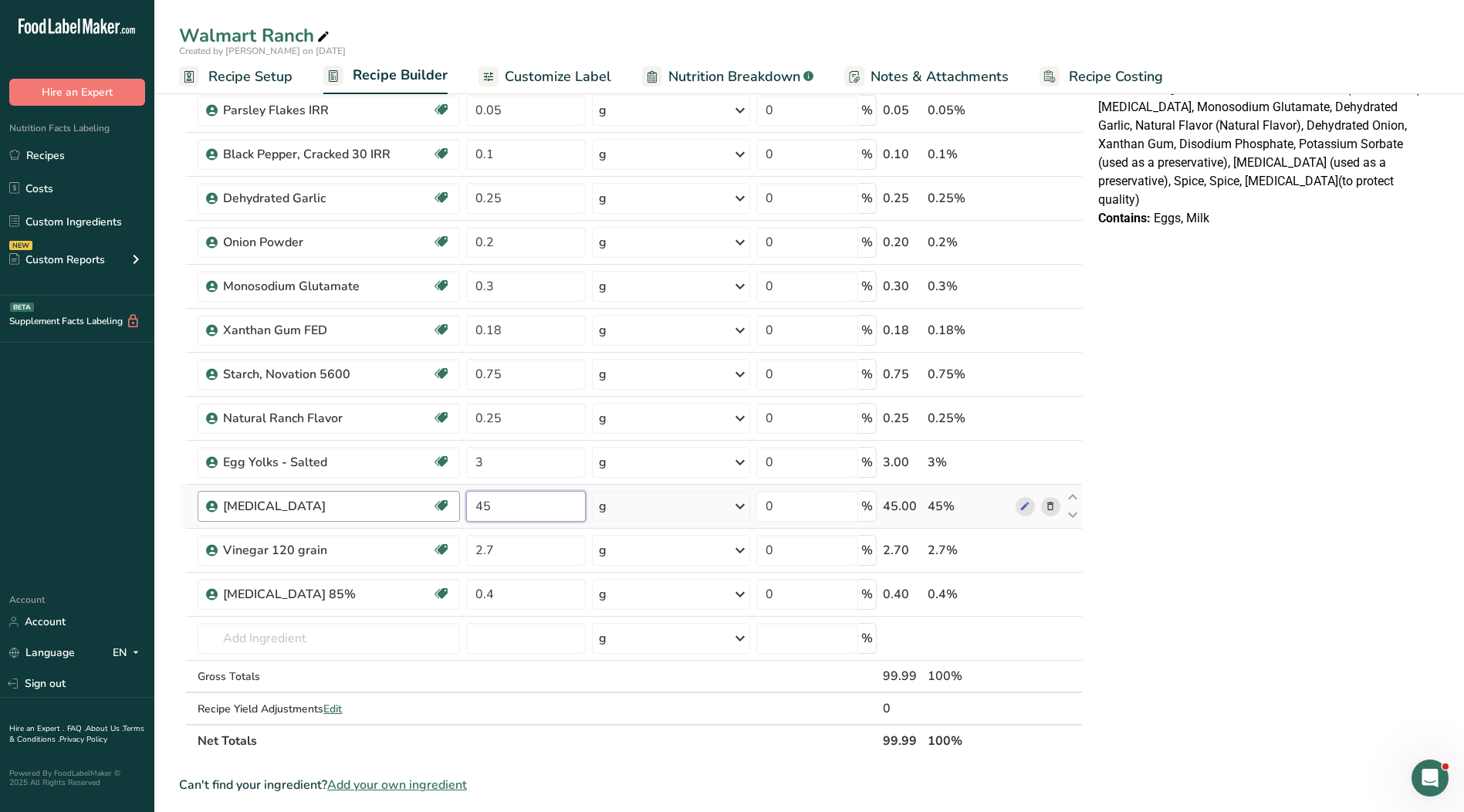
drag, startPoint x: 504, startPoint y: 506, endPoint x: 453, endPoint y: 507, distance: 51.0
click at [453, 507] on tr "[MEDICAL_DATA] Kosher Ingredient GMO 45 g Weight Units g kg mg See more Volume …" at bounding box center [630, 507] width 902 height 44
type input "46"
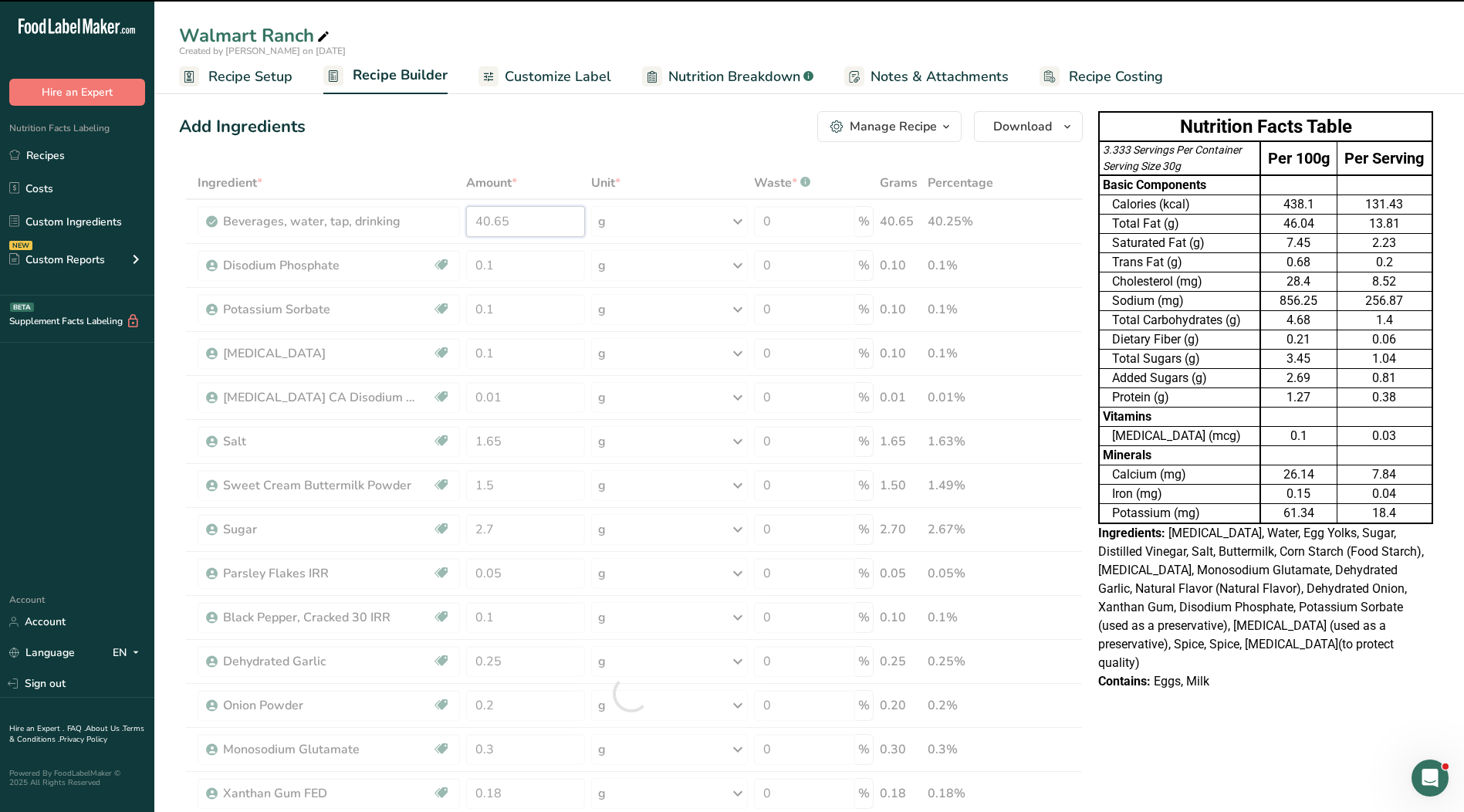
drag, startPoint x: 489, startPoint y: 224, endPoint x: 455, endPoint y: 223, distance: 34.0
click at [455, 223] on div "Ingredient * Amount * Unit * Waste * .a-a{fill:#347362;}.b-a{fill:#fff;} Grams …" at bounding box center [631, 693] width 904 height 1053
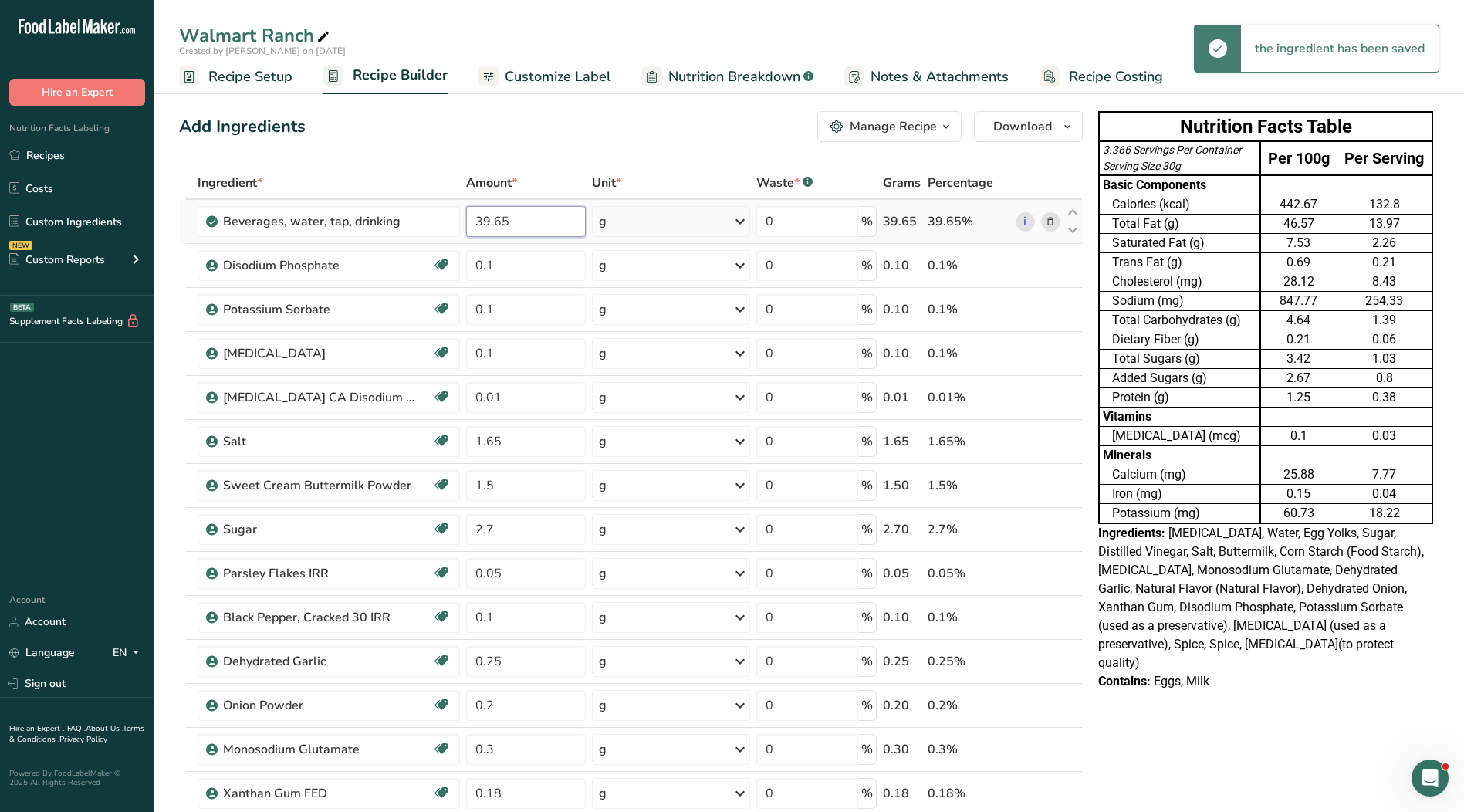
type input "39.65"
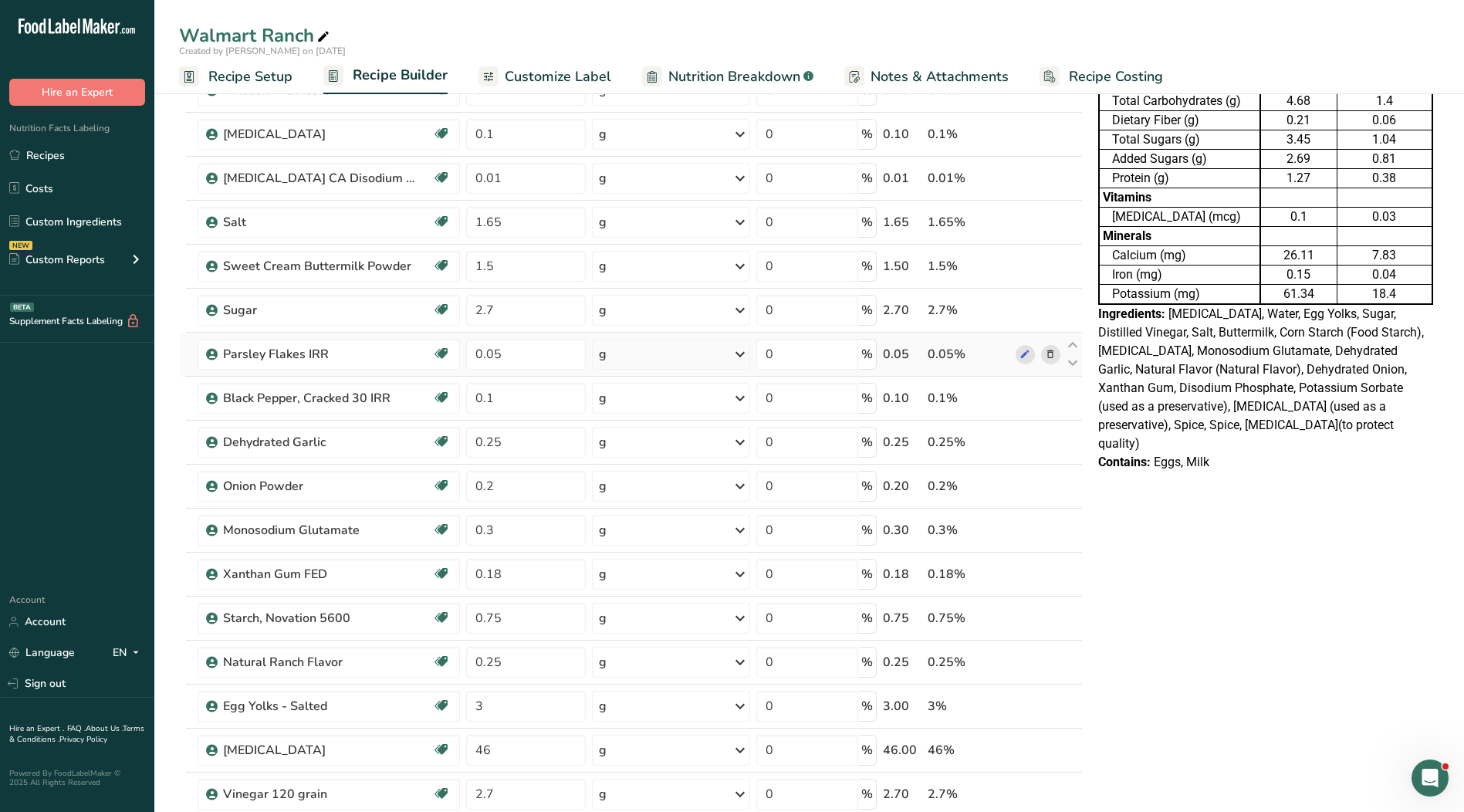
scroll to position [232, 0]
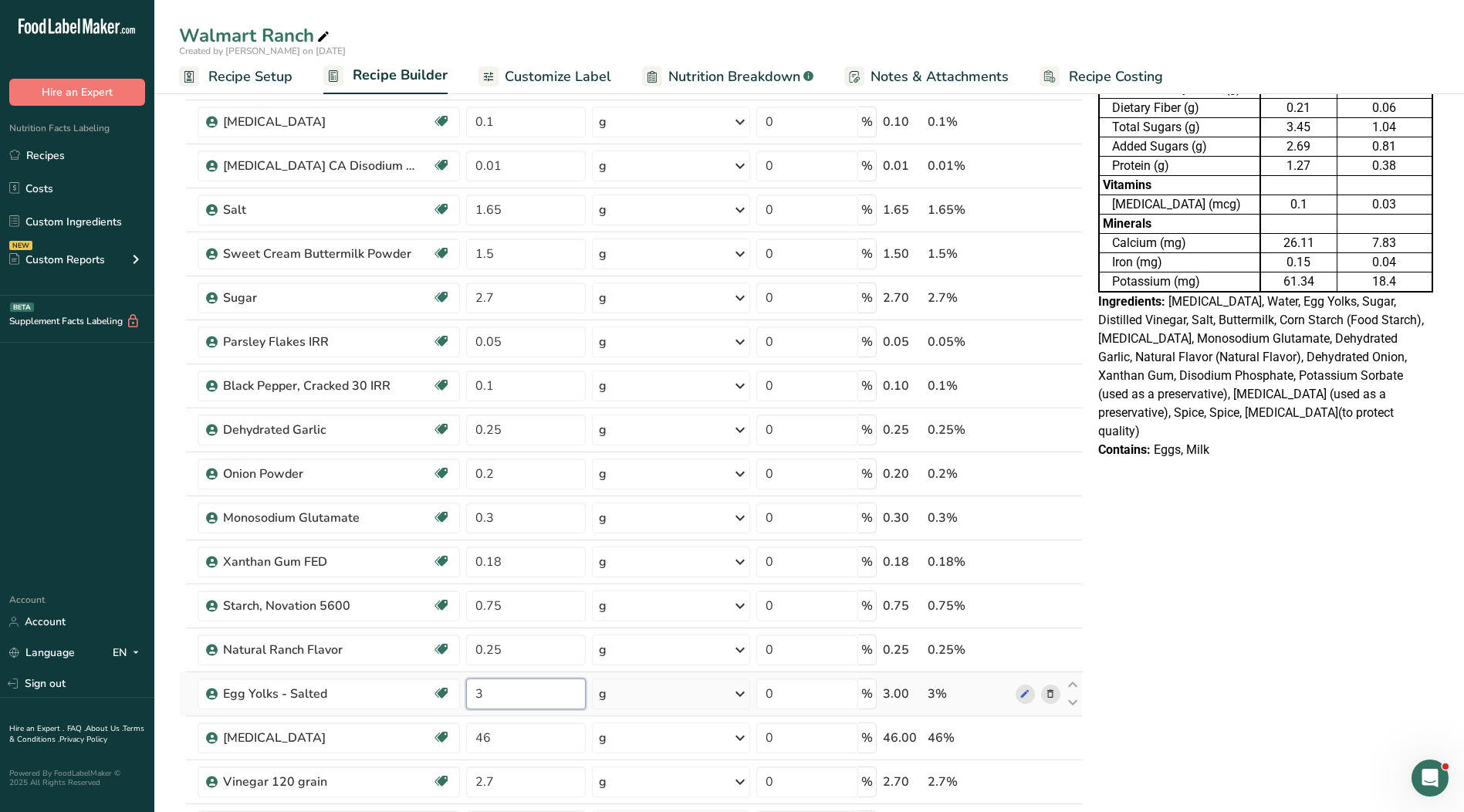
click at [492, 699] on input "3" at bounding box center [525, 693] width 119 height 31
type input "3.5"
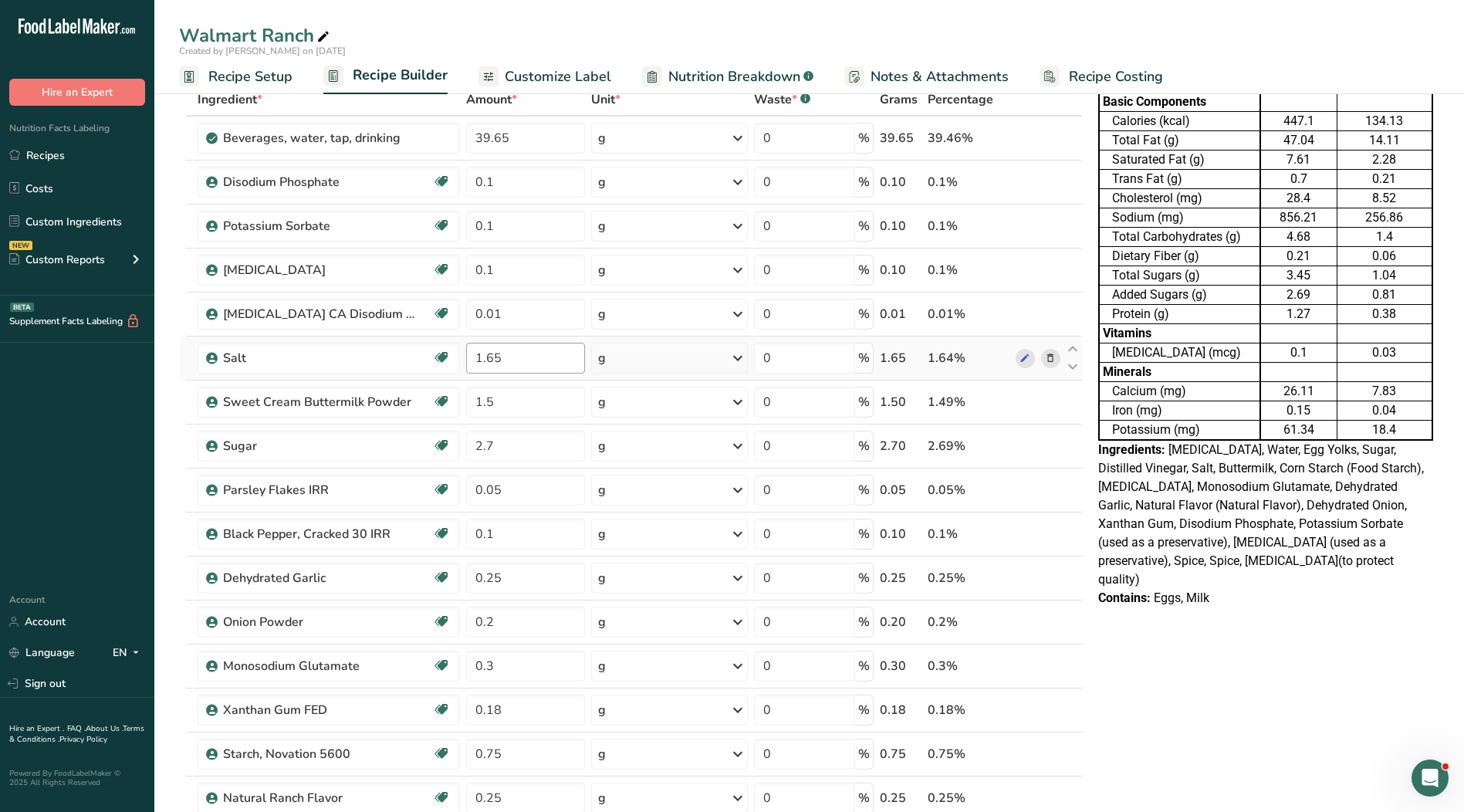
scroll to position [0, 0]
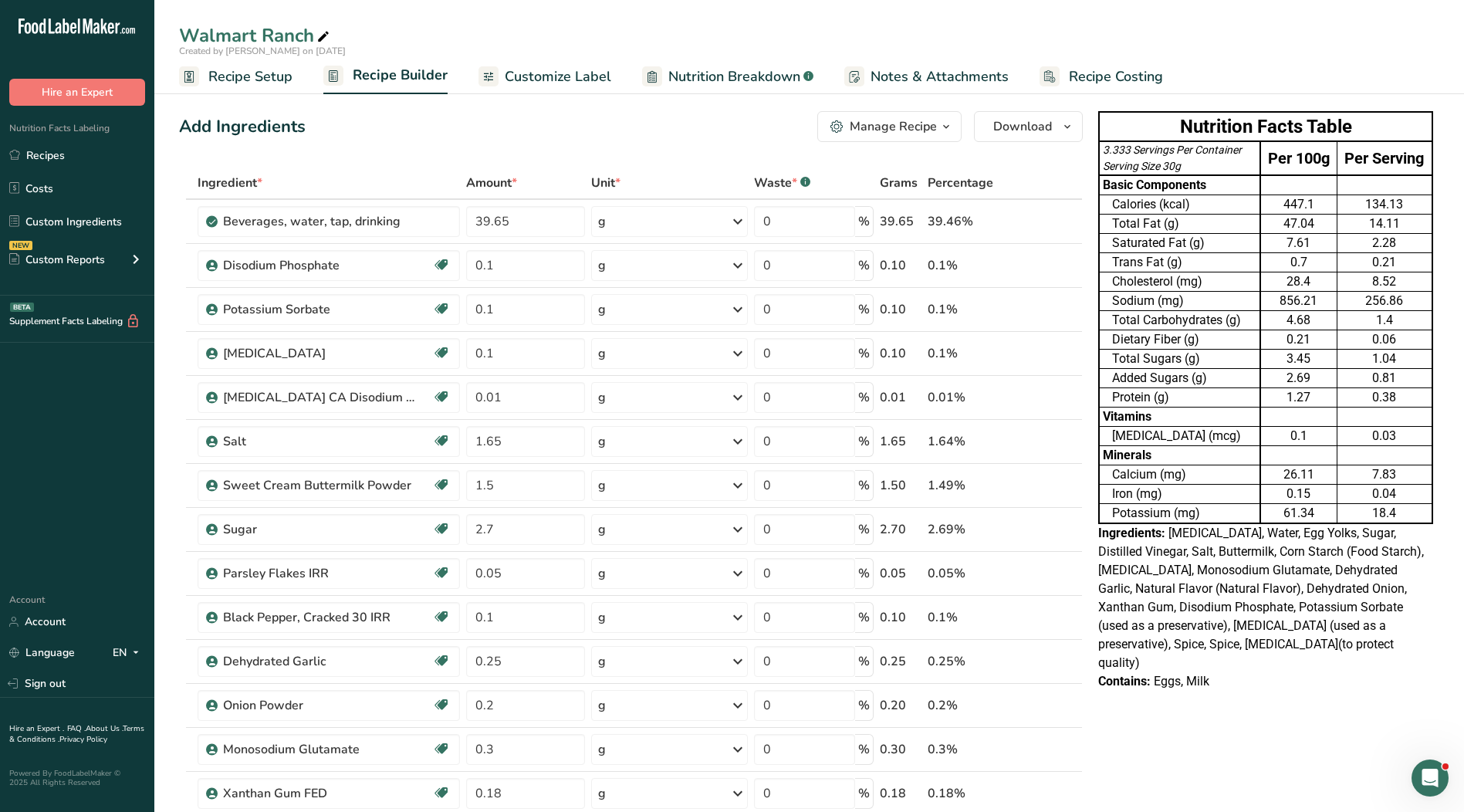
click at [496, 128] on div "Add Ingredients Manage Recipe Delete Recipe Duplicate Recipe Scale Recipe Save …" at bounding box center [631, 126] width 904 height 31
click at [503, 222] on input "39.65" at bounding box center [525, 221] width 119 height 31
type input "39.15"
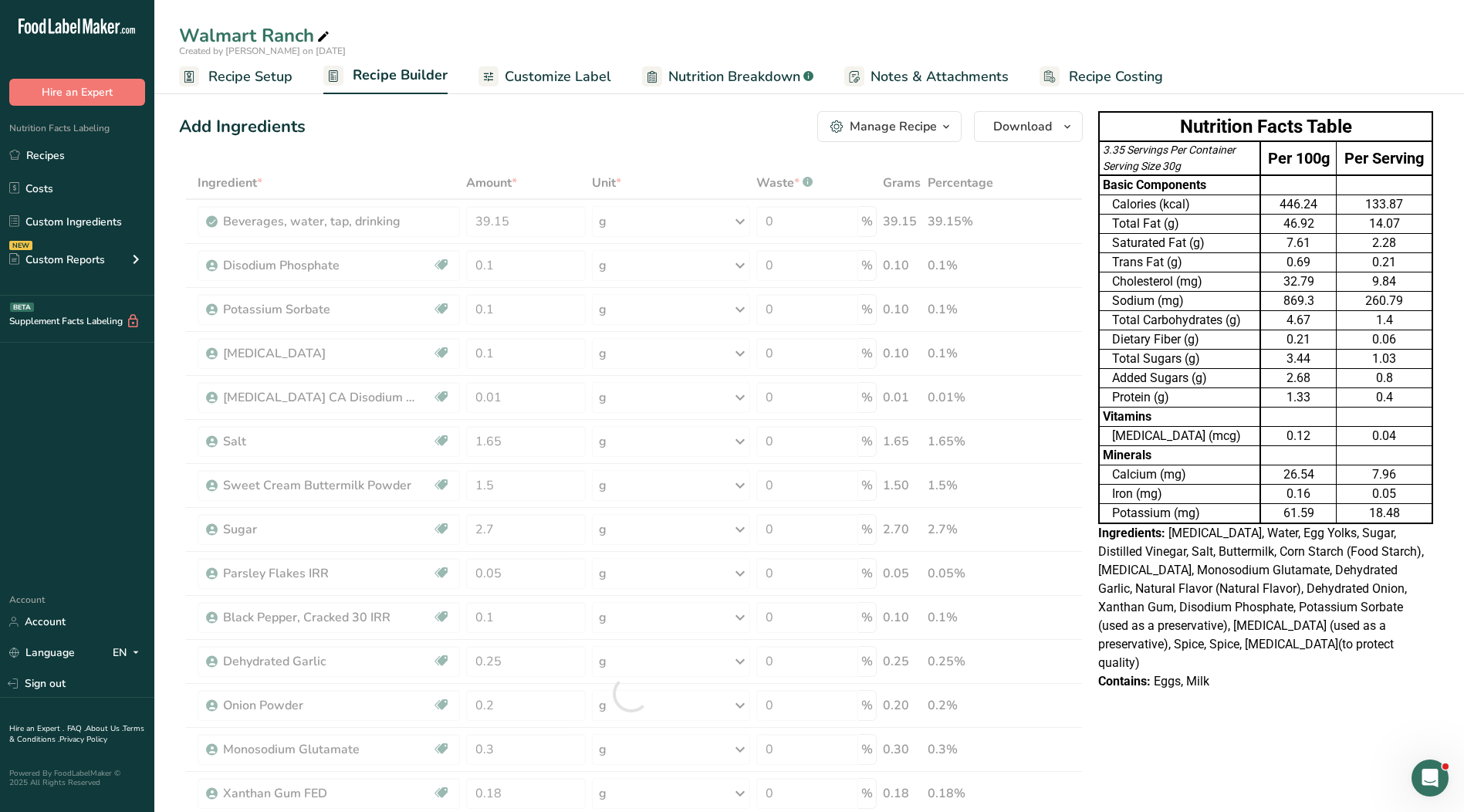
click at [589, 139] on div "Add Ingredients Manage Recipe Delete Recipe Duplicate Recipe Scale Recipe Save …" at bounding box center [631, 126] width 904 height 31
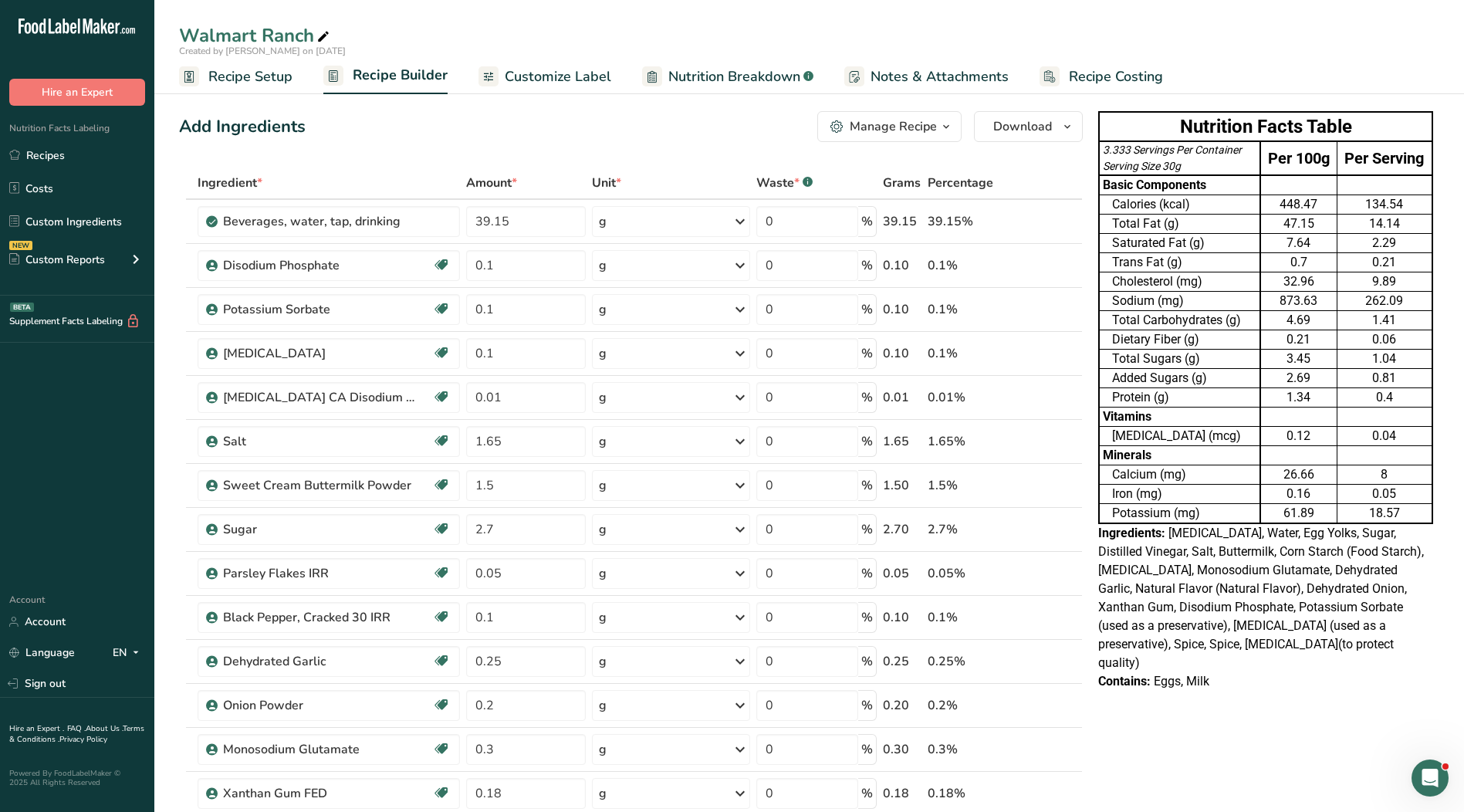
click at [506, 82] on span "Customize Label" at bounding box center [558, 76] width 106 height 21
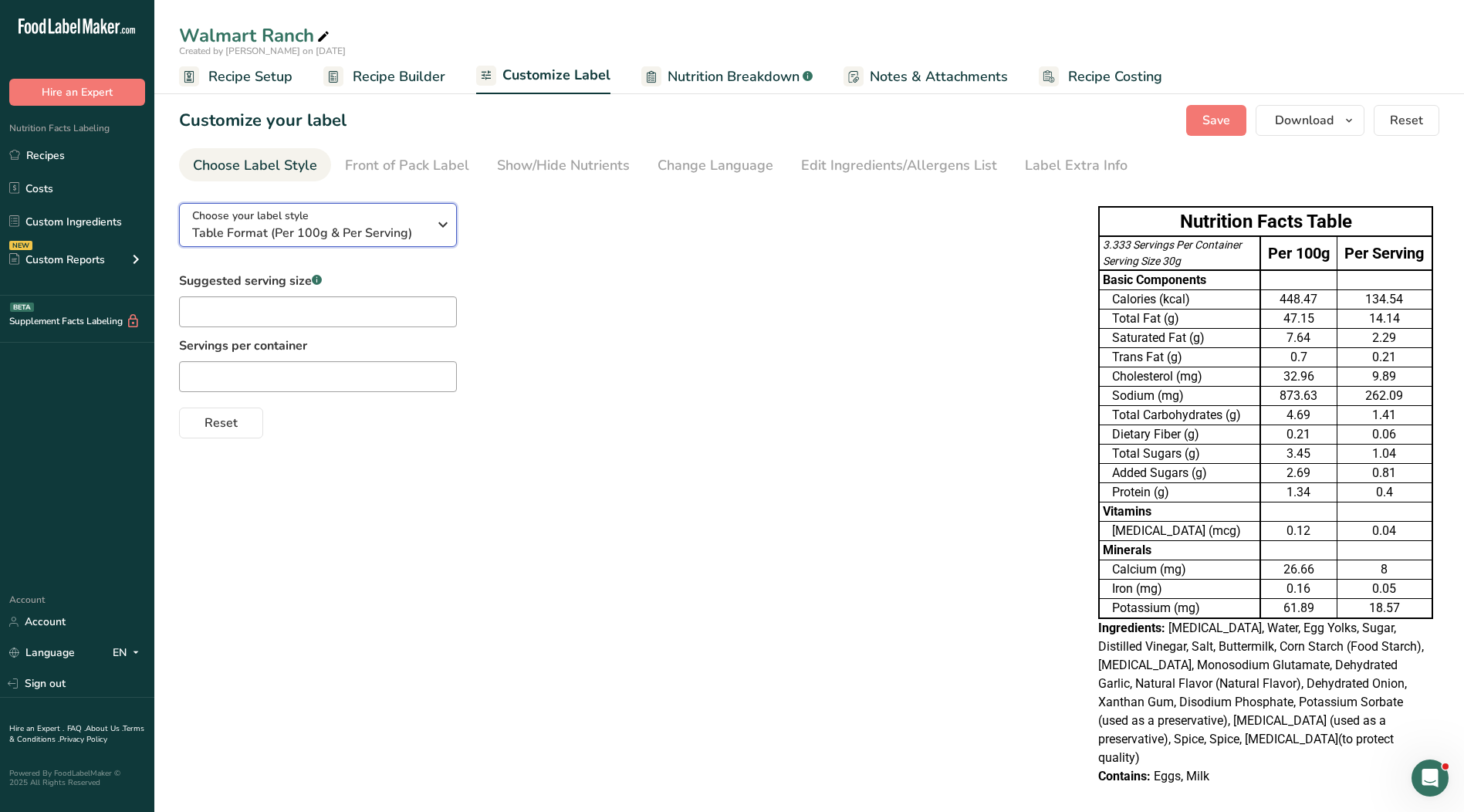
click at [326, 225] on span "Table Format (Per 100g & Per Serving)" at bounding box center [310, 233] width 236 height 19
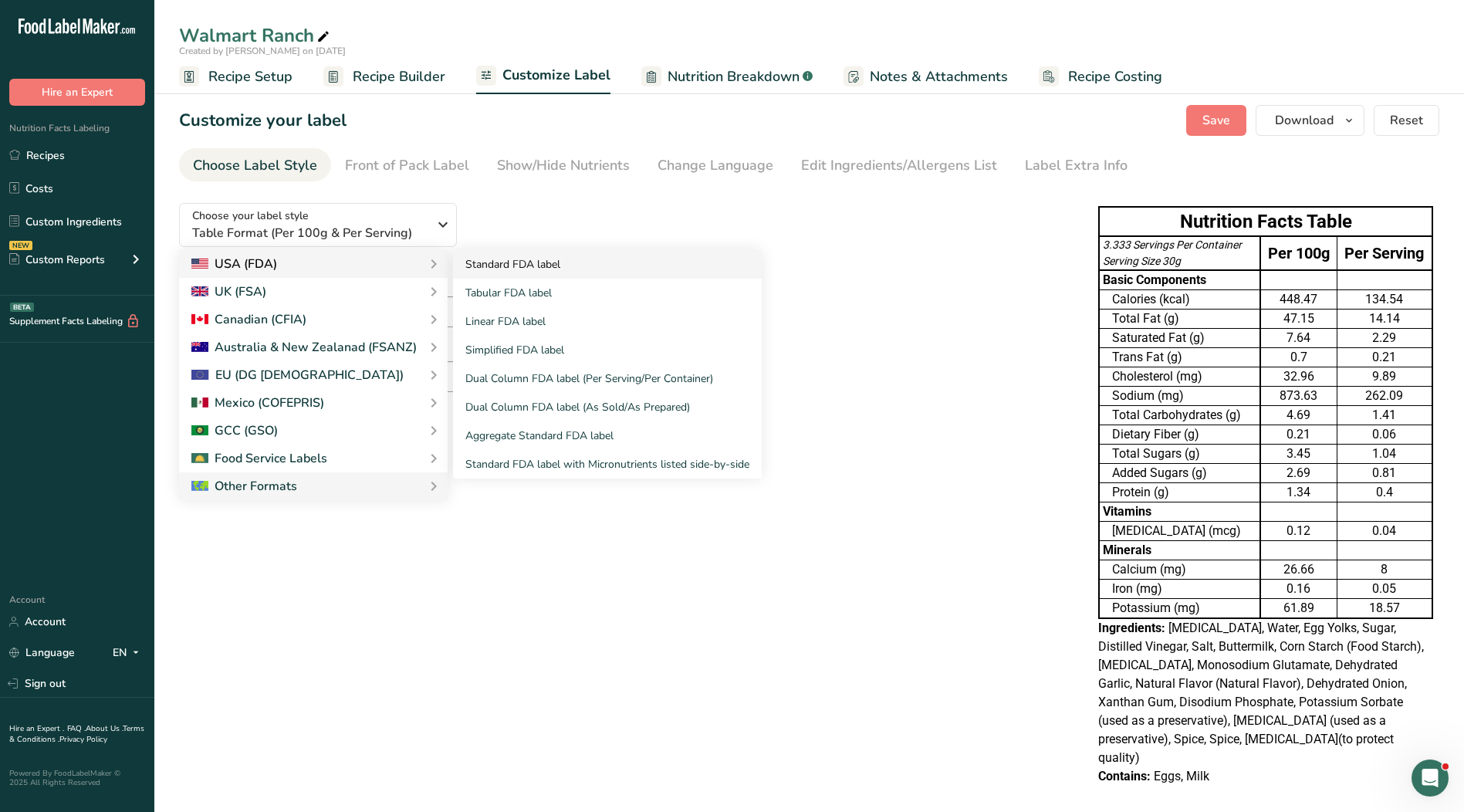
click at [522, 273] on link "Standard FDA label" at bounding box center [607, 264] width 309 height 29
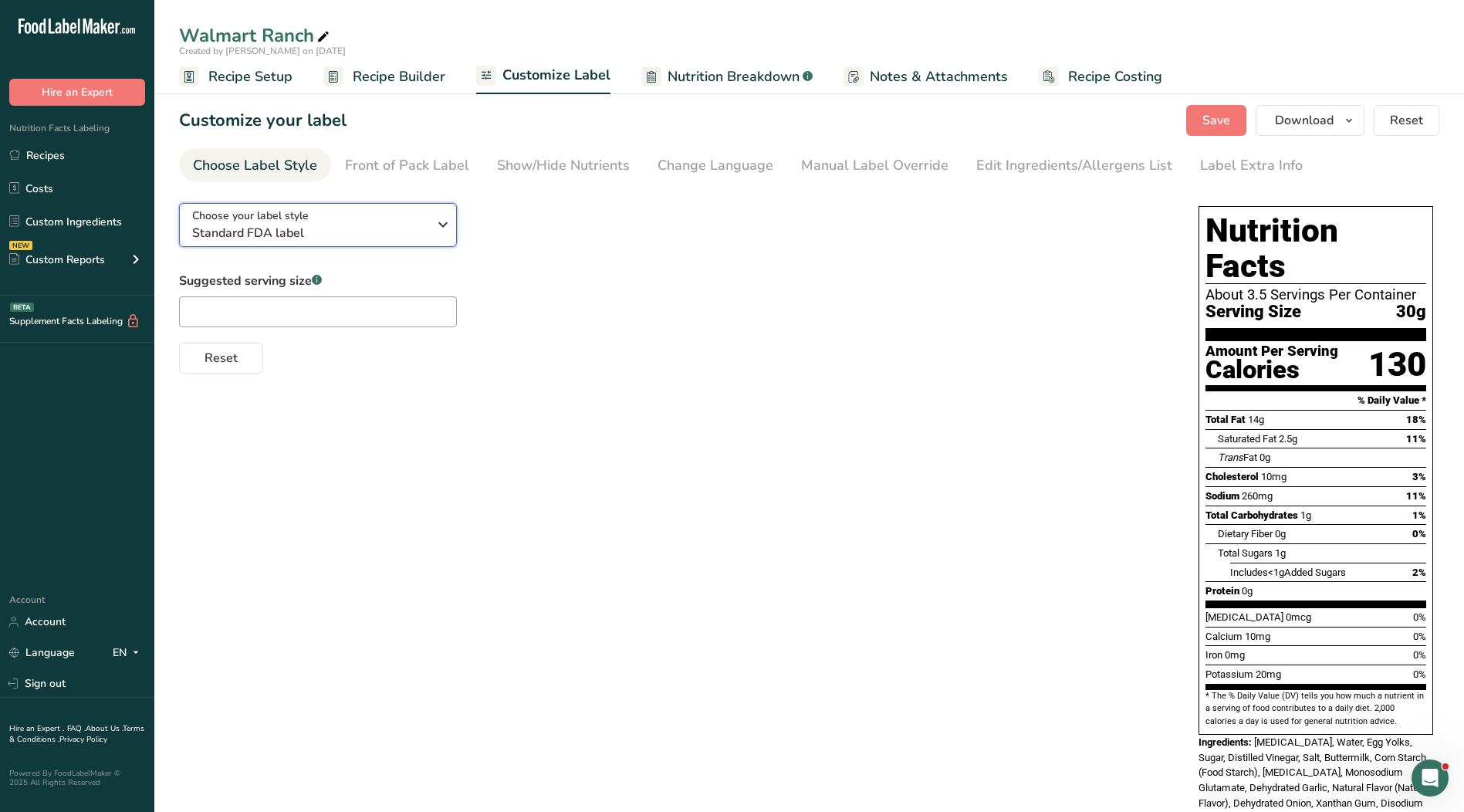
click at [417, 221] on div "Choose your label style Standard FDA label" at bounding box center [310, 225] width 236 height 34
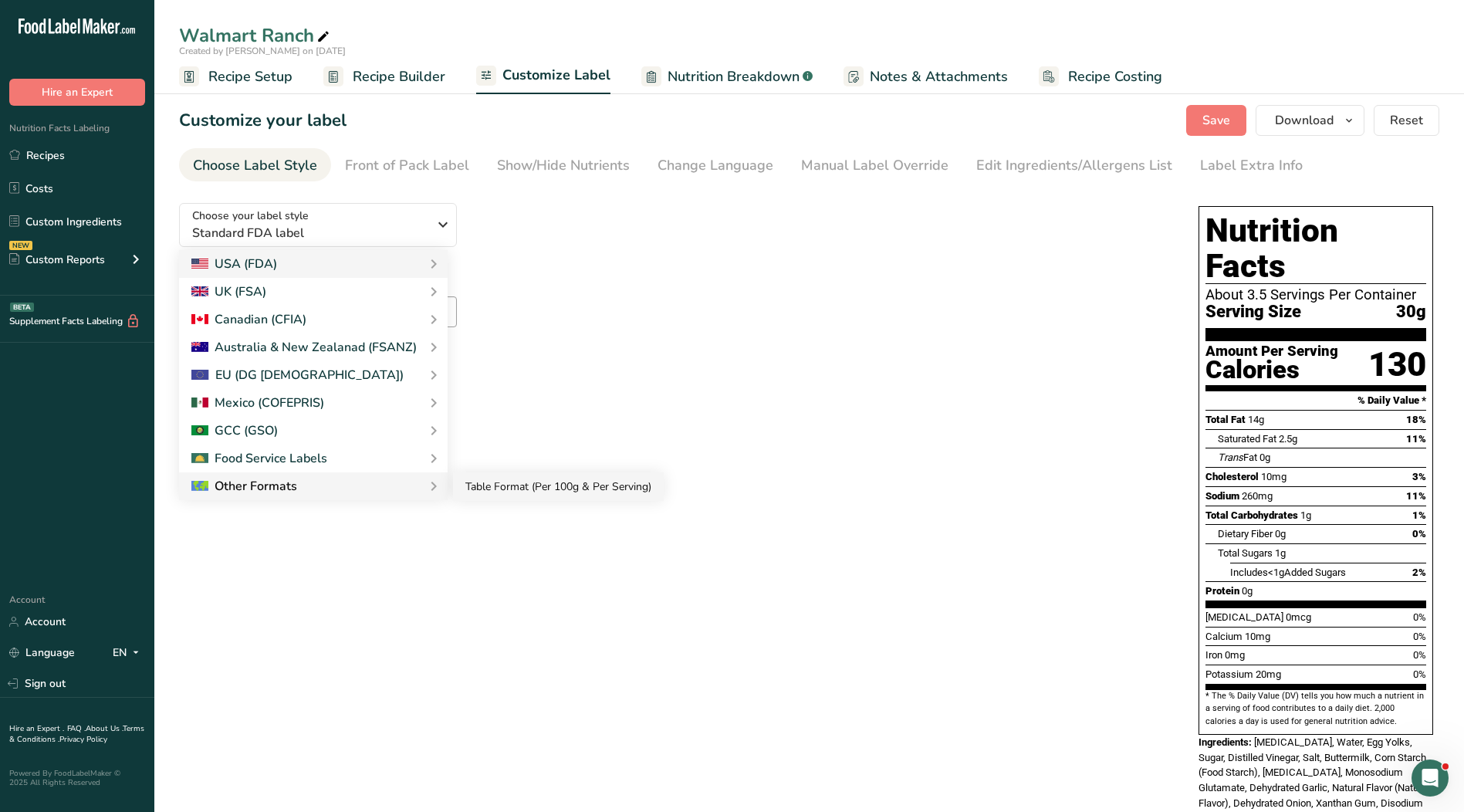
click at [495, 493] on link "Table Format (Per 100g & Per Serving)" at bounding box center [559, 486] width 211 height 29
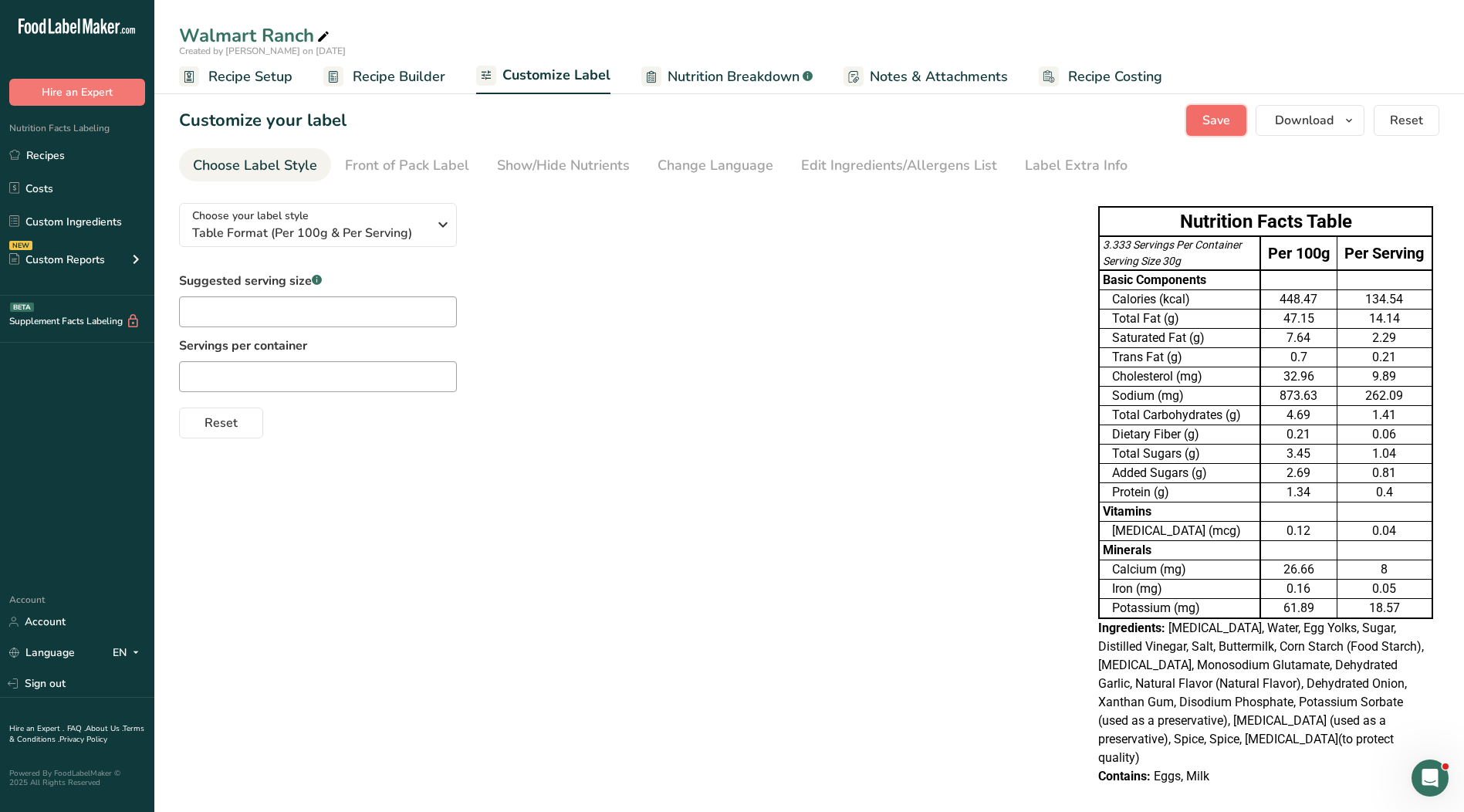
click at [1212, 122] on span "Save" at bounding box center [1217, 120] width 28 height 19
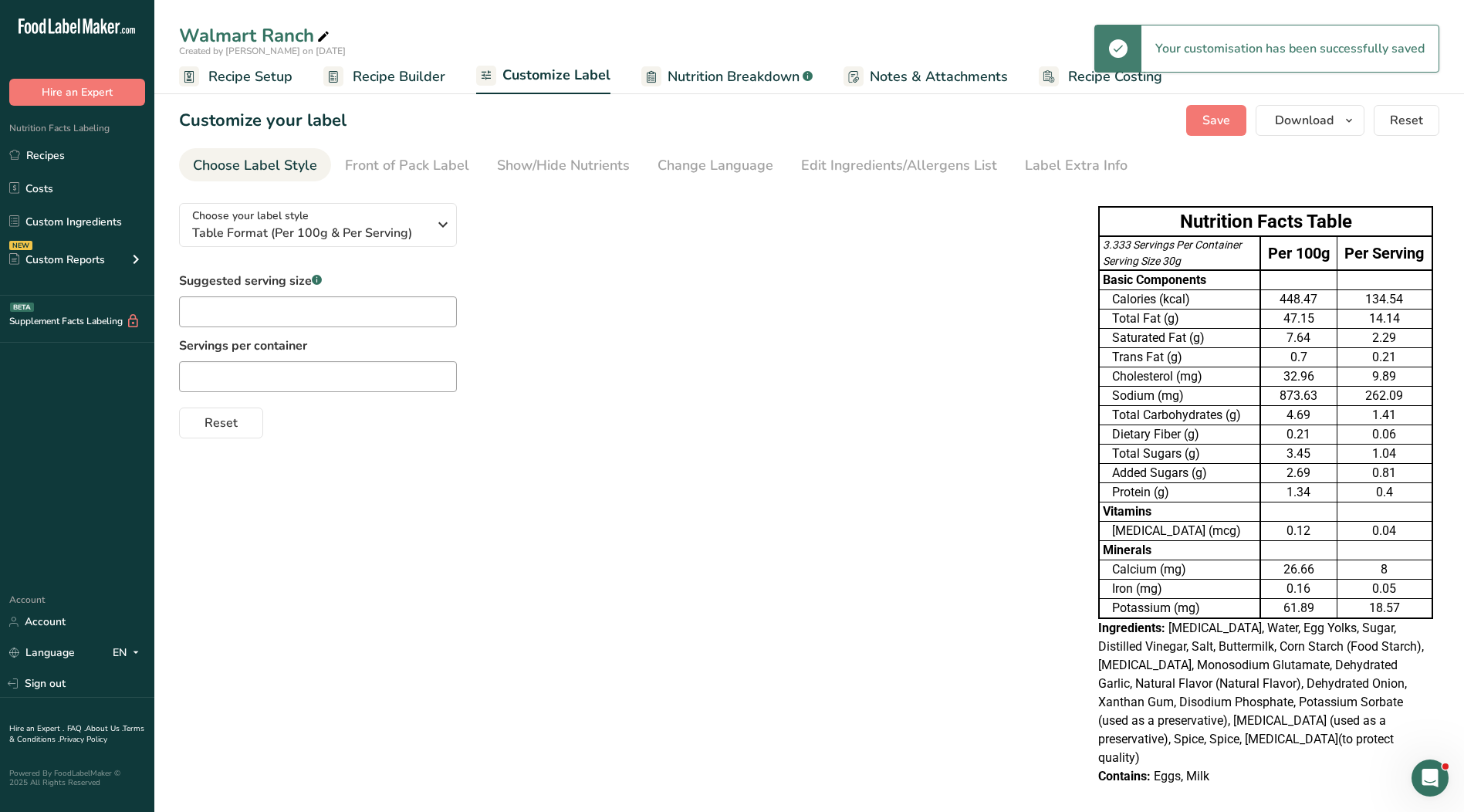
click at [424, 78] on span "Recipe Builder" at bounding box center [399, 76] width 93 height 21
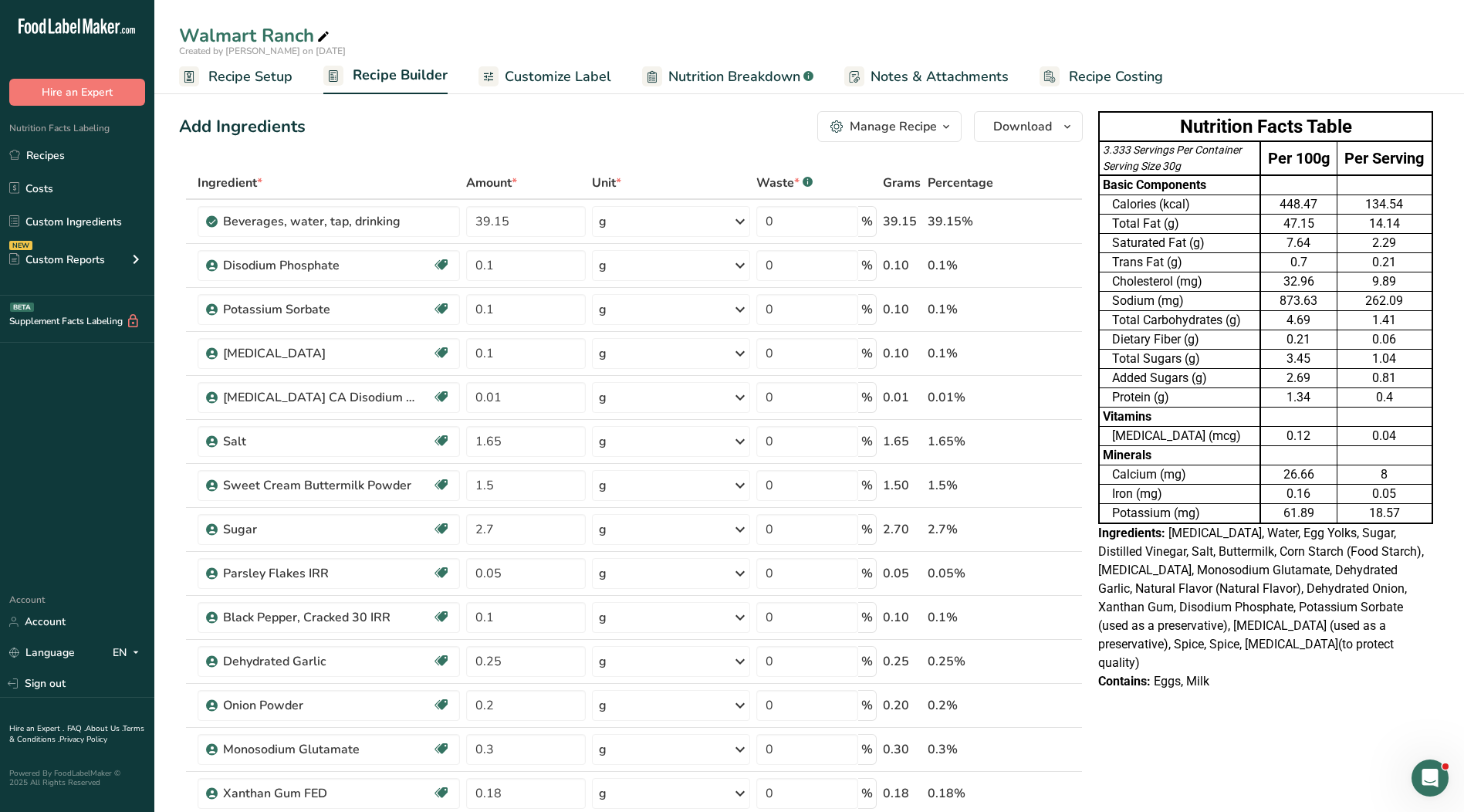
click at [702, 79] on span "Nutrition Breakdown" at bounding box center [734, 76] width 132 height 21
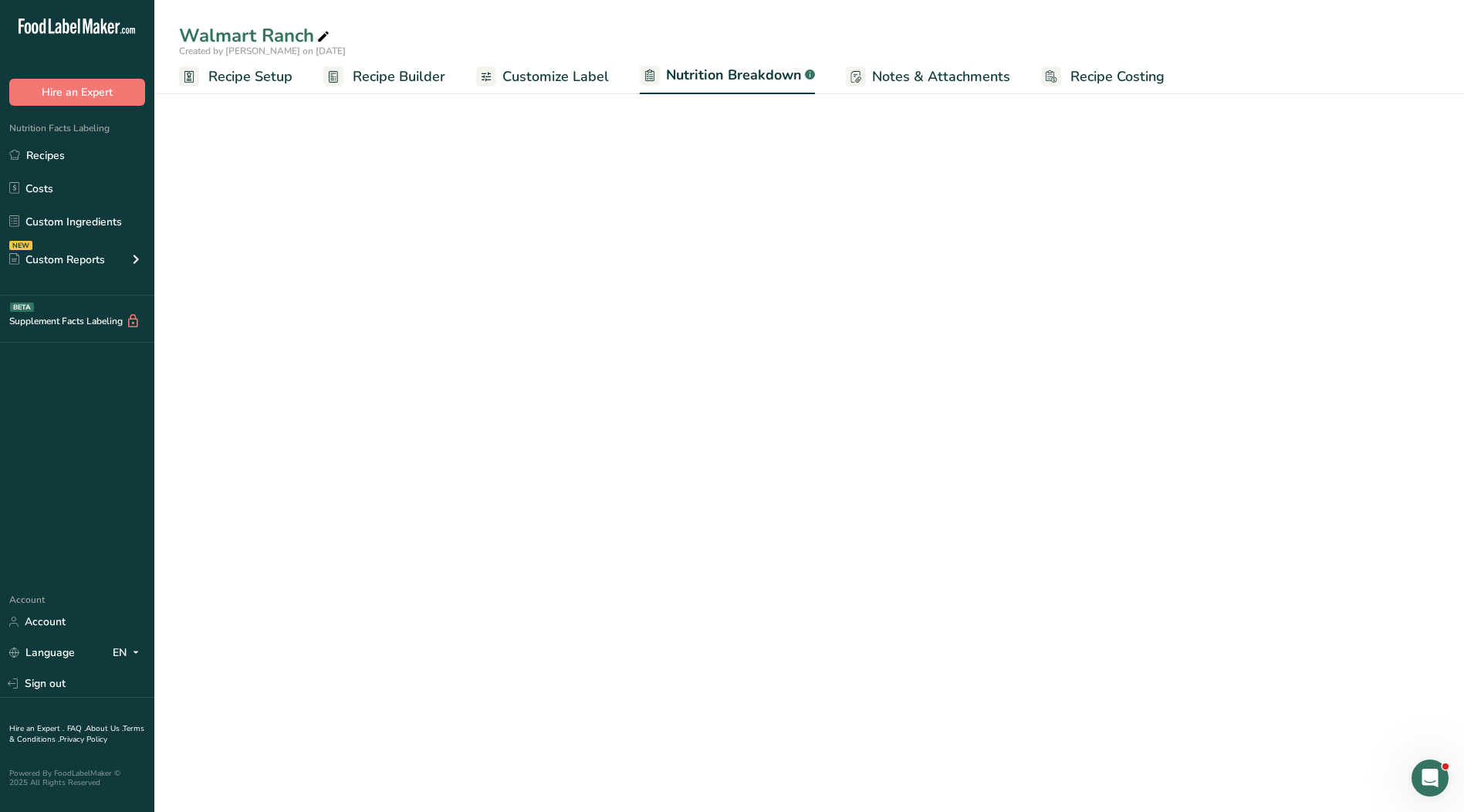
select select "Calories"
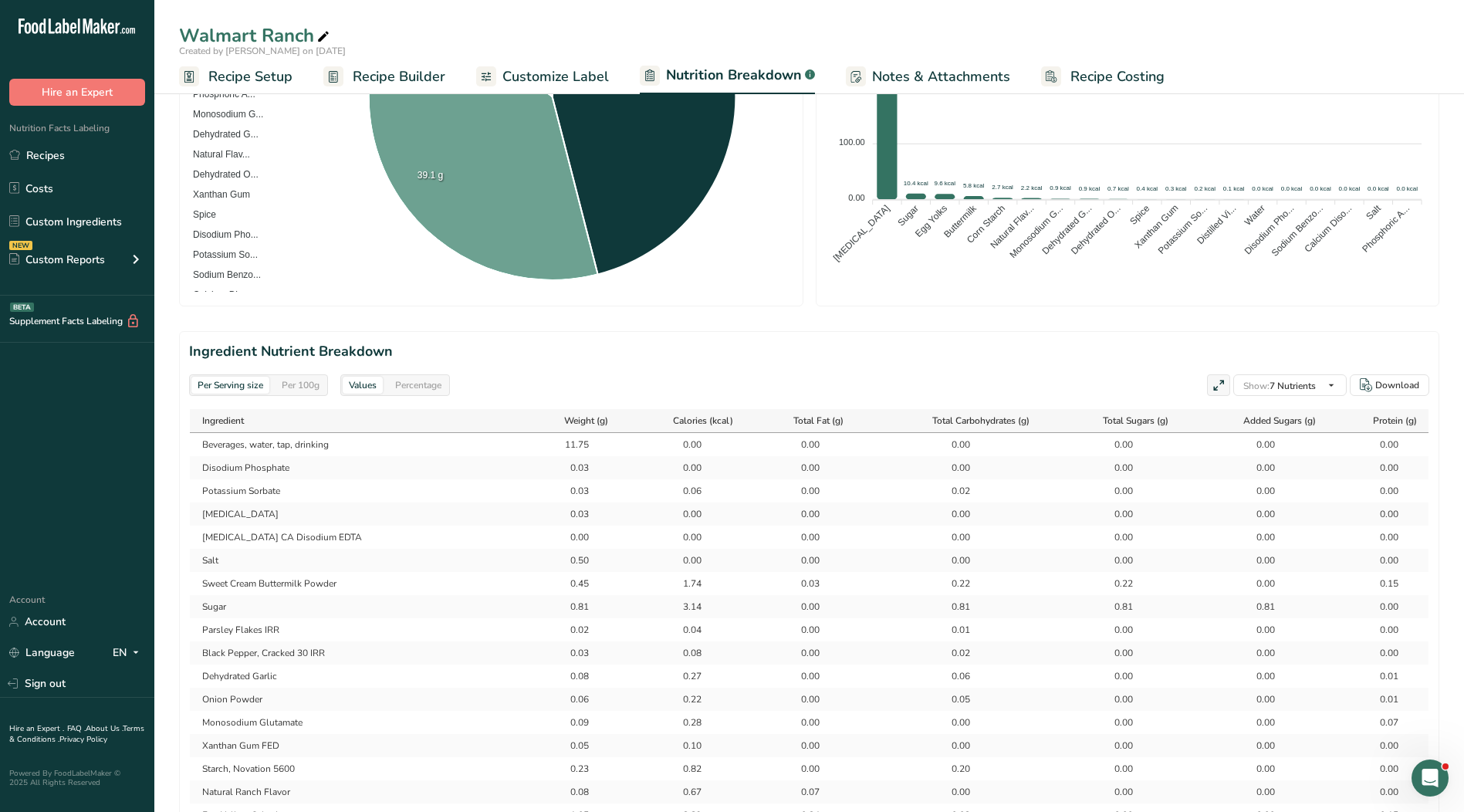
scroll to position [463, 0]
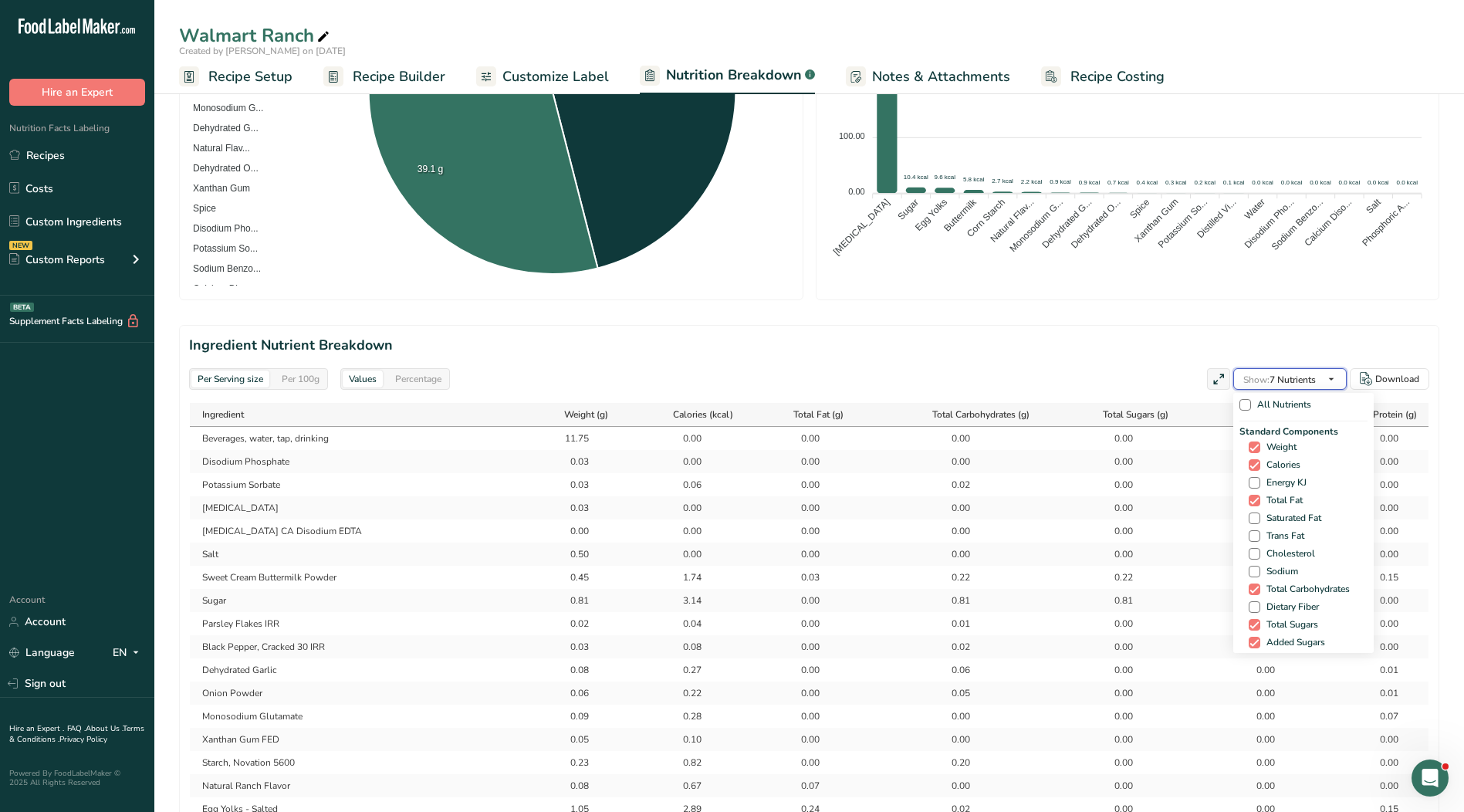
click at [1291, 374] on span "Show: 7 Nutrients" at bounding box center [1280, 379] width 73 height 13
click at [1281, 517] on span "Saturated Fat" at bounding box center [1291, 518] width 61 height 12
click at [1259, 517] on input "Saturated Fat" at bounding box center [1254, 518] width 10 height 10
checkbox input "true"
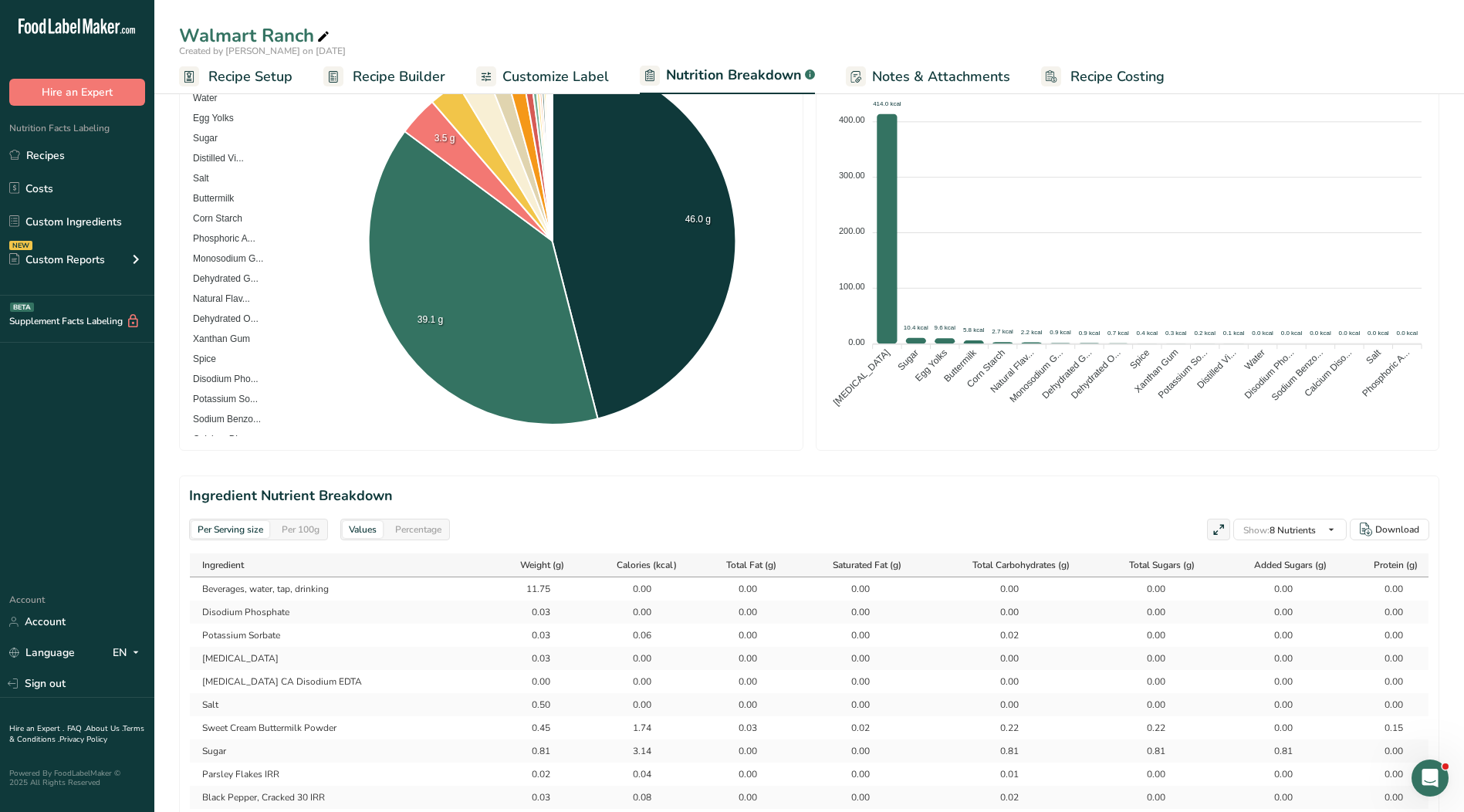
scroll to position [0, 0]
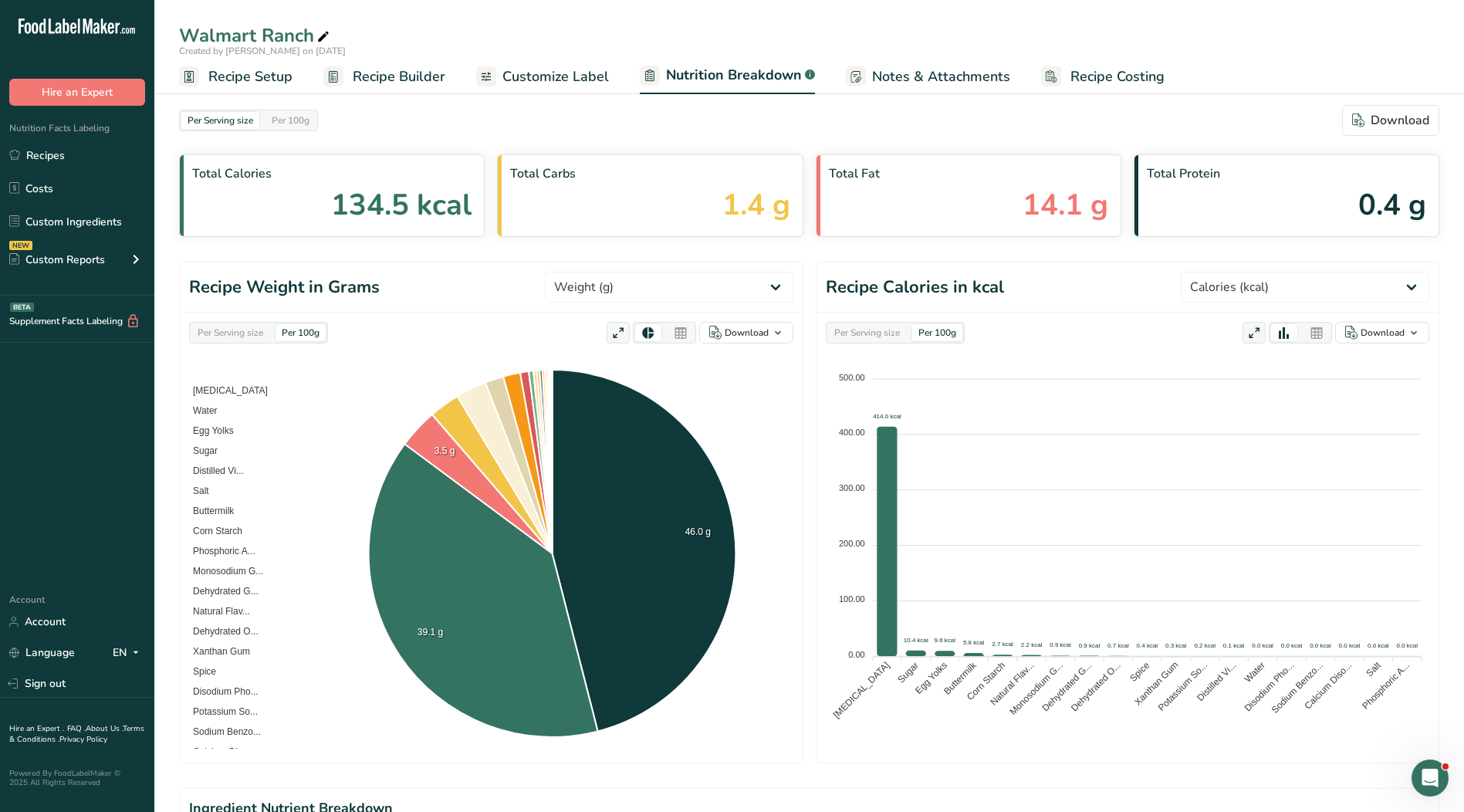
click at [383, 76] on span "Recipe Builder" at bounding box center [399, 76] width 93 height 21
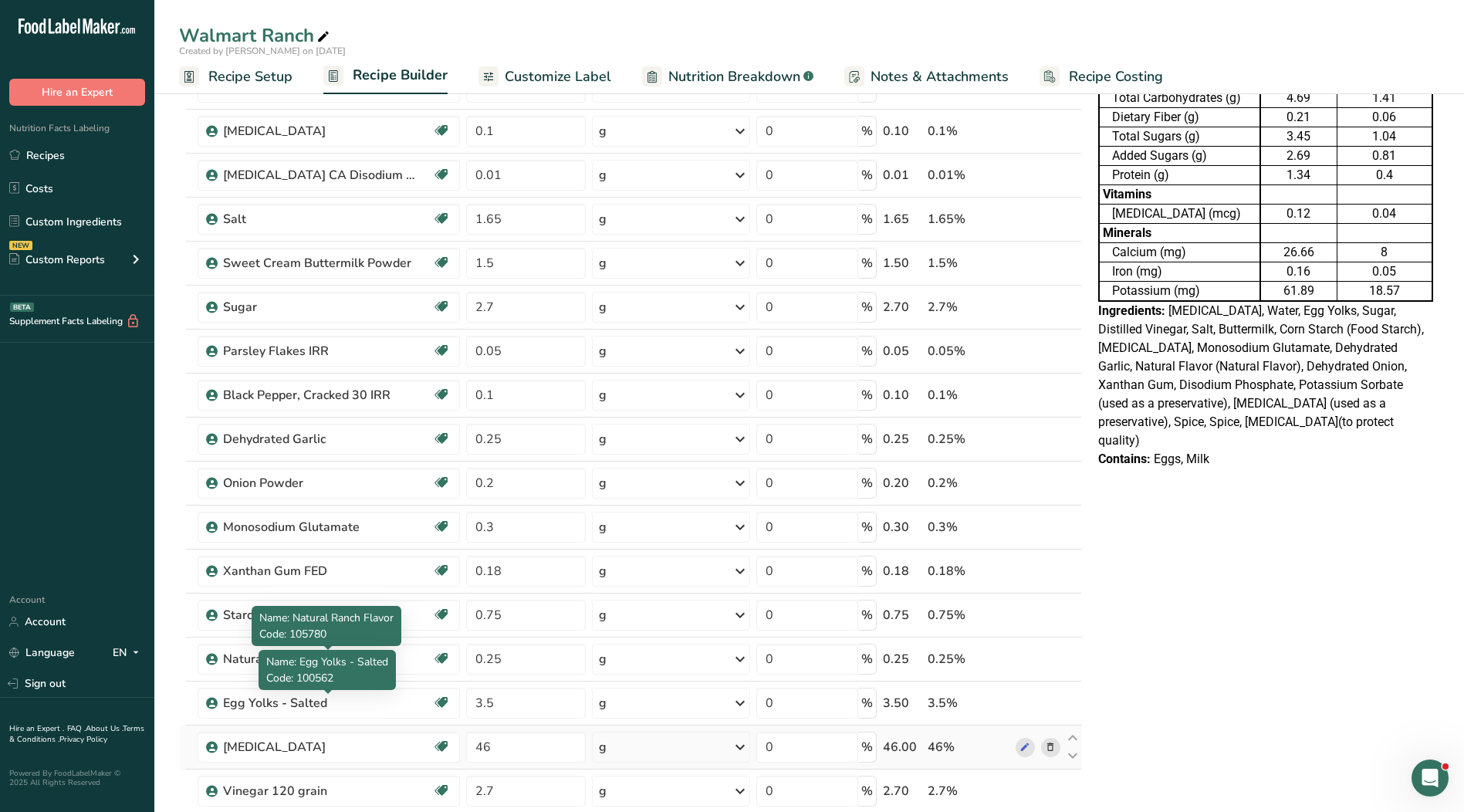
scroll to position [232, 0]
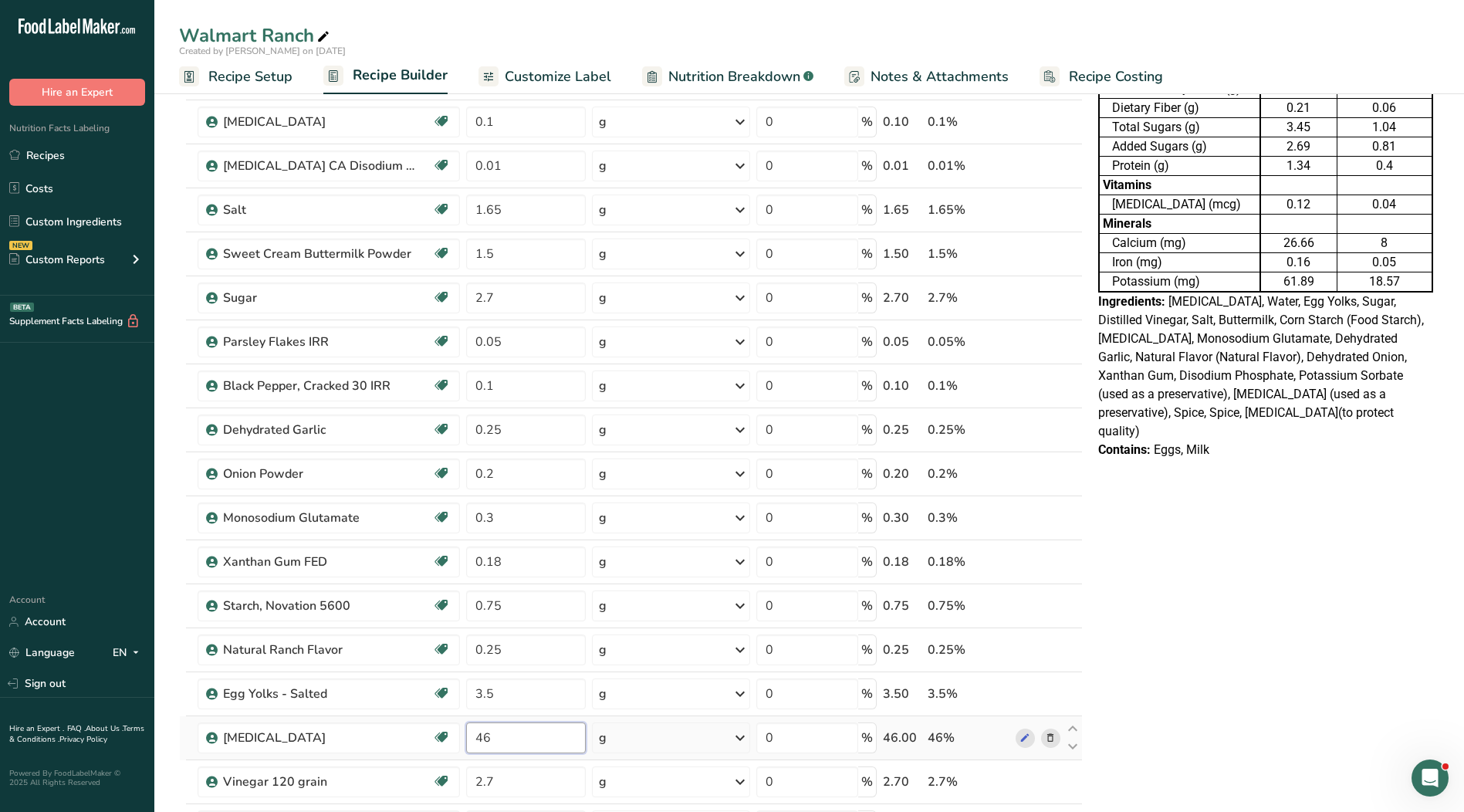
drag, startPoint x: 503, startPoint y: 741, endPoint x: 479, endPoint y: 739, distance: 24.1
click at [479, 739] on input "46" at bounding box center [525, 737] width 119 height 31
type input "45"
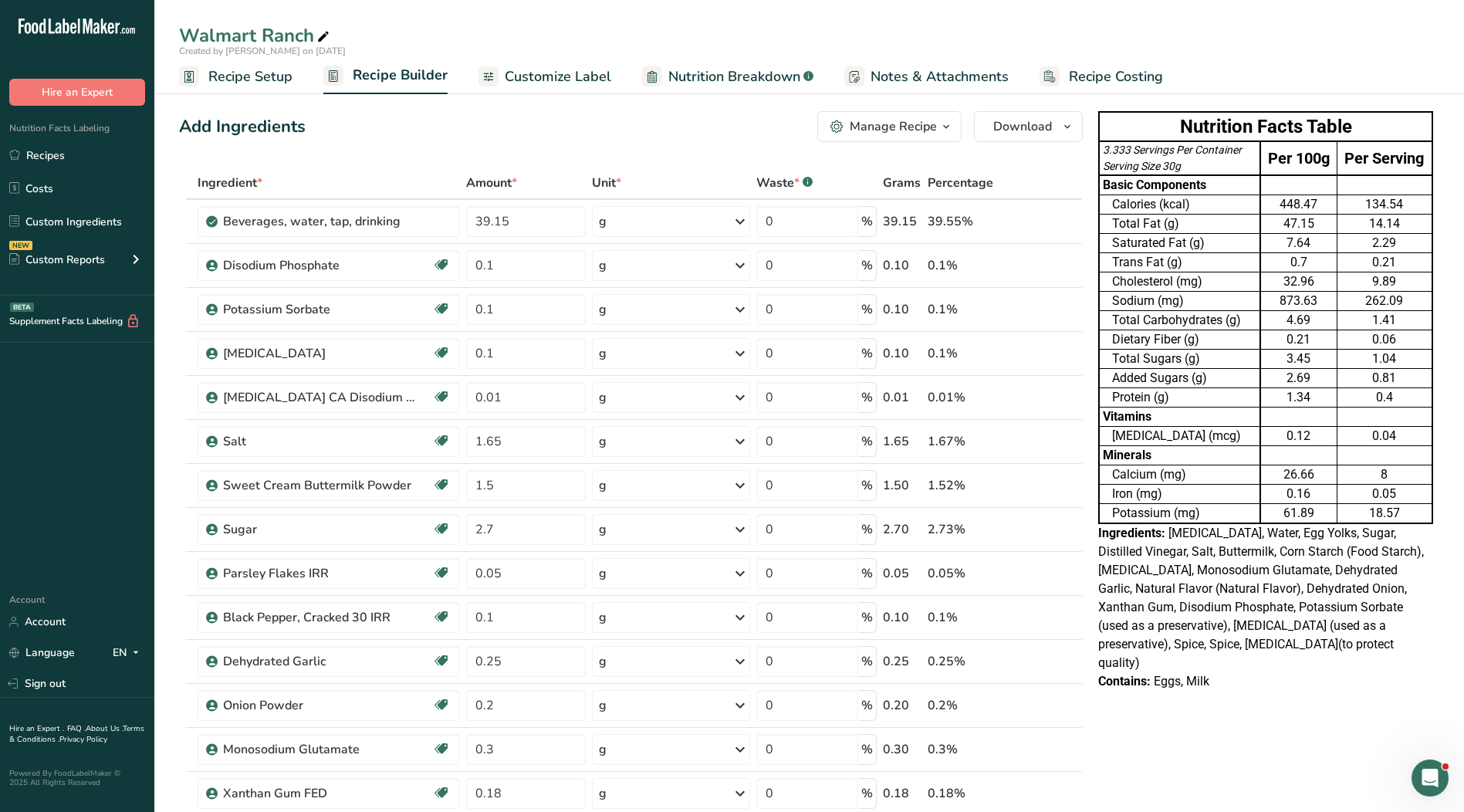
click at [488, 223] on input "39.15" at bounding box center [525, 221] width 119 height 31
type input "38.15"
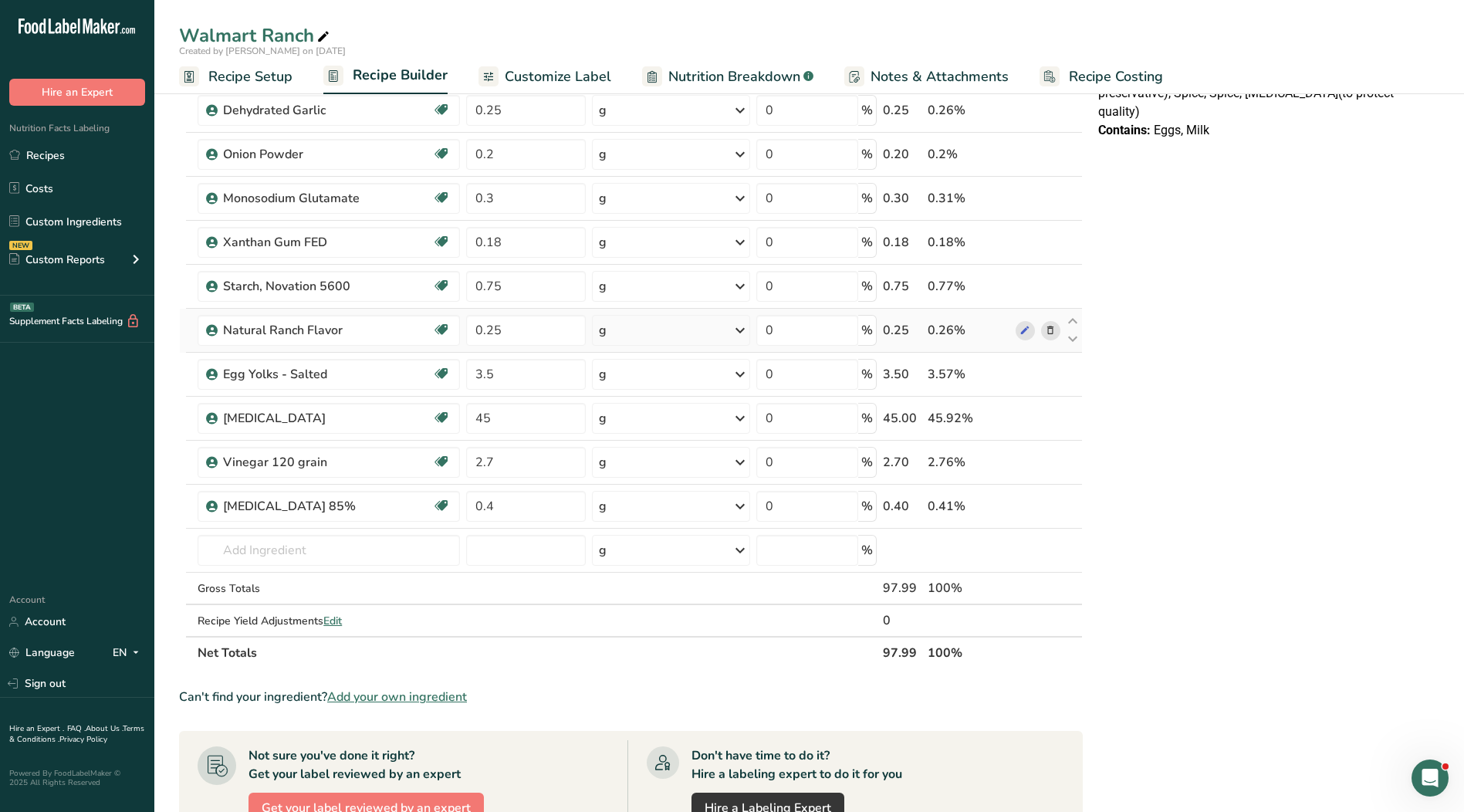
scroll to position [617, 0]
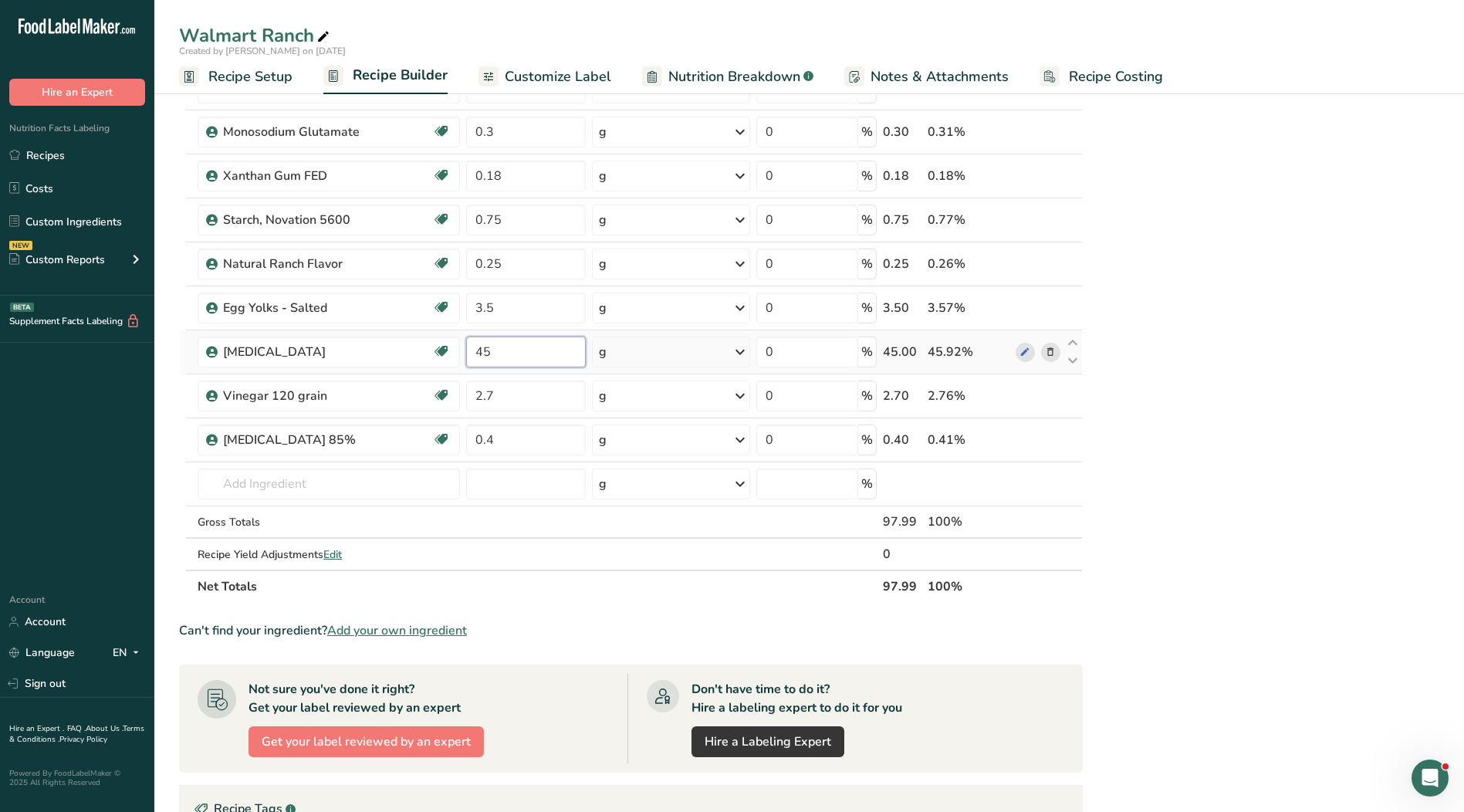
drag, startPoint x: 509, startPoint y: 353, endPoint x: 496, endPoint y: 354, distance: 13.0
click at [466, 353] on input "45" at bounding box center [525, 351] width 119 height 31
type input "44"
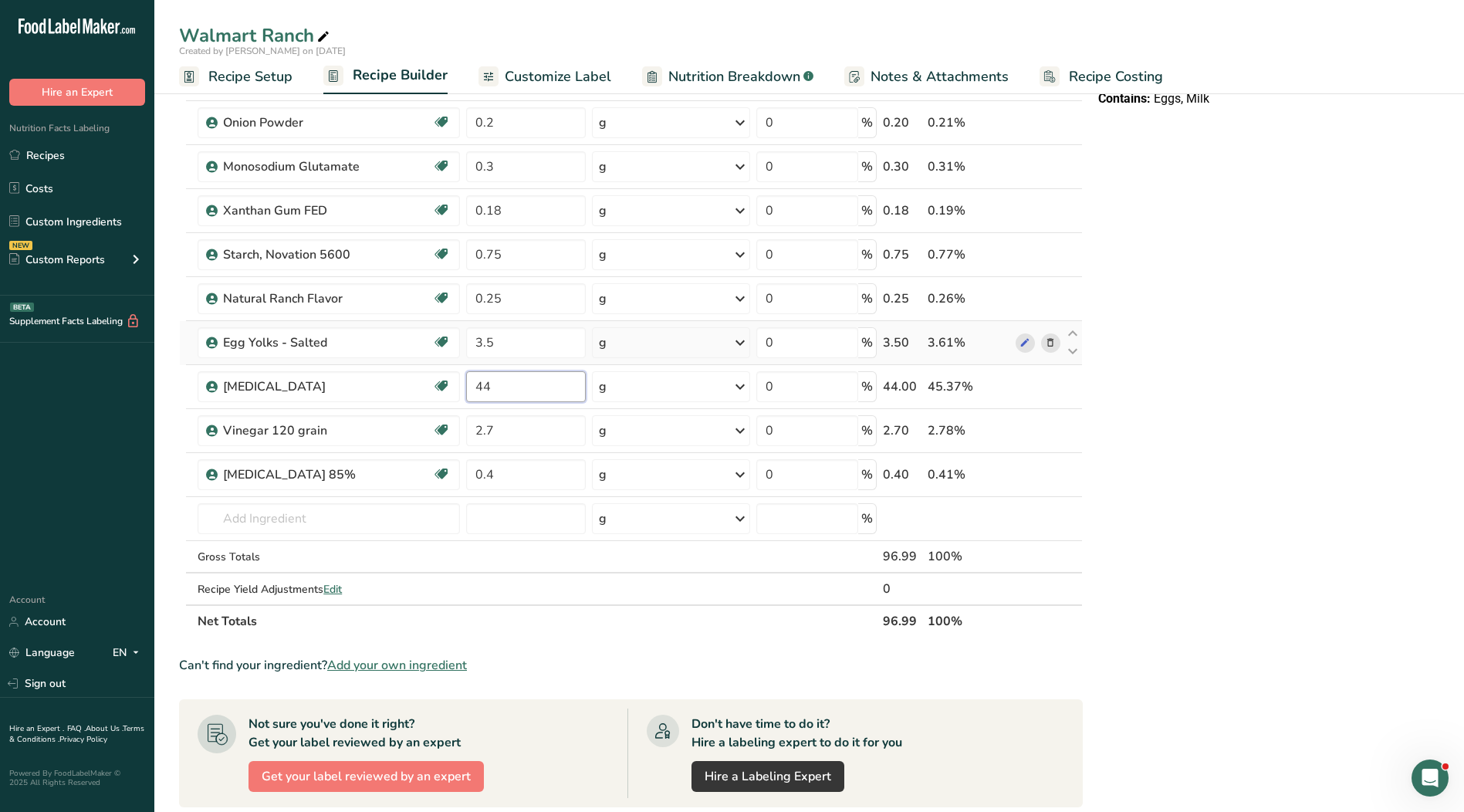
scroll to position [695, 0]
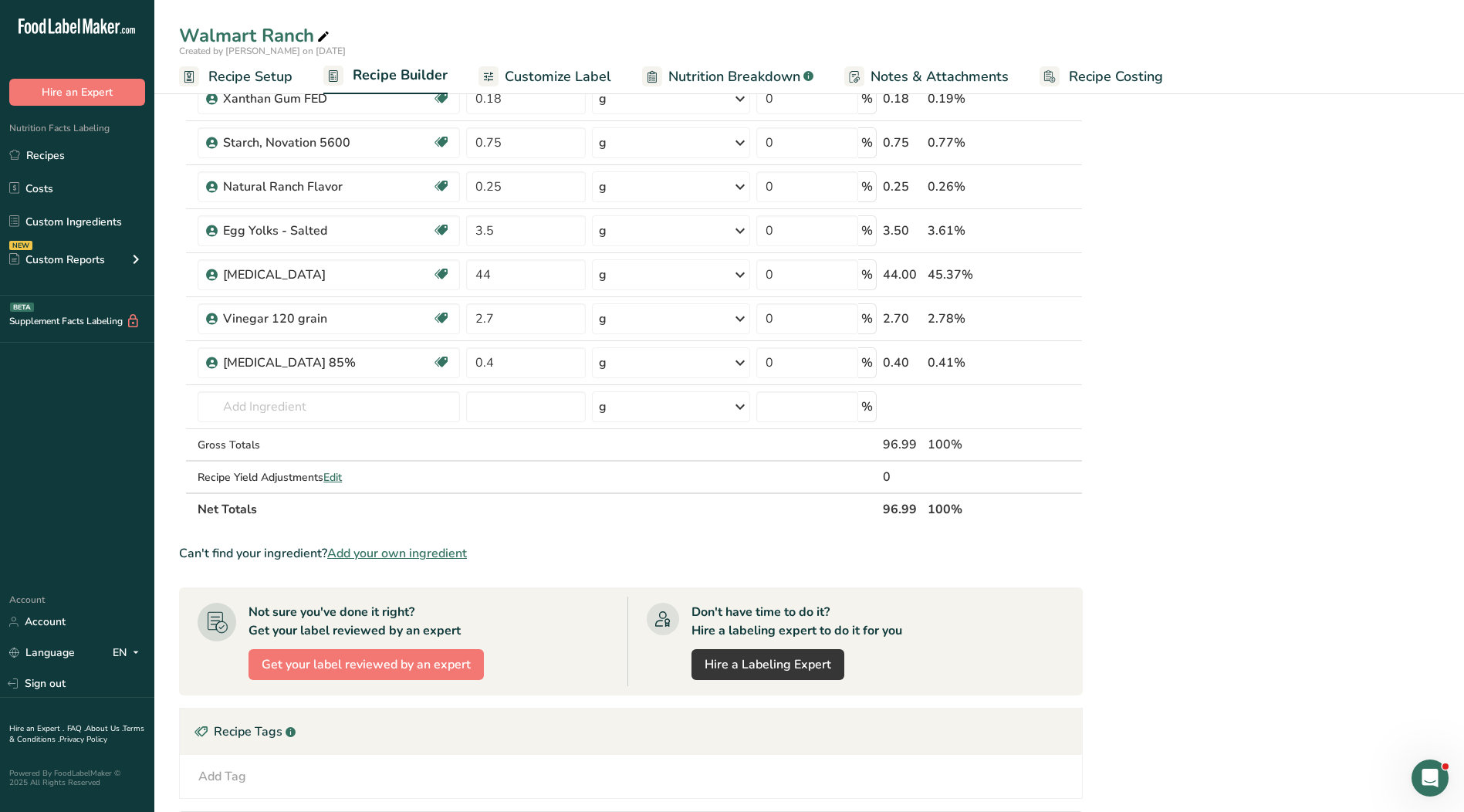
click at [1224, 407] on div "Nutrition Facts Table 3.266 Servings Per Container Serving Size 30g Per 100g Pe…" at bounding box center [1266, 241] width 347 height 1661
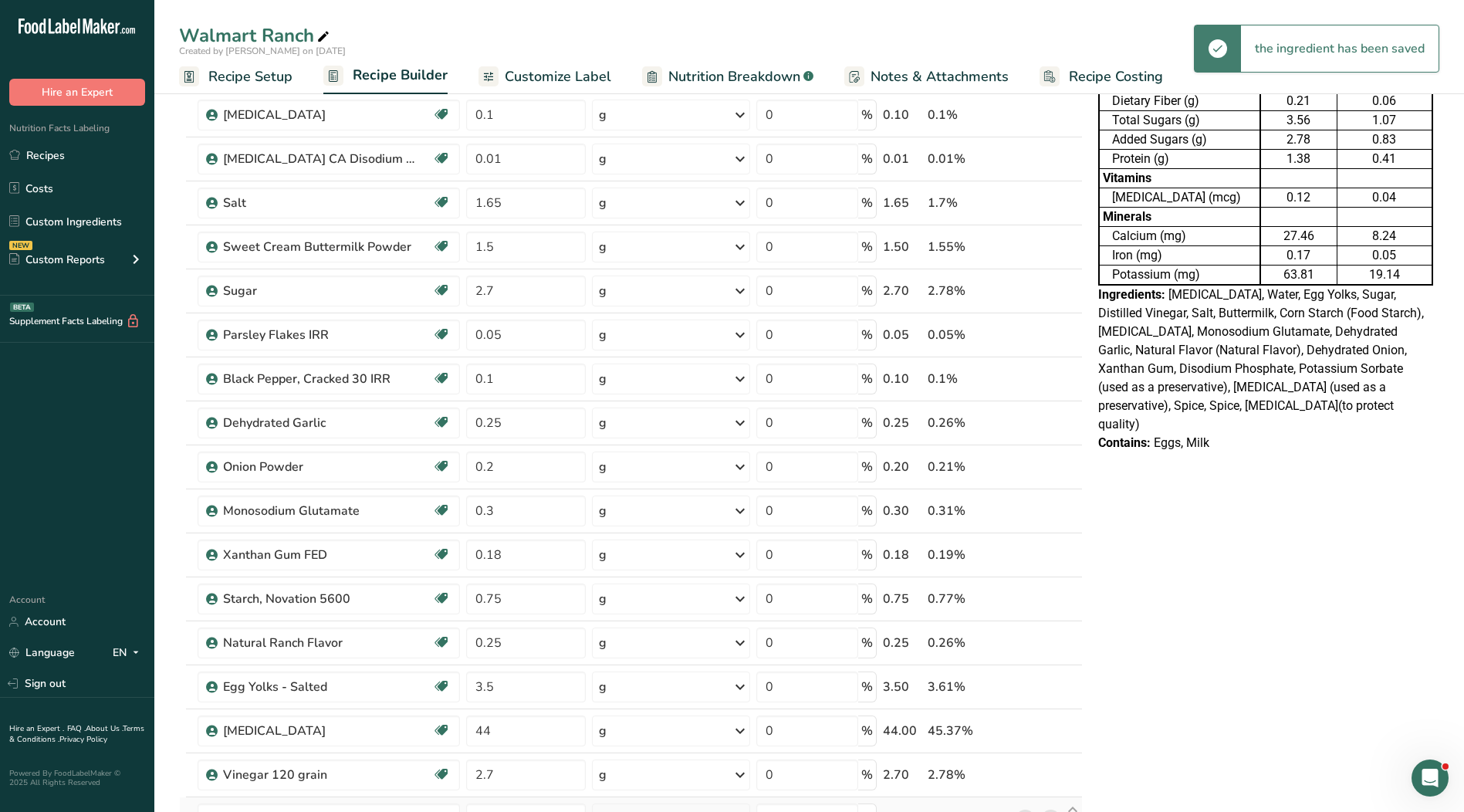
scroll to position [385, 0]
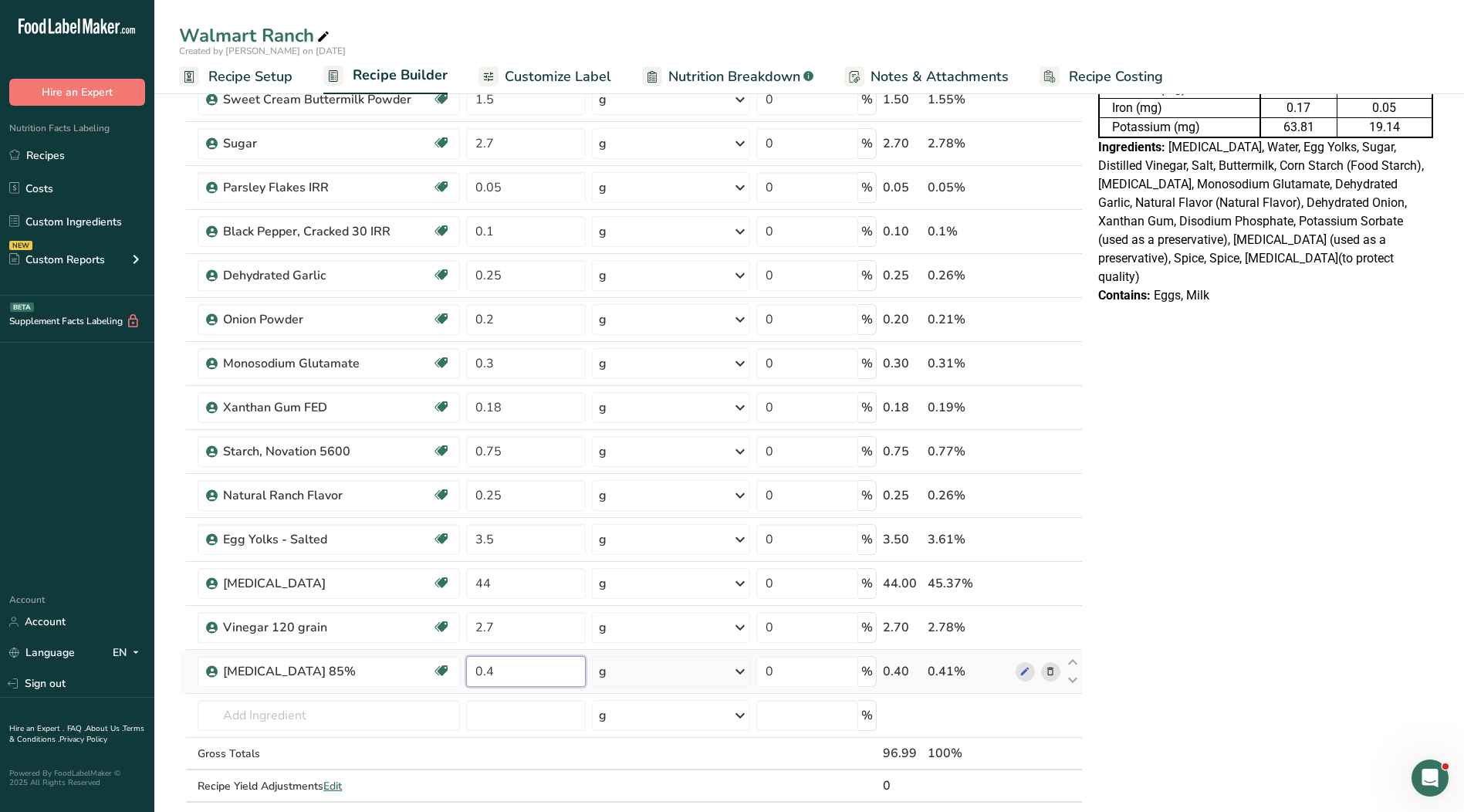
click at [498, 669] on input "0.4" at bounding box center [525, 671] width 119 height 31
type input "0.6"
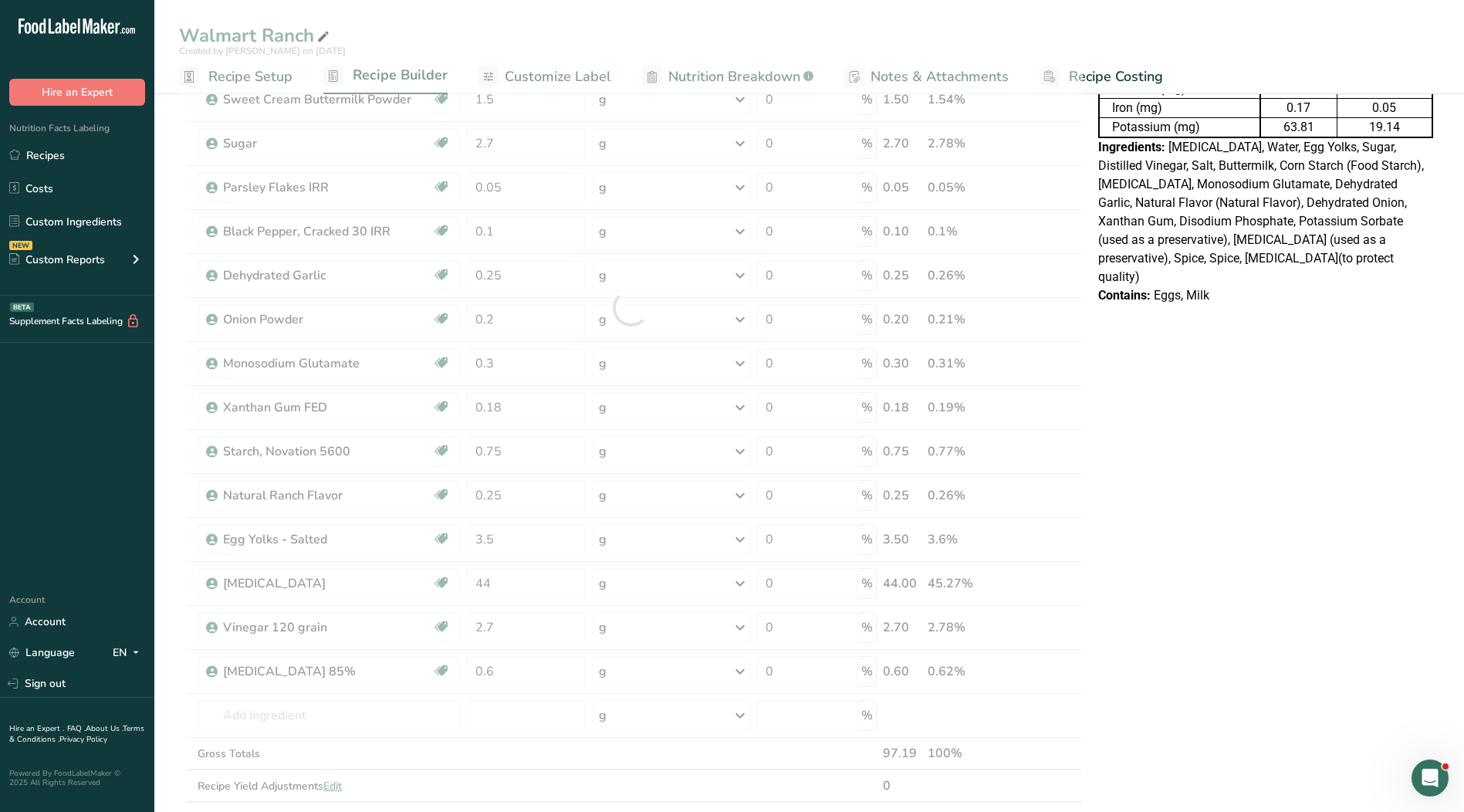
click at [1192, 491] on div "Nutrition Facts Table 3.233 Servings Per Container Serving Size 30g Per 100g Pe…" at bounding box center [1266, 550] width 347 height 1661
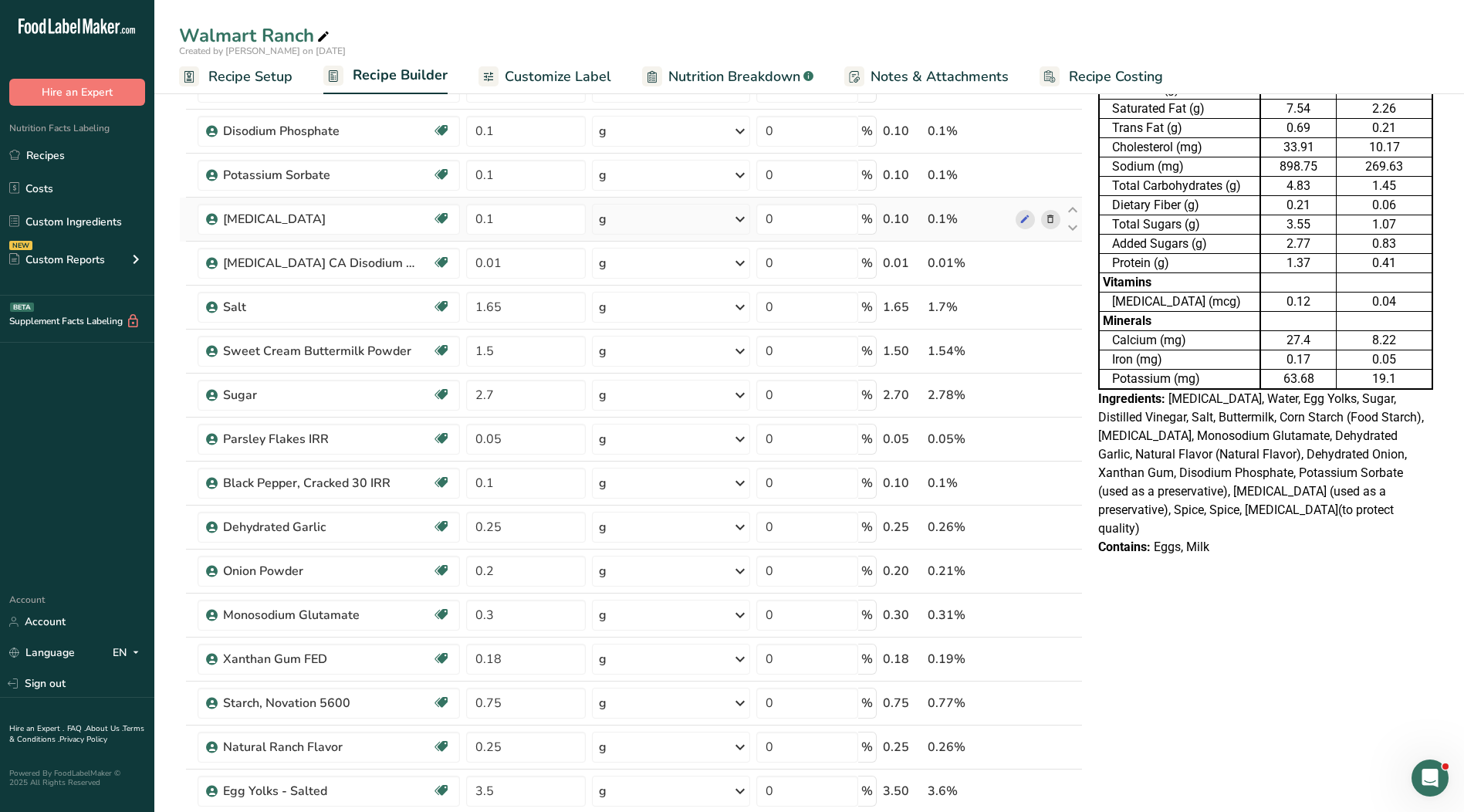
scroll to position [0, 0]
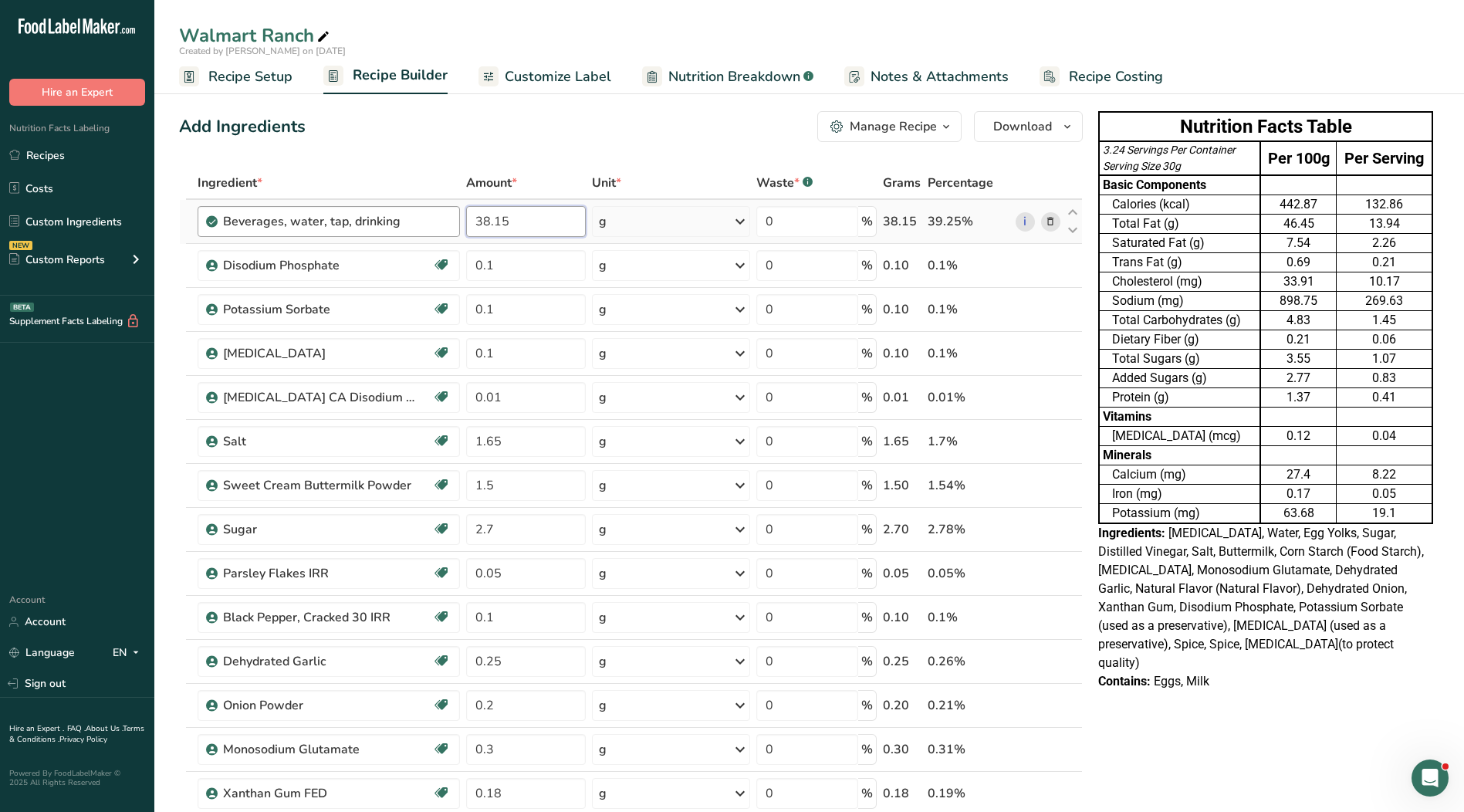
drag, startPoint x: 511, startPoint y: 224, endPoint x: 427, endPoint y: 224, distance: 84.0
click at [435, 226] on tr "Beverages, water, tap, drinking 38.15 g Portions 1 fl oz 1 serving 8 fl oz 1 li…" at bounding box center [630, 222] width 902 height 44
type input "40.96"
click at [508, 62] on link "Customize Label" at bounding box center [544, 76] width 133 height 34
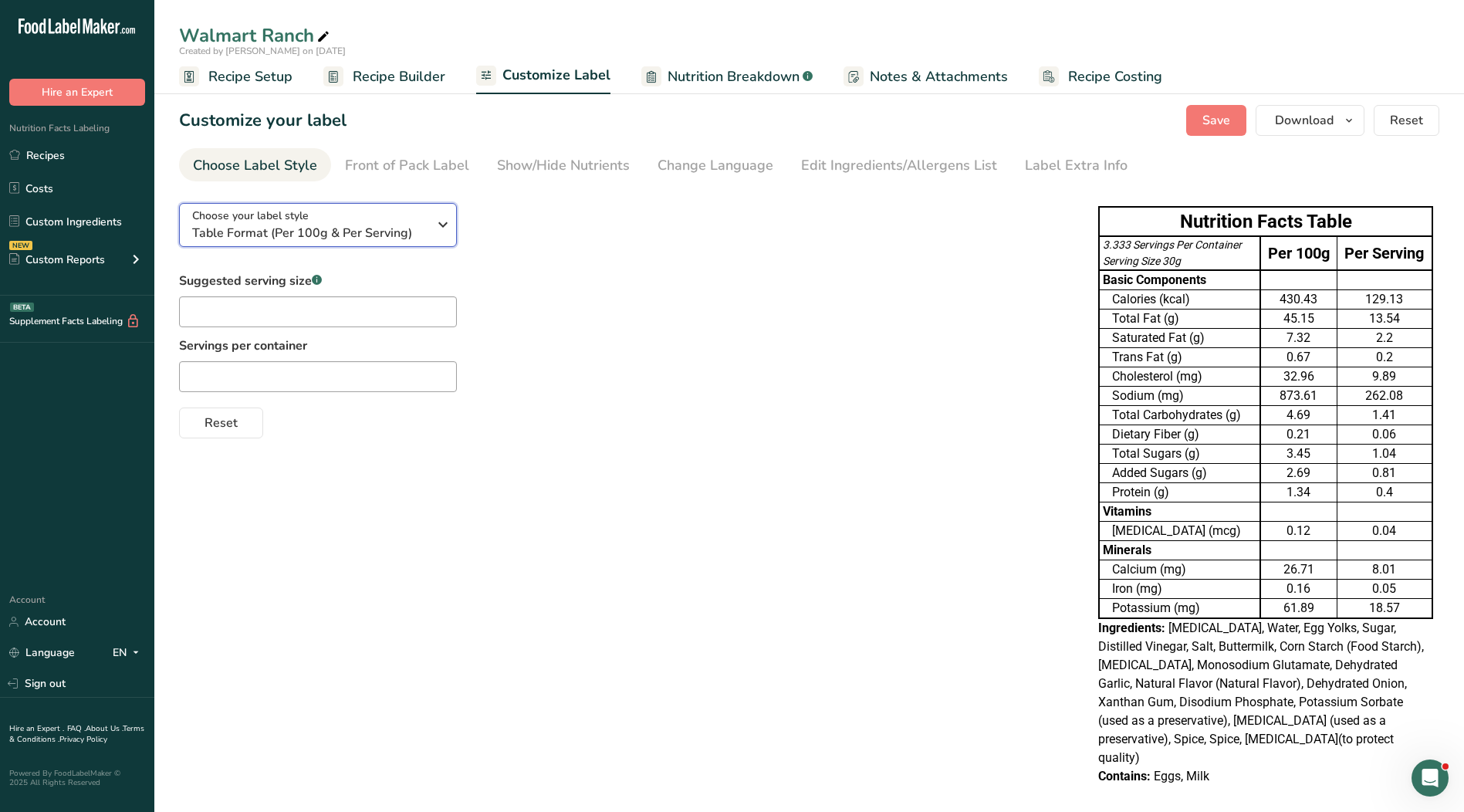
click at [383, 230] on span "Table Format (Per 100g & Per Serving)" at bounding box center [310, 233] width 236 height 19
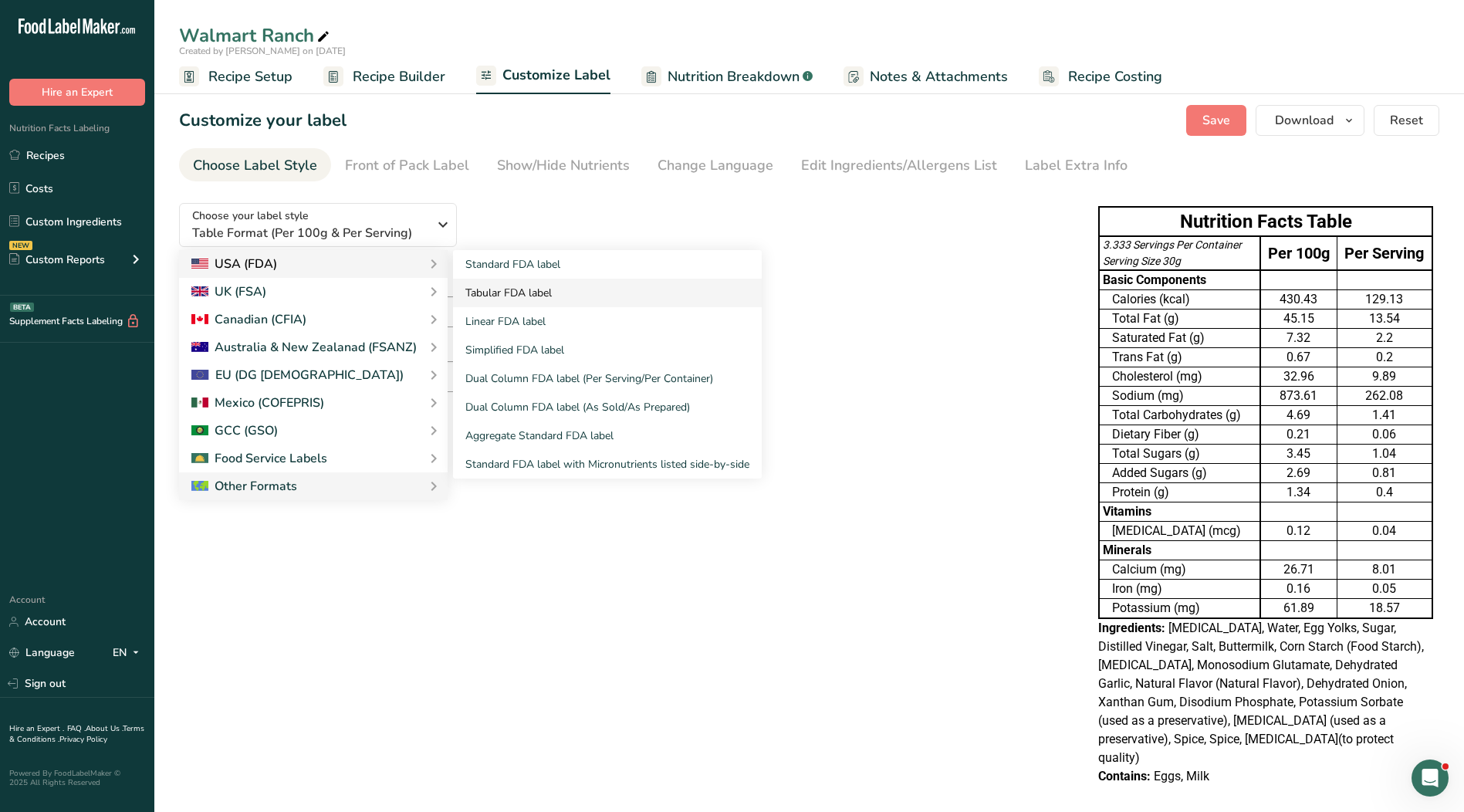
click at [523, 300] on link "Tabular FDA label" at bounding box center [607, 293] width 309 height 29
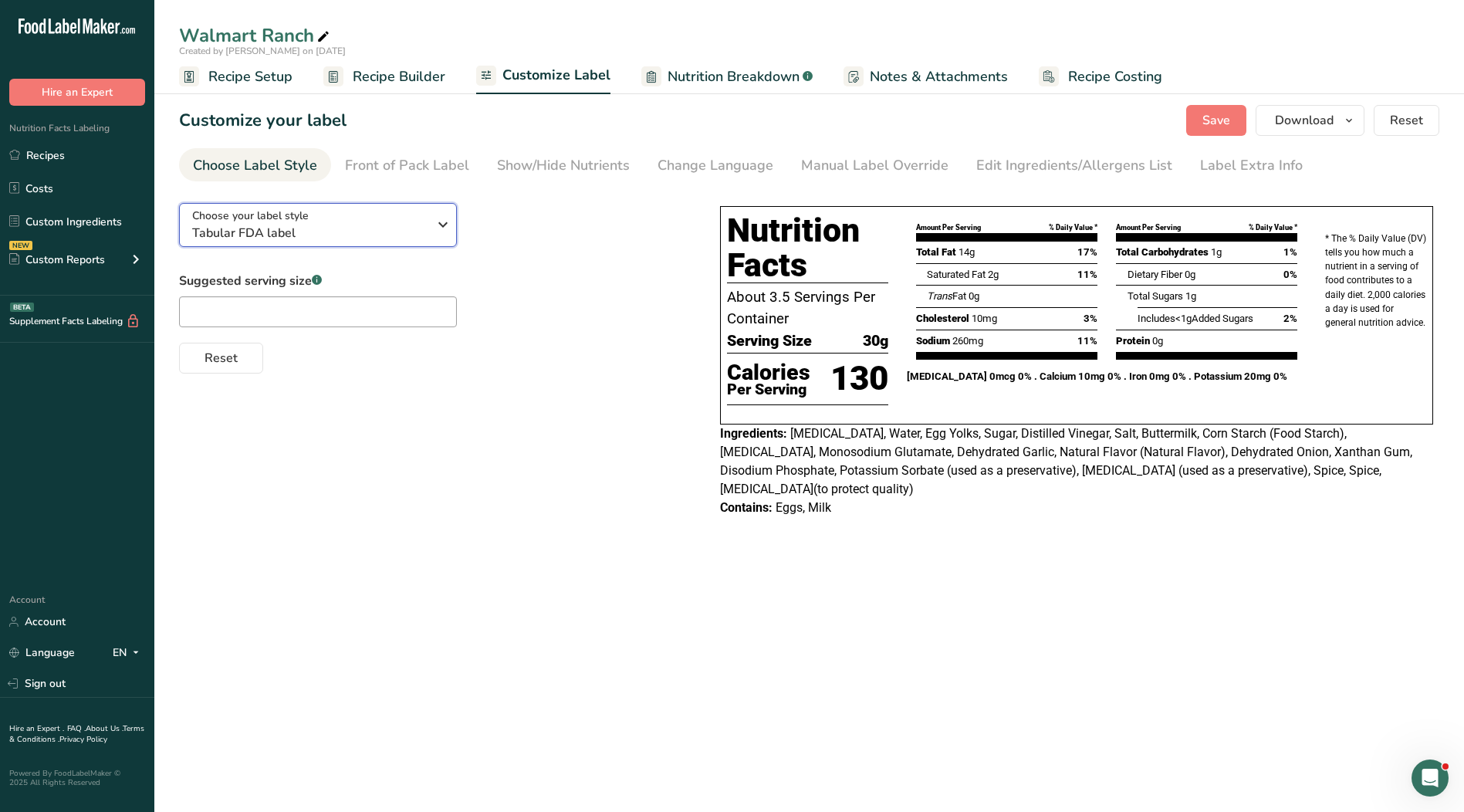
drag, startPoint x: 310, startPoint y: 209, endPoint x: 318, endPoint y: 216, distance: 10.6
click at [309, 209] on div "Choose your label style Tabular FDA label" at bounding box center [310, 225] width 236 height 34
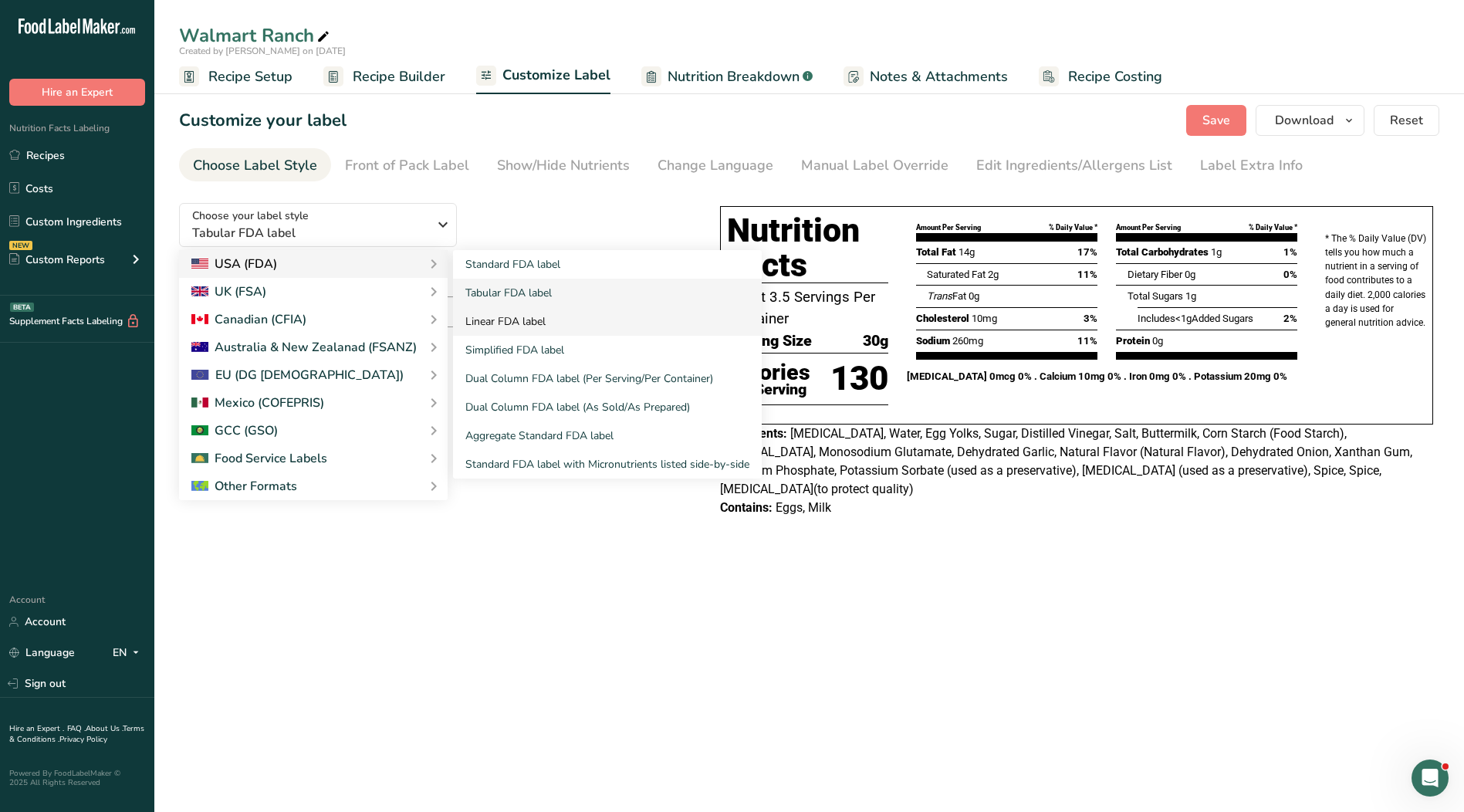
click at [490, 322] on link "Linear FDA label" at bounding box center [607, 321] width 309 height 29
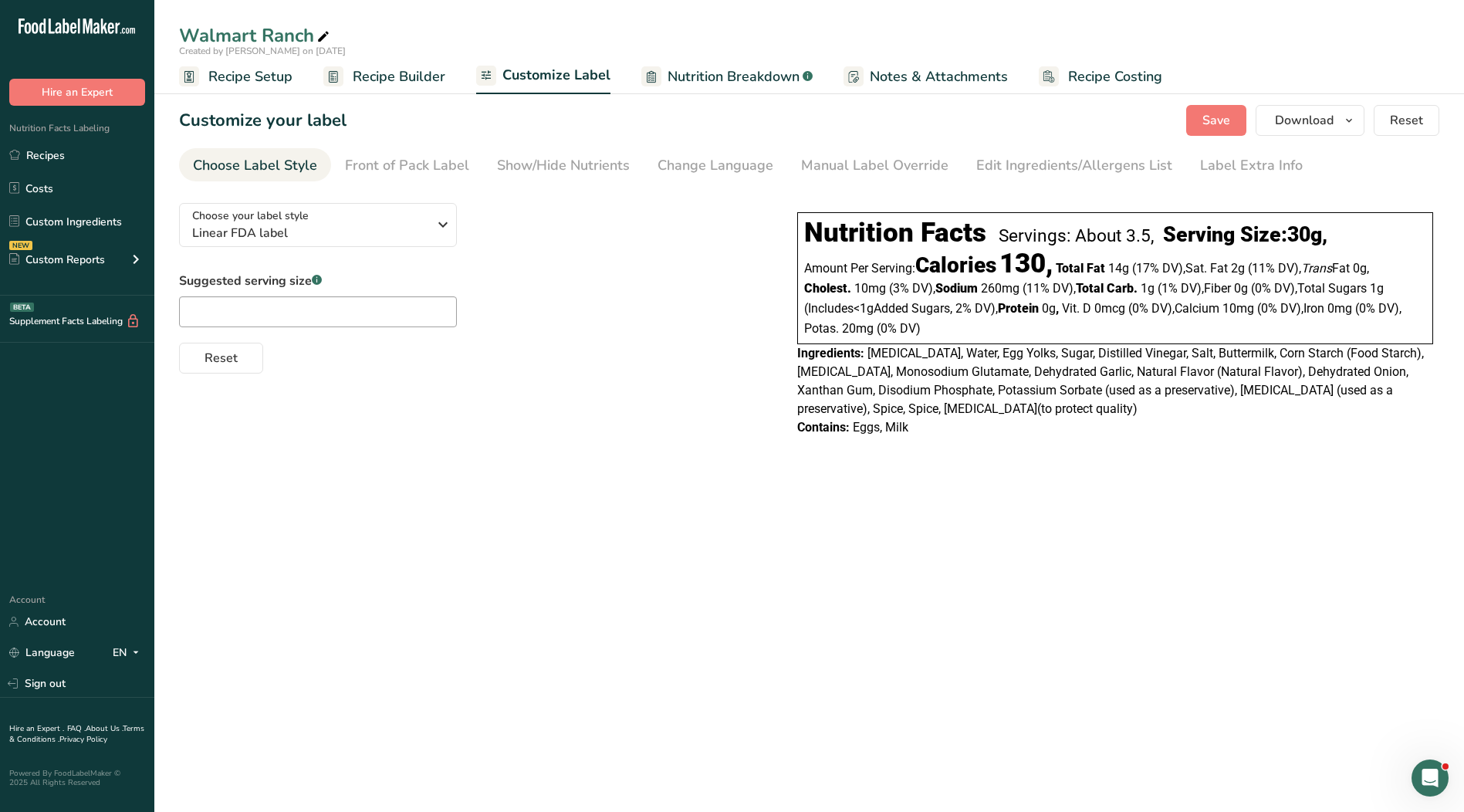
click at [418, 85] on span "Recipe Builder" at bounding box center [399, 76] width 93 height 21
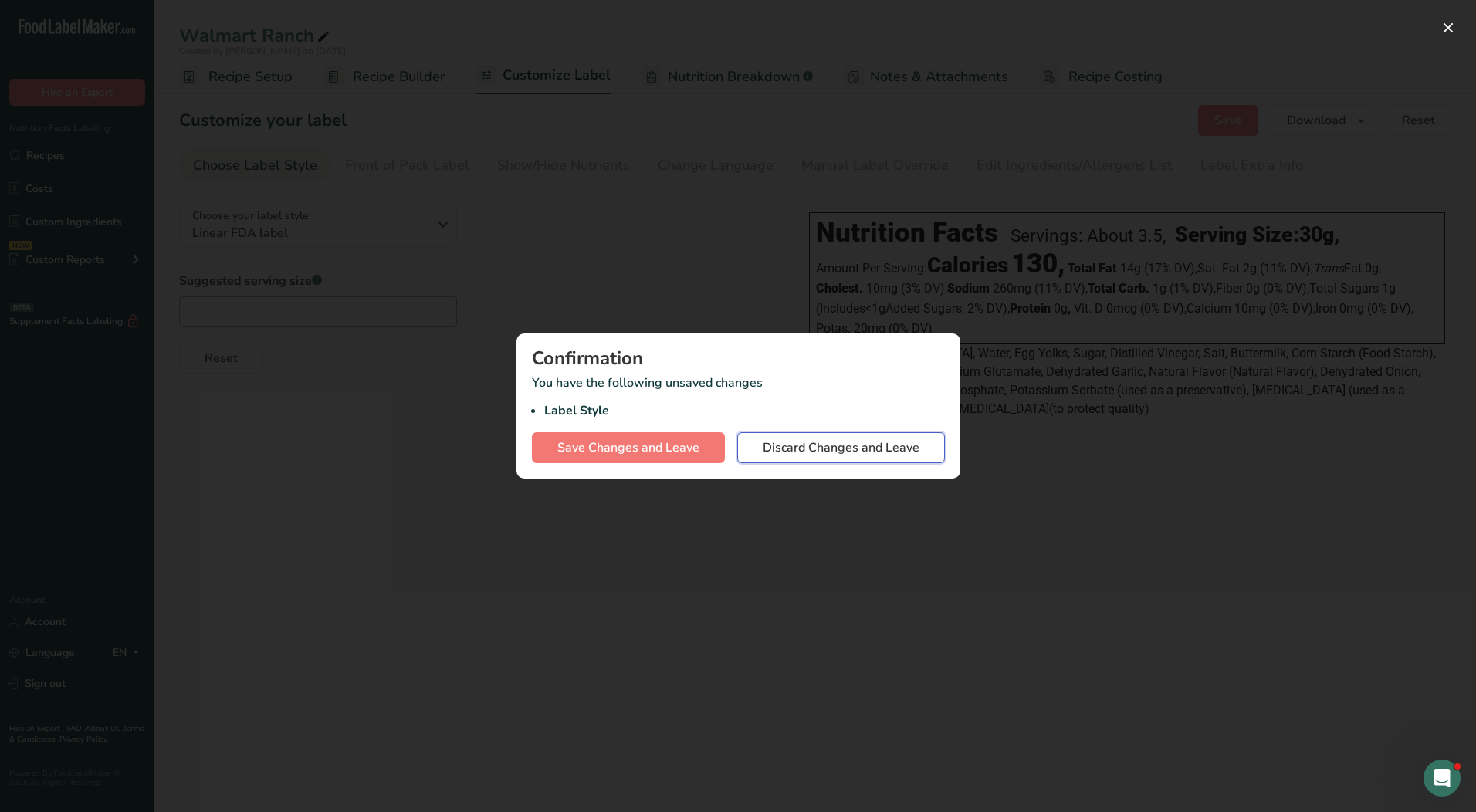
click at [851, 449] on span "Discard Changes and Leave" at bounding box center [841, 447] width 157 height 19
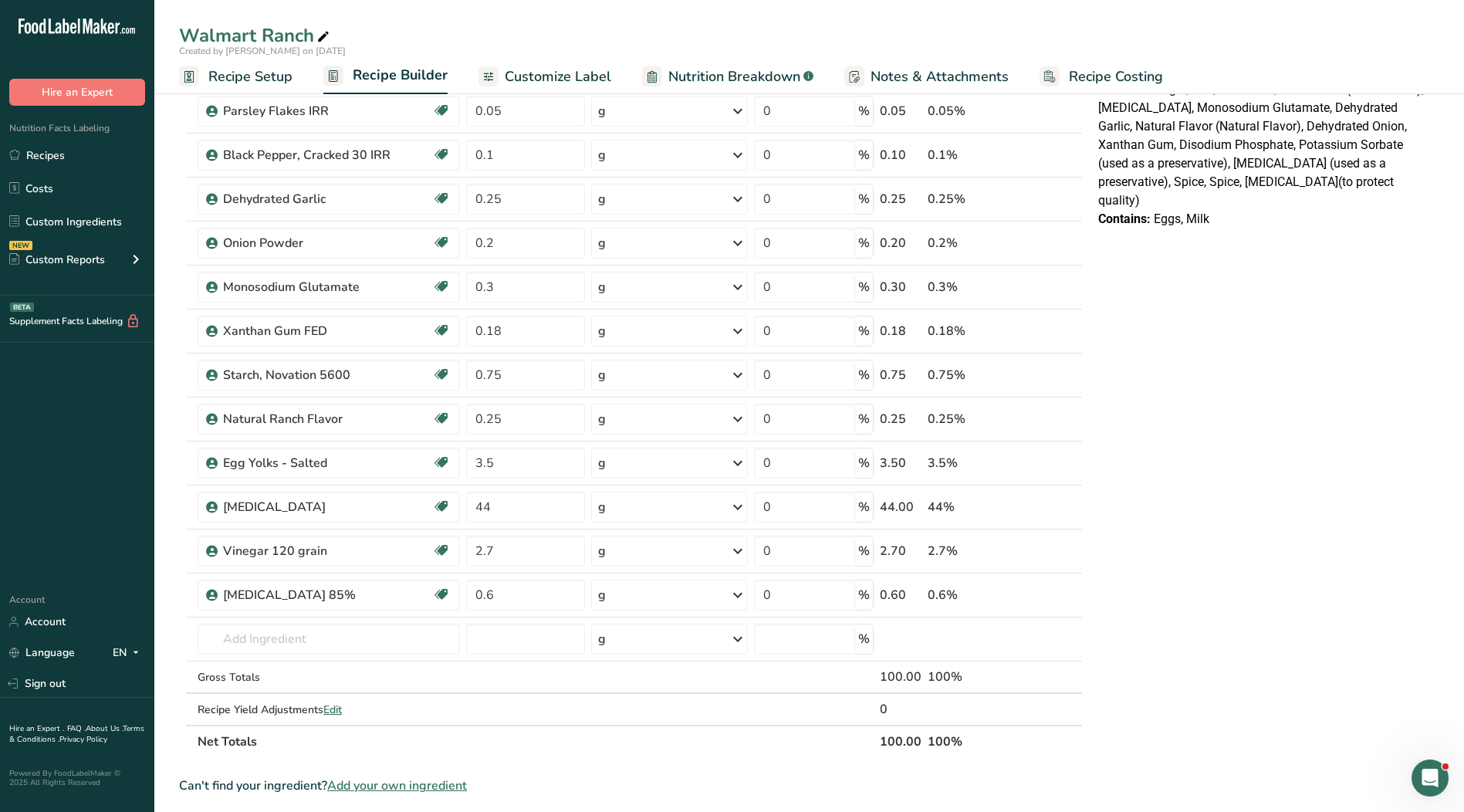
scroll to position [463, 0]
click at [1071, 499] on icon at bounding box center [1073, 498] width 19 height 12
type input "44"
type input "3.5"
click at [1071, 499] on icon at bounding box center [1073, 498] width 19 height 12
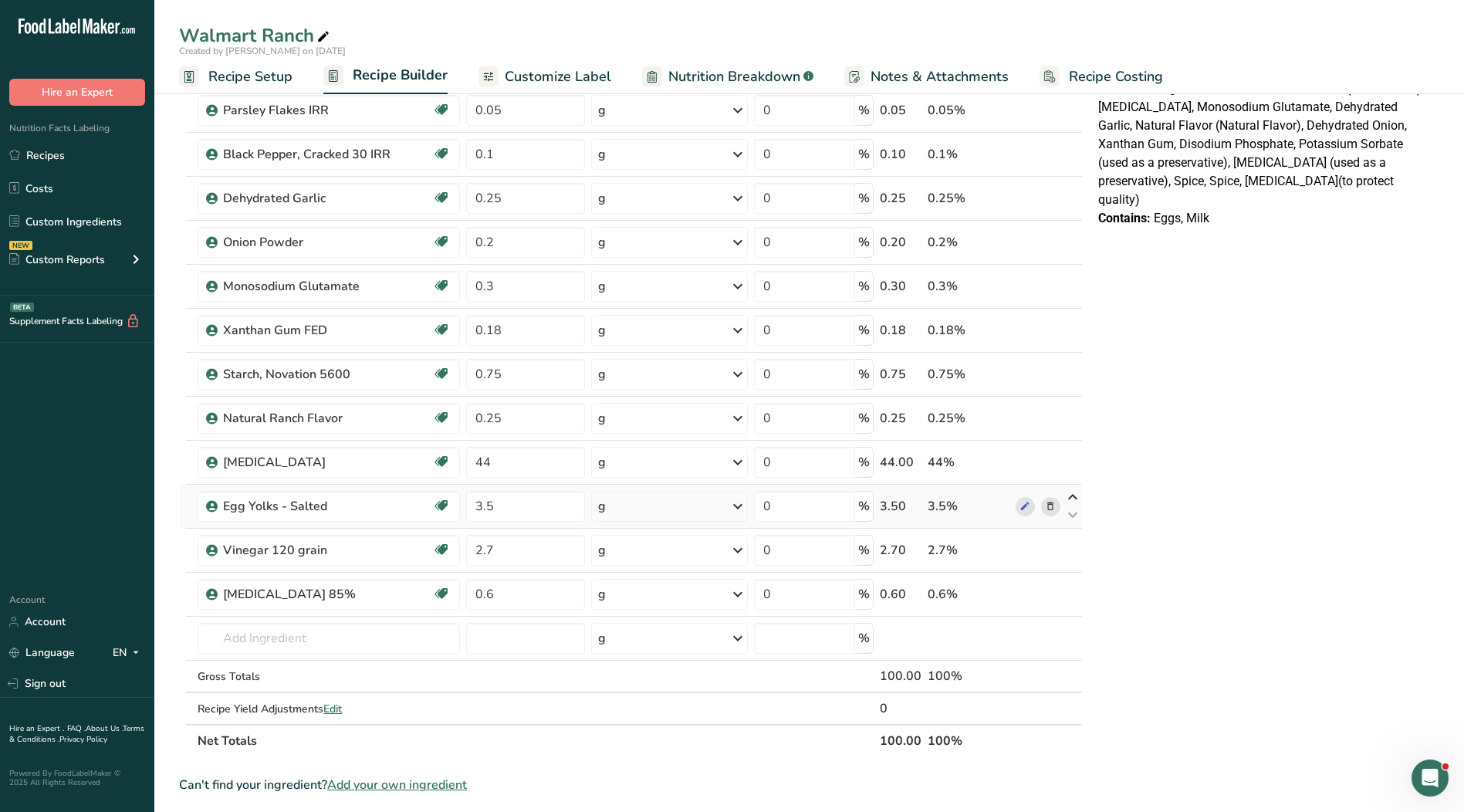
type input "3.5"
type input "44"
click at [1070, 496] on icon at bounding box center [1073, 498] width 19 height 12
type input "44"
type input "3.5"
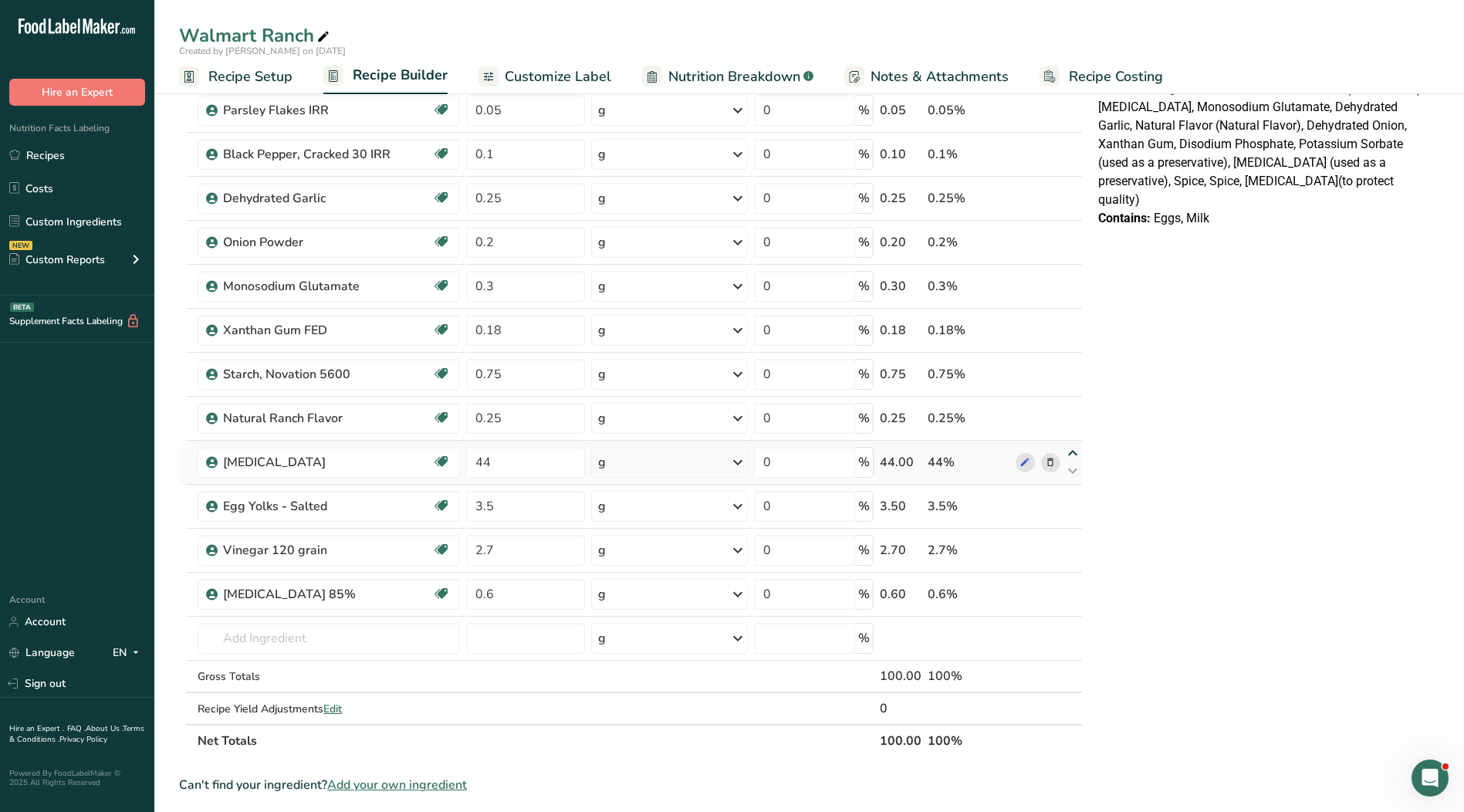
click at [1072, 451] on icon at bounding box center [1073, 453] width 19 height 12
type input "44"
type input "0.25"
click at [1074, 409] on icon at bounding box center [1073, 410] width 19 height 12
type input "44"
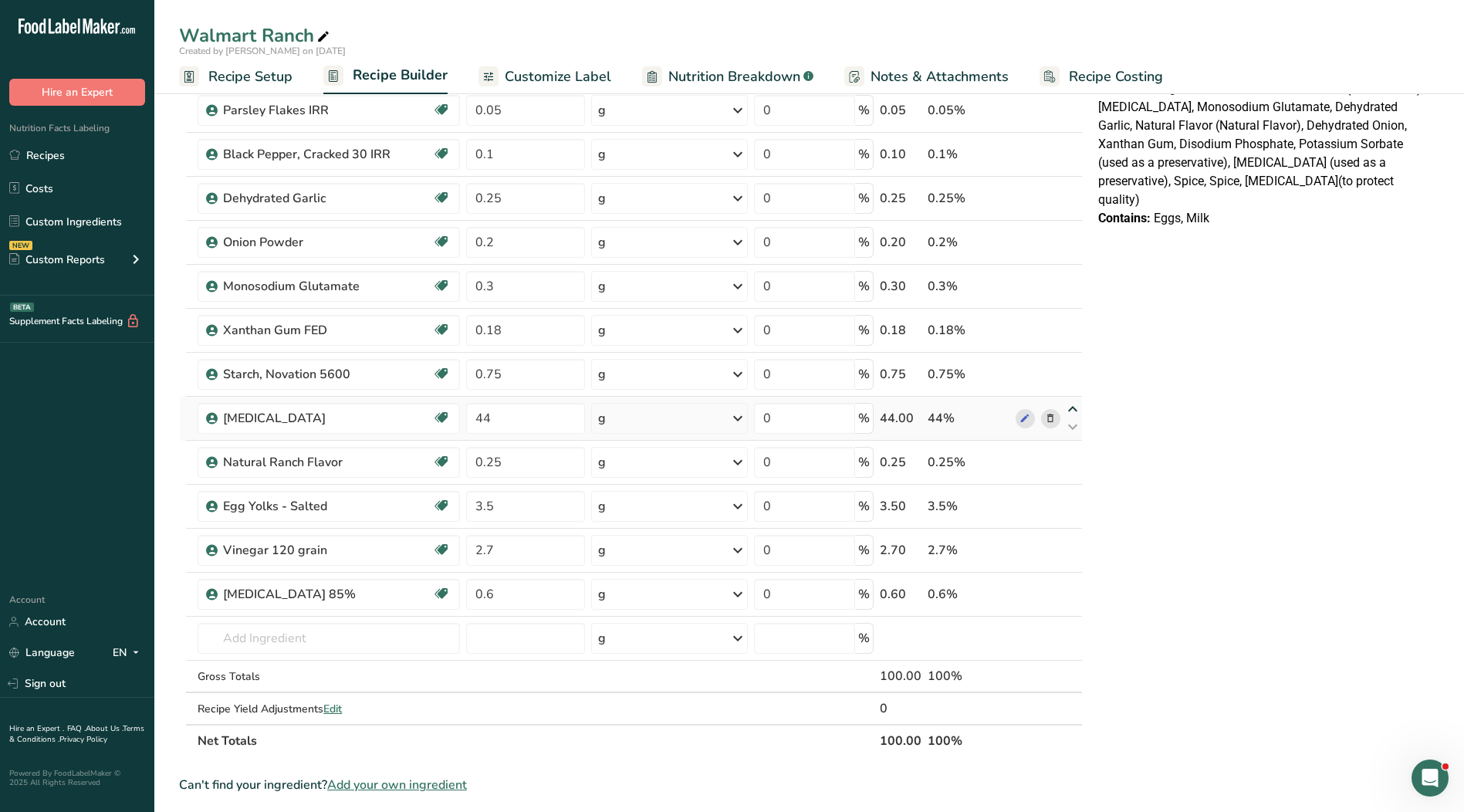
type input "0.75"
click at [1071, 365] on icon at bounding box center [1073, 366] width 19 height 12
type input "44"
type input "0.18"
click at [1074, 319] on icon at bounding box center [1073, 321] width 19 height 12
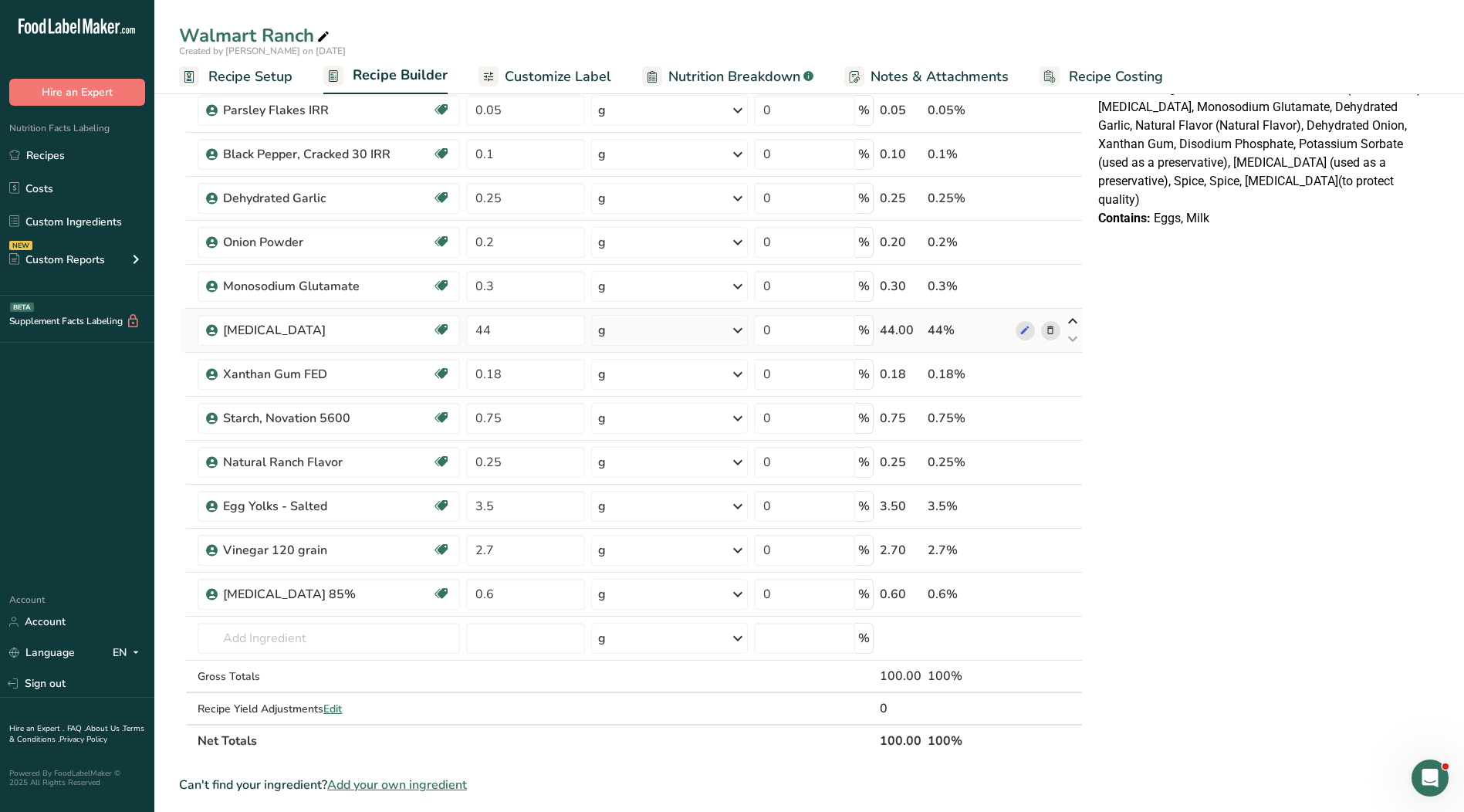
type input "44"
type input "0.3"
click at [1074, 275] on icon at bounding box center [1073, 278] width 19 height 12
type input "44"
type input "0.2"
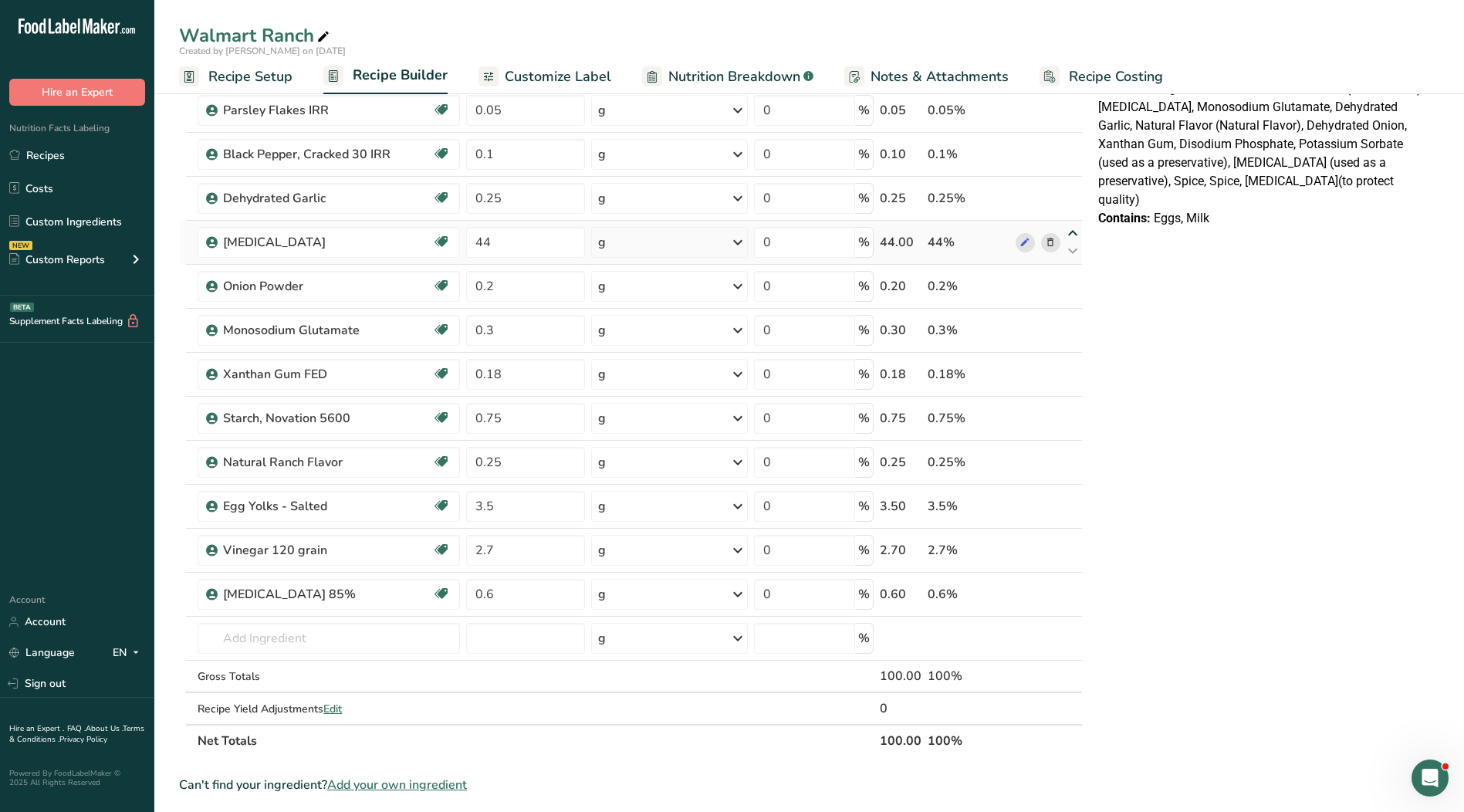
click at [1073, 234] on icon at bounding box center [1073, 234] width 19 height 12
type input "44"
type input "0.25"
click at [1071, 187] on icon at bounding box center [1073, 189] width 19 height 12
type input "44"
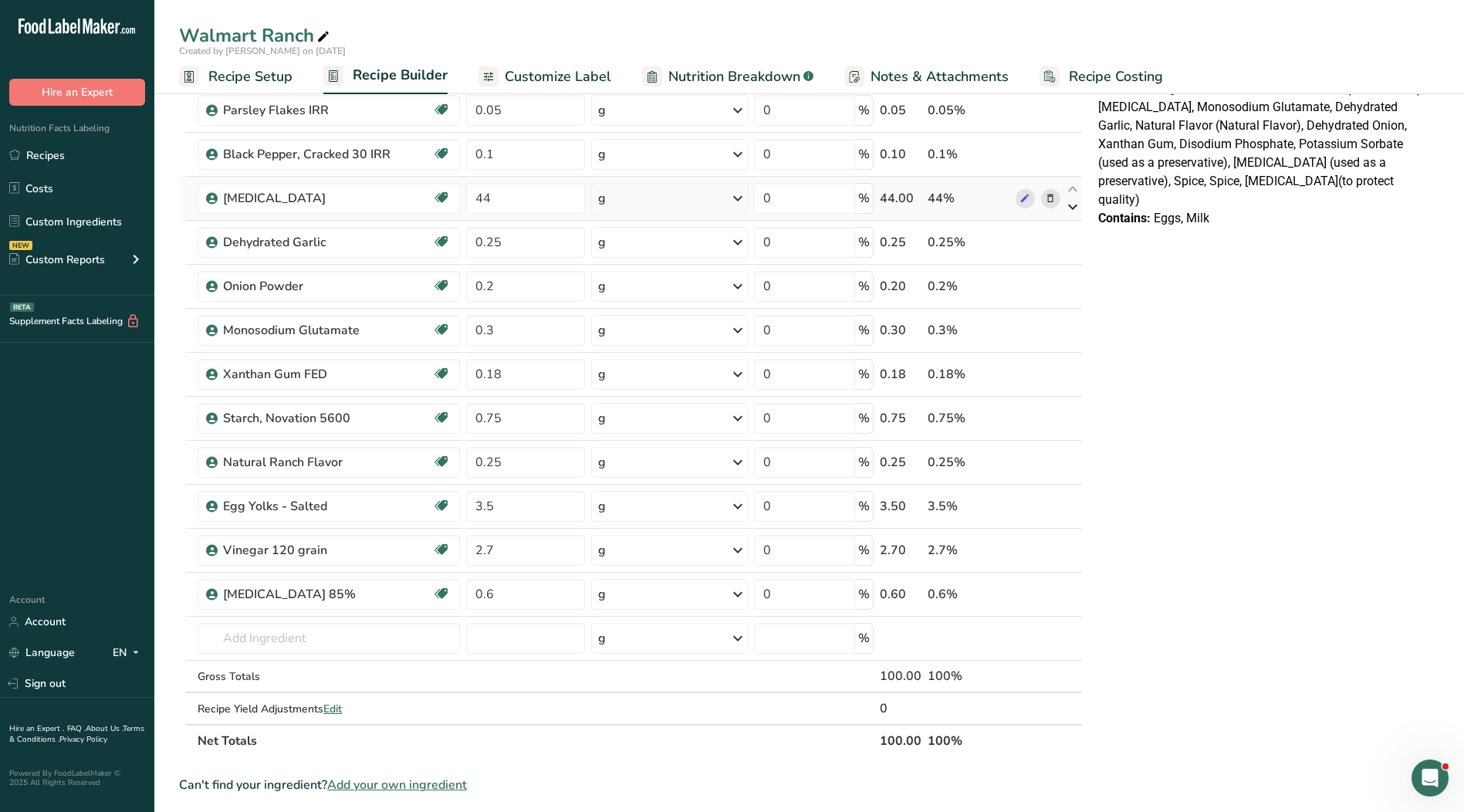
type input "0.1"
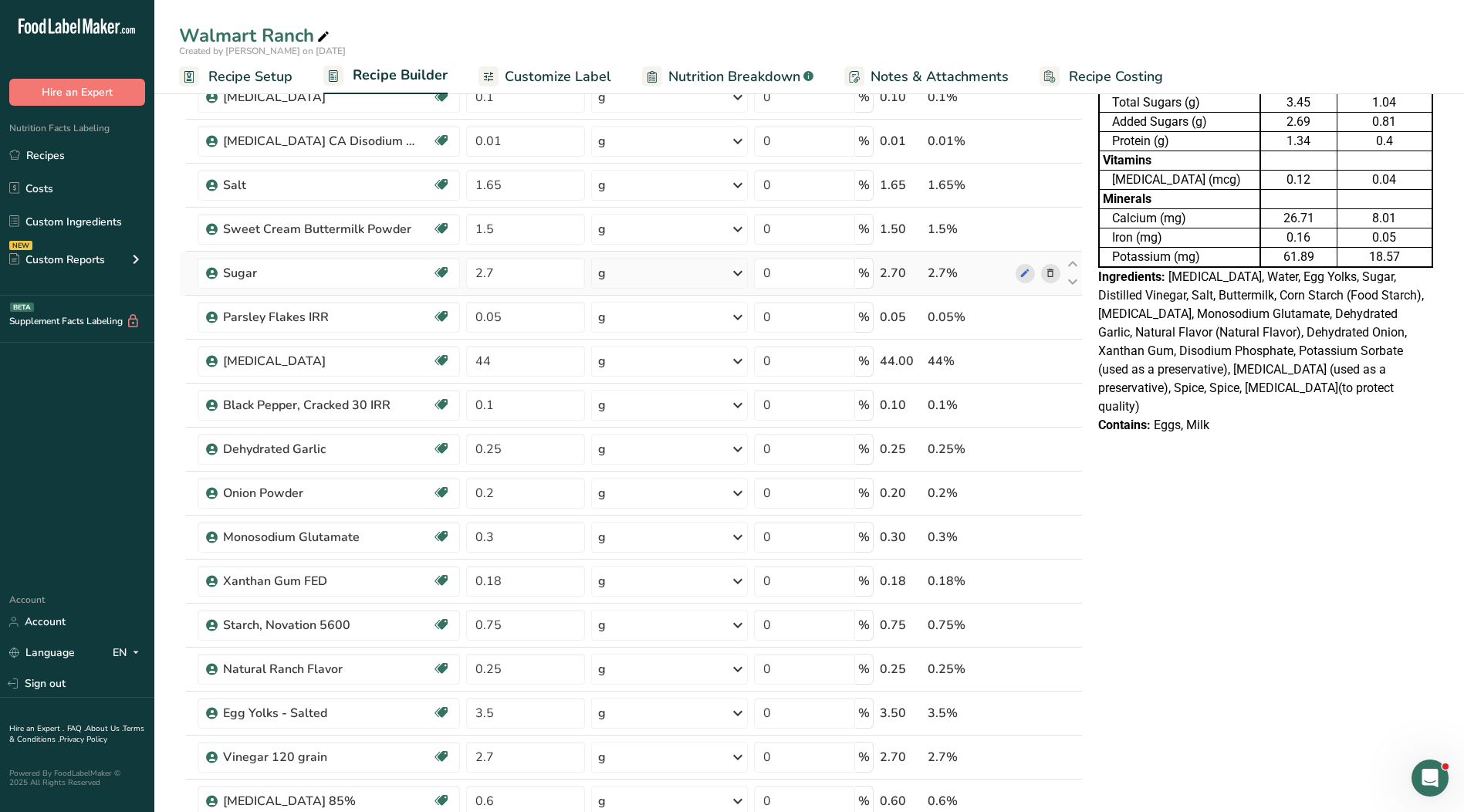
scroll to position [232, 0]
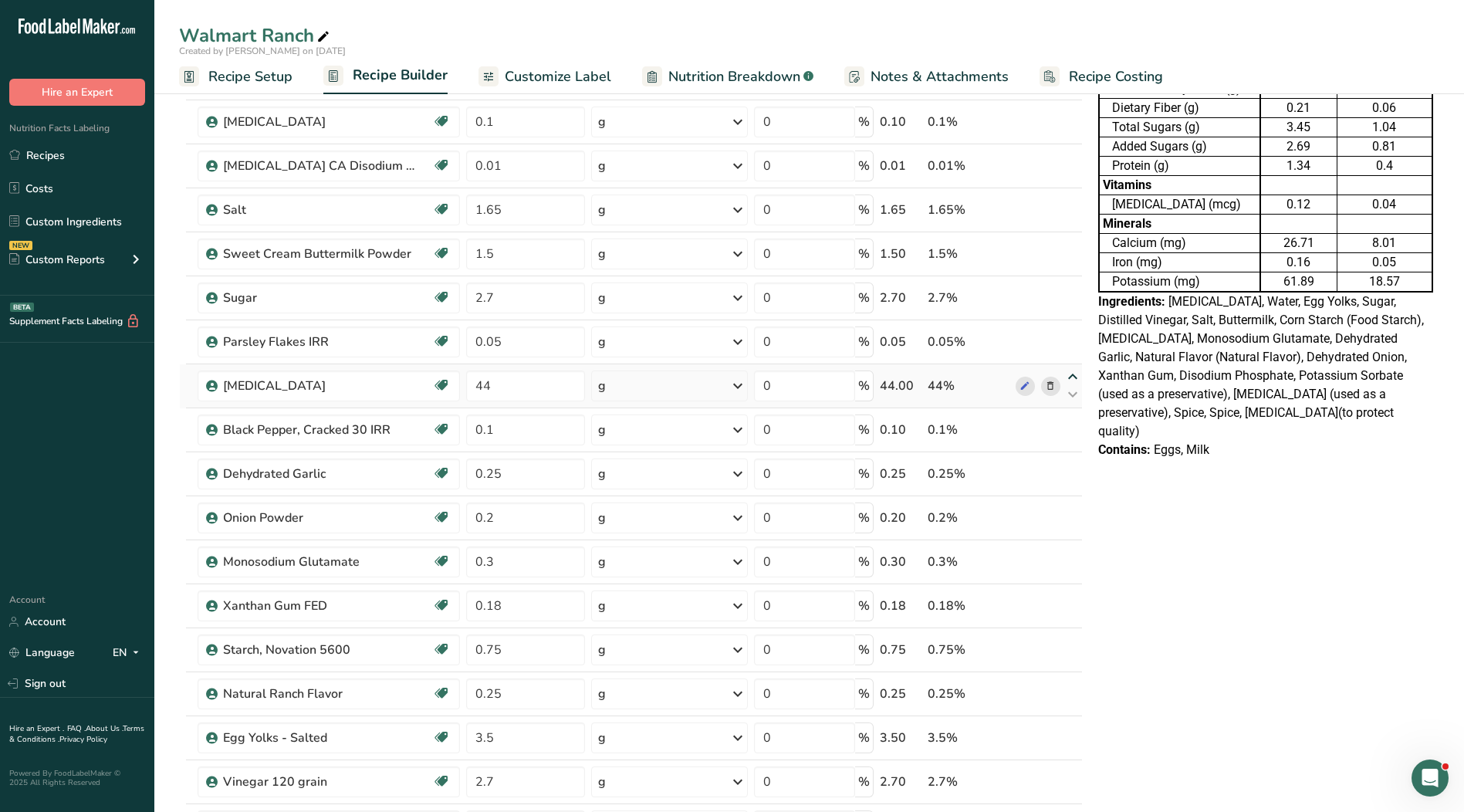
click at [1072, 375] on icon at bounding box center [1073, 377] width 19 height 12
type input "44"
type input "0.05"
click at [1070, 330] on icon at bounding box center [1073, 333] width 19 height 12
type input "44"
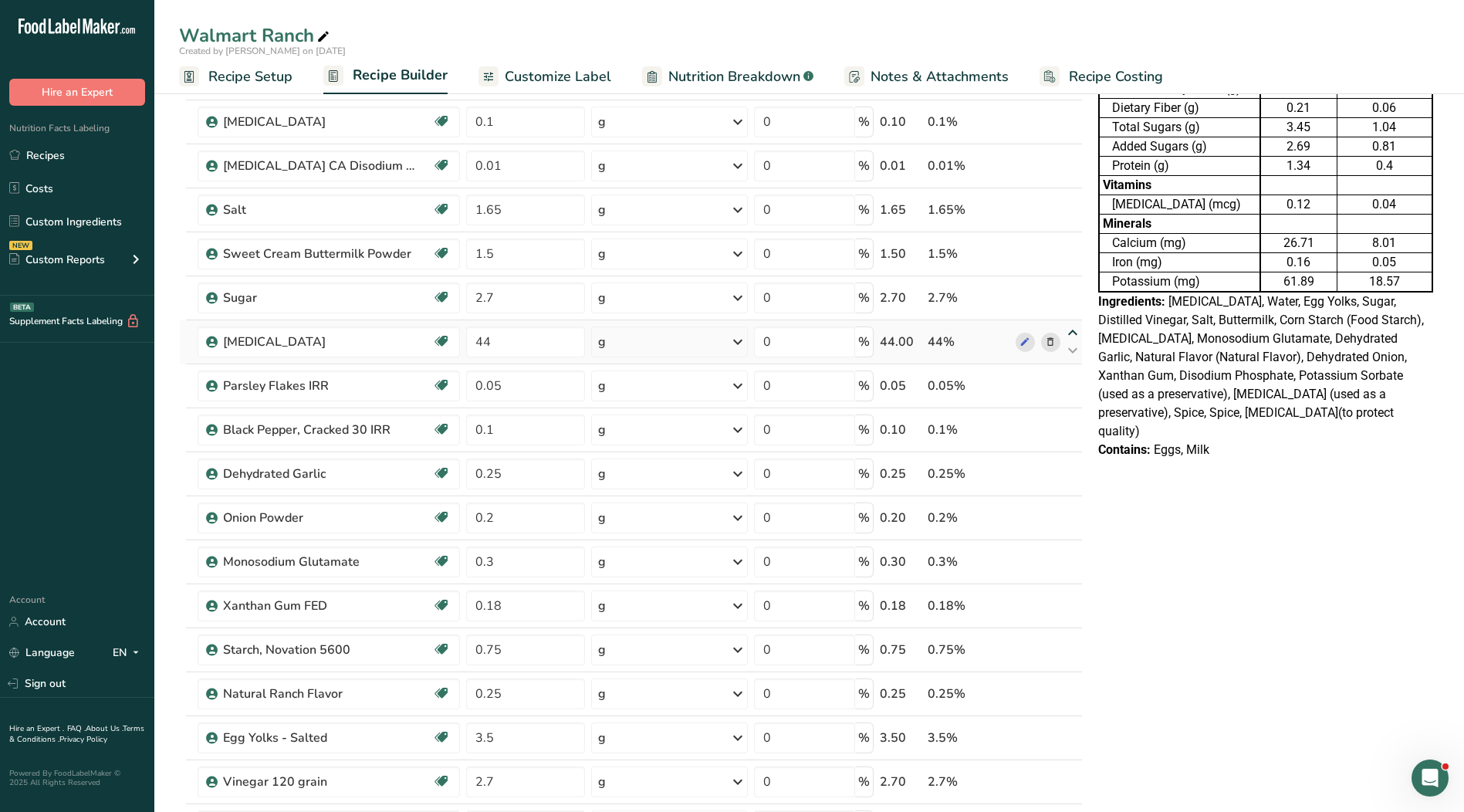
type input "2.7"
click at [1072, 286] on icon at bounding box center [1073, 289] width 19 height 12
type input "44"
type input "1.5"
click at [1076, 245] on icon at bounding box center [1073, 245] width 19 height 12
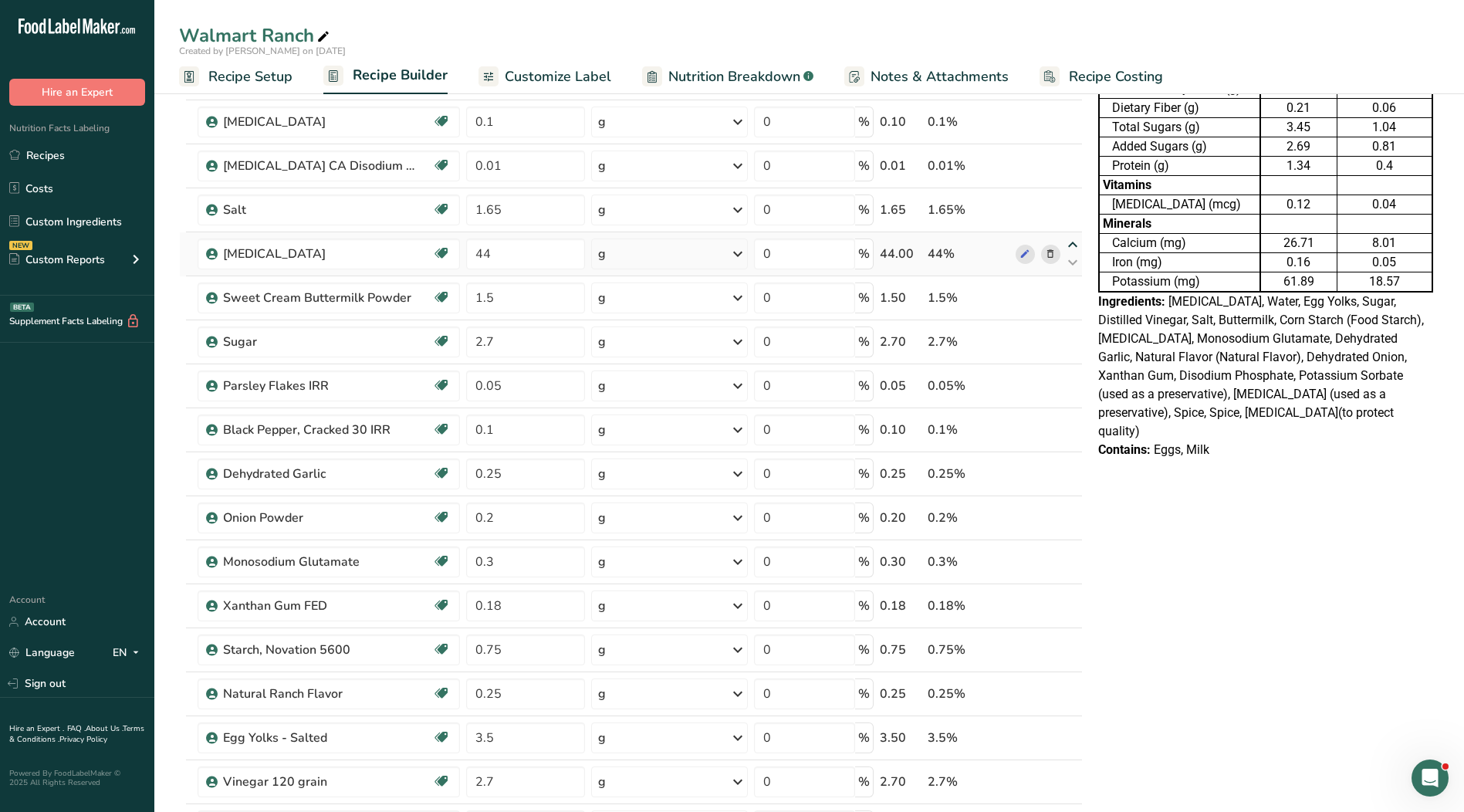
type input "44"
type input "1.65"
click at [1074, 199] on icon at bounding box center [1073, 201] width 19 height 12
type input "44"
type input "0.01"
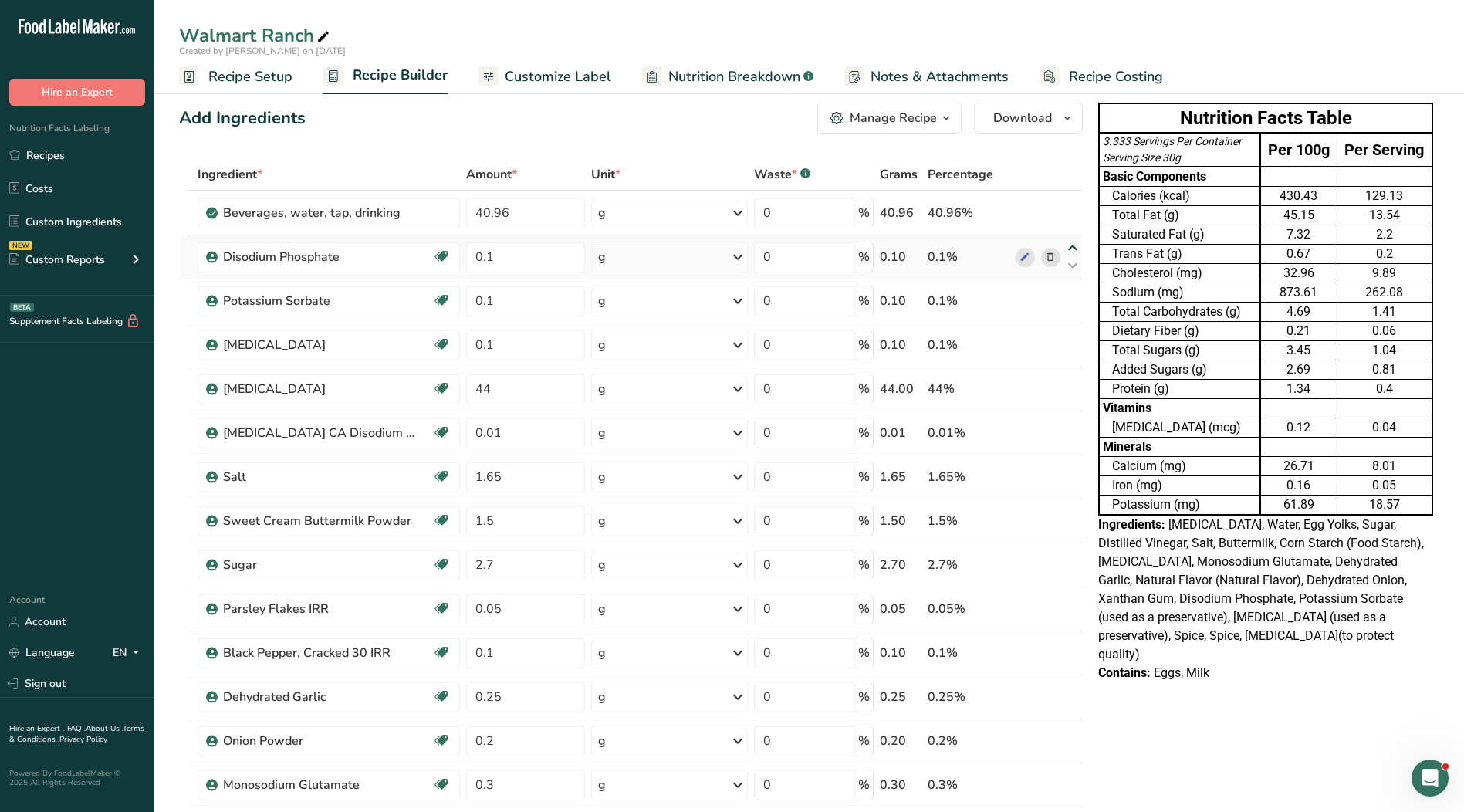
scroll to position [0, 0]
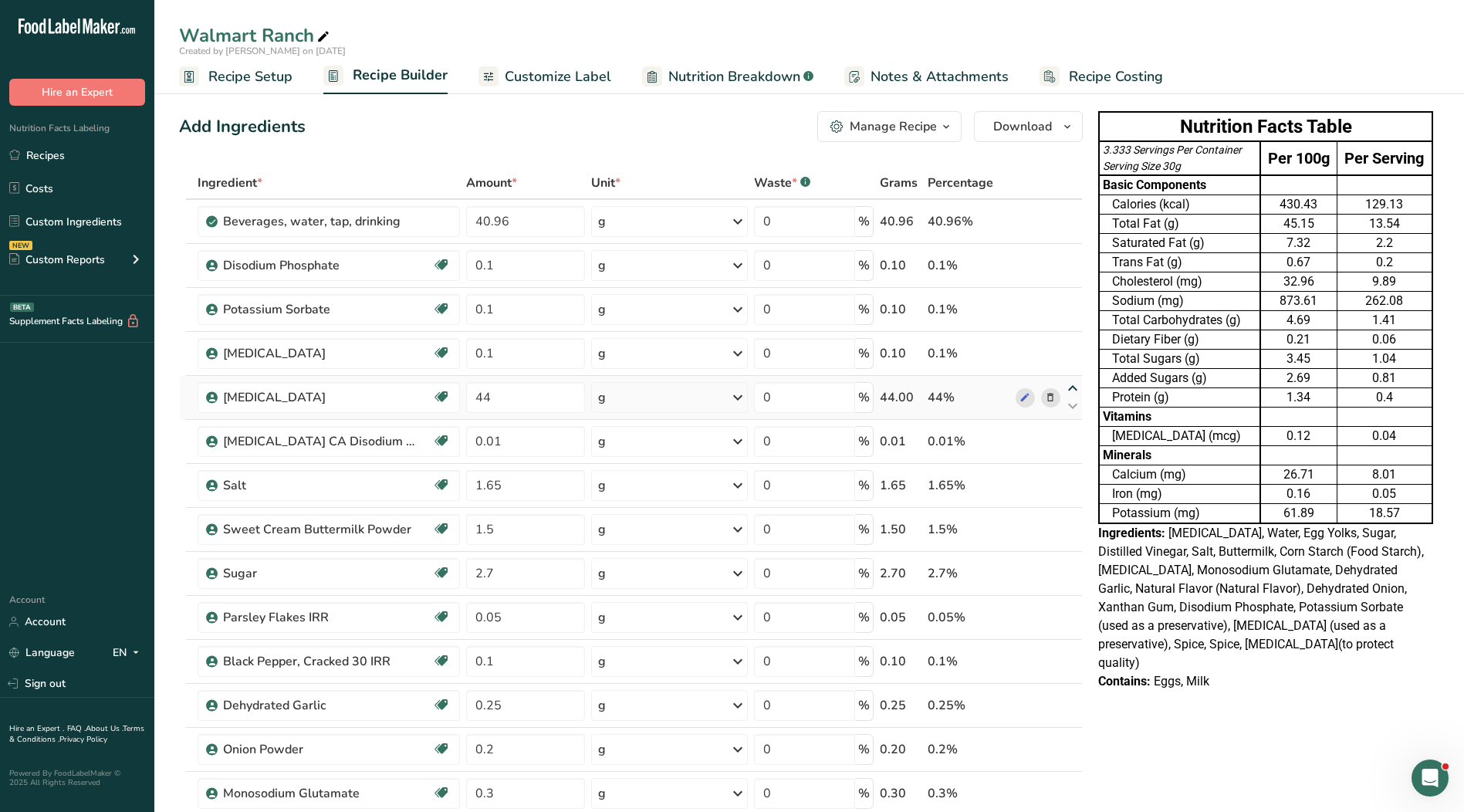
click at [1071, 386] on icon at bounding box center [1073, 388] width 19 height 12
type input "44"
type input "0.1"
click at [1071, 344] on icon at bounding box center [1073, 345] width 19 height 12
type input "44"
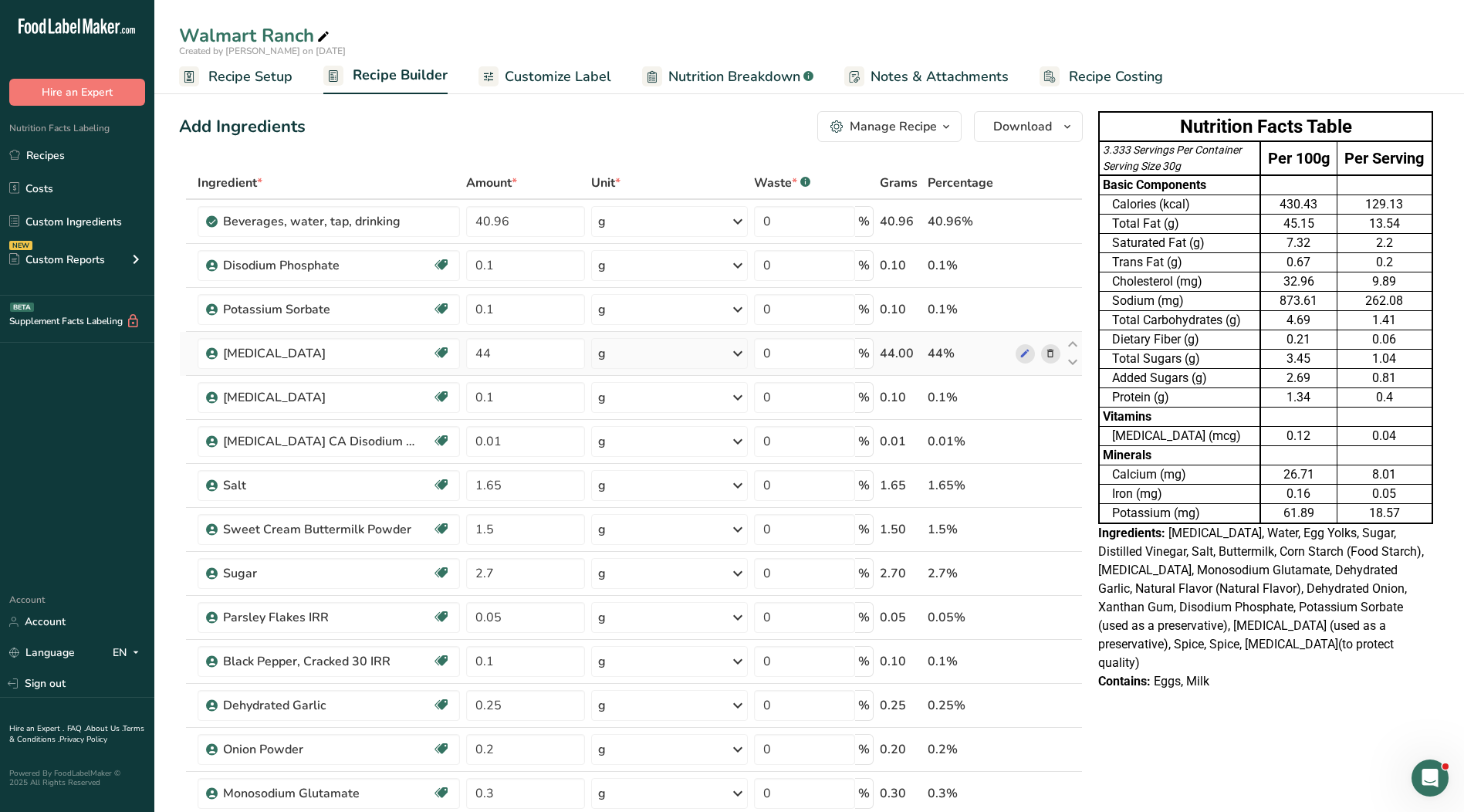
type input "0.1"
click at [1073, 300] on icon at bounding box center [1073, 301] width 19 height 12
type input "44"
type input "0.1"
click at [1069, 257] on icon at bounding box center [1073, 256] width 19 height 12
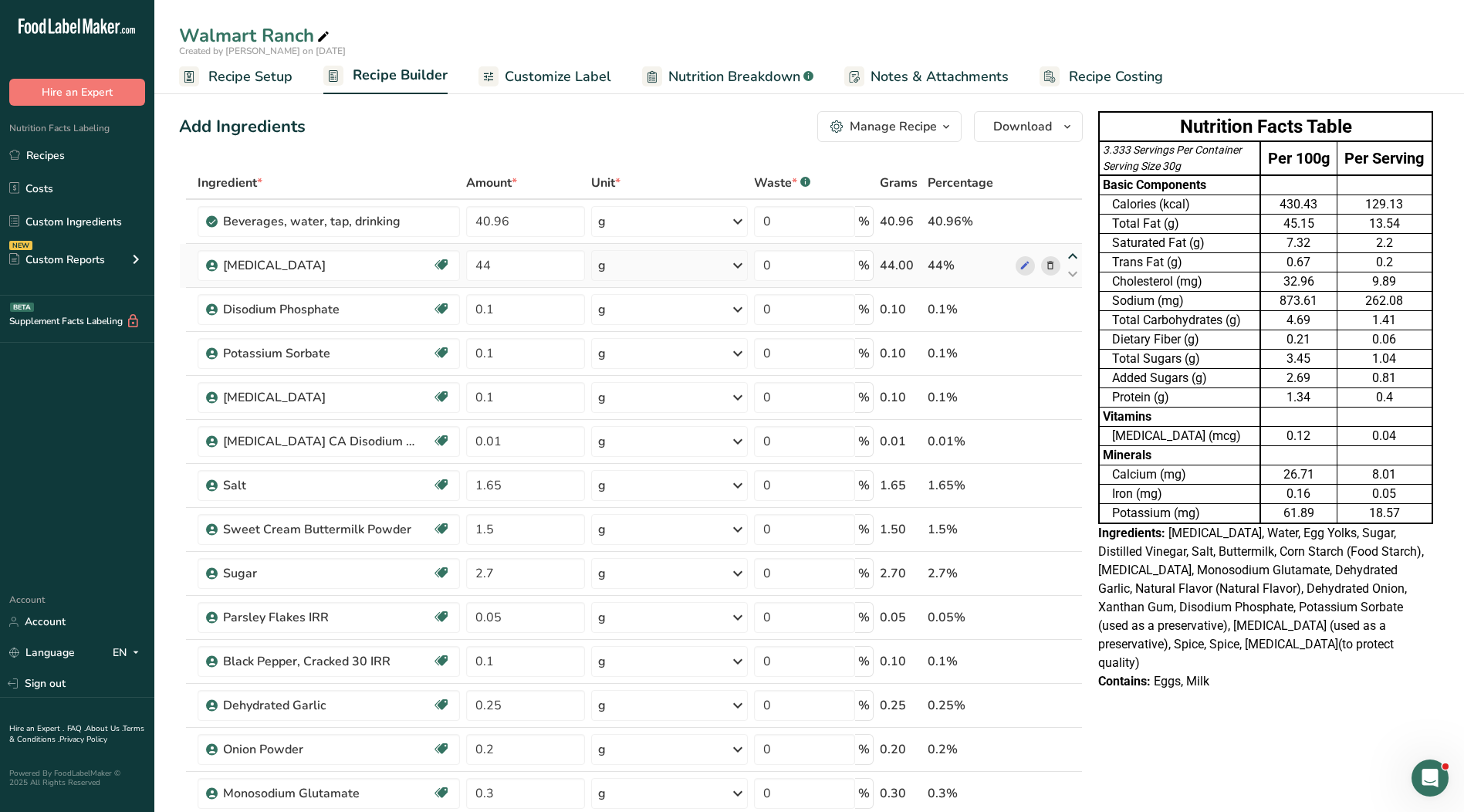
type input "44"
type input "40.96"
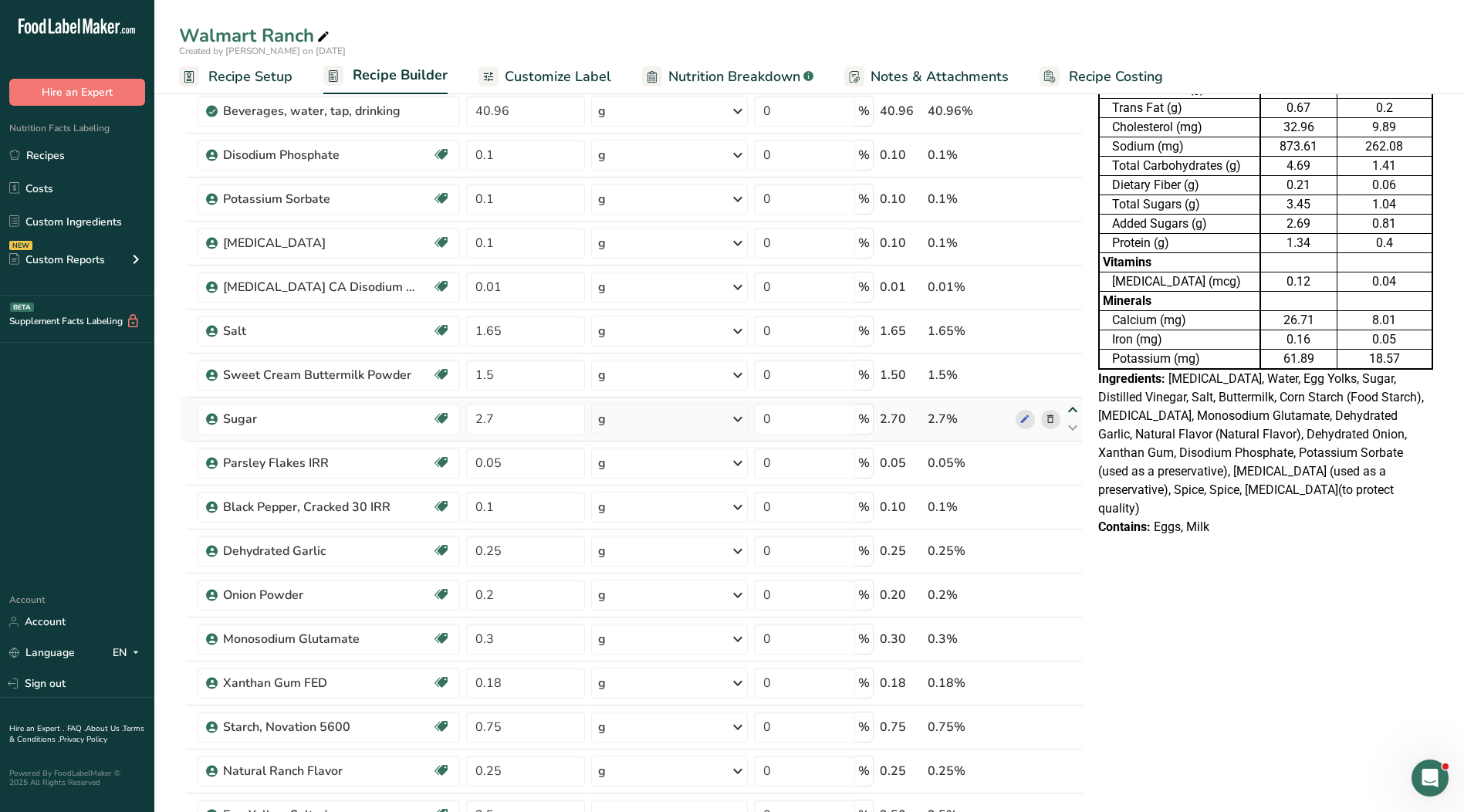
scroll to position [77, 0]
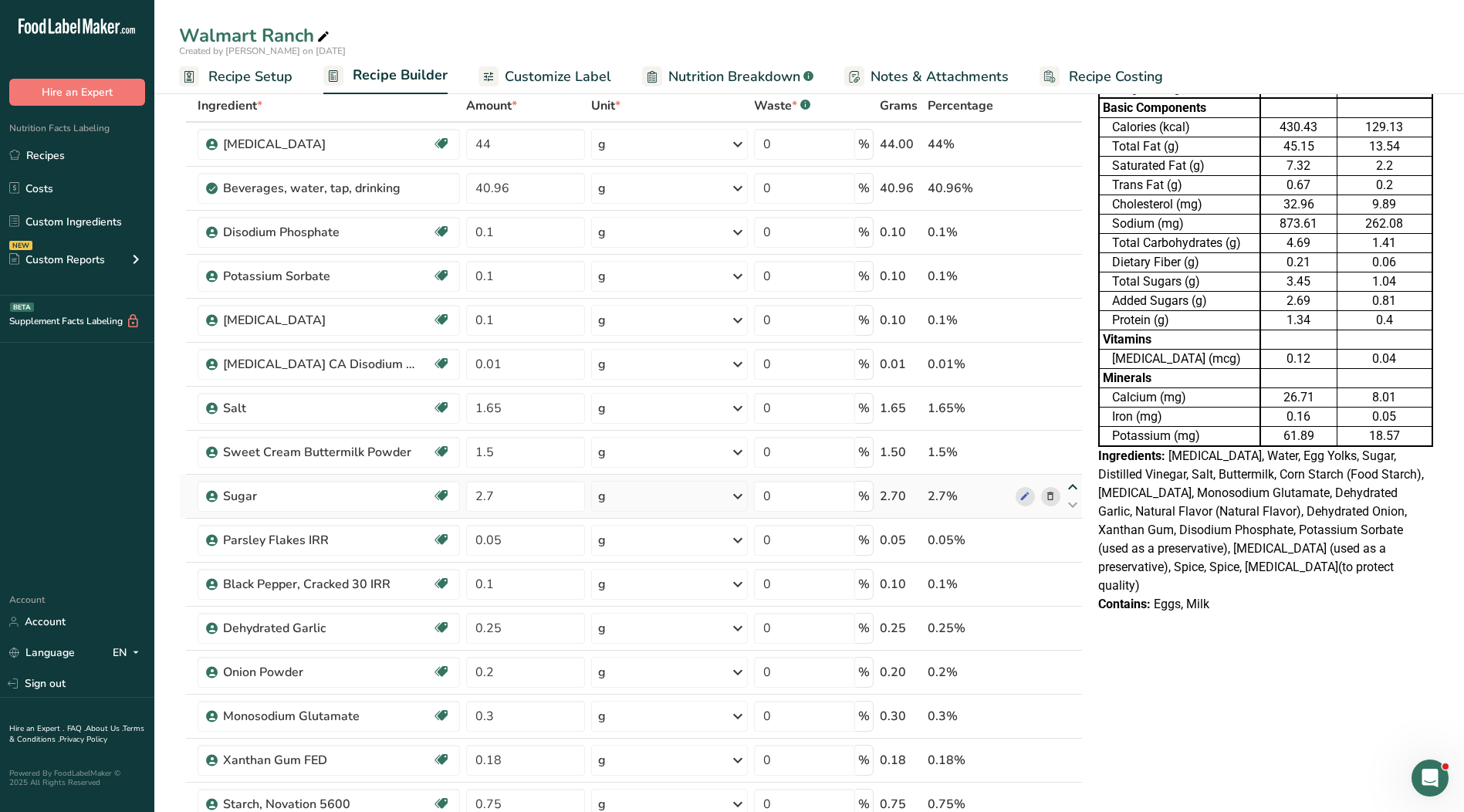
click at [1075, 484] on icon at bounding box center [1073, 488] width 19 height 12
type input "2.7"
type input "1.5"
click at [1067, 440] on icon at bounding box center [1073, 443] width 19 height 12
type input "2.7"
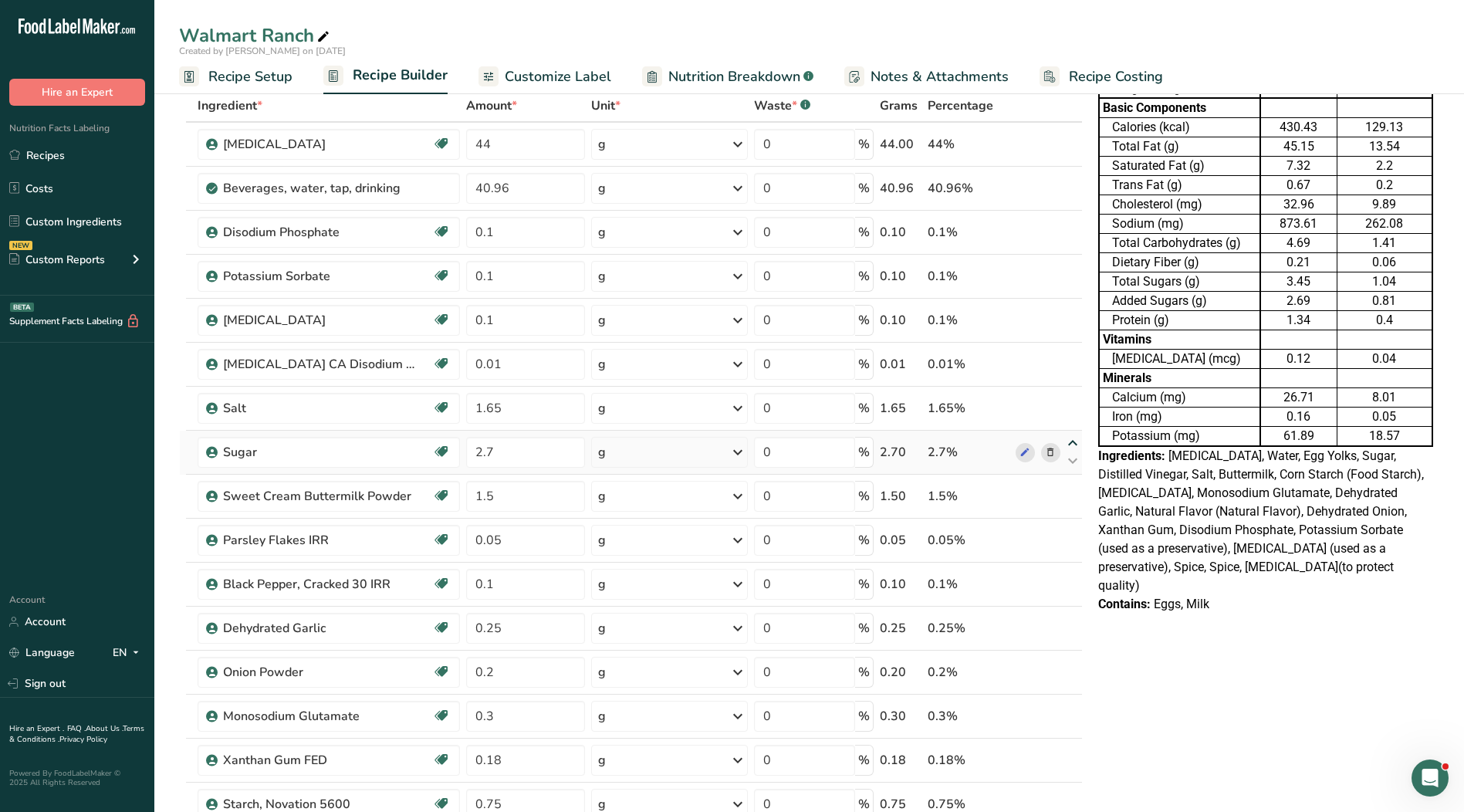
type input "1.65"
click at [1069, 404] on icon at bounding box center [1073, 399] width 19 height 12
type input "2.7"
type input "0.01"
click at [1072, 358] on icon at bounding box center [1073, 356] width 19 height 12
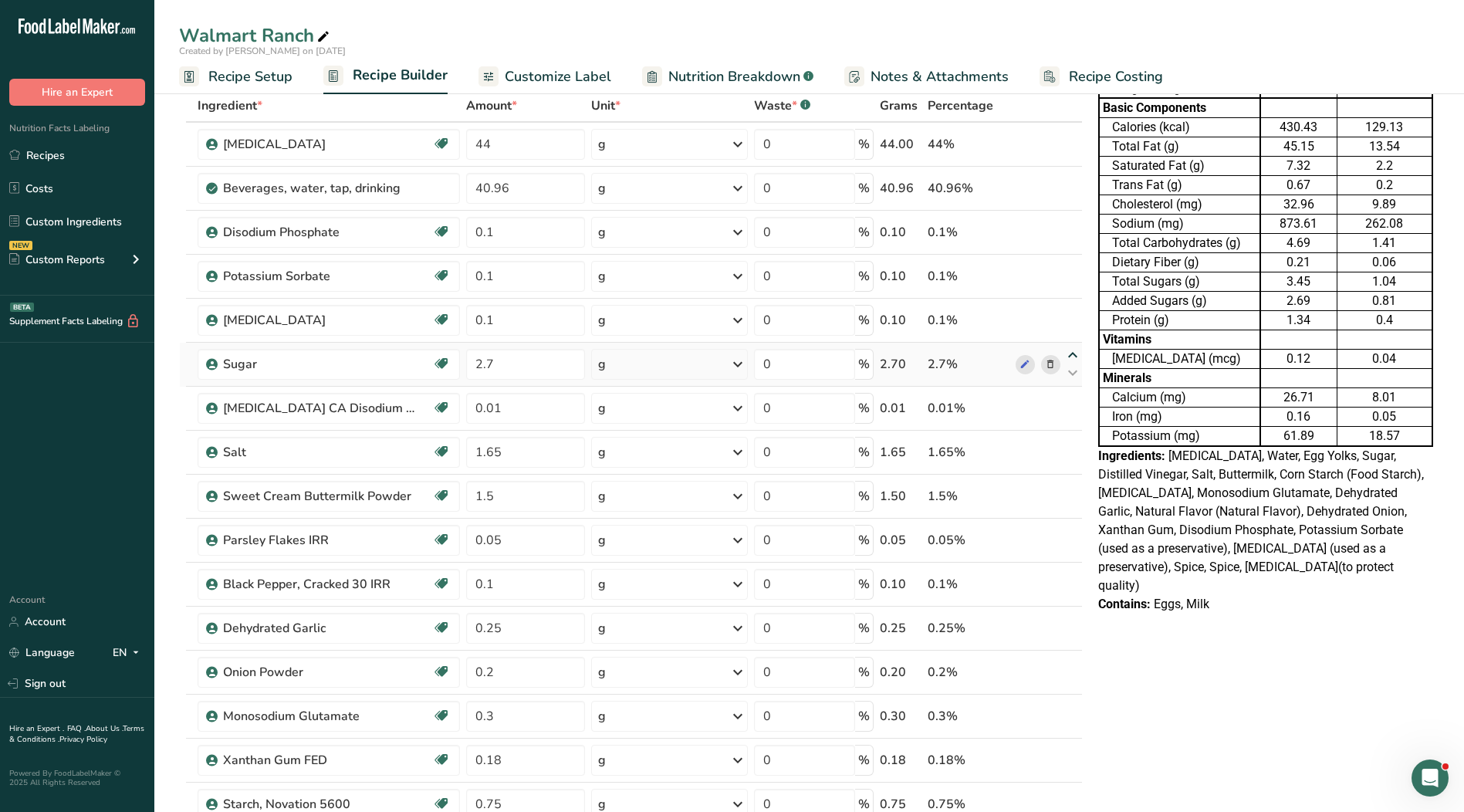
type input "2.7"
type input "0.1"
click at [1073, 312] on icon at bounding box center [1073, 311] width 19 height 12
type input "2.7"
type input "0.1"
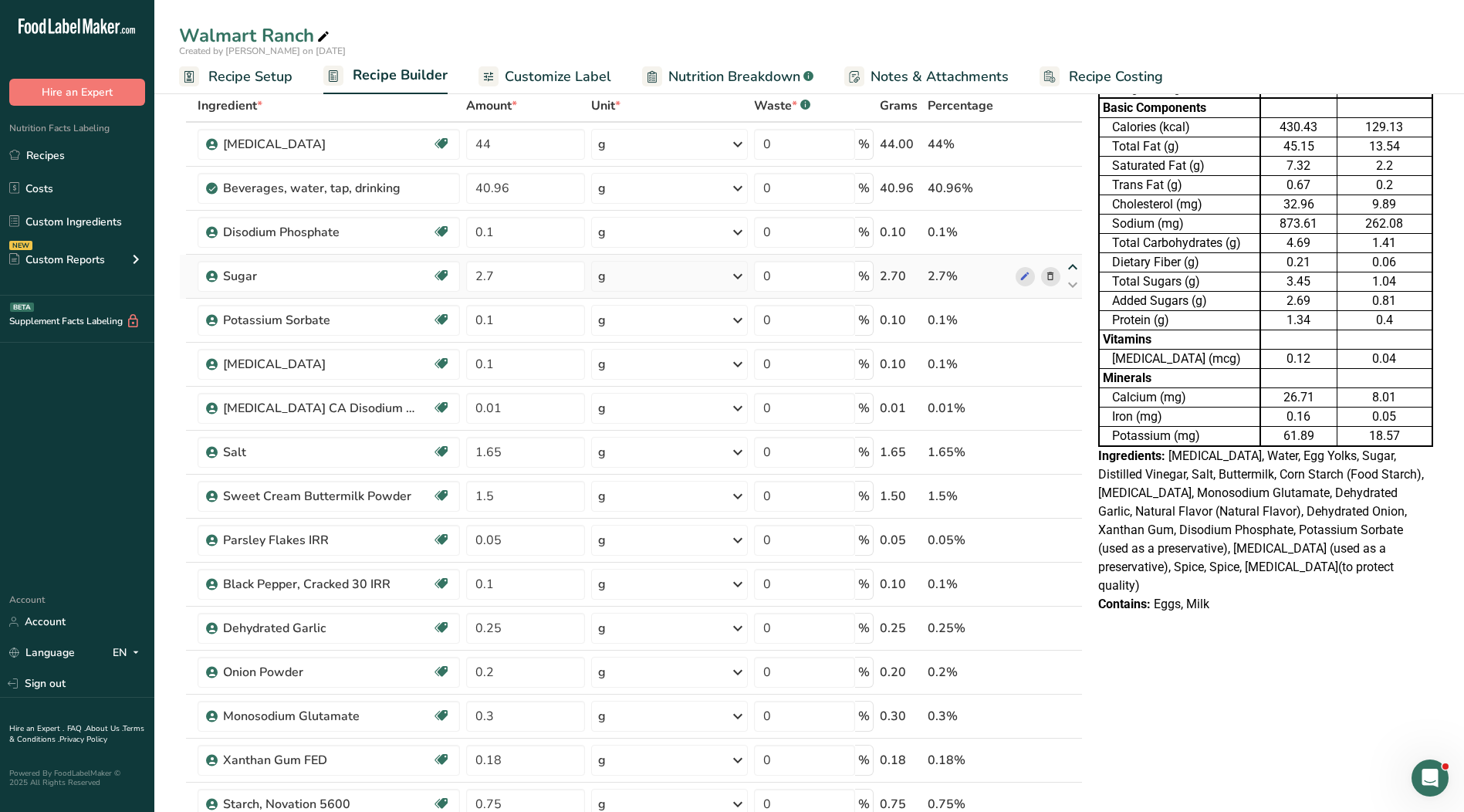
click at [1073, 265] on icon at bounding box center [1073, 267] width 19 height 12
type input "2.7"
type input "0.1"
click at [1073, 223] on icon at bounding box center [1073, 224] width 19 height 12
type input "2.7"
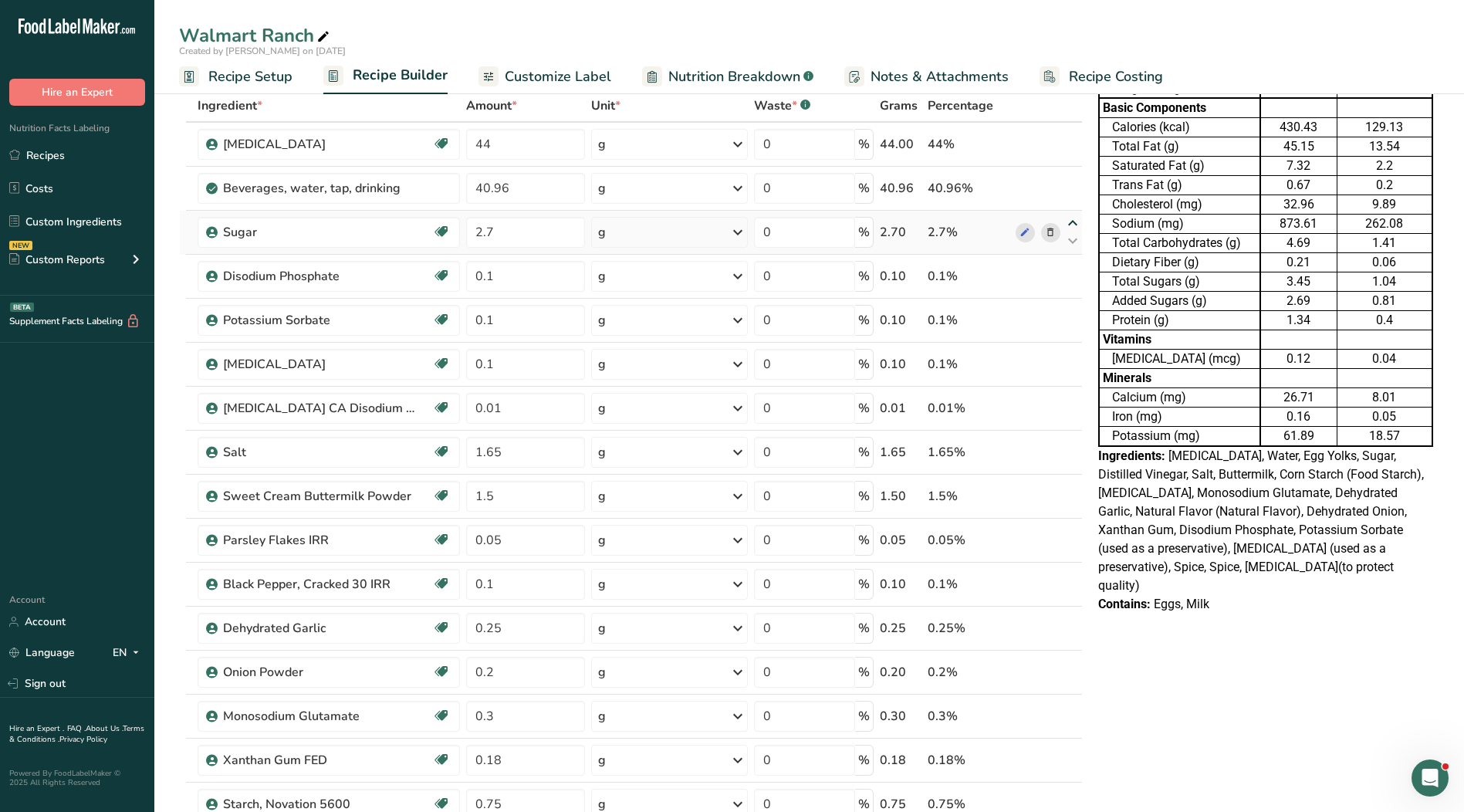
type input "40.96"
click at [1070, 200] on icon at bounding box center [1073, 197] width 19 height 12
type input "40.96"
type input "2.7"
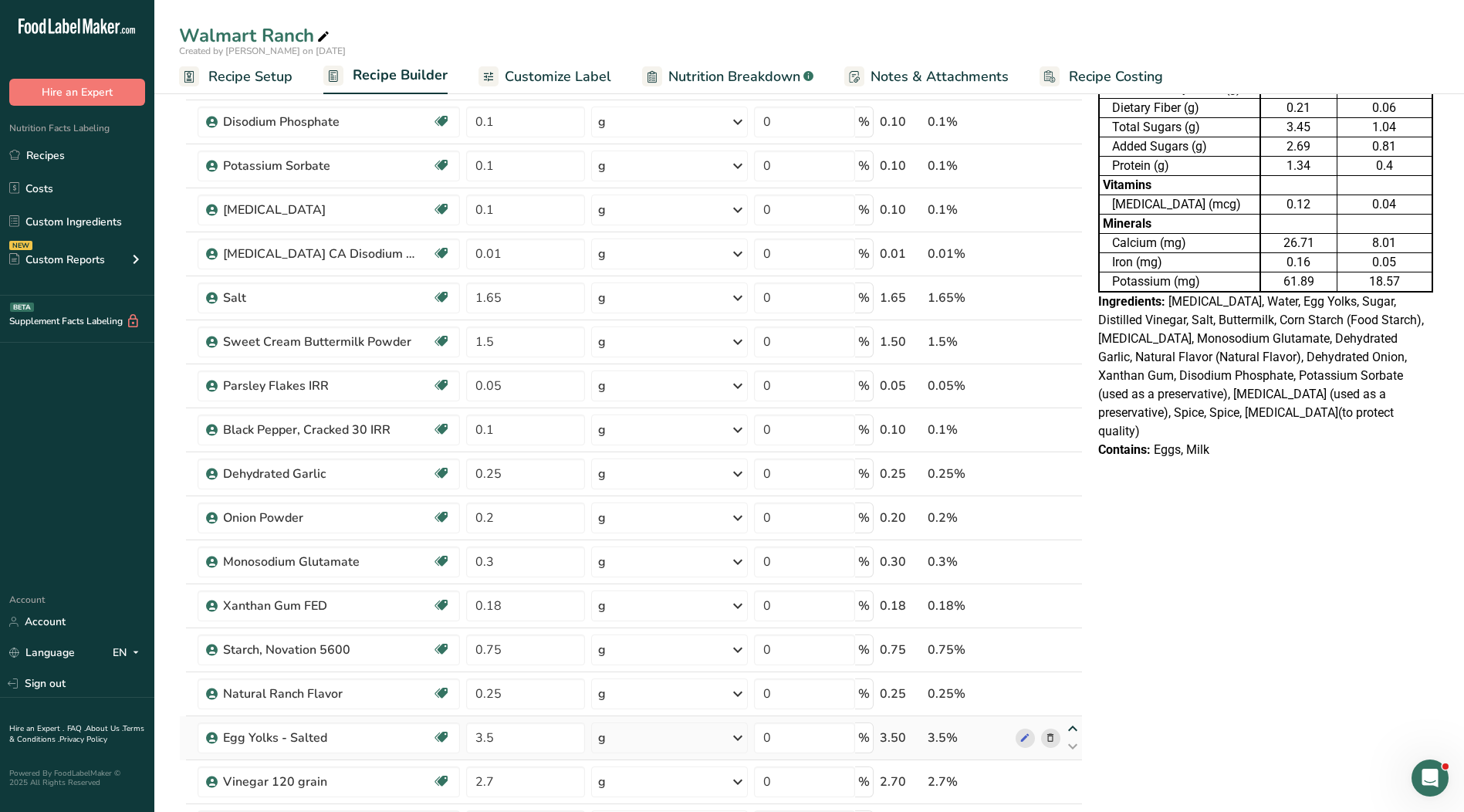
click at [1072, 728] on icon at bounding box center [1073, 729] width 19 height 12
type input "3.5"
type input "0.25"
click at [1071, 686] on icon at bounding box center [1073, 685] width 19 height 12
type input "3.5"
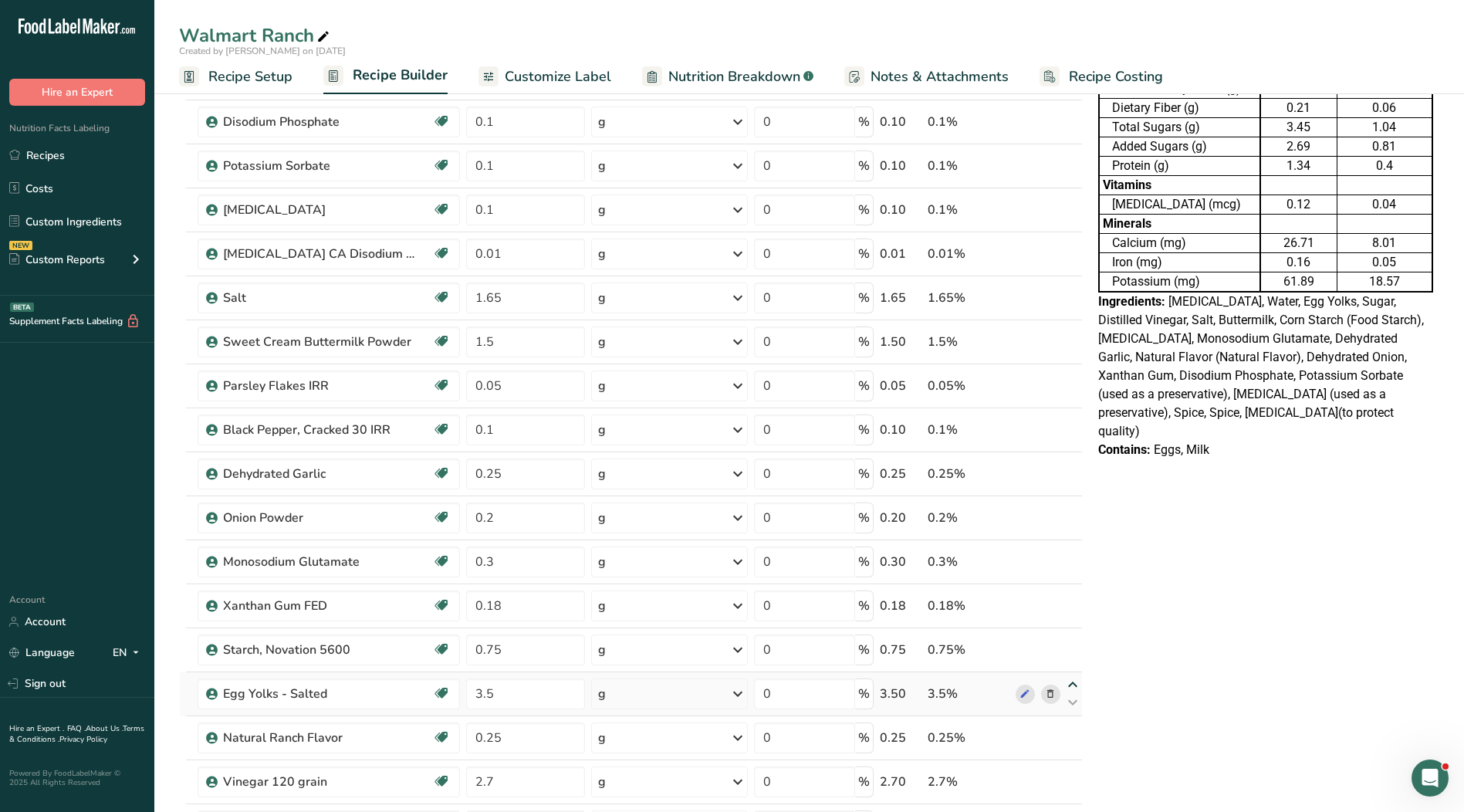
type input "0.75"
click at [1071, 639] on icon at bounding box center [1073, 641] width 19 height 12
type input "3.5"
type input "0.18"
click at [1073, 591] on icon at bounding box center [1073, 597] width 19 height 12
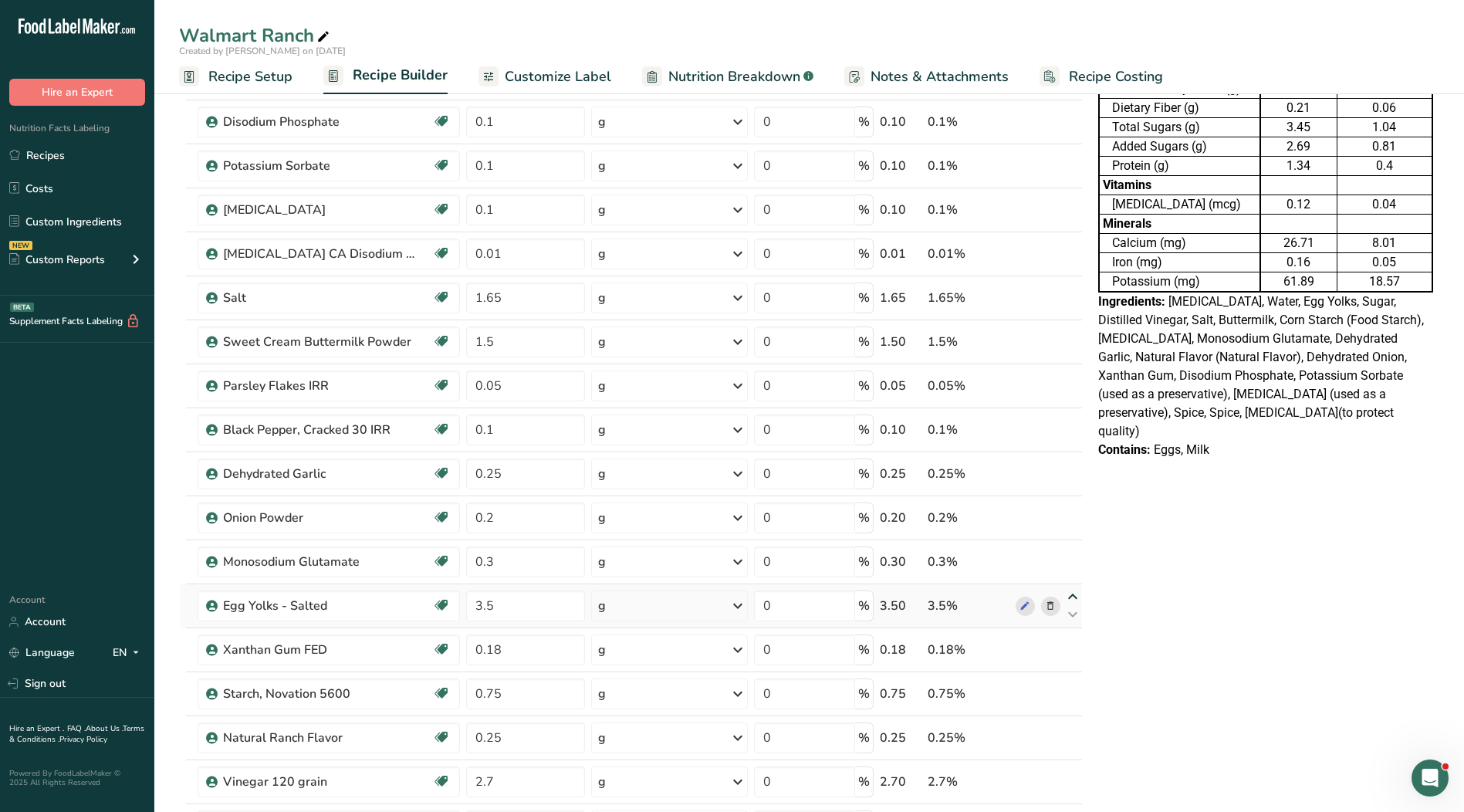
type input "3.5"
type input "0.3"
click at [1073, 594] on icon at bounding box center [1073, 597] width 19 height 12
type input "0.3"
type input "3.5"
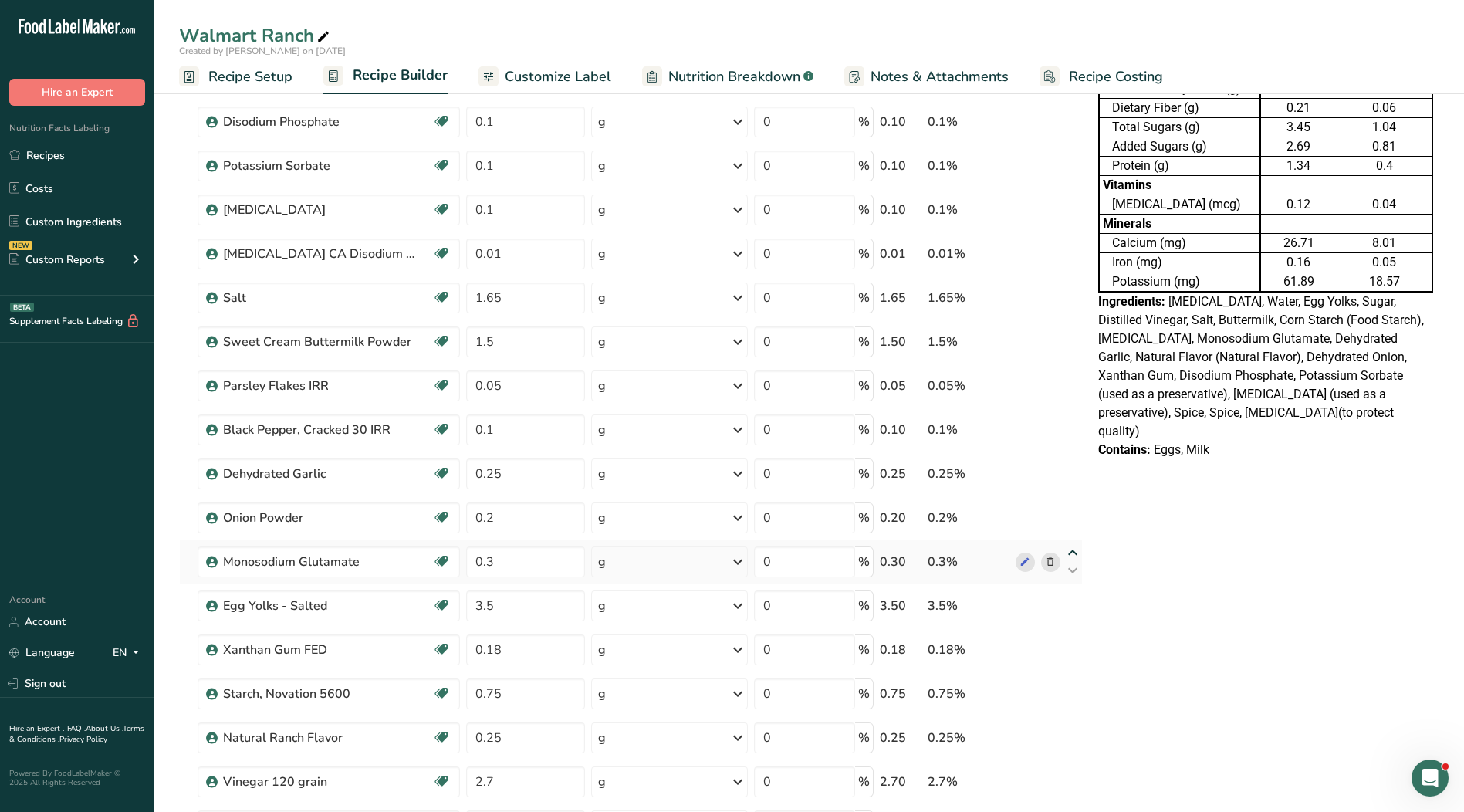
click at [1073, 556] on icon at bounding box center [1073, 553] width 19 height 12
type input "0.3"
type input "0.2"
click at [1069, 511] on icon at bounding box center [1073, 509] width 19 height 12
type input "0.3"
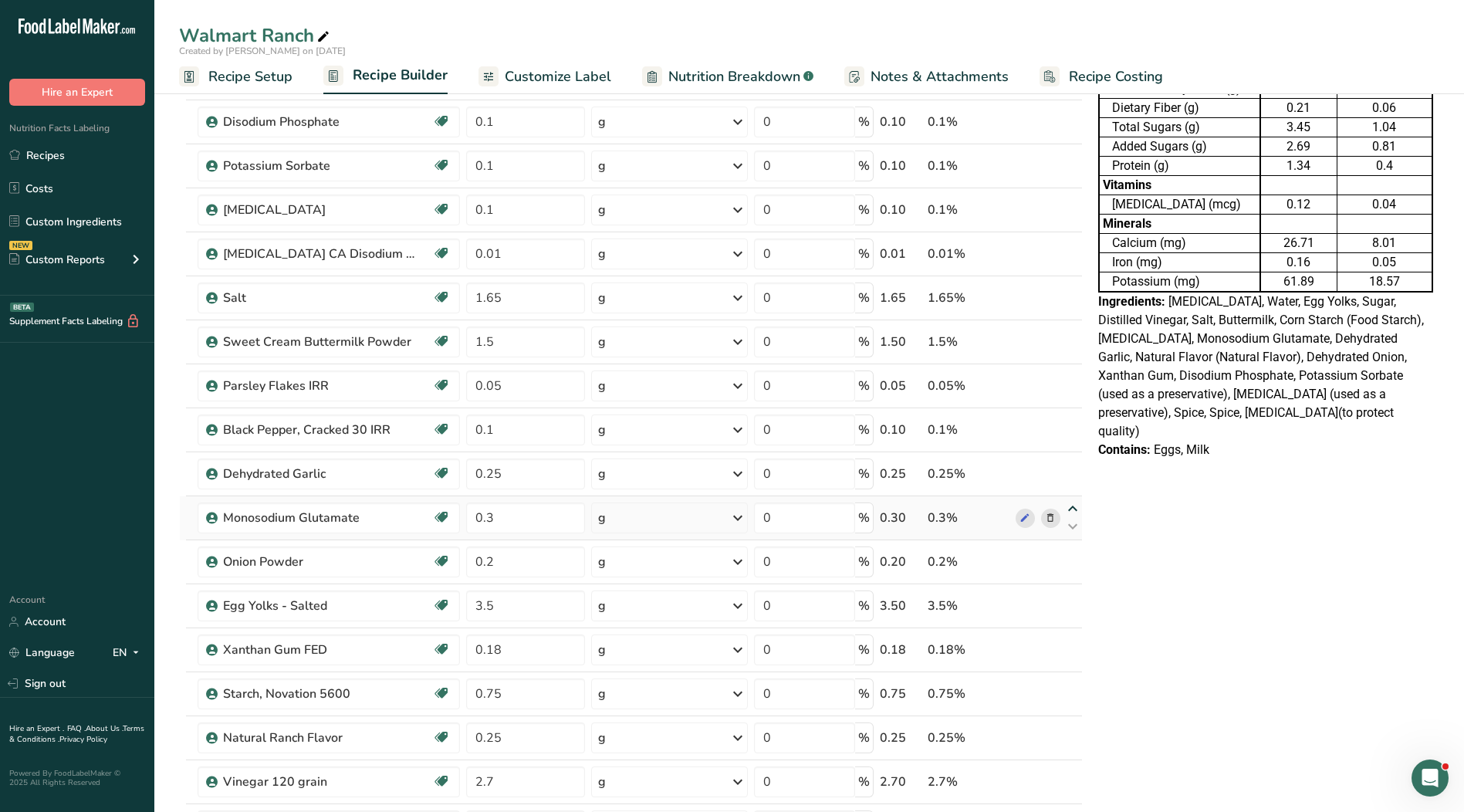
type input "0.25"
click at [1077, 463] on icon at bounding box center [1073, 465] width 19 height 12
type input "0.3"
type input "0.1"
click at [1077, 423] on icon at bounding box center [1073, 421] width 19 height 12
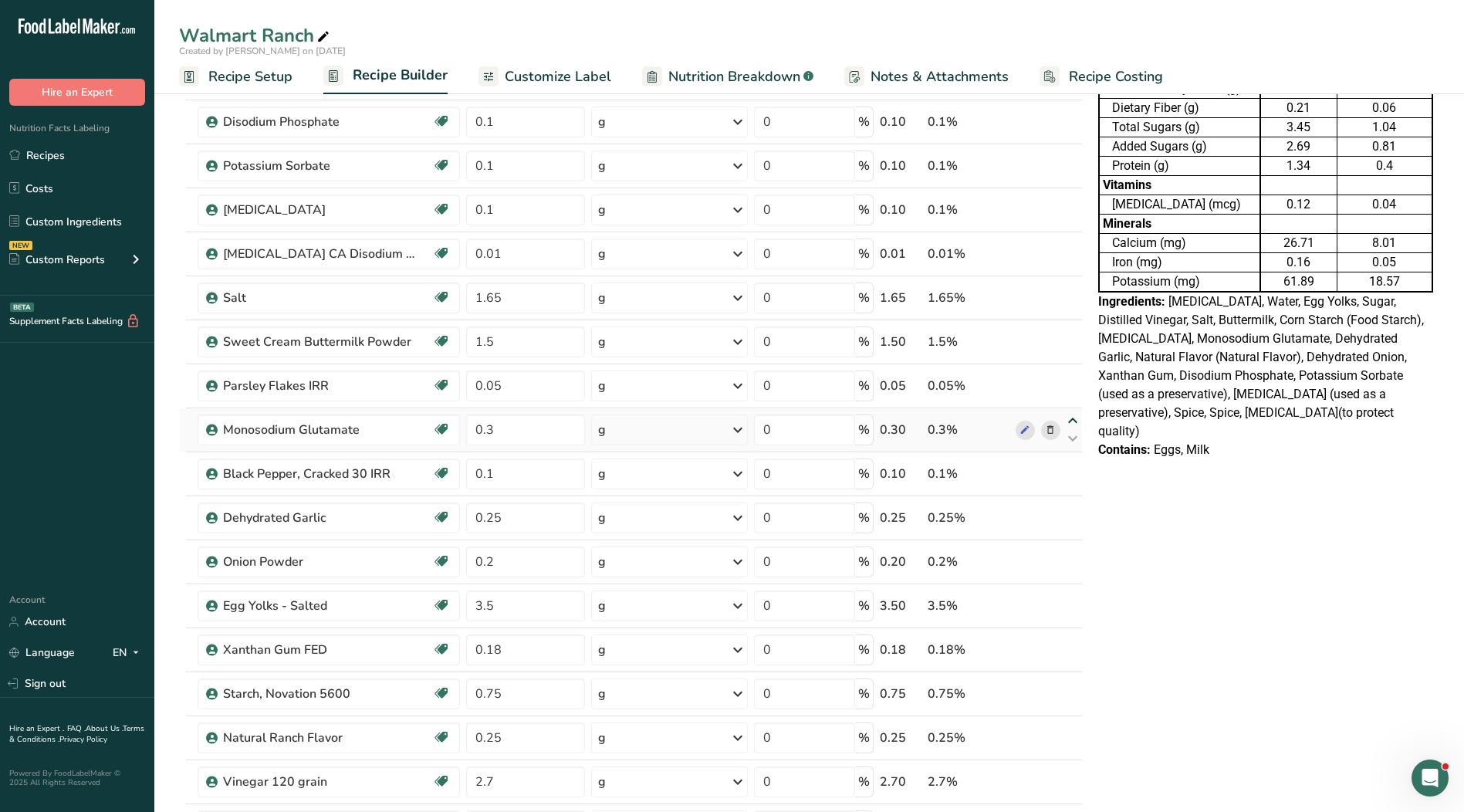
type input "0.3"
type input "0.05"
click at [1075, 377] on icon at bounding box center [1073, 377] width 19 height 12
type input "0.3"
type input "1.5"
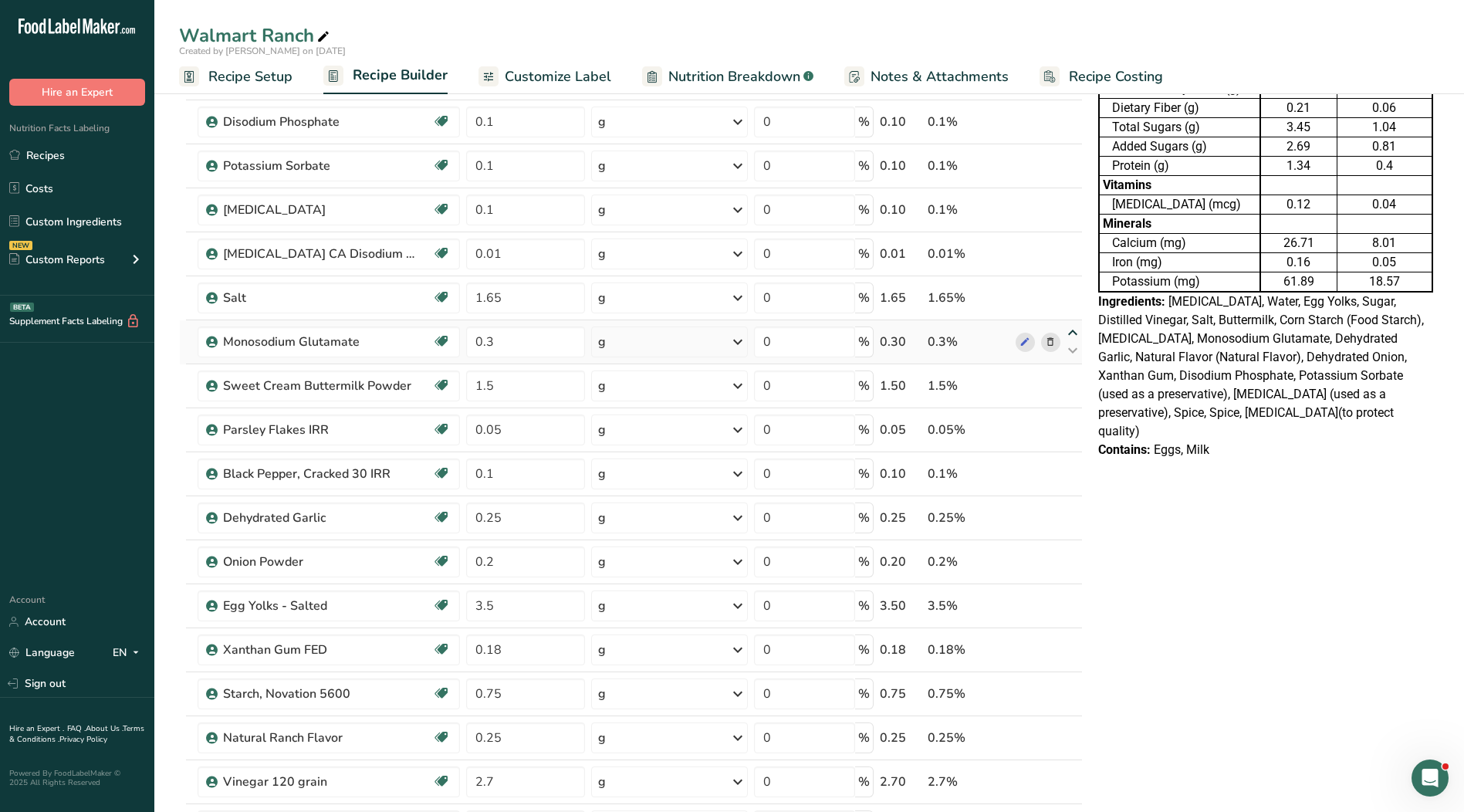
click at [1069, 333] on icon at bounding box center [1073, 333] width 19 height 12
click at [1073, 290] on icon at bounding box center [1073, 289] width 19 height 12
click at [1072, 239] on icon at bounding box center [1073, 245] width 19 height 12
click at [1073, 201] on icon at bounding box center [1073, 201] width 19 height 12
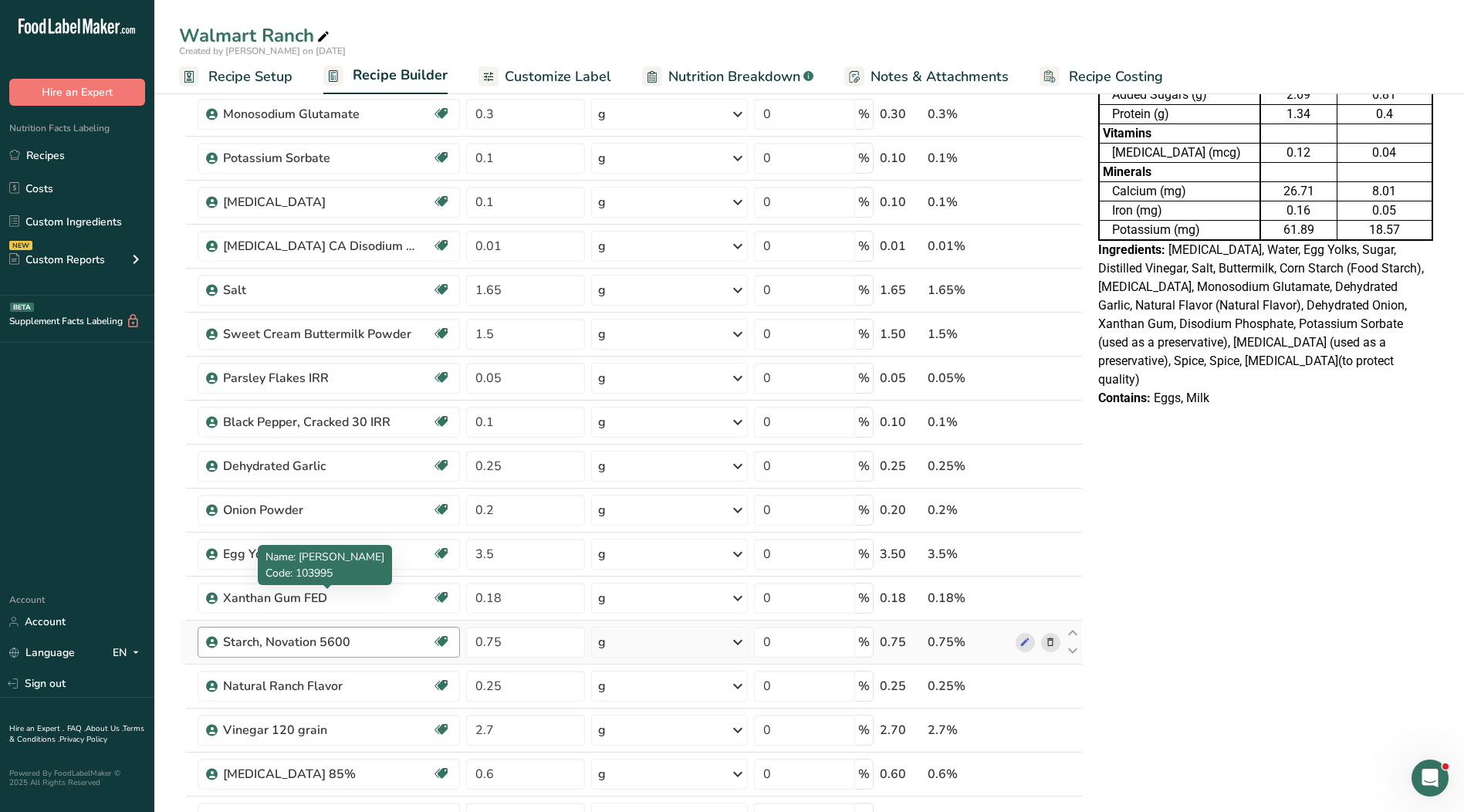
scroll to position [308, 0]
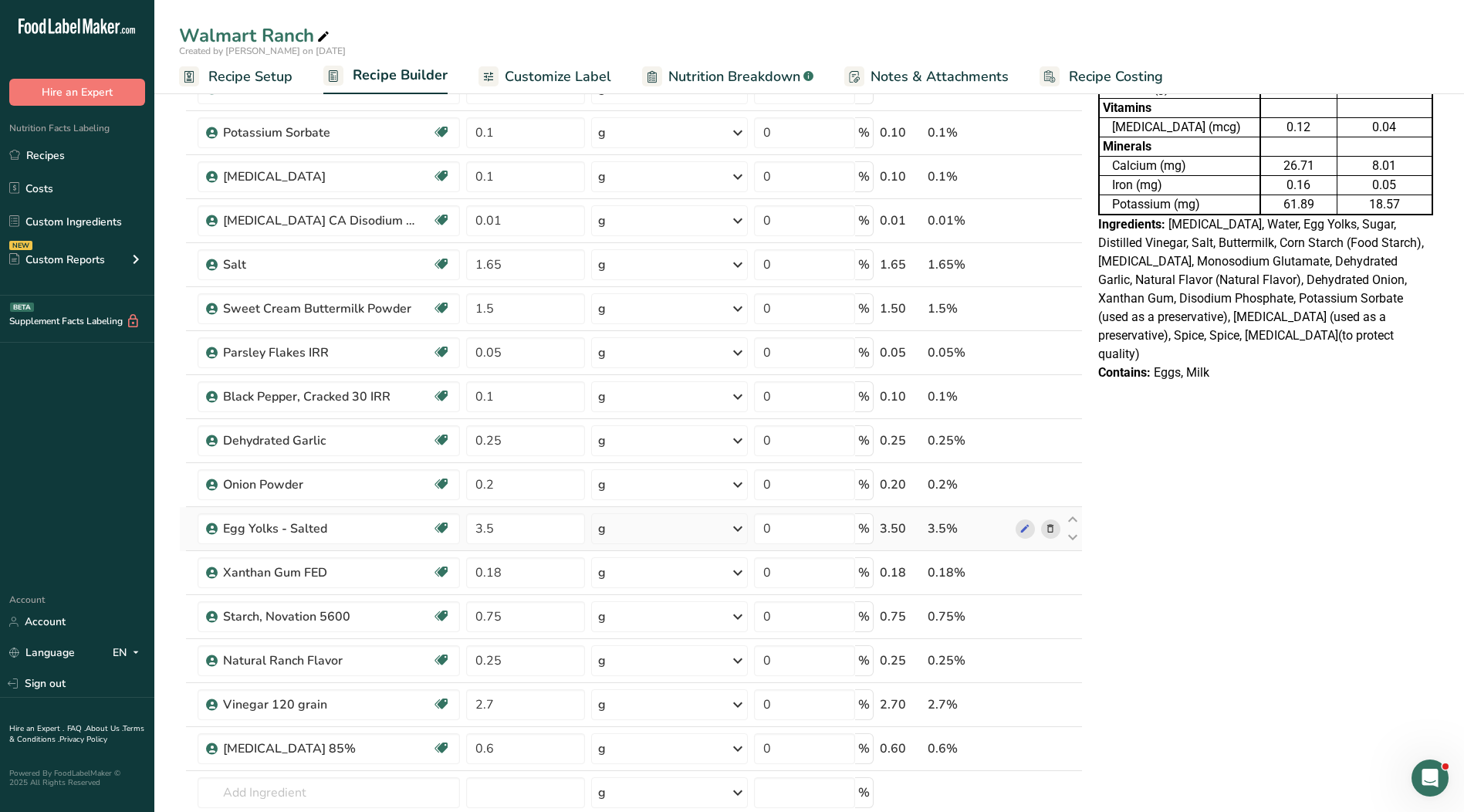
drag, startPoint x: 1070, startPoint y: 520, endPoint x: 1071, endPoint y: 509, distance: 11.0
click at [1070, 520] on icon at bounding box center [1073, 519] width 19 height 12
drag, startPoint x: 1073, startPoint y: 476, endPoint x: 1073, endPoint y: 453, distance: 23.0
click at [1073, 475] on icon at bounding box center [1073, 476] width 19 height 12
click at [1073, 428] on icon at bounding box center [1073, 432] width 19 height 12
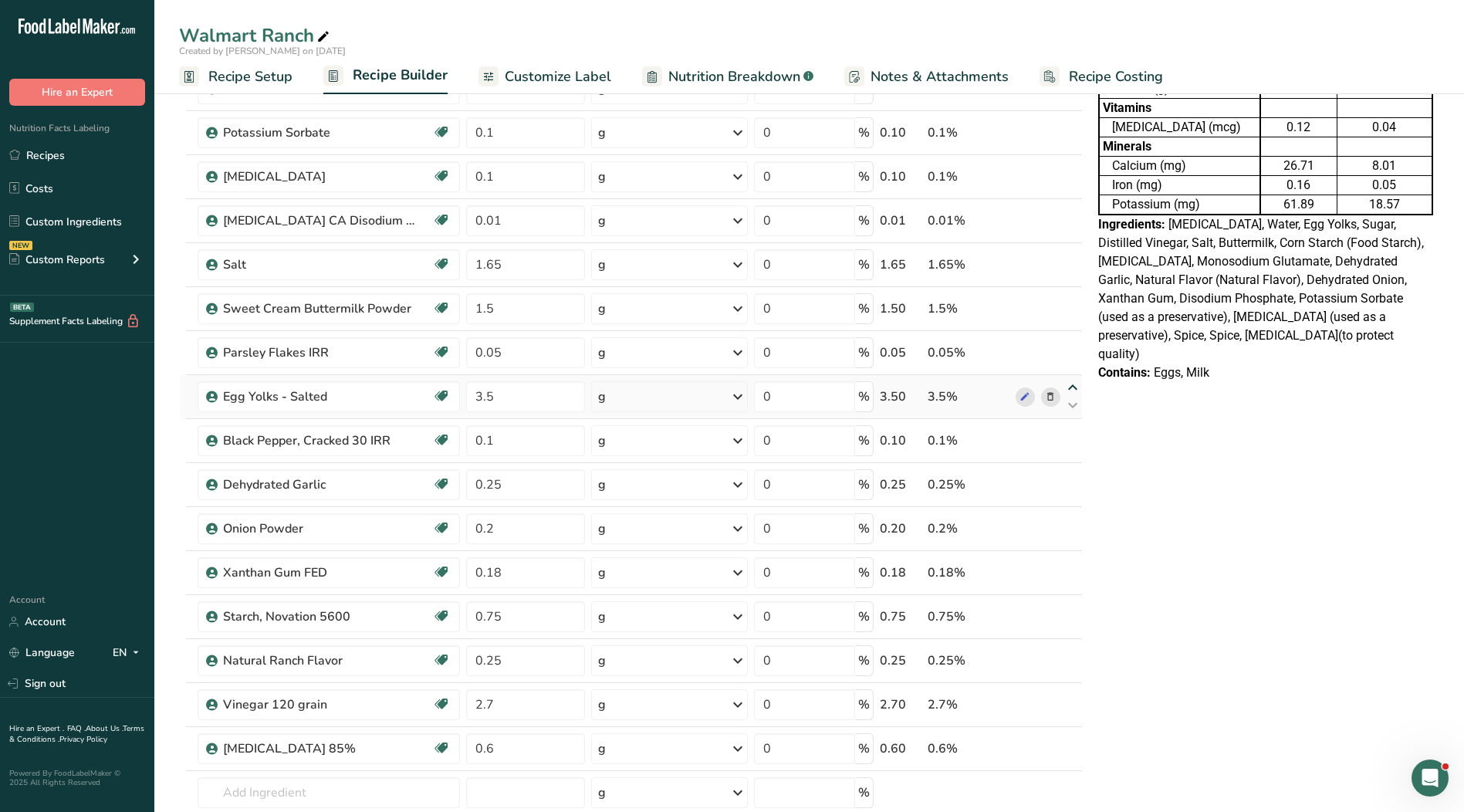
click at [1071, 388] on icon at bounding box center [1073, 388] width 19 height 12
click at [1074, 346] on icon at bounding box center [1073, 344] width 19 height 12
click at [1073, 297] on icon at bounding box center [1073, 300] width 19 height 12
click at [1069, 258] on icon at bounding box center [1073, 256] width 19 height 12
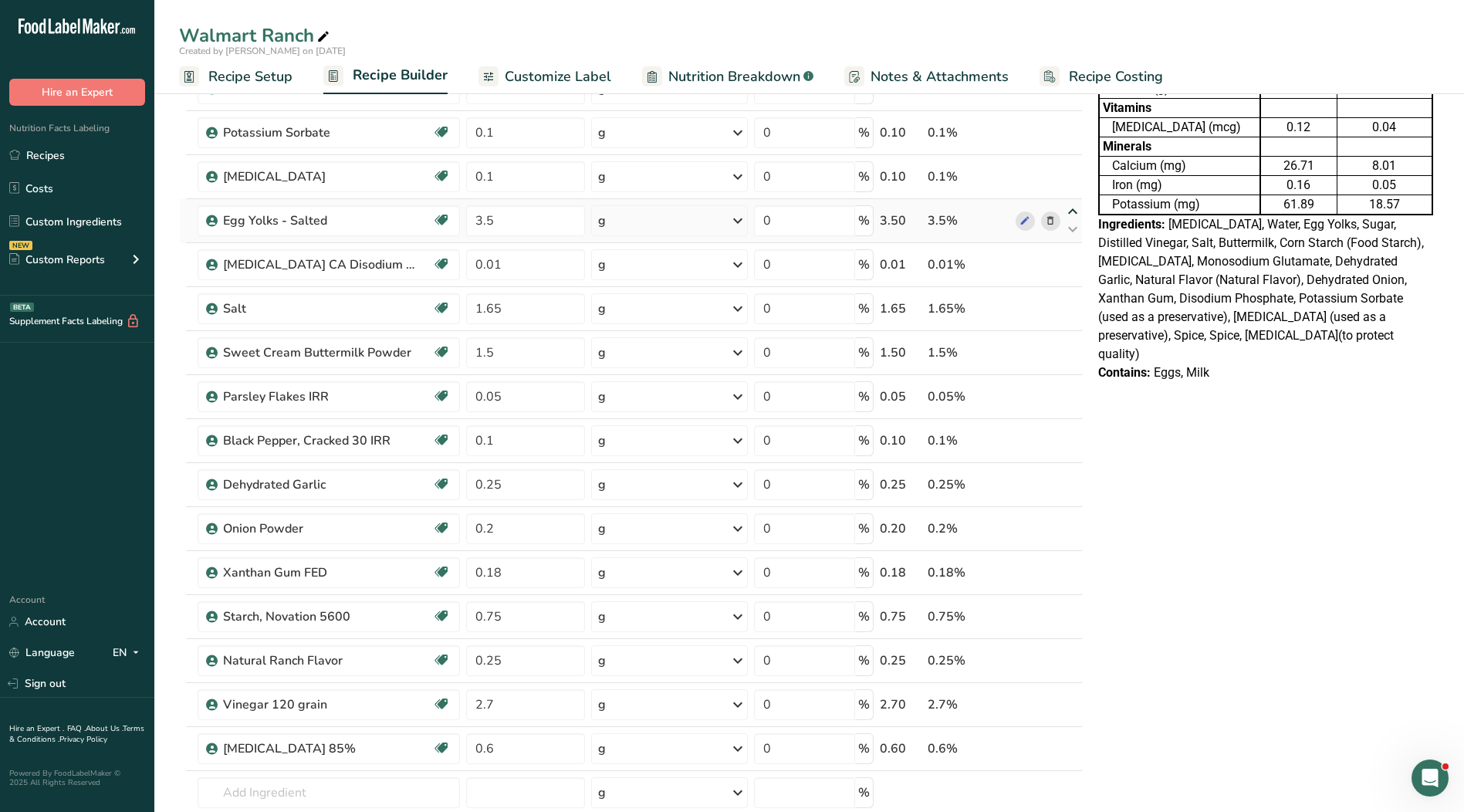
click at [1070, 212] on icon at bounding box center [1073, 212] width 19 height 12
click at [1074, 172] on icon at bounding box center [1073, 168] width 19 height 12
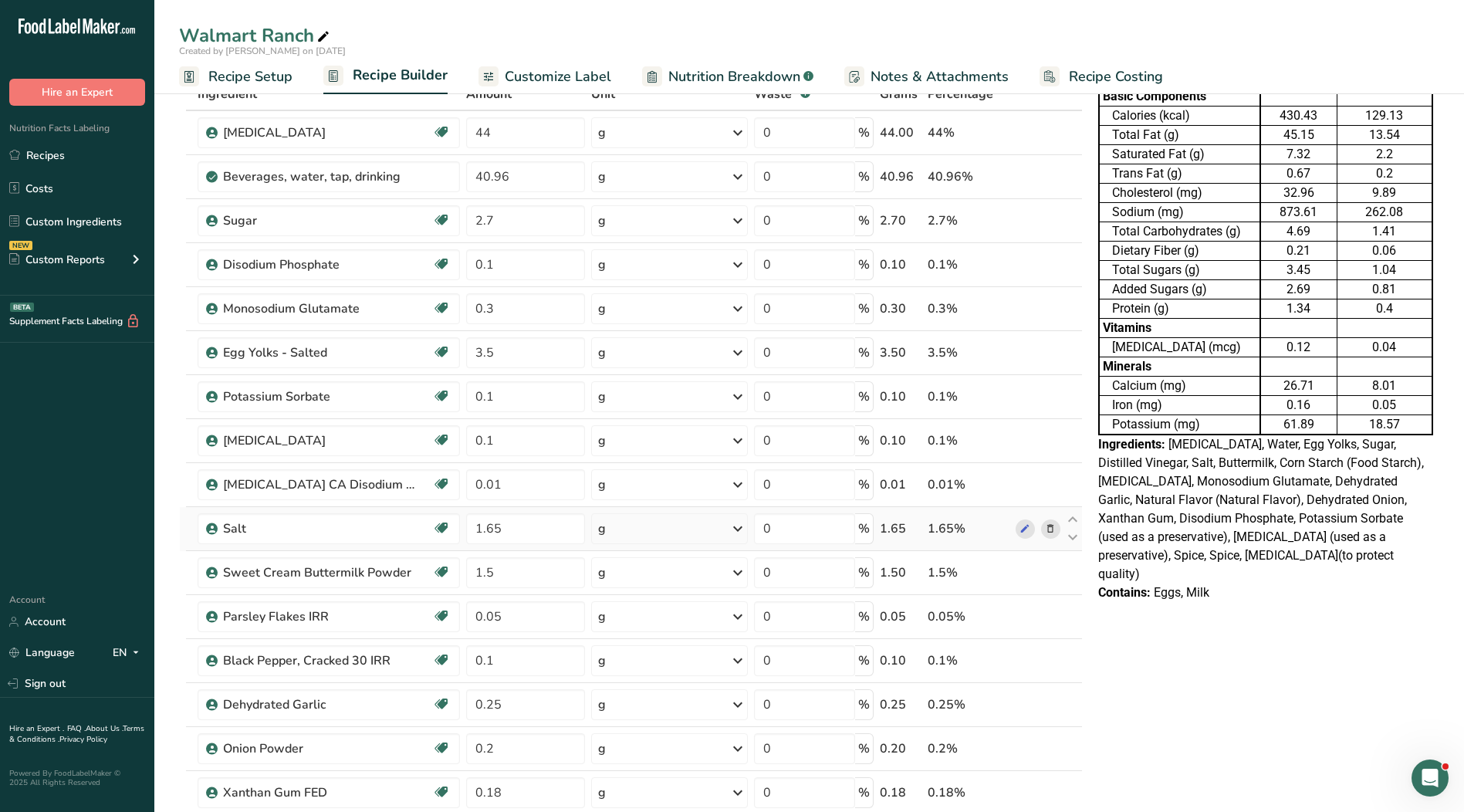
scroll to position [77, 0]
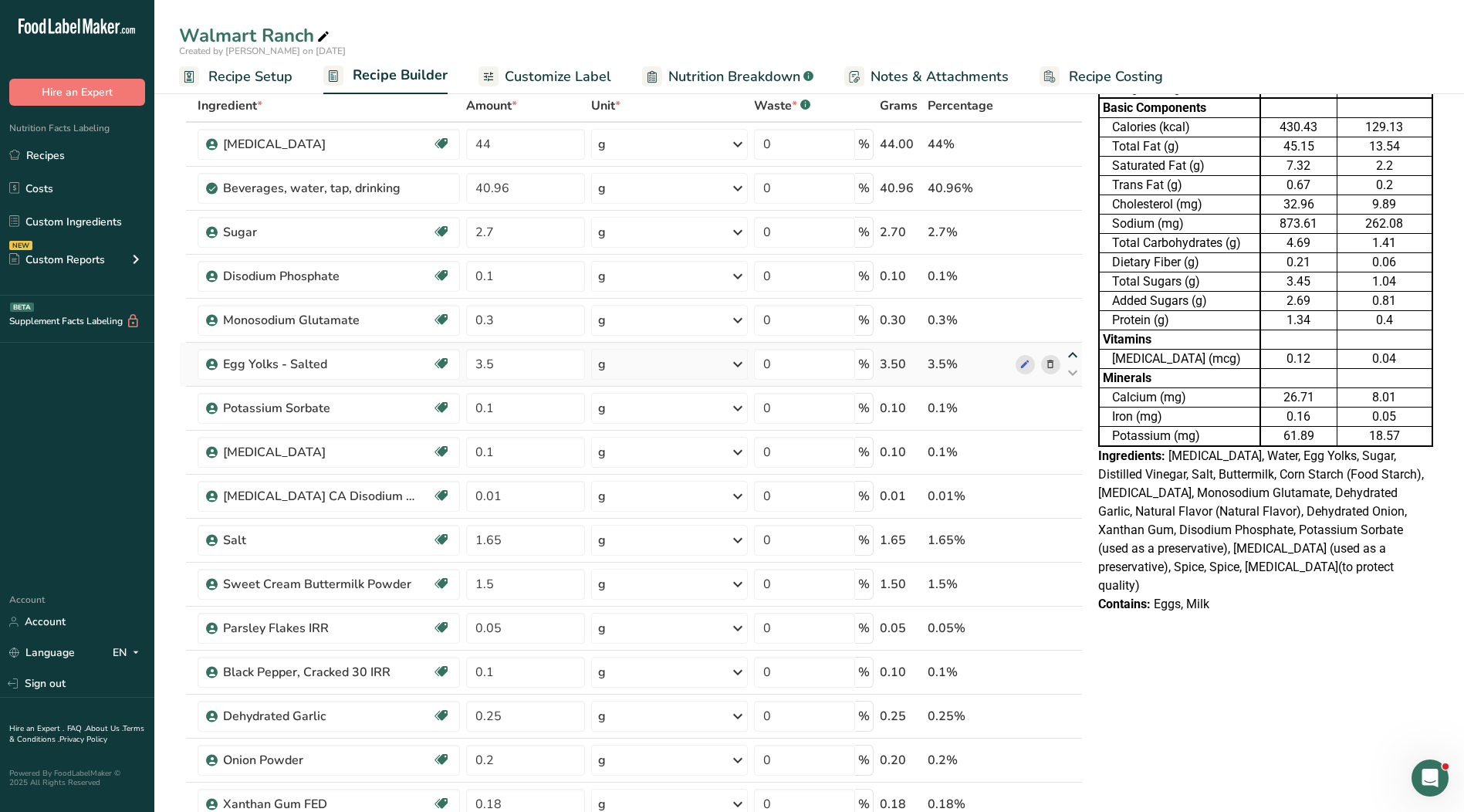
click at [1076, 355] on icon at bounding box center [1073, 356] width 19 height 12
click at [1078, 311] on icon at bounding box center [1073, 311] width 19 height 12
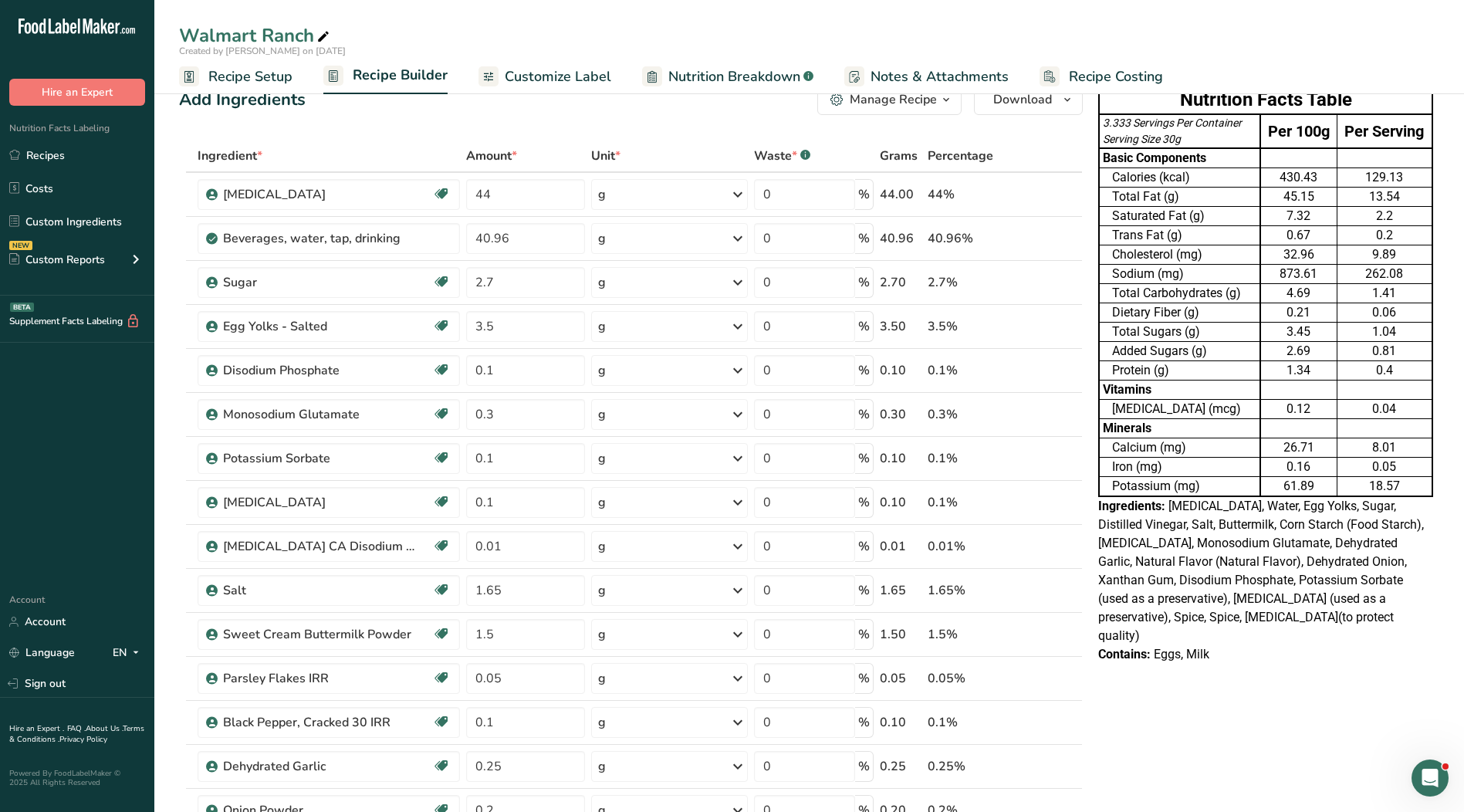
scroll to position [0, 0]
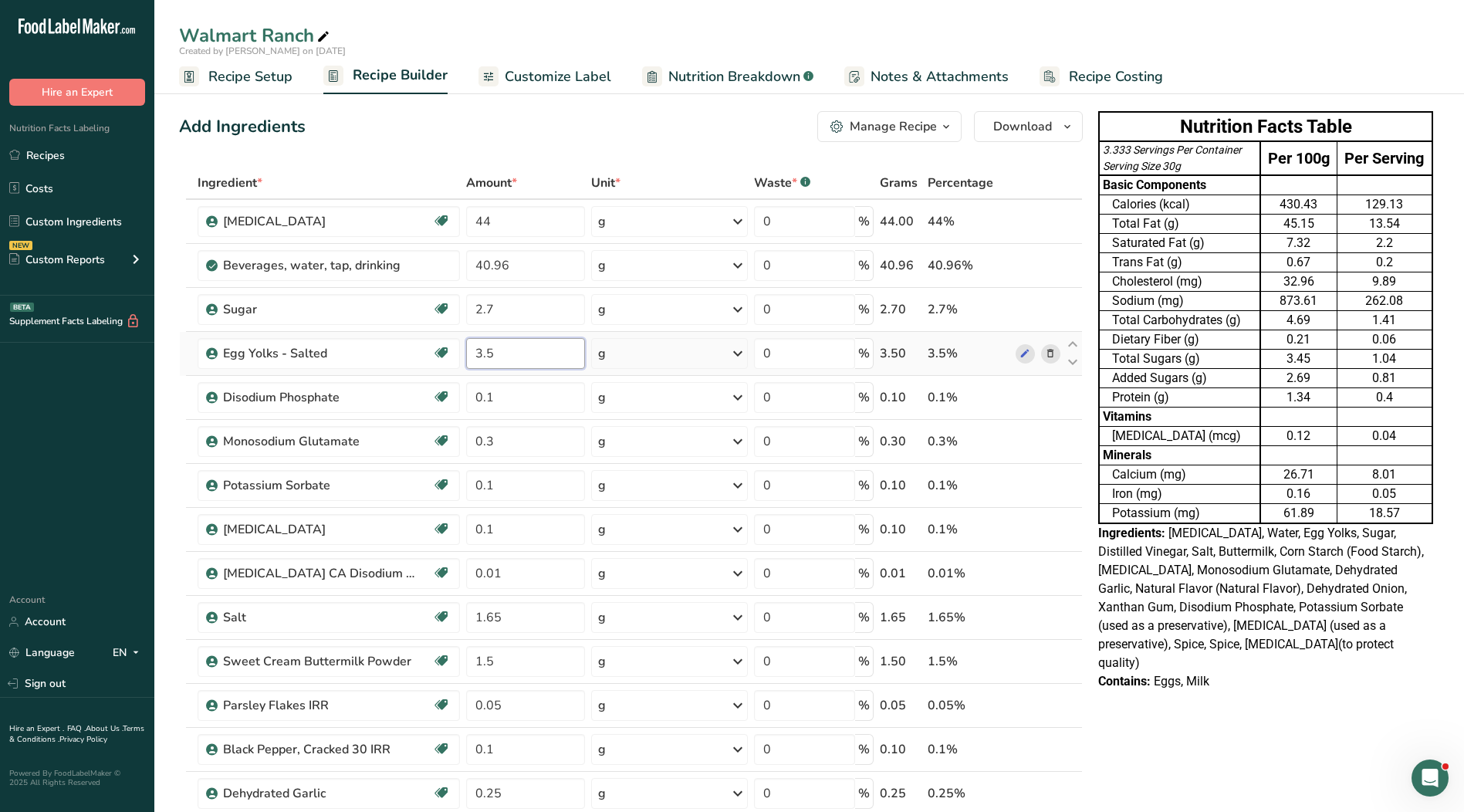
click at [503, 355] on input "3.5" at bounding box center [525, 353] width 119 height 31
click at [503, 304] on div "Ingredient * Amount * Unit * Waste * .a-a{fill:#347362;}.b-a{fill:#fff;} Grams …" at bounding box center [631, 693] width 904 height 1053
click at [531, 74] on span "Customize Label" at bounding box center [558, 76] width 106 height 21
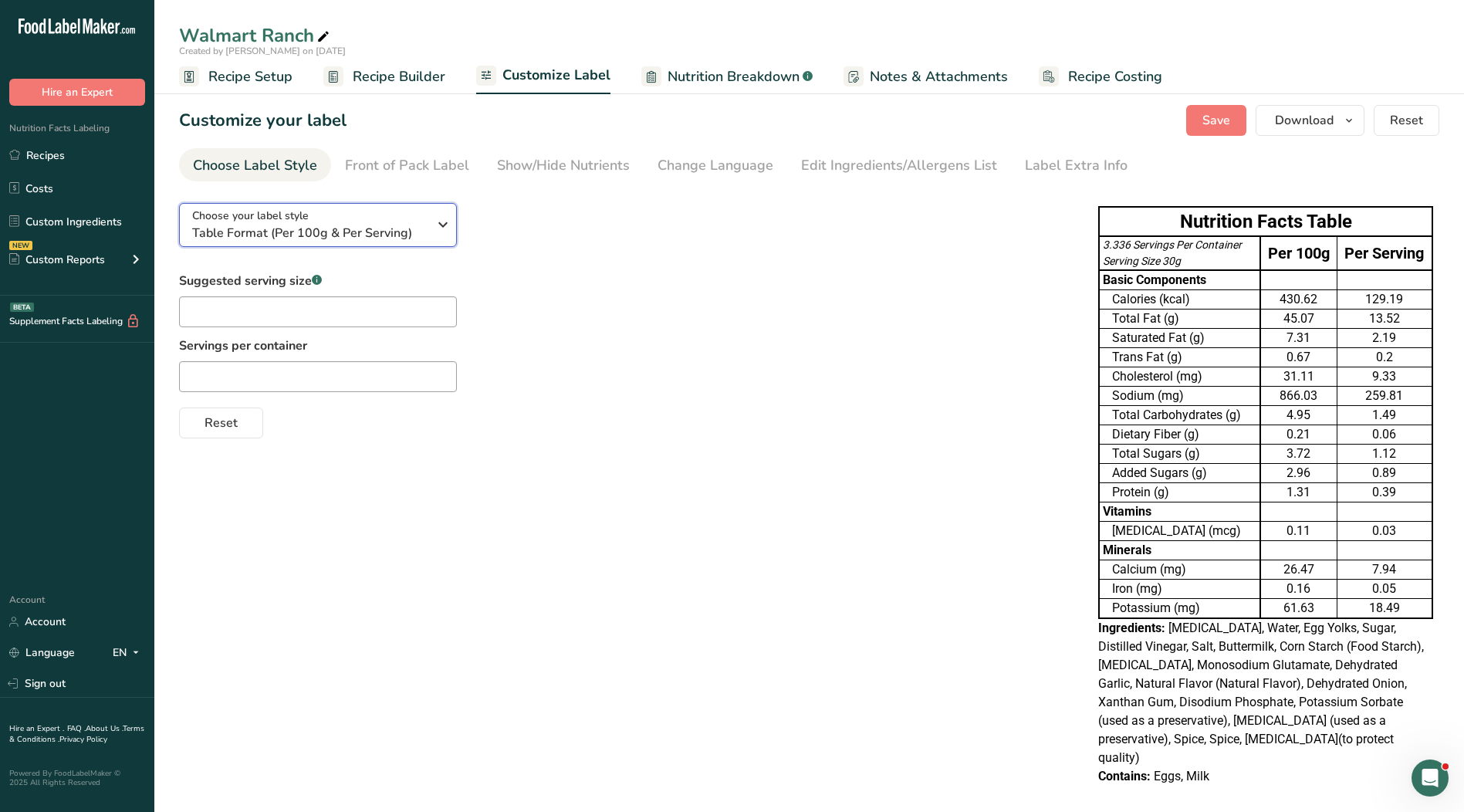
click at [361, 235] on span "Table Format (Per 100g & Per Serving)" at bounding box center [310, 233] width 236 height 19
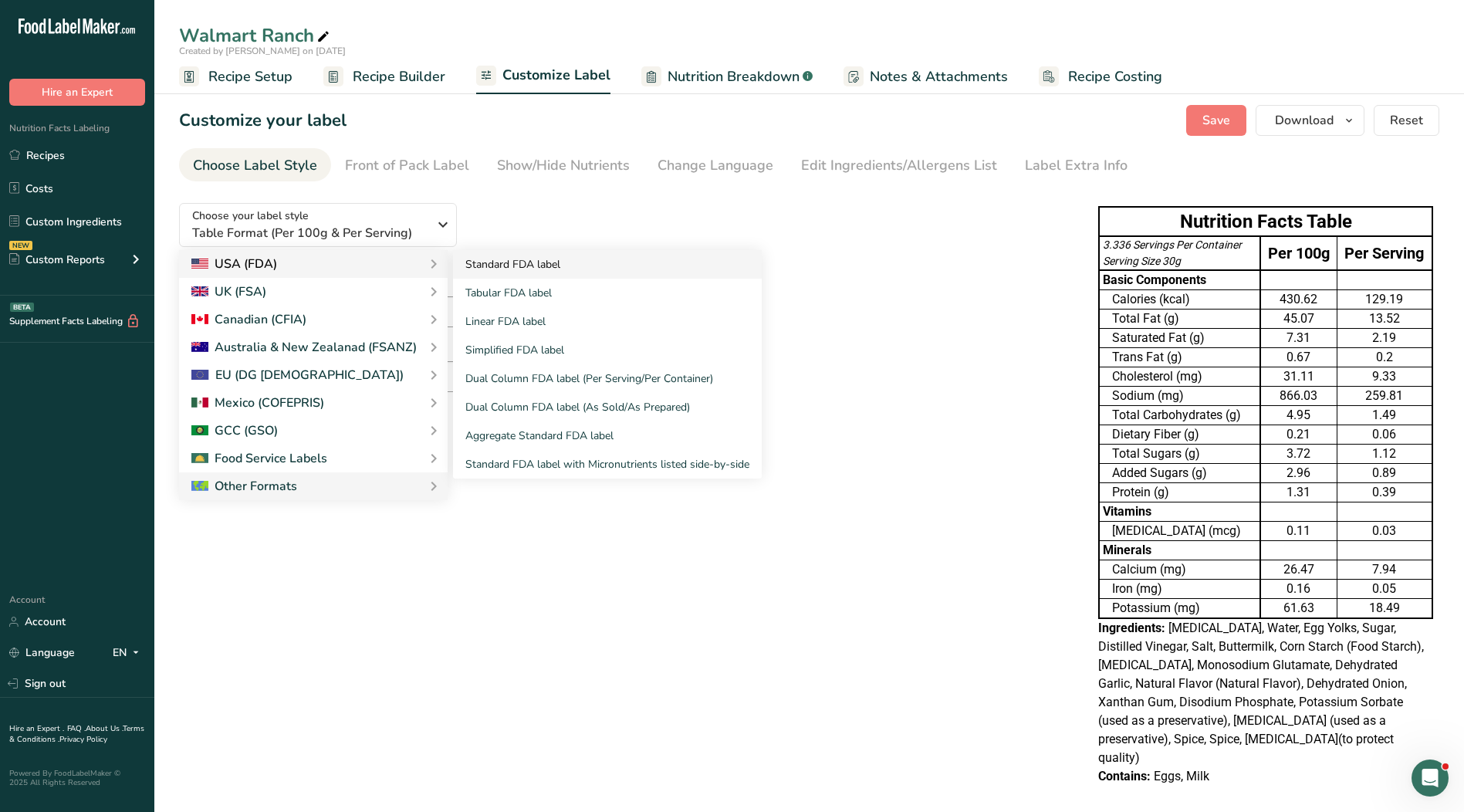
click at [475, 270] on link "Standard FDA label" at bounding box center [607, 264] width 309 height 29
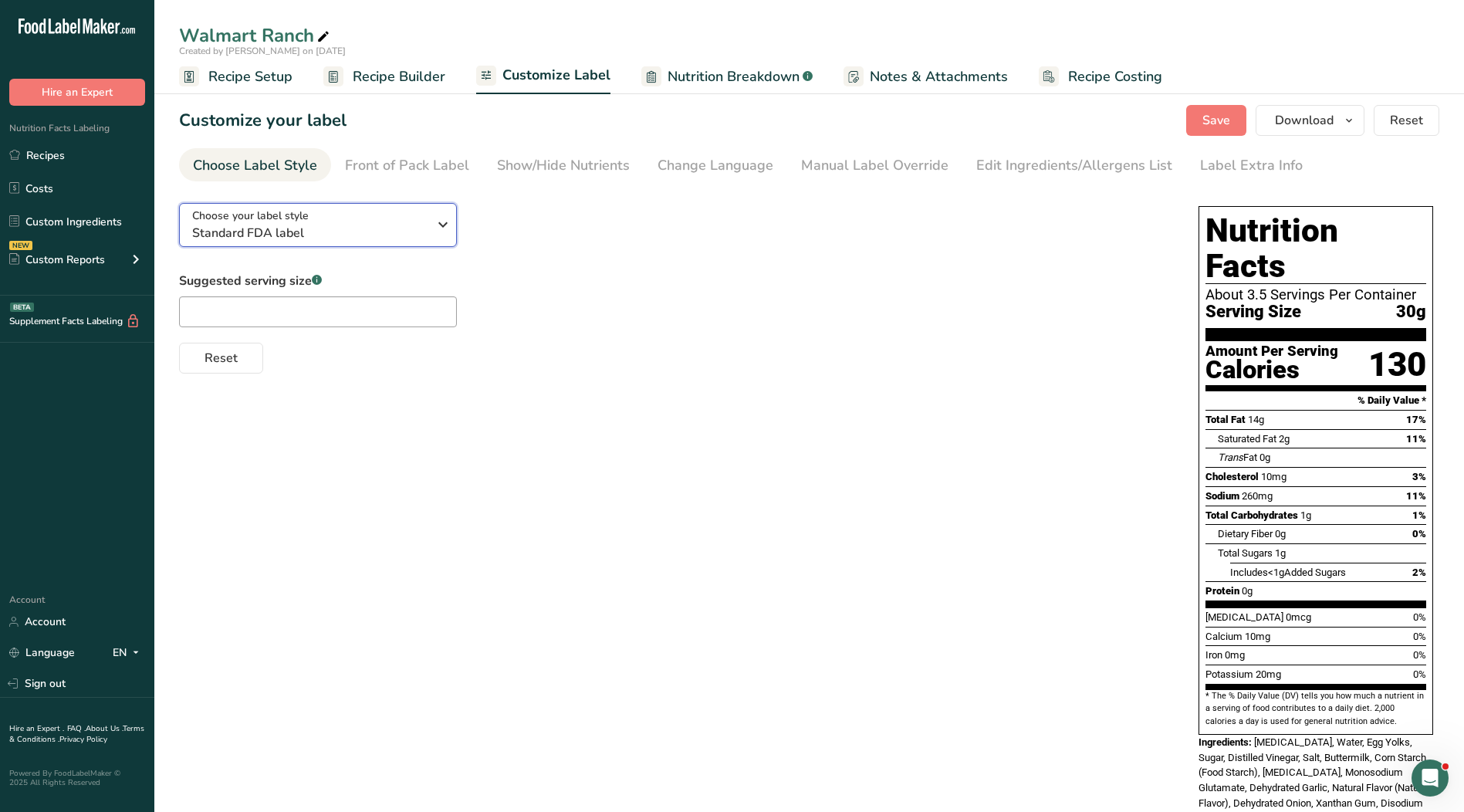
click at [317, 236] on span "Standard FDA label" at bounding box center [310, 233] width 236 height 19
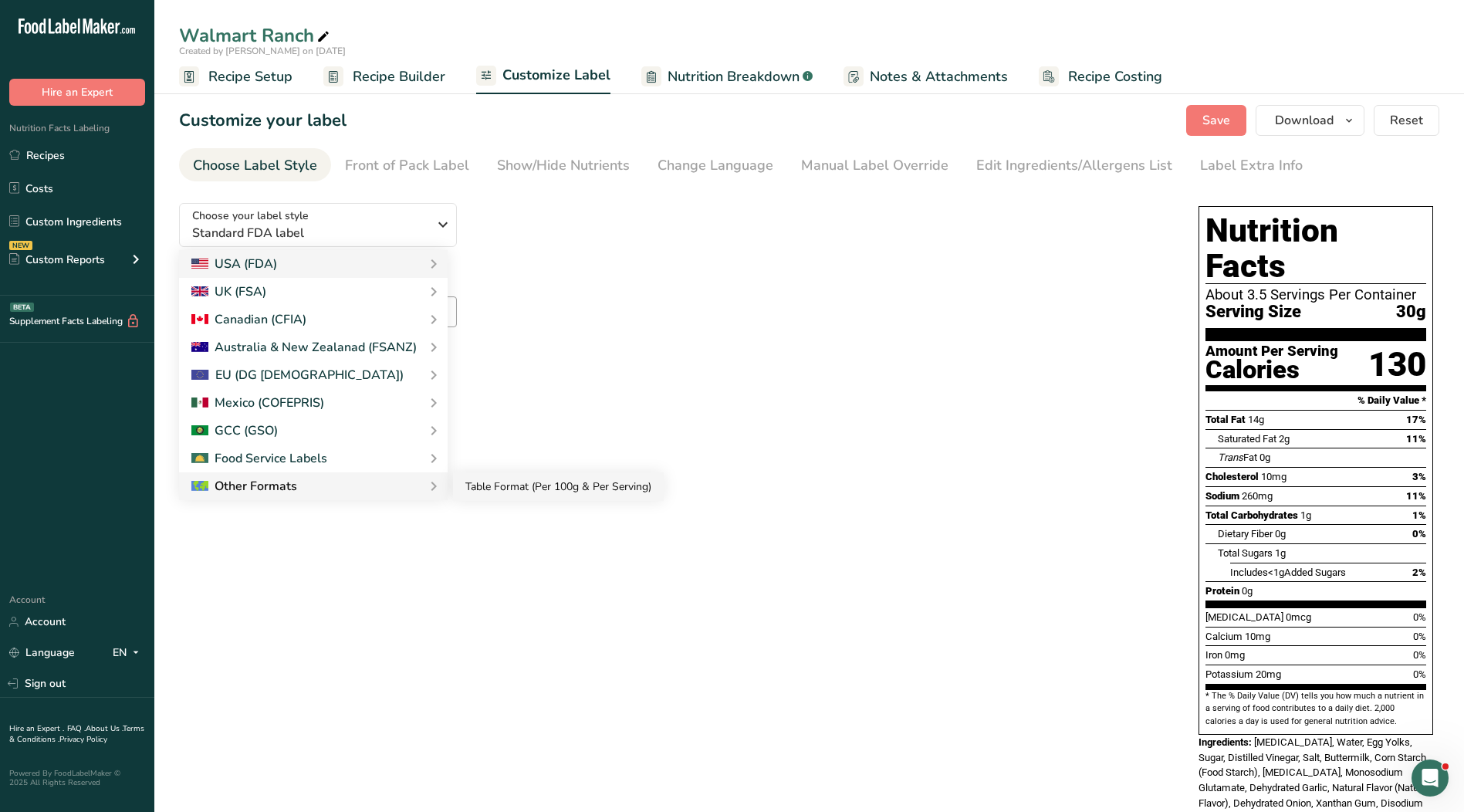
click at [517, 493] on link "Table Format (Per 100g & Per Serving)" at bounding box center [559, 486] width 211 height 29
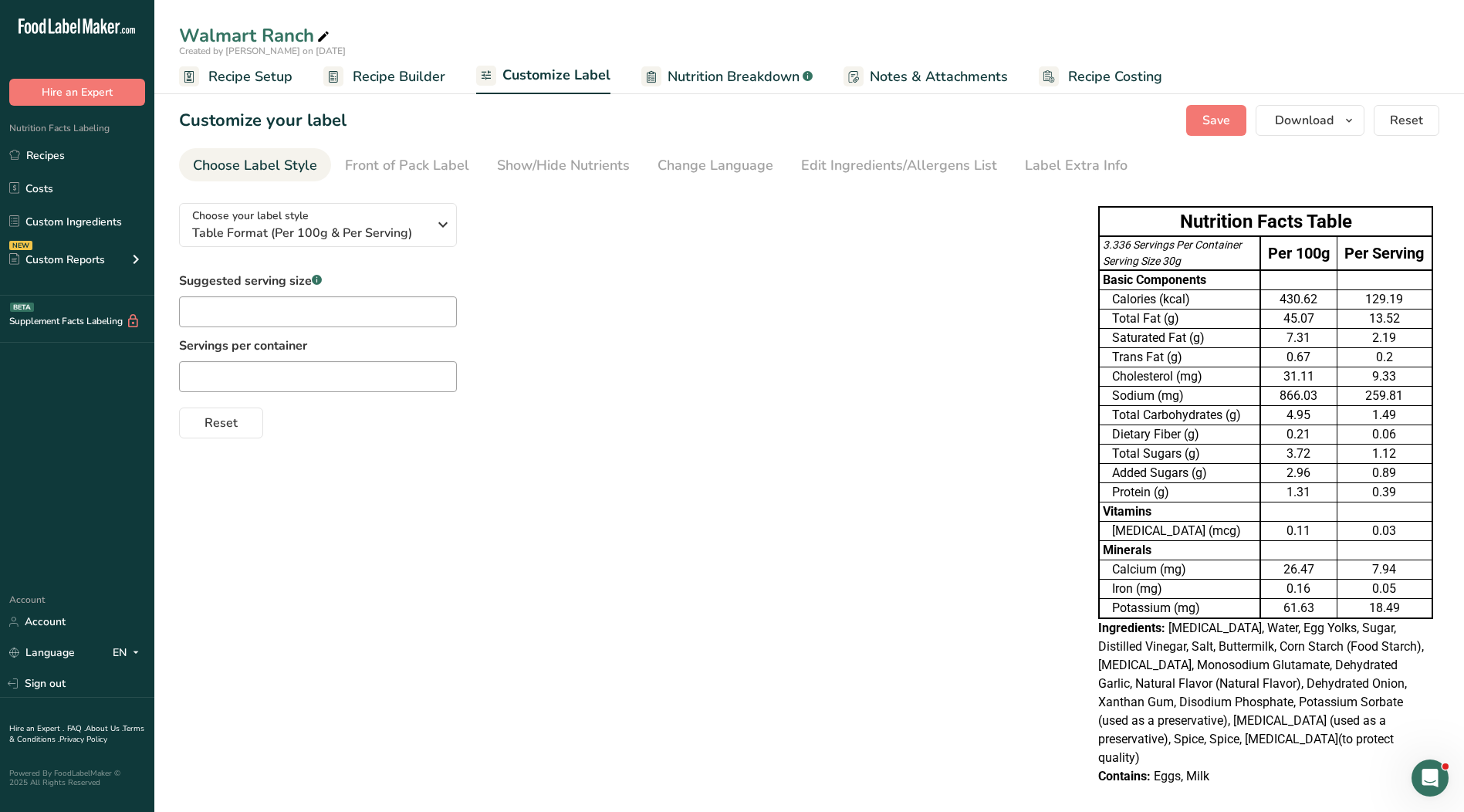
click at [388, 63] on link "Recipe Builder" at bounding box center [384, 76] width 122 height 34
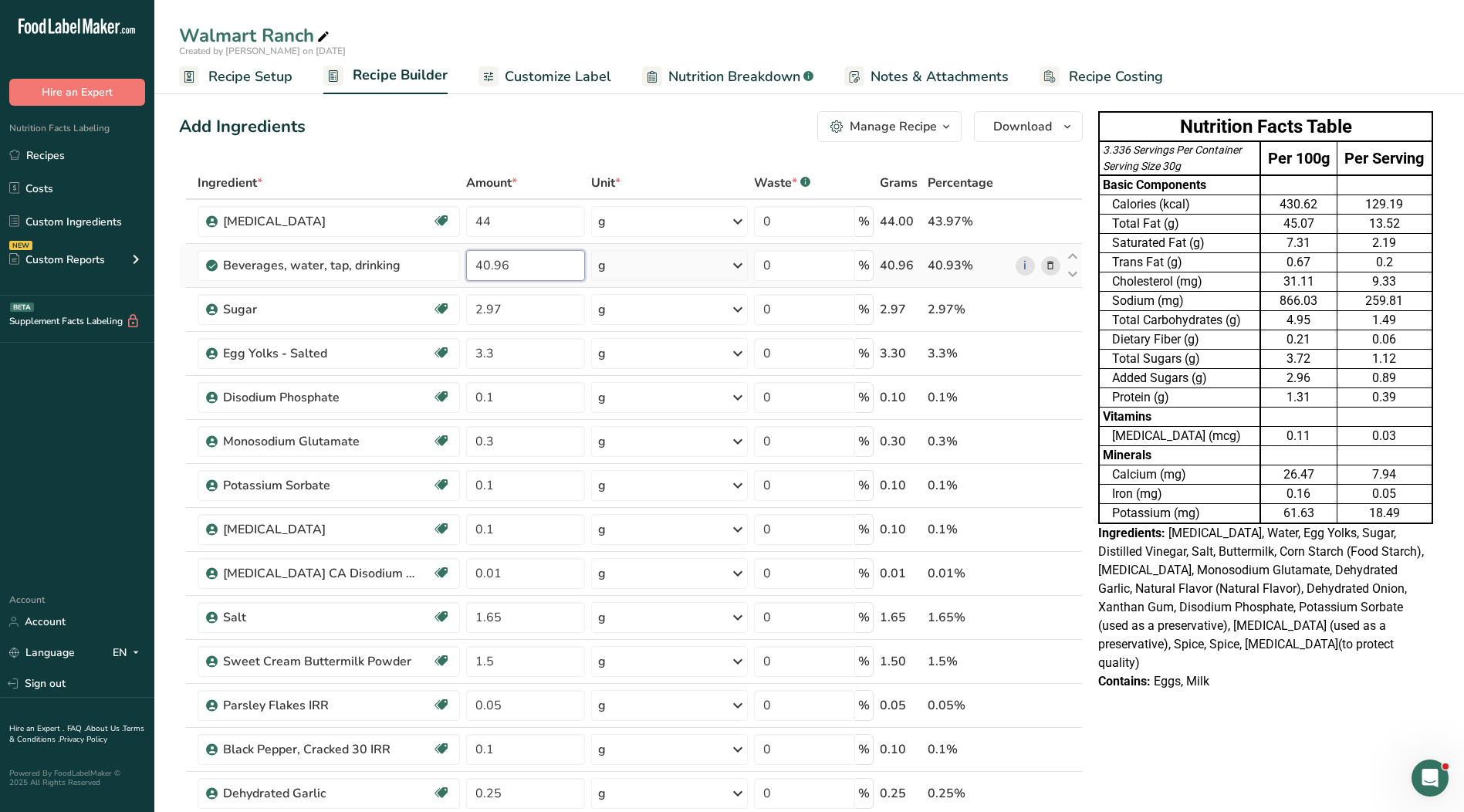
click at [519, 268] on input "40.96" at bounding box center [525, 265] width 119 height 31
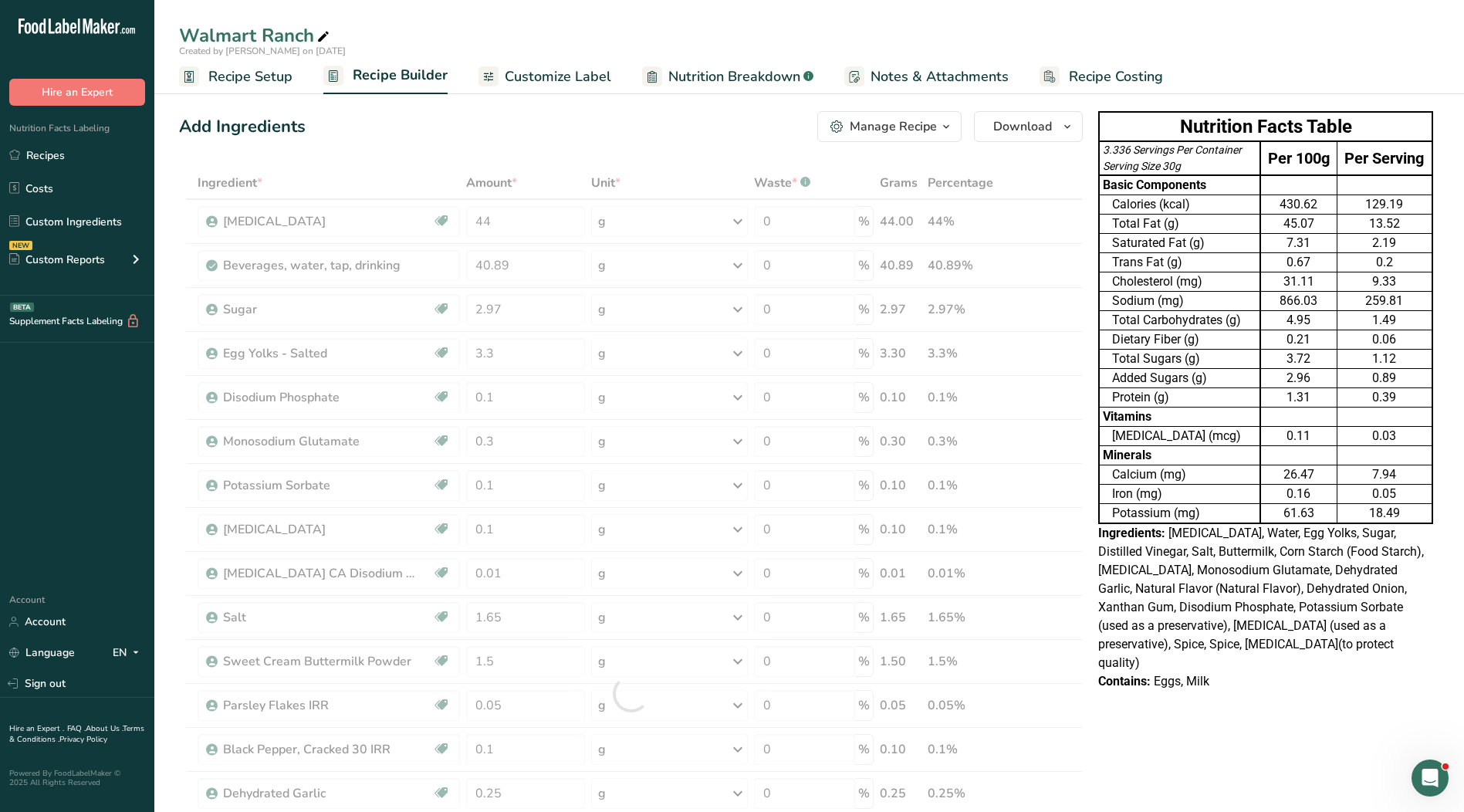
click at [640, 141] on div "Add Ingredients Manage Recipe Delete Recipe Duplicate Recipe Scale Recipe Save …" at bounding box center [631, 126] width 904 height 31
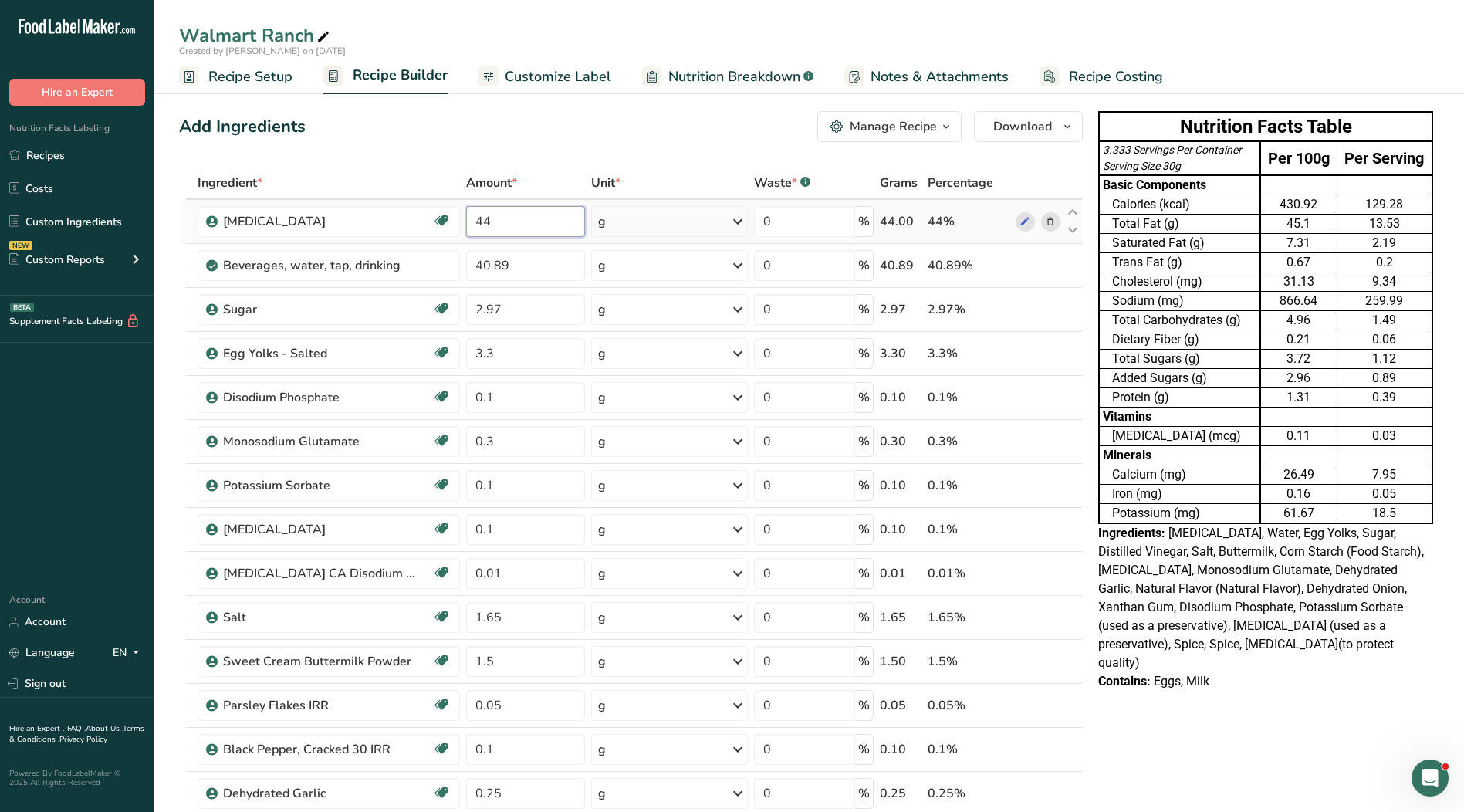
click at [529, 216] on input "44" at bounding box center [525, 221] width 119 height 31
click at [500, 222] on input "44" at bounding box center [525, 221] width 119 height 31
click at [595, 137] on div "Add Ingredients Manage Recipe Delete Recipe Duplicate Recipe Scale Recipe Save …" at bounding box center [631, 126] width 904 height 31
click at [500, 265] on input "40.89" at bounding box center [525, 265] width 119 height 31
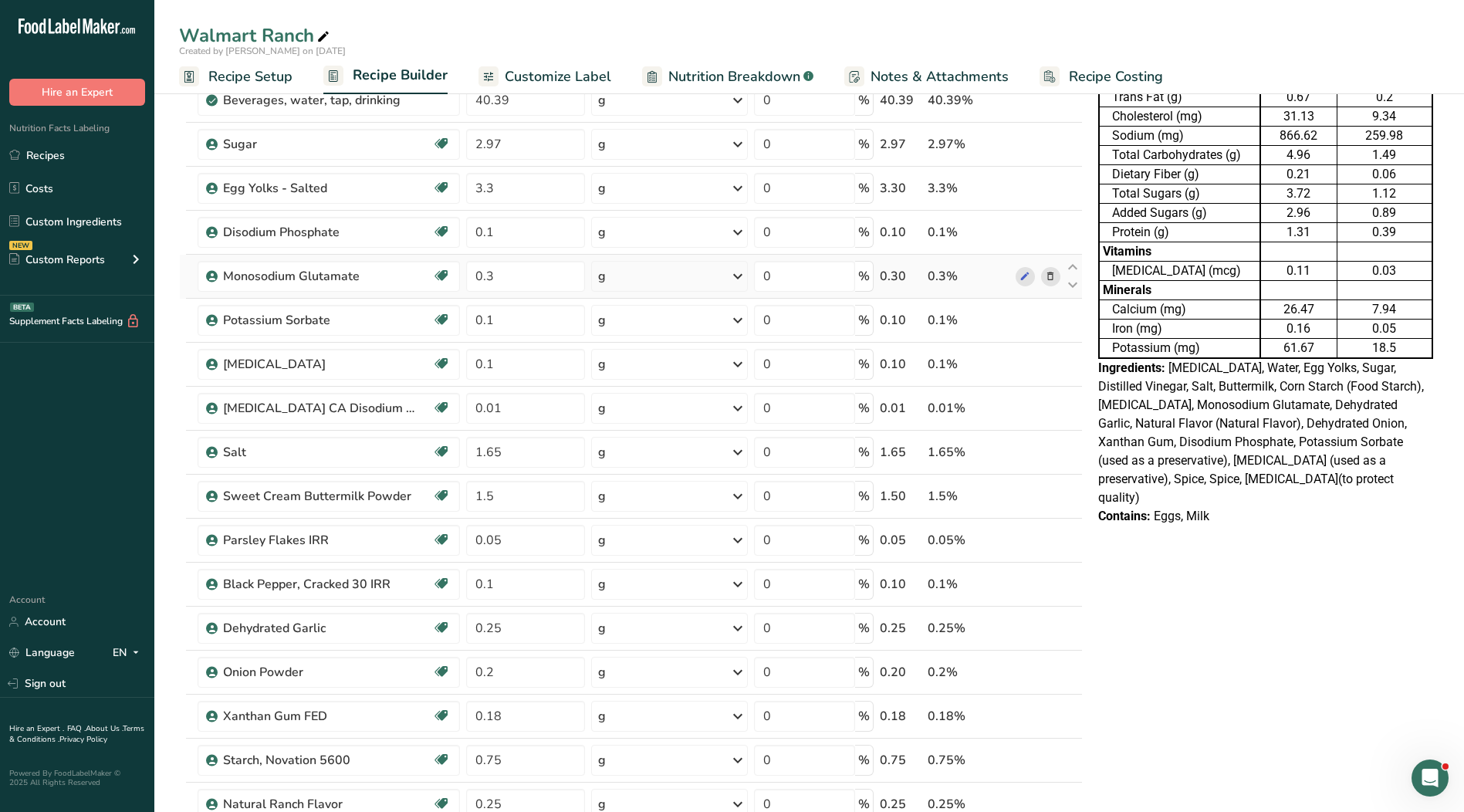
scroll to position [232, 0]
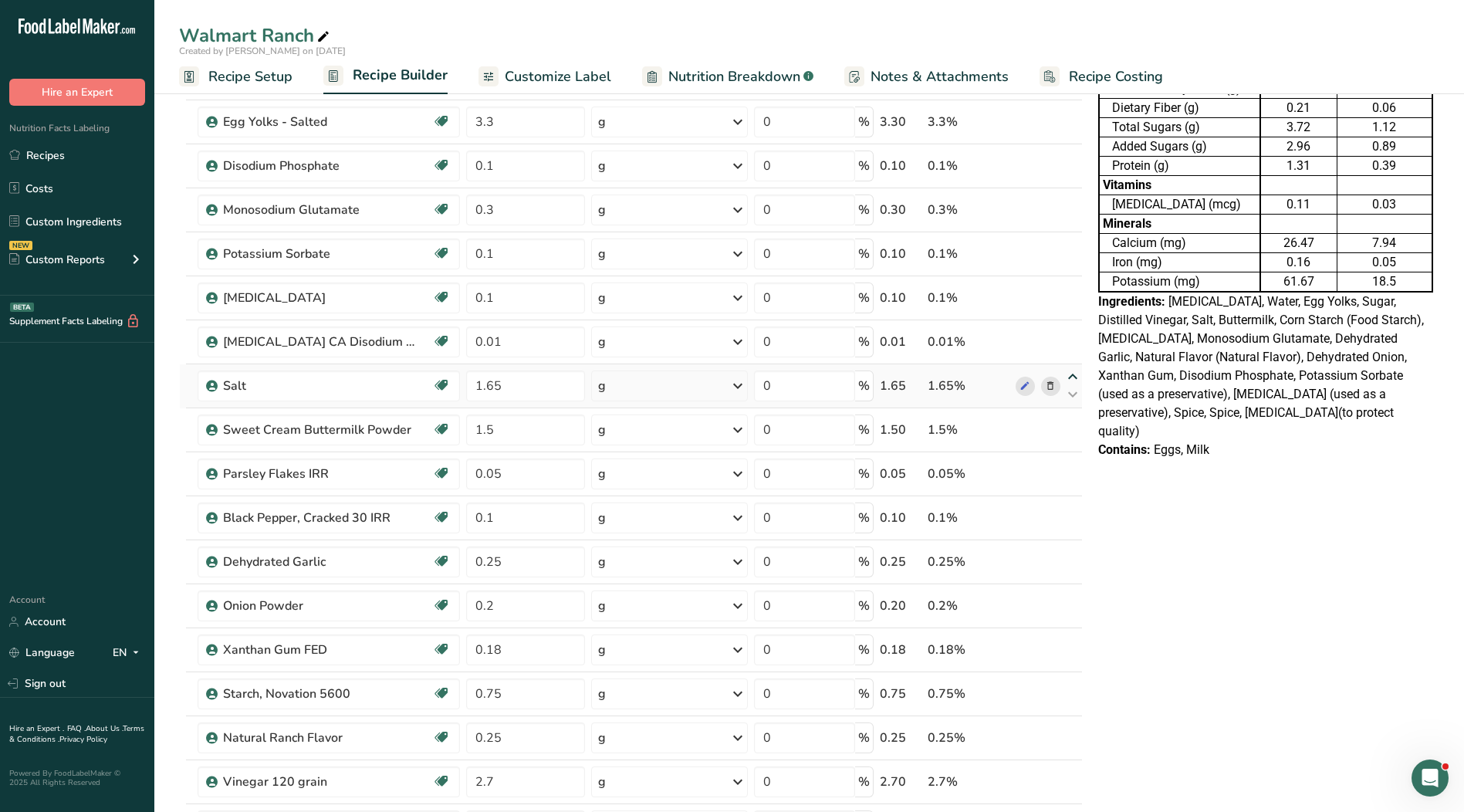
click at [1076, 378] on icon at bounding box center [1073, 377] width 19 height 12
click at [1072, 334] on icon at bounding box center [1073, 333] width 19 height 12
click at [1071, 288] on icon at bounding box center [1073, 289] width 19 height 12
click at [1069, 239] on icon at bounding box center [1073, 245] width 19 height 12
click at [1073, 199] on icon at bounding box center [1073, 201] width 19 height 12
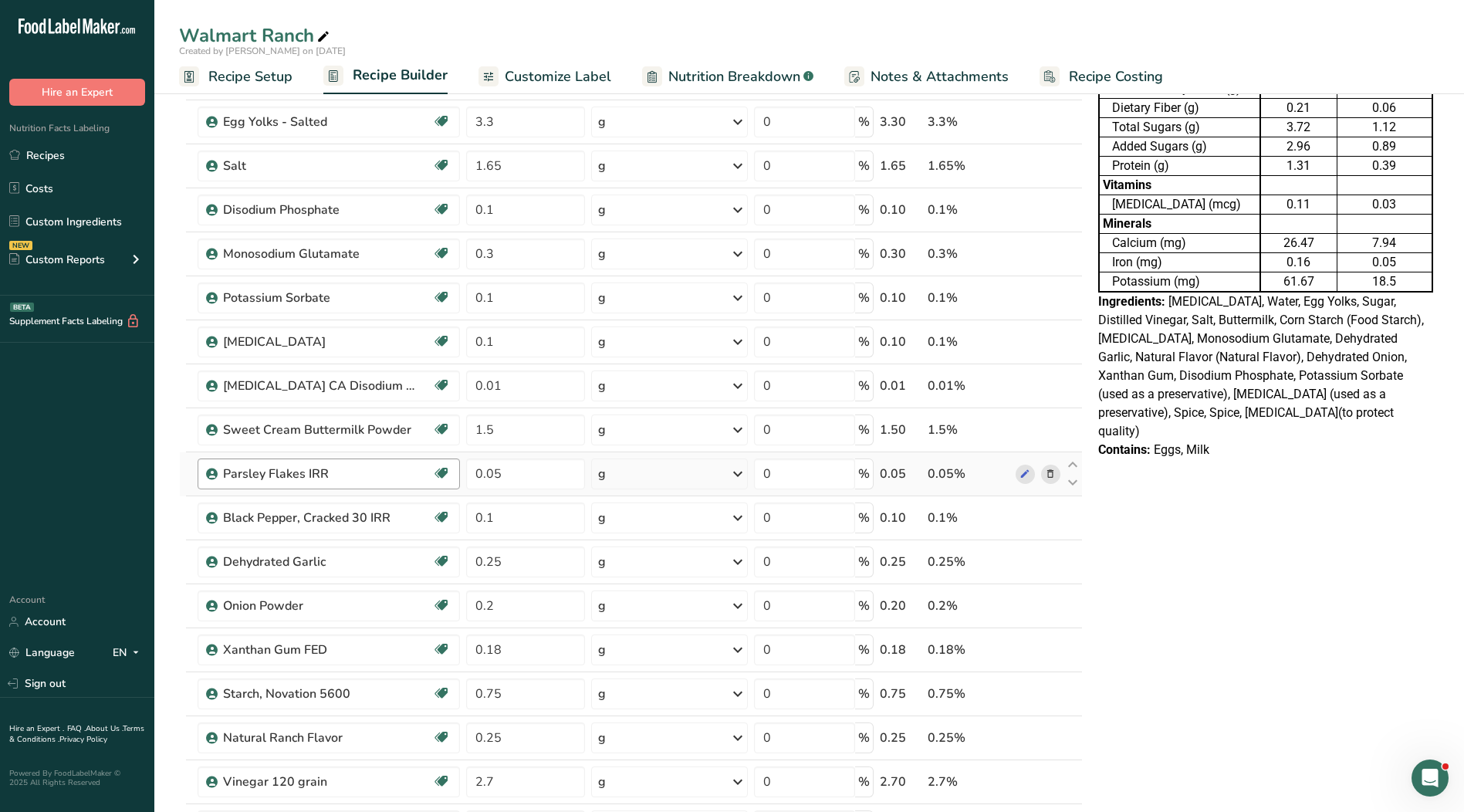
scroll to position [308, 0]
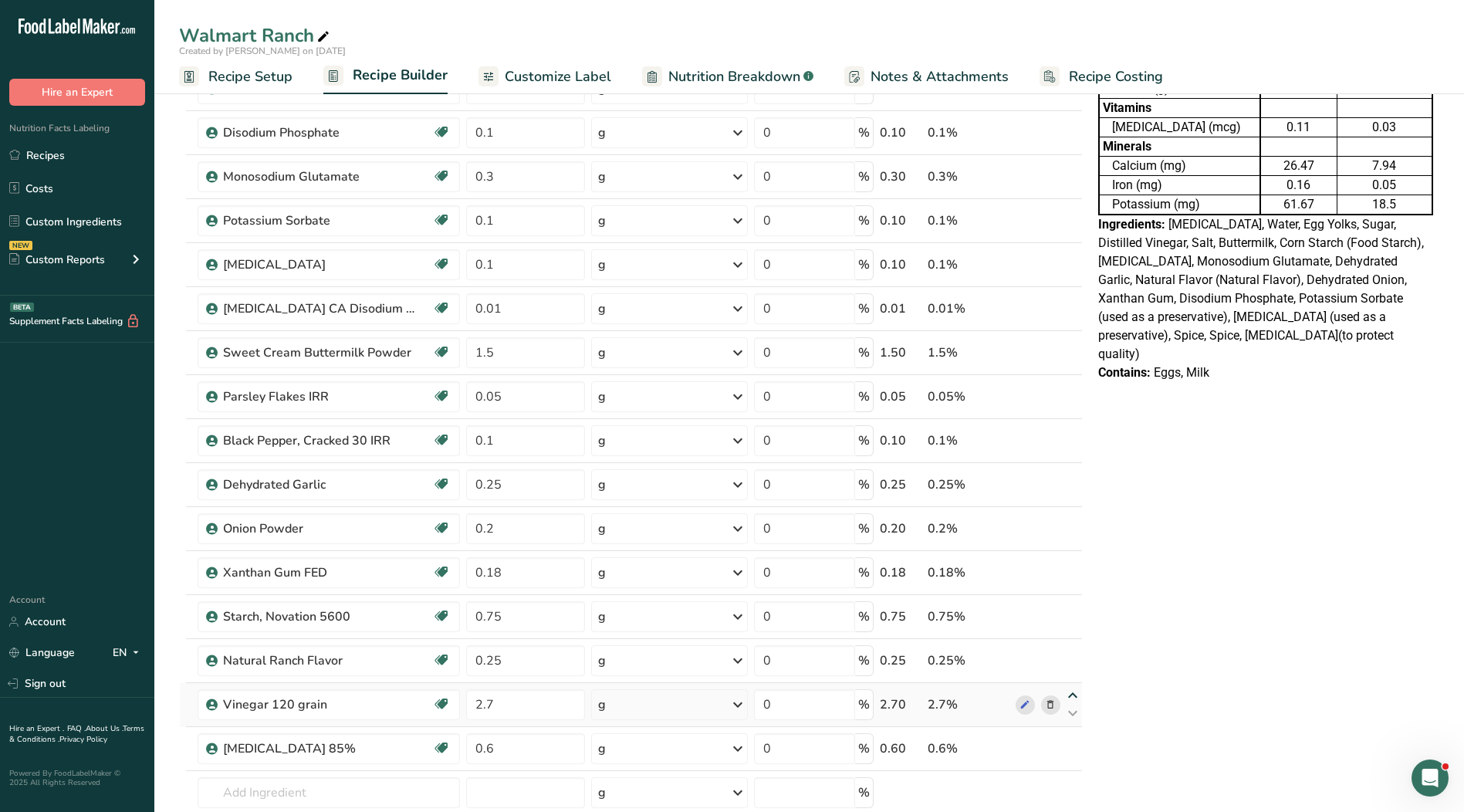
click at [1073, 696] on icon at bounding box center [1073, 696] width 19 height 12
click at [1071, 652] on icon at bounding box center [1073, 651] width 19 height 12
click at [1074, 607] on icon at bounding box center [1073, 608] width 19 height 12
click at [1074, 563] on icon at bounding box center [1073, 564] width 19 height 12
click at [1072, 517] on icon at bounding box center [1073, 519] width 19 height 12
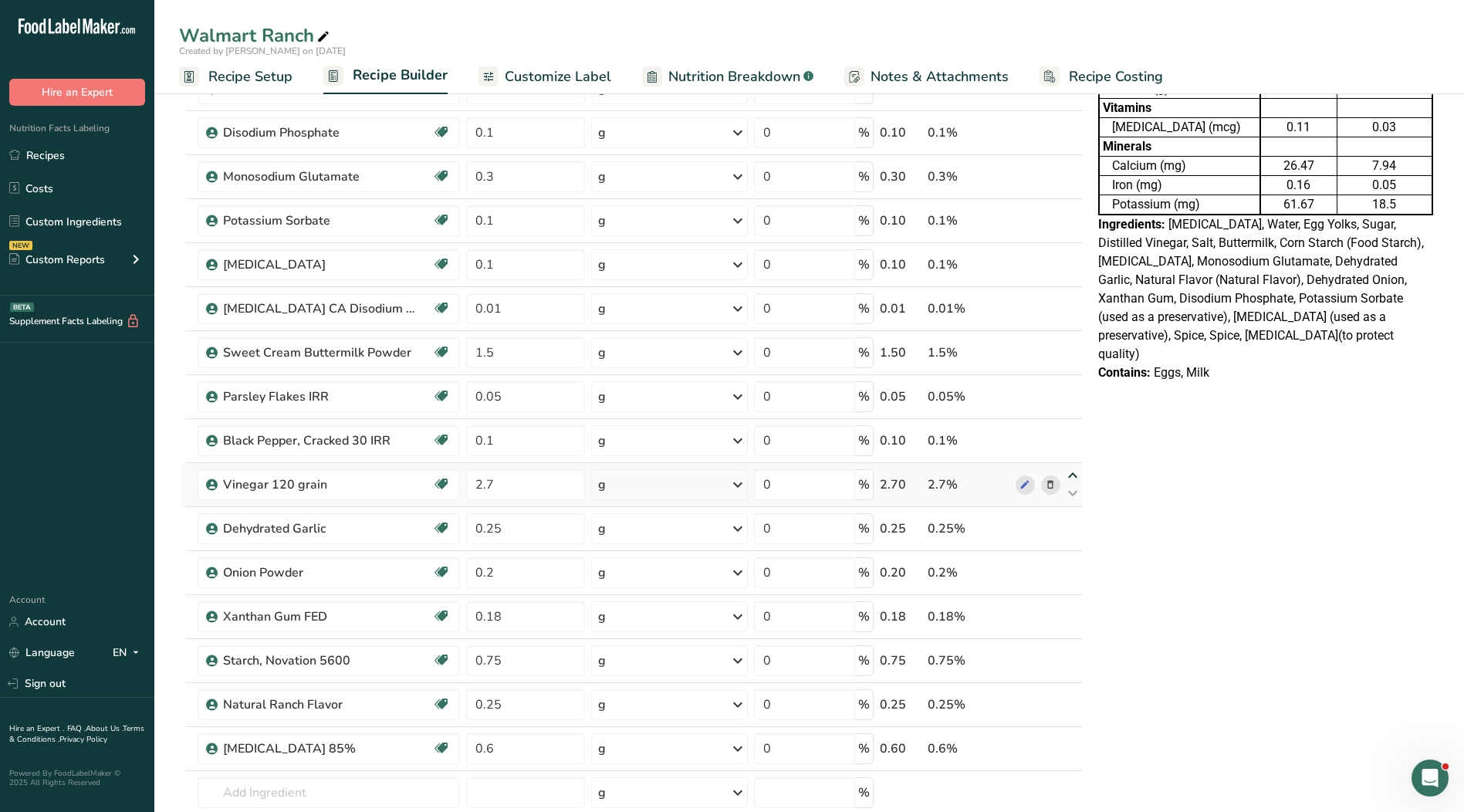
click at [1070, 475] on icon at bounding box center [1073, 476] width 19 height 12
click at [1074, 436] on icon at bounding box center [1073, 432] width 19 height 12
click at [1069, 387] on icon at bounding box center [1073, 388] width 19 height 12
click at [1072, 345] on icon at bounding box center [1073, 344] width 19 height 12
click at [1071, 301] on icon at bounding box center [1073, 300] width 19 height 12
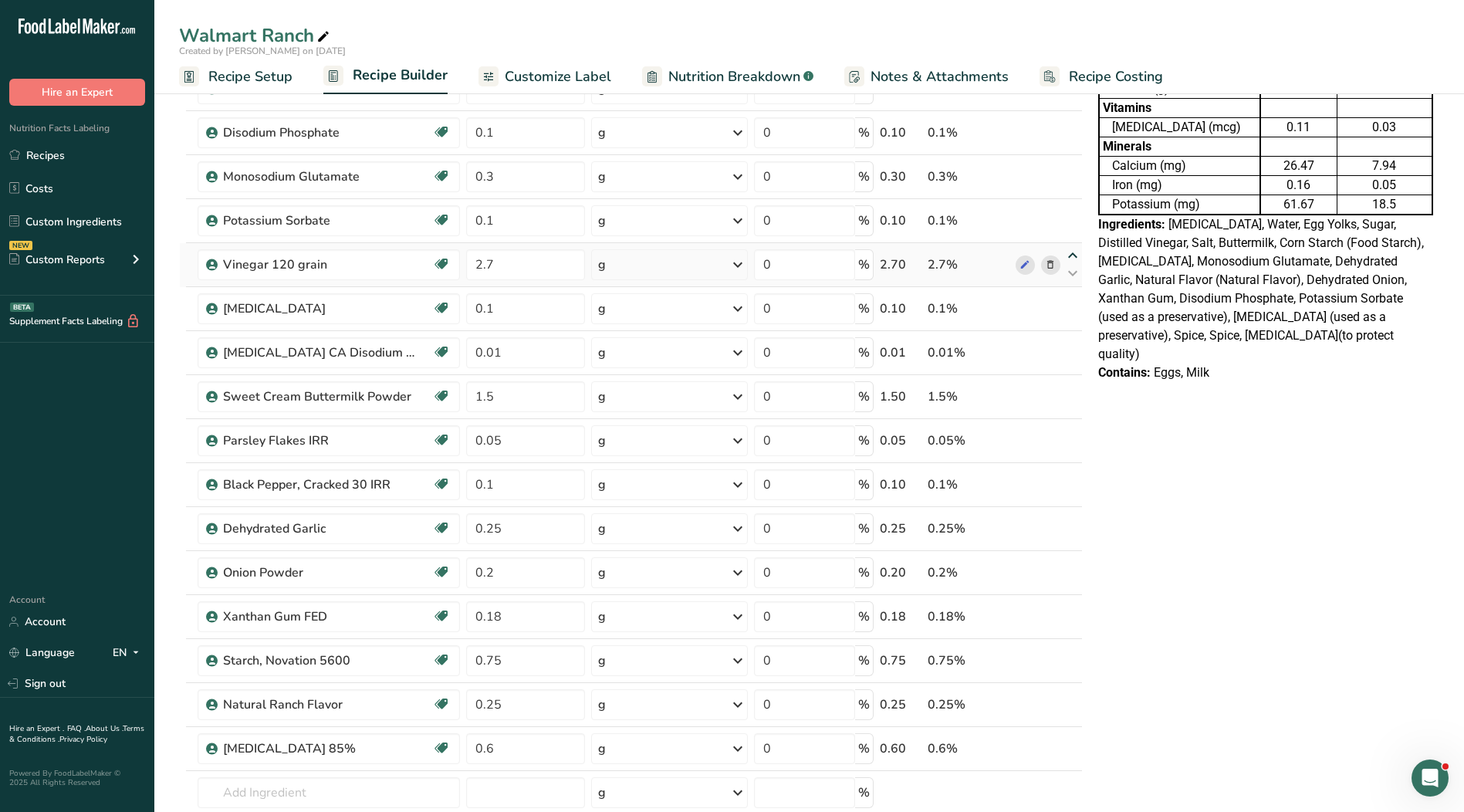
click at [1075, 258] on icon at bounding box center [1073, 256] width 19 height 12
click at [1072, 210] on icon at bounding box center [1073, 212] width 19 height 12
click at [1073, 172] on icon at bounding box center [1073, 168] width 19 height 12
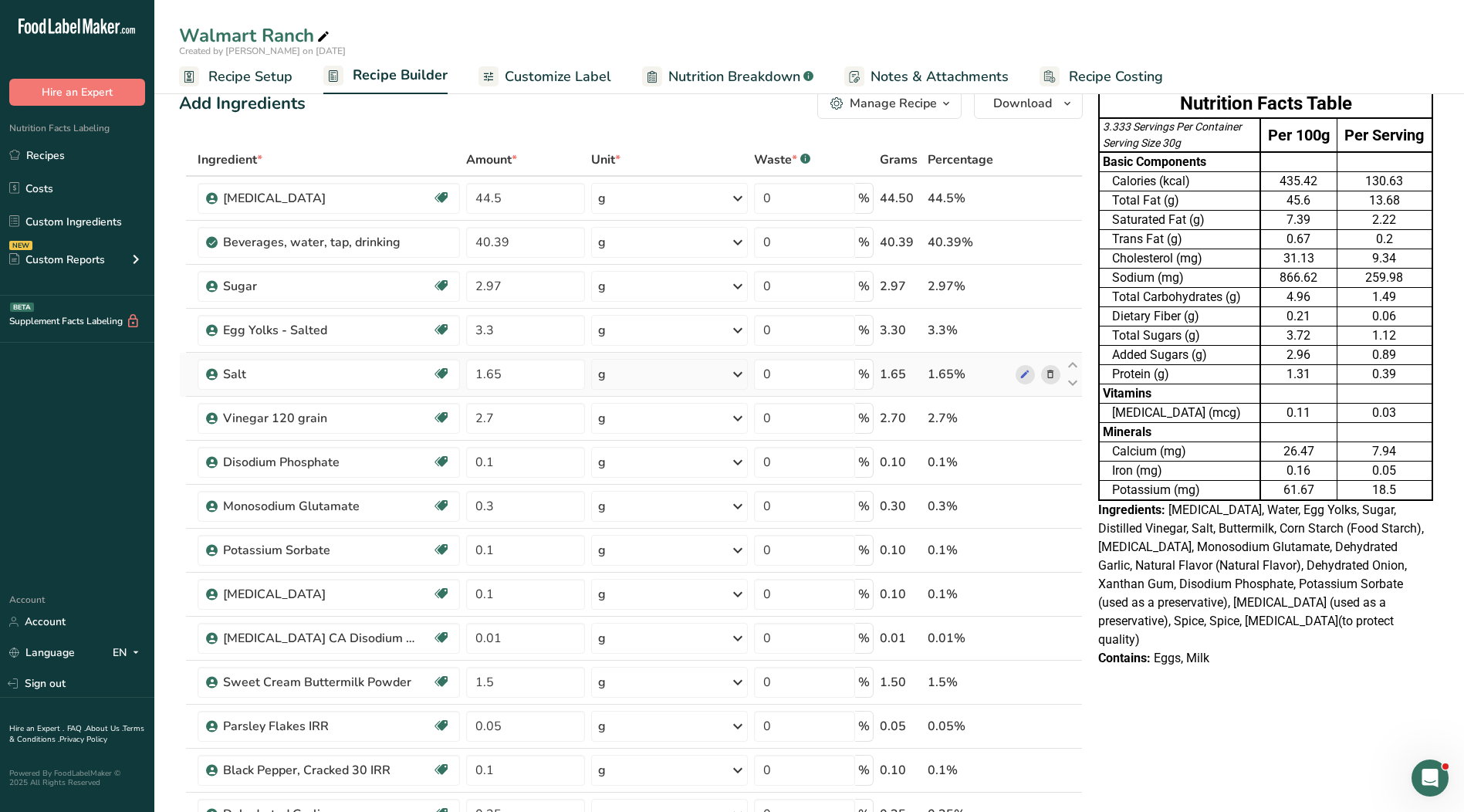
scroll to position [0, 0]
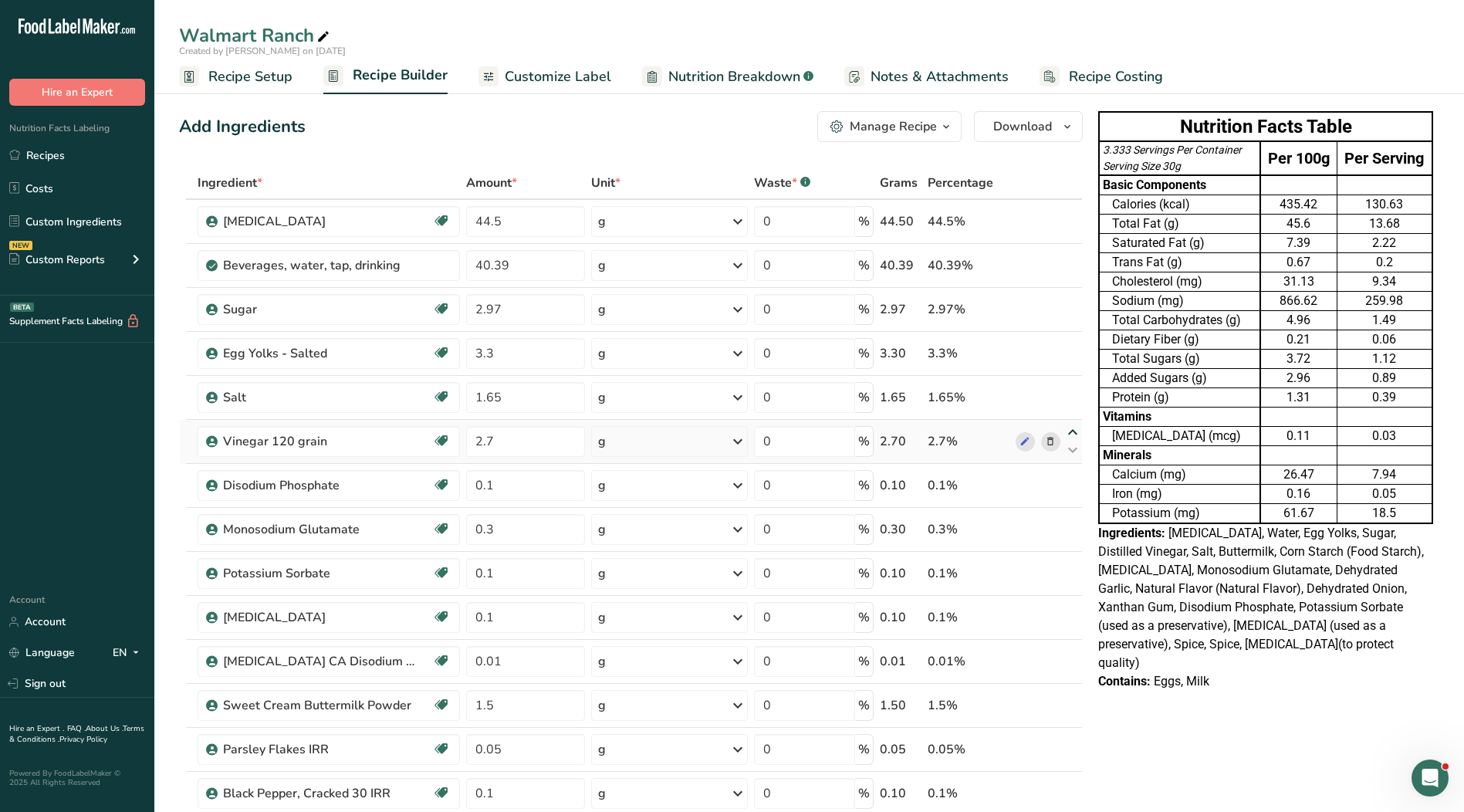
click at [1071, 432] on icon at bounding box center [1073, 433] width 19 height 12
click at [1069, 696] on icon at bounding box center [1073, 697] width 19 height 12
click at [1074, 652] on icon at bounding box center [1073, 652] width 19 height 12
click at [1070, 603] on icon at bounding box center [1073, 609] width 19 height 12
click at [1073, 563] on icon at bounding box center [1073, 565] width 19 height 12
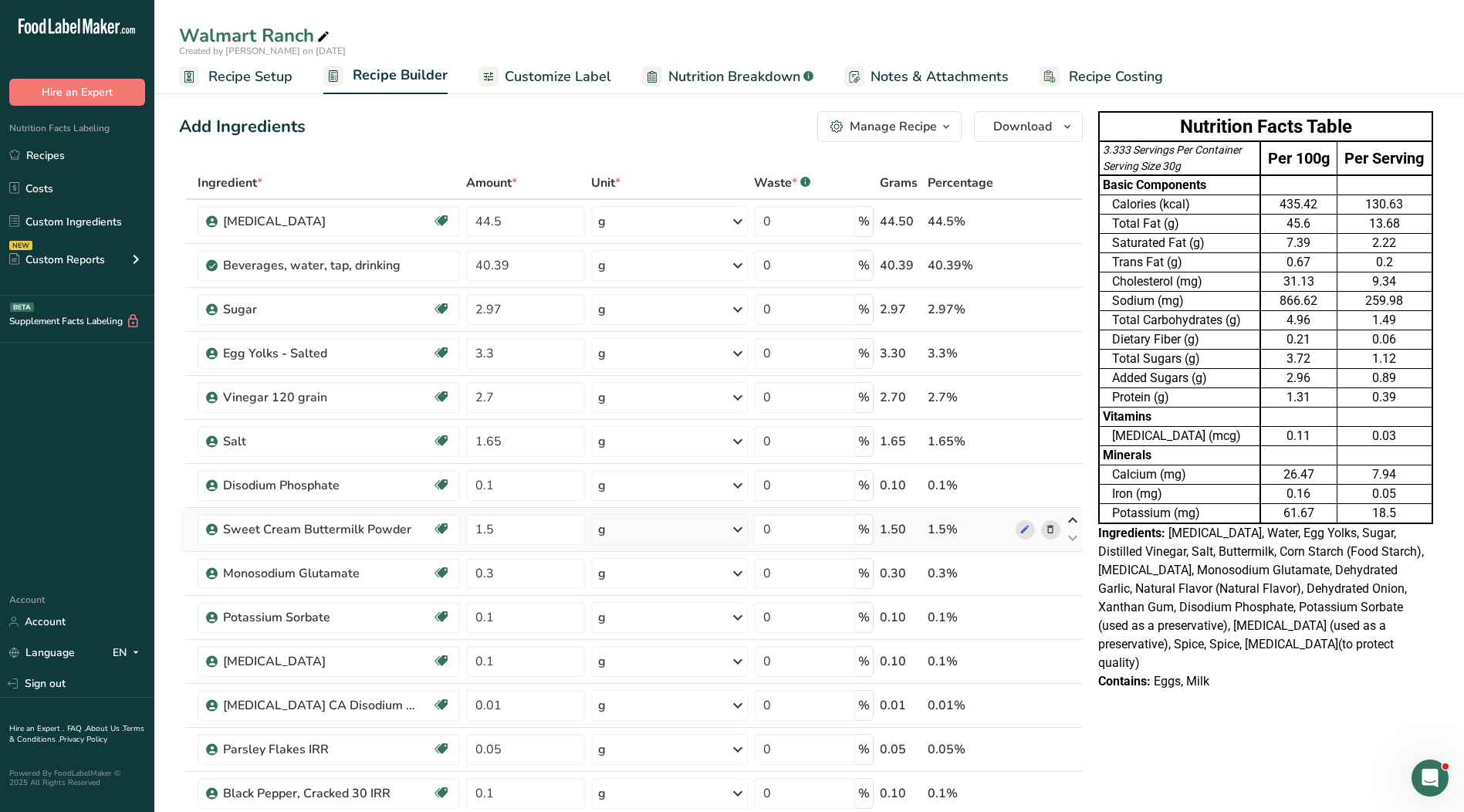
click at [1073, 519] on icon at bounding box center [1073, 520] width 19 height 12
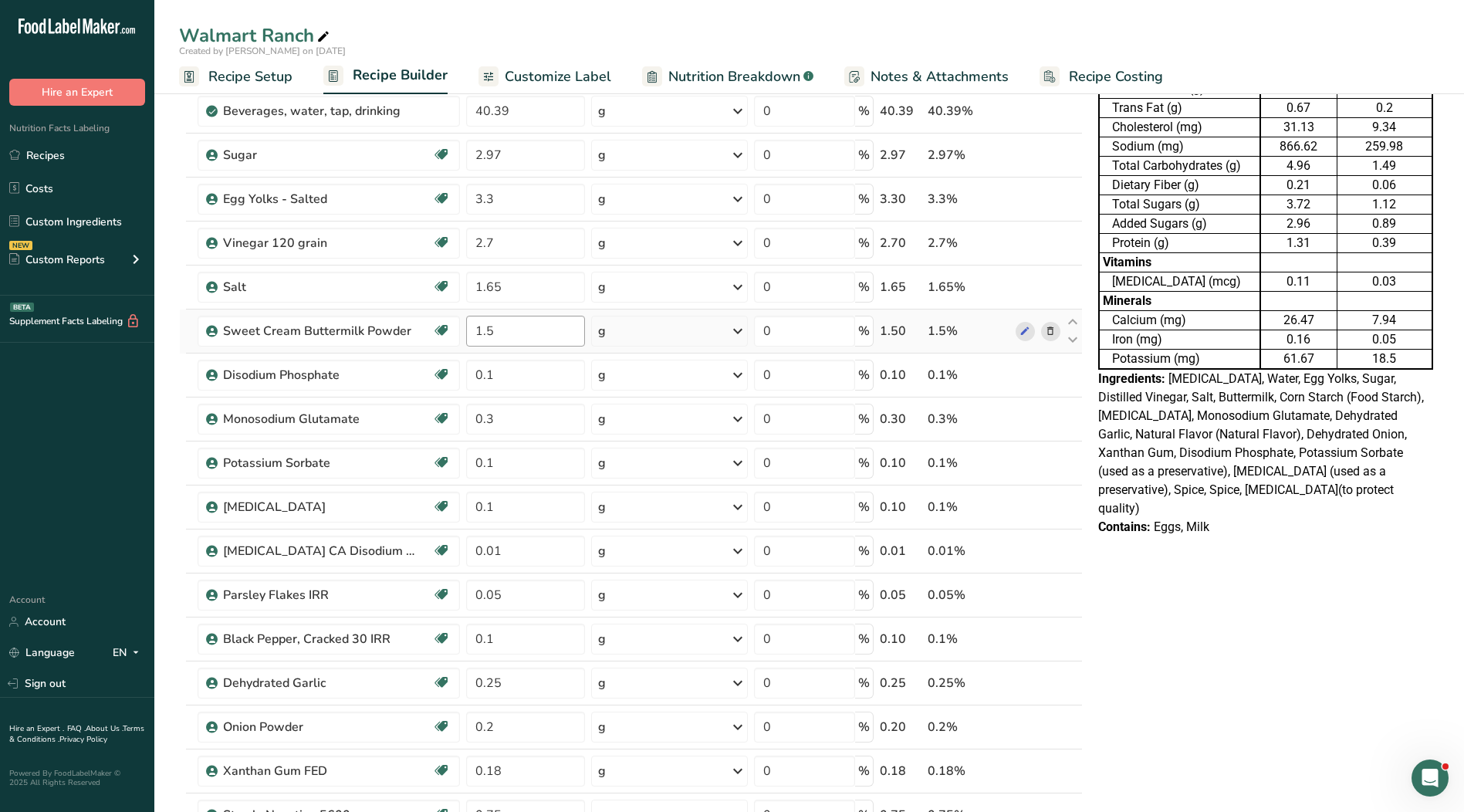
scroll to position [232, 0]
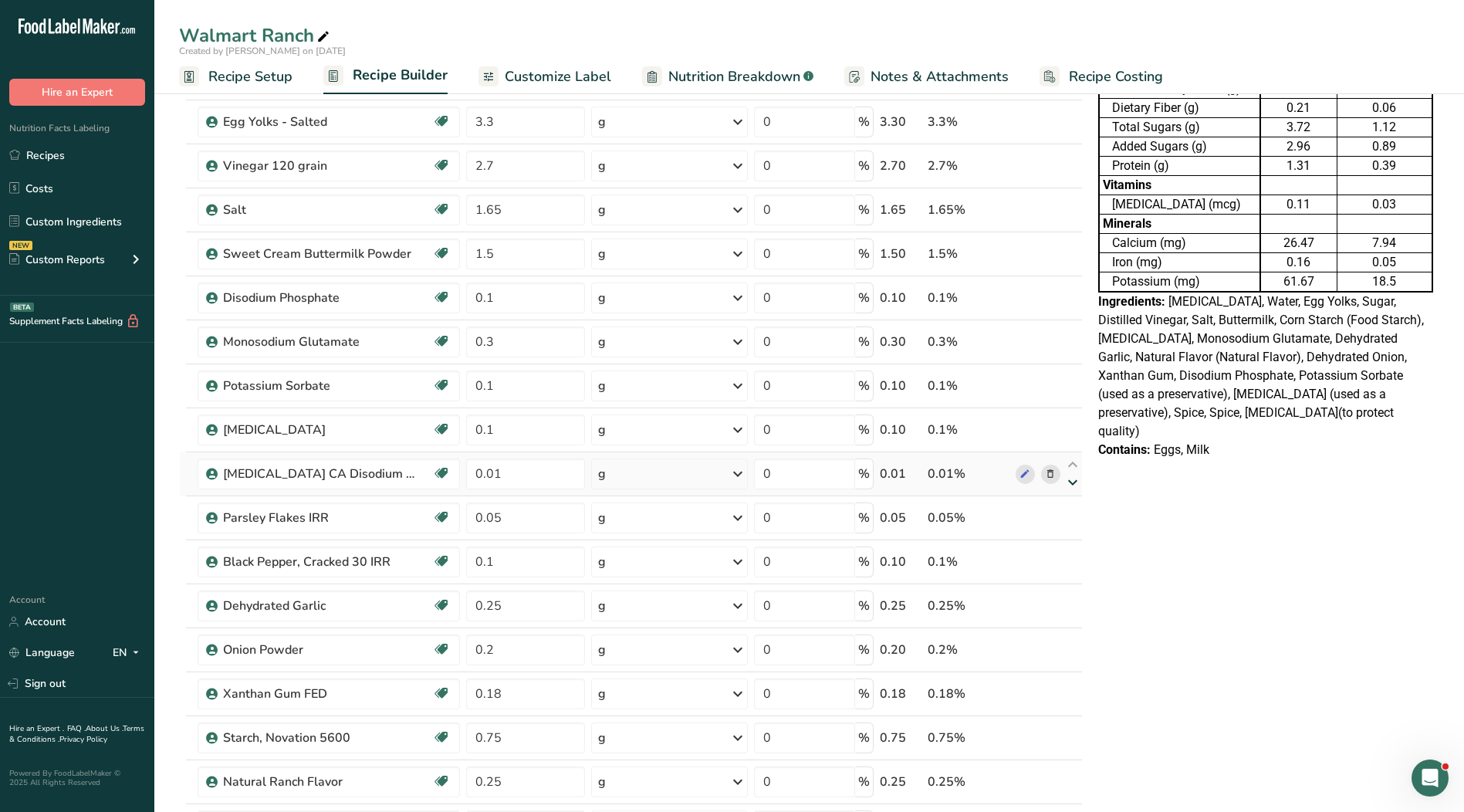
click at [1074, 488] on icon at bounding box center [1073, 483] width 19 height 12
click at [1075, 531] on icon at bounding box center [1073, 527] width 19 height 12
click at [1075, 575] on icon at bounding box center [1073, 571] width 19 height 12
click at [1070, 617] on icon at bounding box center [1073, 615] width 19 height 12
click at [1073, 663] on icon at bounding box center [1073, 658] width 19 height 12
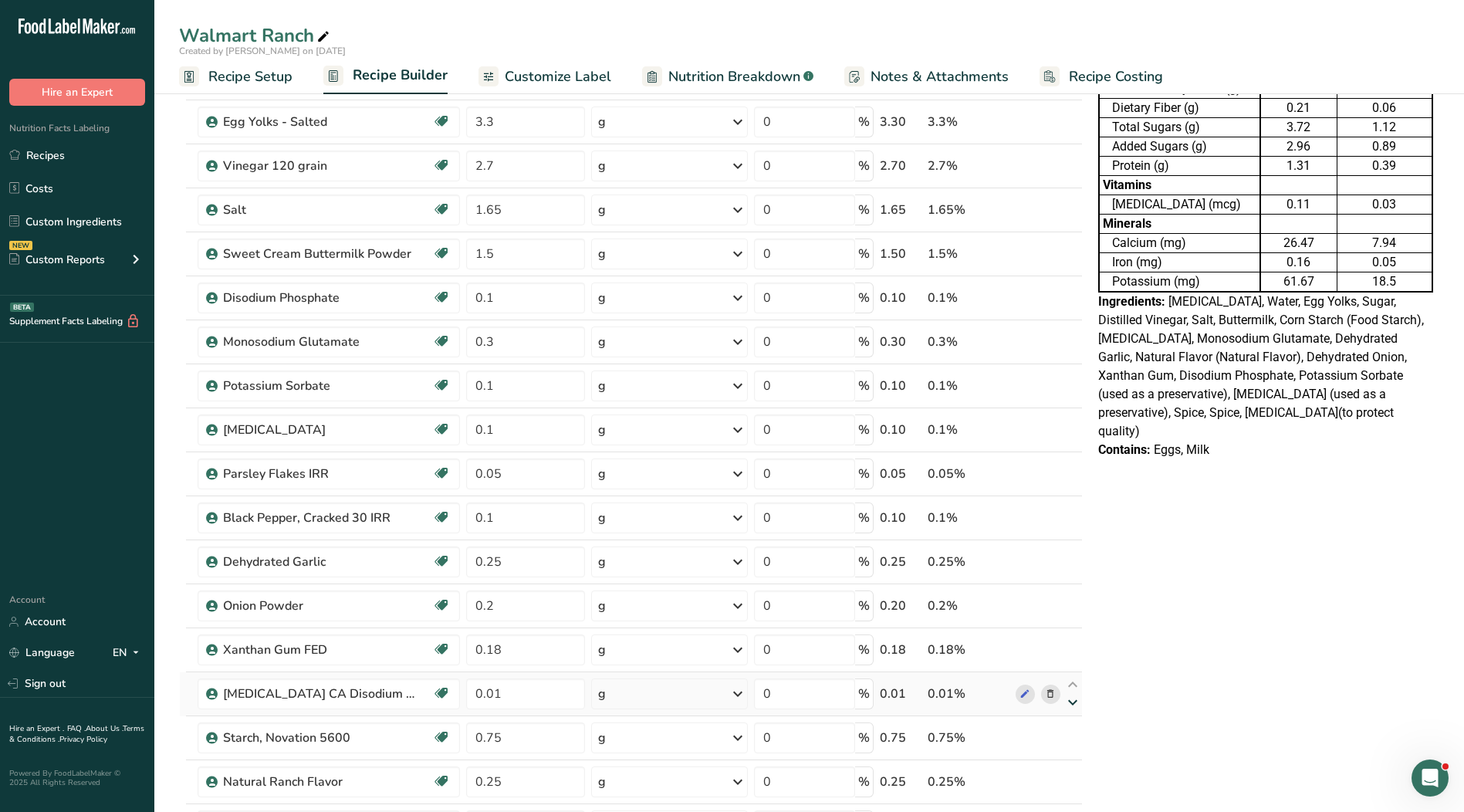
click at [1071, 706] on icon at bounding box center [1073, 703] width 19 height 12
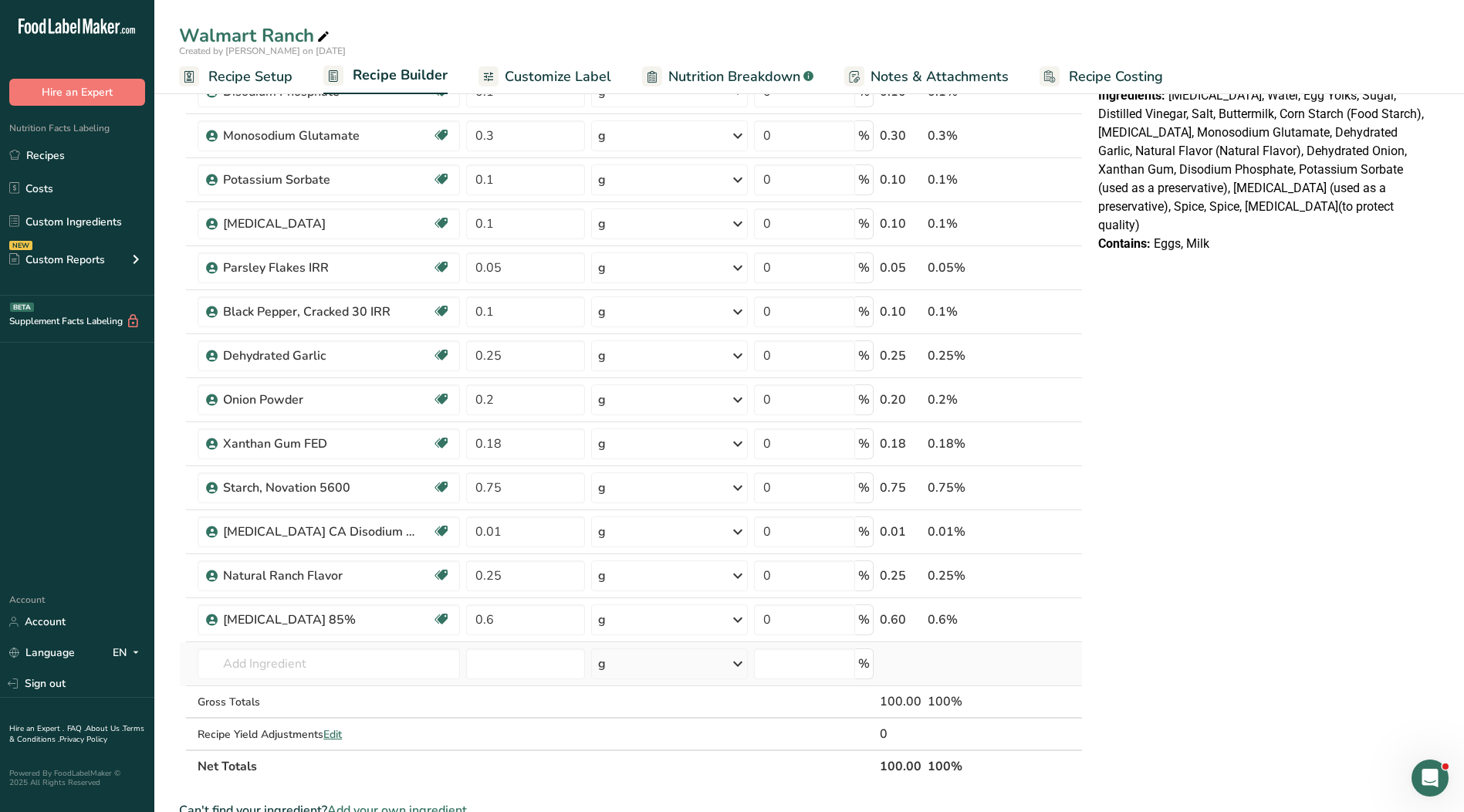
scroll to position [463, 0]
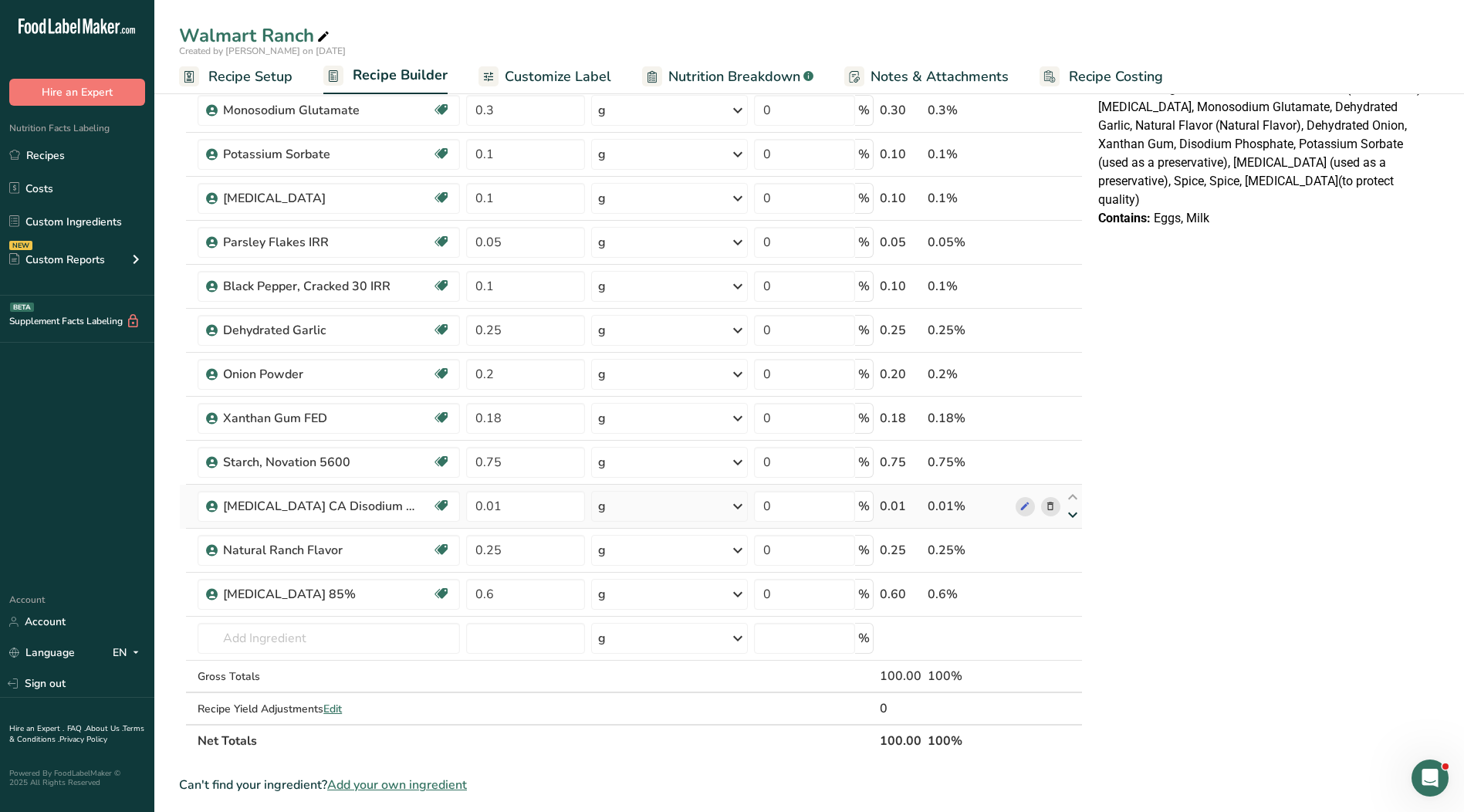
click at [1072, 518] on icon at bounding box center [1073, 515] width 19 height 12
click at [1070, 561] on icon at bounding box center [1073, 559] width 19 height 12
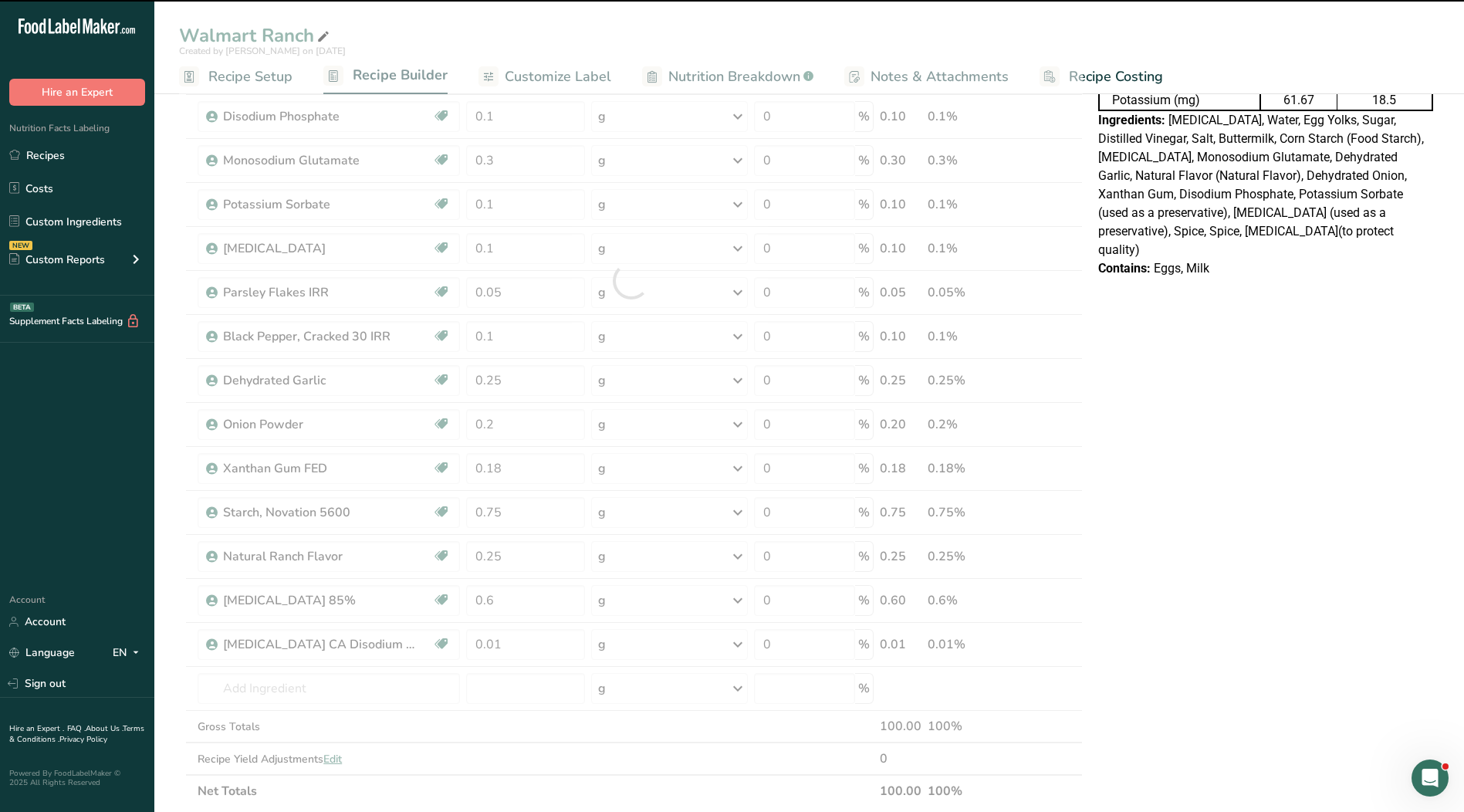
scroll to position [385, 0]
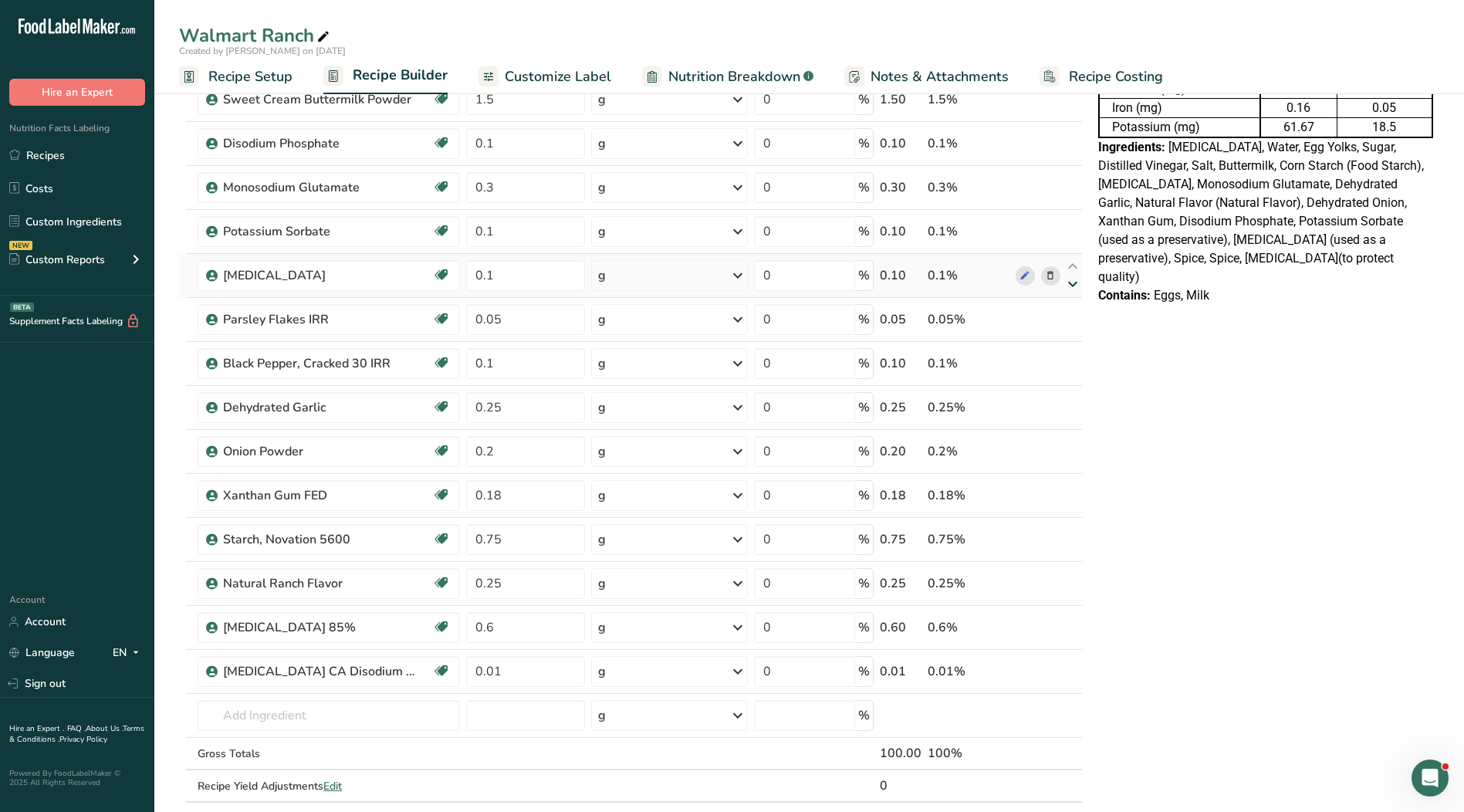
click at [1070, 287] on icon at bounding box center [1073, 285] width 19 height 12
click at [1073, 327] on icon at bounding box center [1073, 328] width 19 height 12
click at [1072, 376] on icon at bounding box center [1073, 372] width 19 height 12
click at [1075, 413] on icon at bounding box center [1073, 417] width 19 height 12
click at [1076, 461] on icon at bounding box center [1073, 460] width 19 height 12
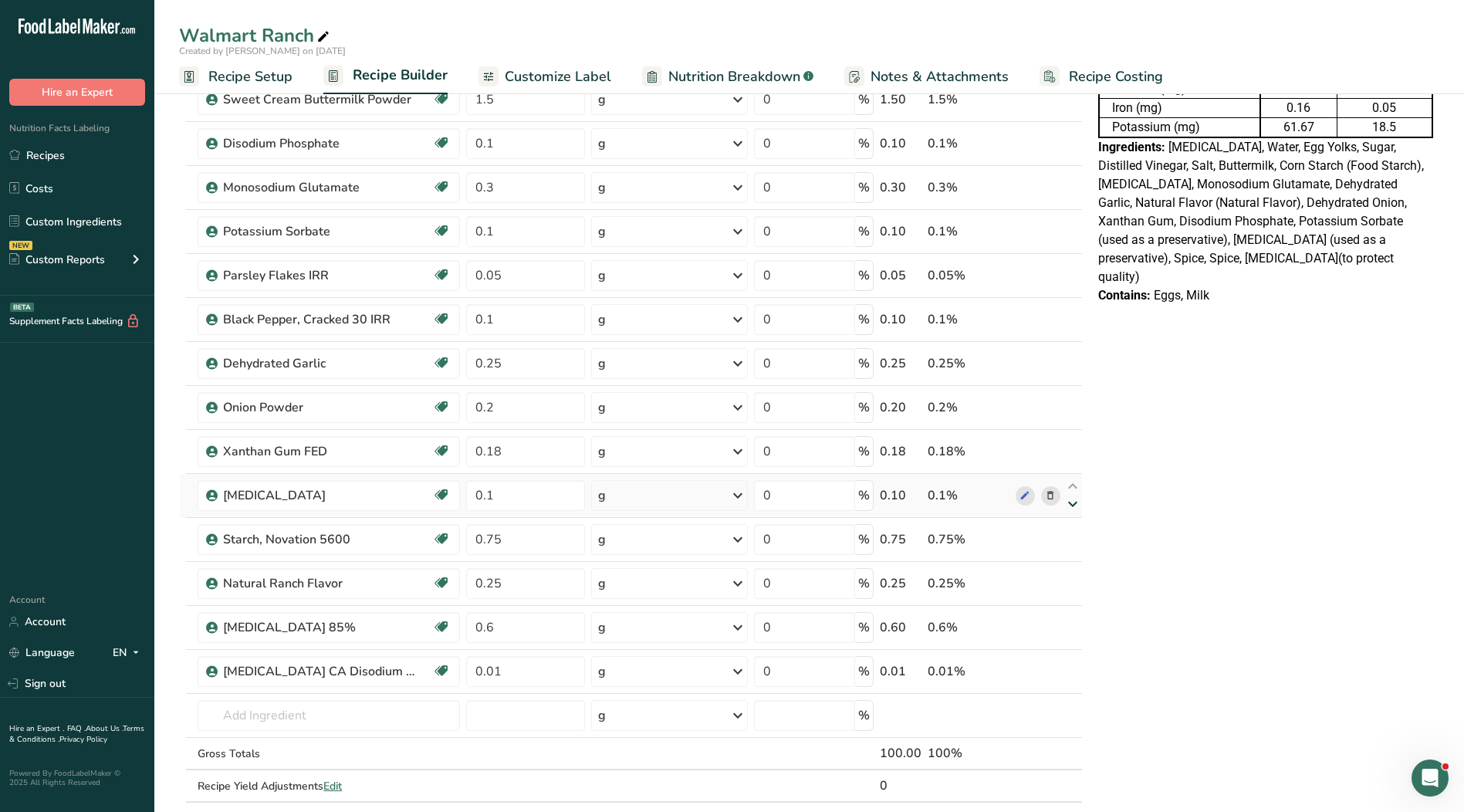
click at [1073, 506] on icon at bounding box center [1073, 505] width 19 height 12
click at [1068, 546] on icon at bounding box center [1073, 548] width 19 height 12
click at [1072, 593] on icon at bounding box center [1073, 592] width 19 height 12
click at [1074, 243] on icon at bounding box center [1073, 240] width 19 height 12
click at [1074, 289] on icon at bounding box center [1073, 285] width 19 height 12
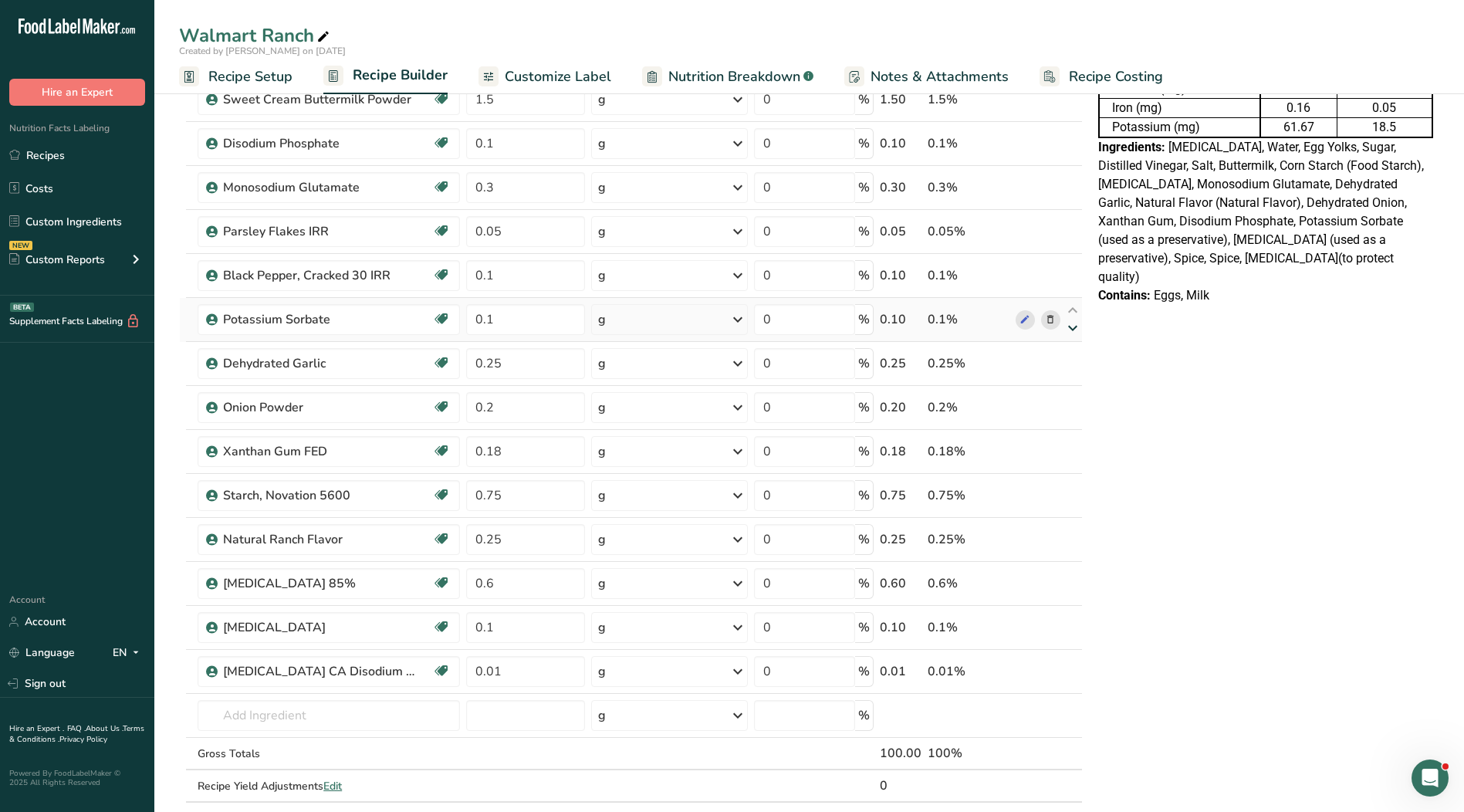
click at [1073, 331] on icon at bounding box center [1073, 328] width 19 height 12
click at [1073, 375] on icon at bounding box center [1073, 372] width 19 height 12
click at [1074, 418] on icon at bounding box center [1073, 417] width 19 height 12
click at [1071, 462] on icon at bounding box center [1073, 460] width 19 height 12
click at [1074, 507] on icon at bounding box center [1073, 505] width 19 height 12
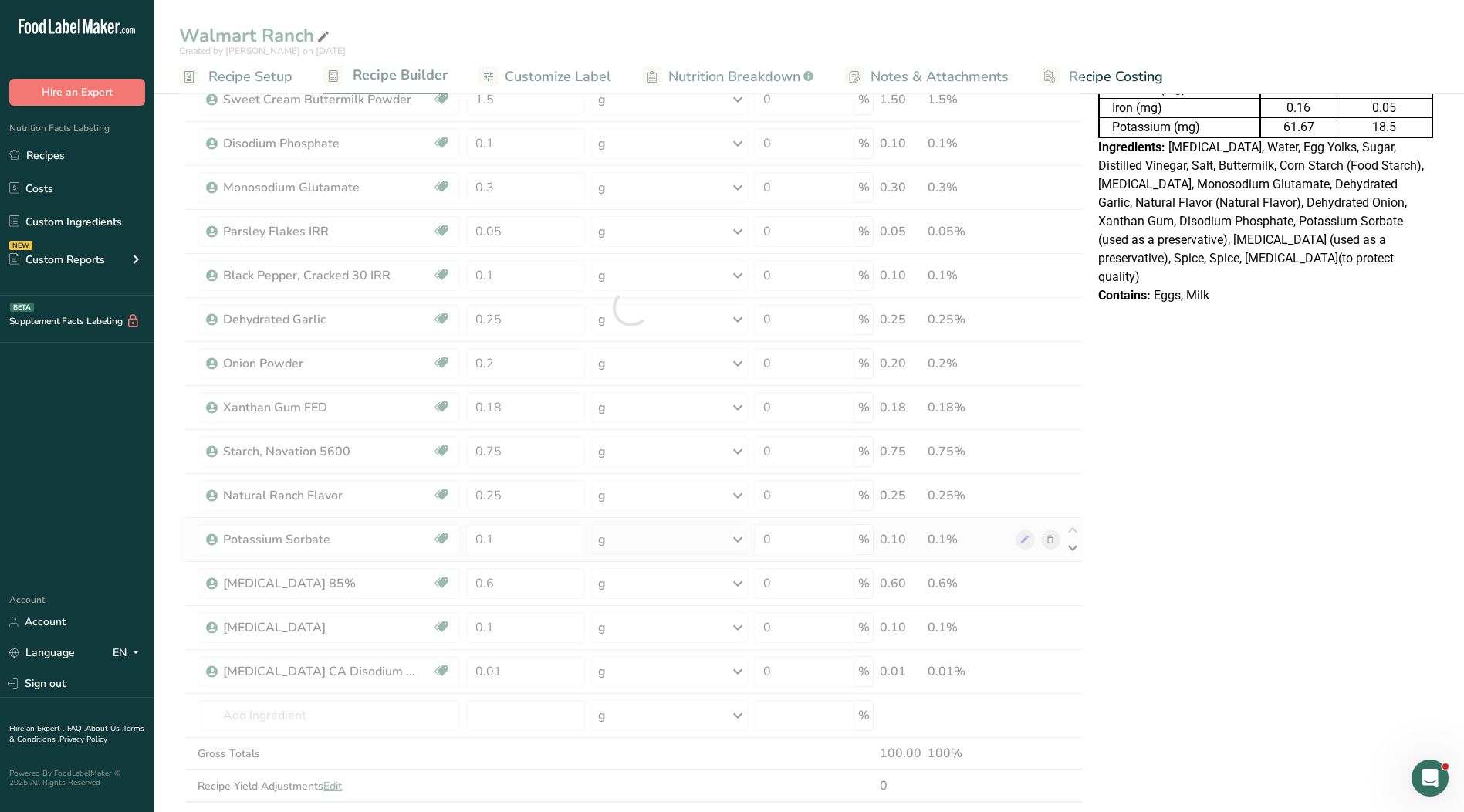
click at [1076, 547] on div at bounding box center [631, 307] width 904 height 1053
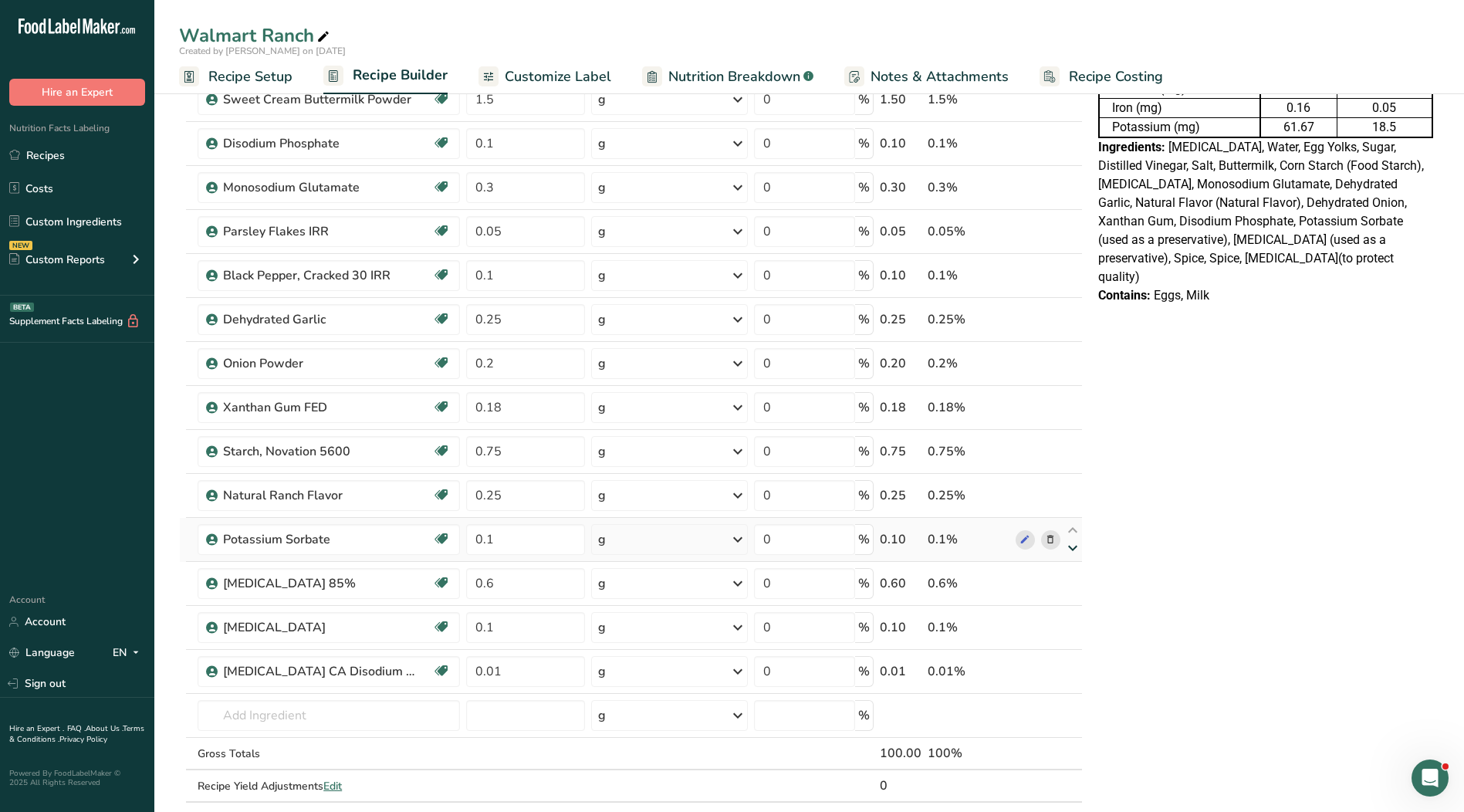
click at [1076, 553] on icon at bounding box center [1073, 548] width 19 height 12
click at [1072, 490] on icon at bounding box center [1073, 487] width 19 height 12
click at [1072, 443] on icon at bounding box center [1073, 442] width 19 height 12
click at [1072, 399] on icon at bounding box center [1073, 399] width 19 height 12
click at [1073, 352] on icon at bounding box center [1073, 355] width 19 height 12
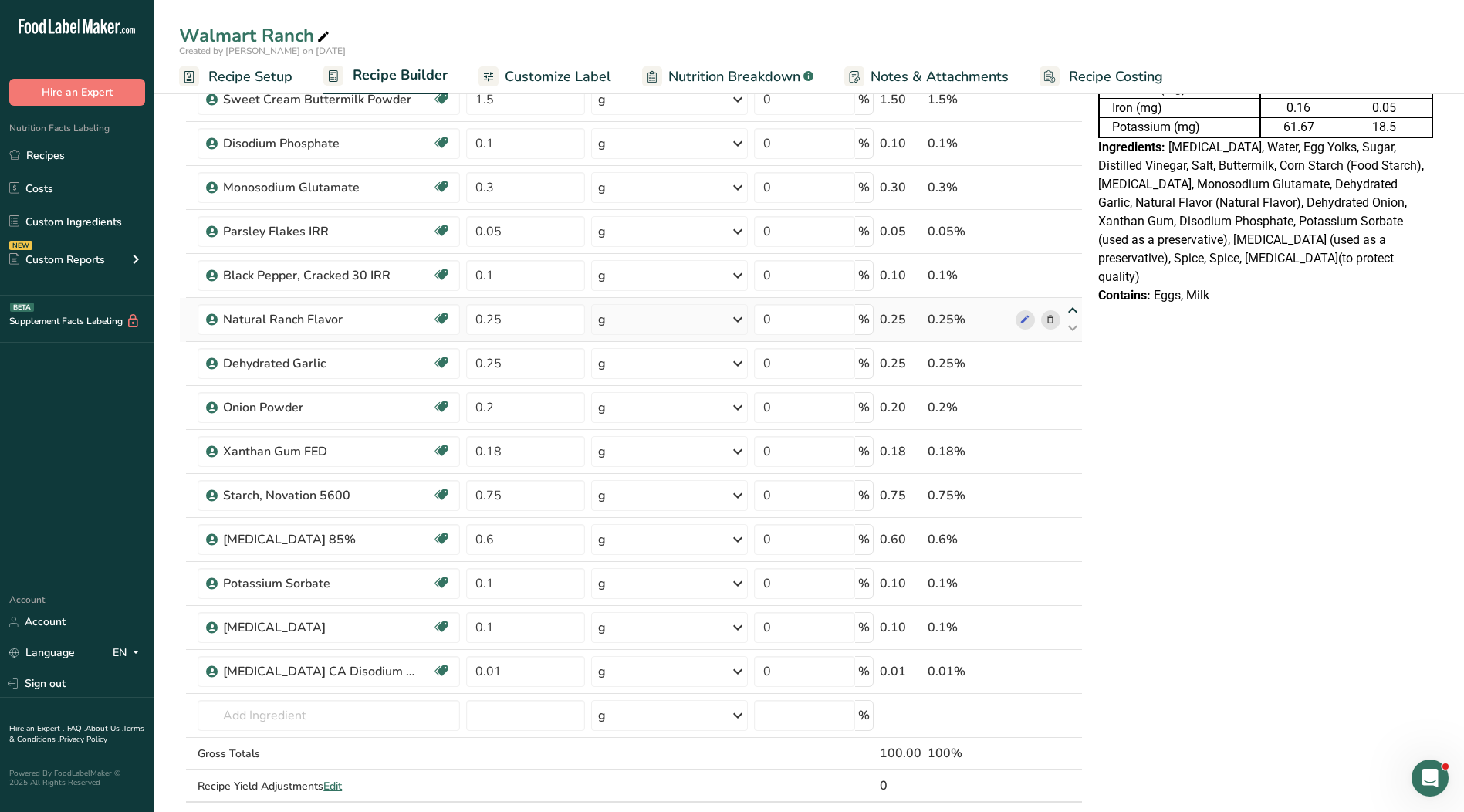
click at [1072, 309] on icon at bounding box center [1073, 310] width 19 height 12
click at [1072, 267] on icon at bounding box center [1073, 267] width 19 height 12
click at [1074, 267] on icon at bounding box center [1073, 267] width 19 height 12
click at [1073, 225] on icon at bounding box center [1073, 223] width 19 height 12
click at [1074, 266] on icon at bounding box center [1073, 267] width 19 height 12
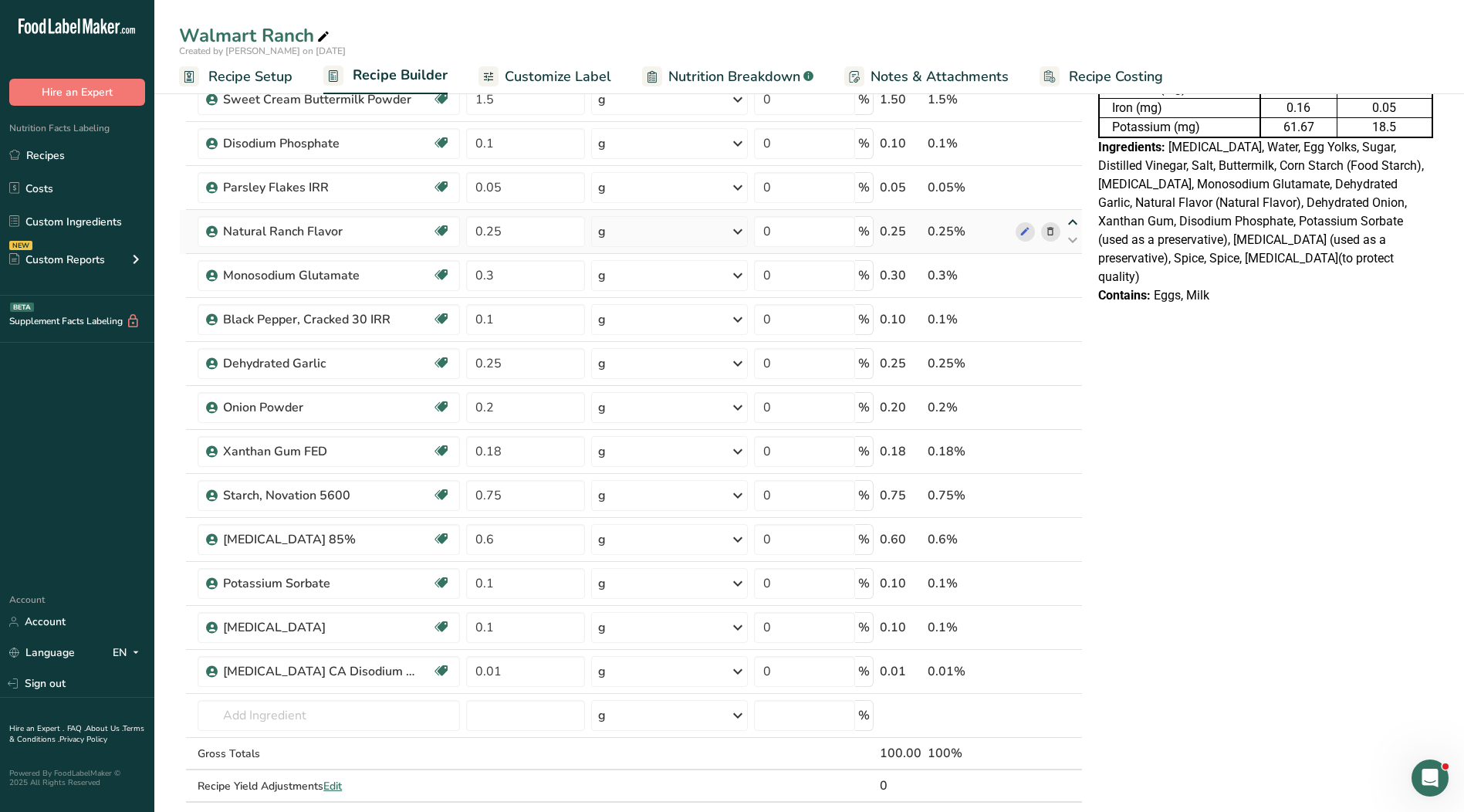
click at [1076, 225] on icon at bounding box center [1073, 223] width 19 height 12
click at [1076, 177] on icon at bounding box center [1073, 178] width 19 height 12
click at [1076, 226] on icon at bounding box center [1073, 223] width 19 height 12
click at [1075, 311] on icon at bounding box center [1073, 310] width 19 height 12
click at [1073, 264] on icon at bounding box center [1073, 267] width 19 height 12
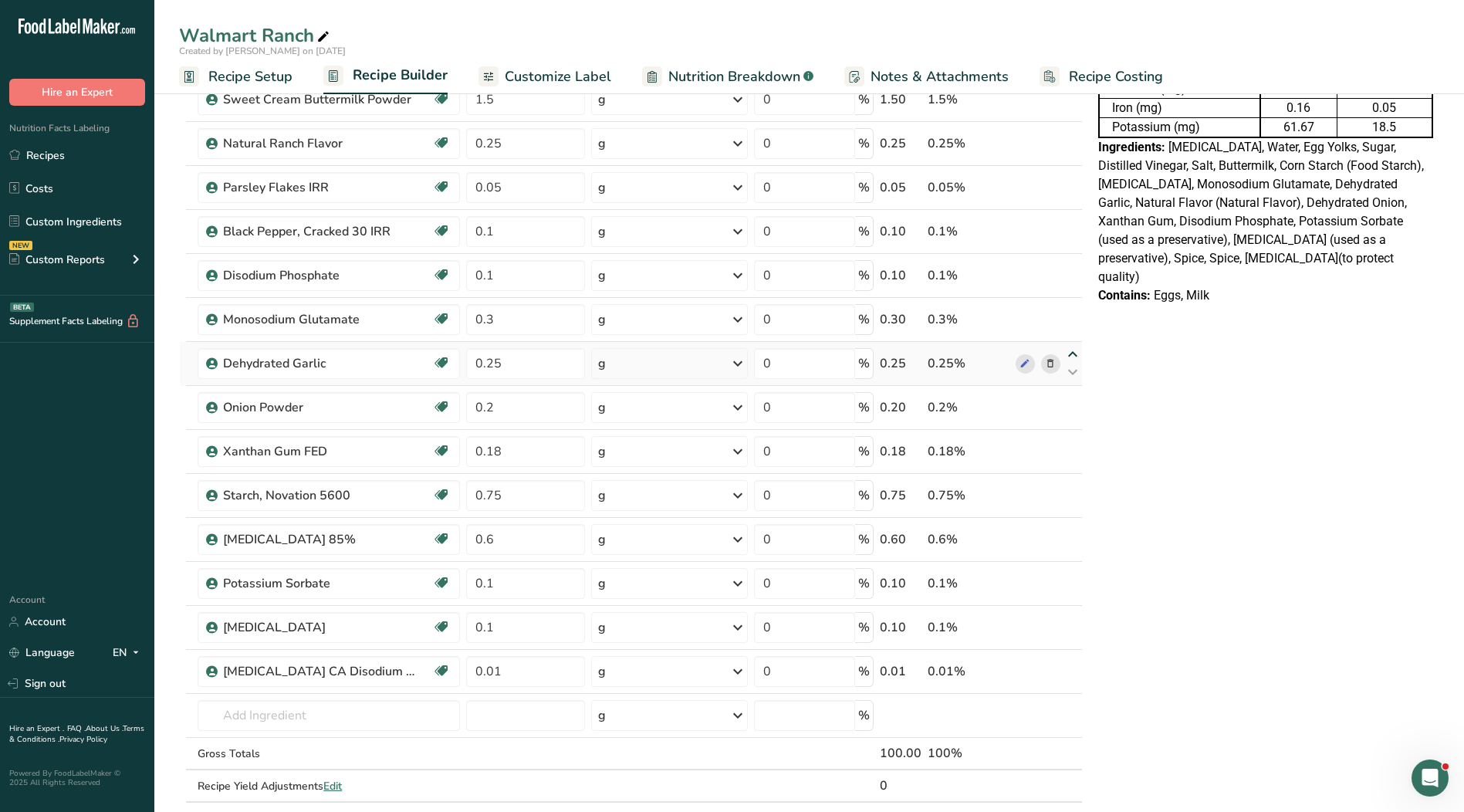
click at [1077, 355] on icon at bounding box center [1073, 355] width 19 height 12
click at [1073, 311] on div "Ingredient * Amount * Unit * Waste * .a-a{fill:#347362;}.b-a{fill:#fff;} Grams …" at bounding box center [631, 307] width 904 height 1053
click at [1071, 311] on icon at bounding box center [1073, 310] width 19 height 12
click at [1071, 396] on icon at bounding box center [1073, 399] width 19 height 12
click at [1075, 355] on icon at bounding box center [1073, 355] width 19 height 12
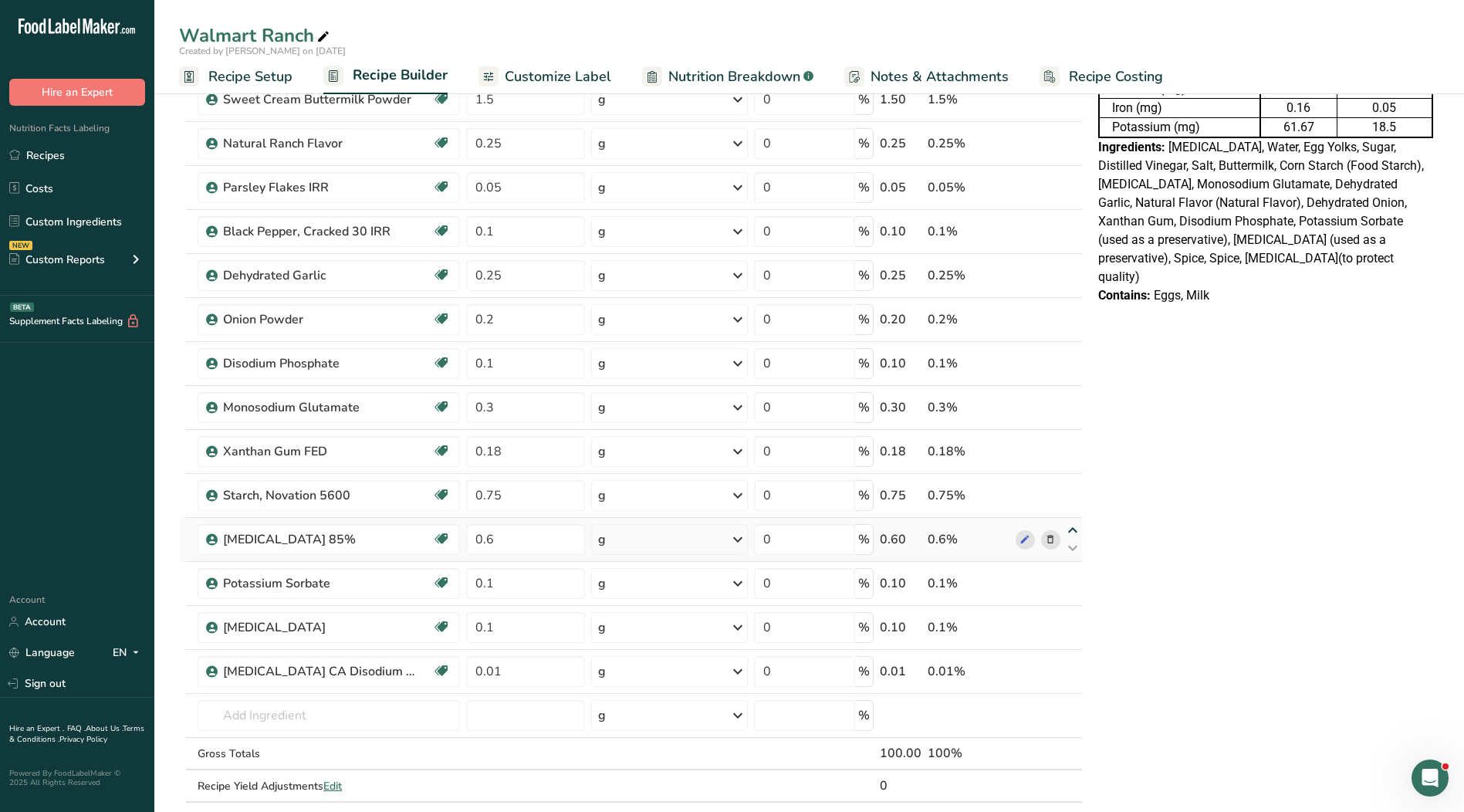
click at [1074, 532] on icon at bounding box center [1073, 530] width 19 height 12
click at [1073, 486] on icon at bounding box center [1073, 487] width 19 height 12
click at [1076, 439] on icon at bounding box center [1073, 442] width 19 height 12
click at [1071, 399] on icon at bounding box center [1073, 399] width 19 height 12
click at [1076, 486] on icon at bounding box center [1073, 487] width 19 height 12
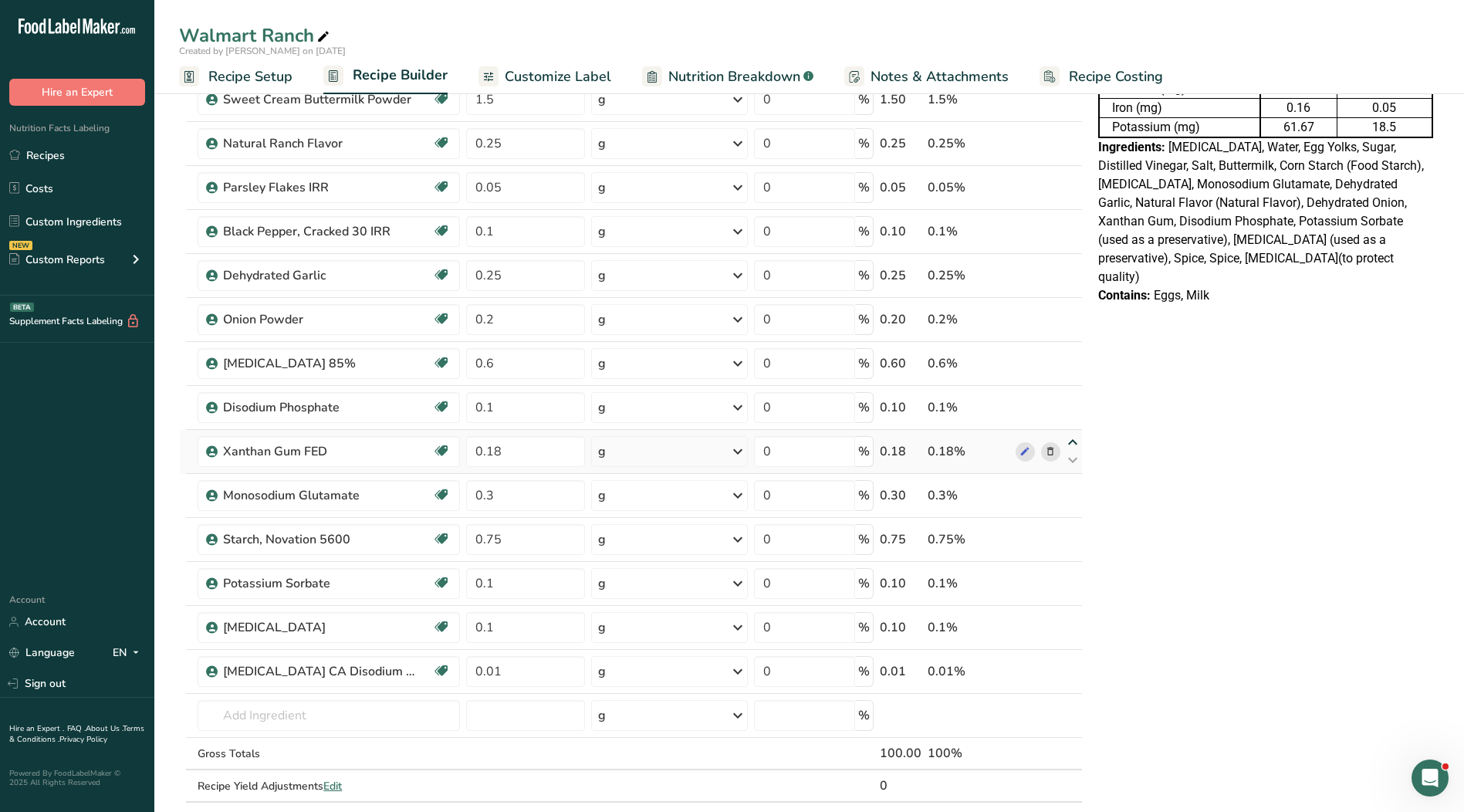
click at [1075, 445] on icon at bounding box center [1073, 442] width 19 height 12
click at [1069, 531] on icon at bounding box center [1073, 530] width 19 height 12
click at [1073, 490] on icon at bounding box center [1073, 487] width 19 height 12
click at [1073, 530] on icon at bounding box center [1073, 530] width 19 height 12
click at [535, 674] on input "0.01" at bounding box center [525, 671] width 119 height 31
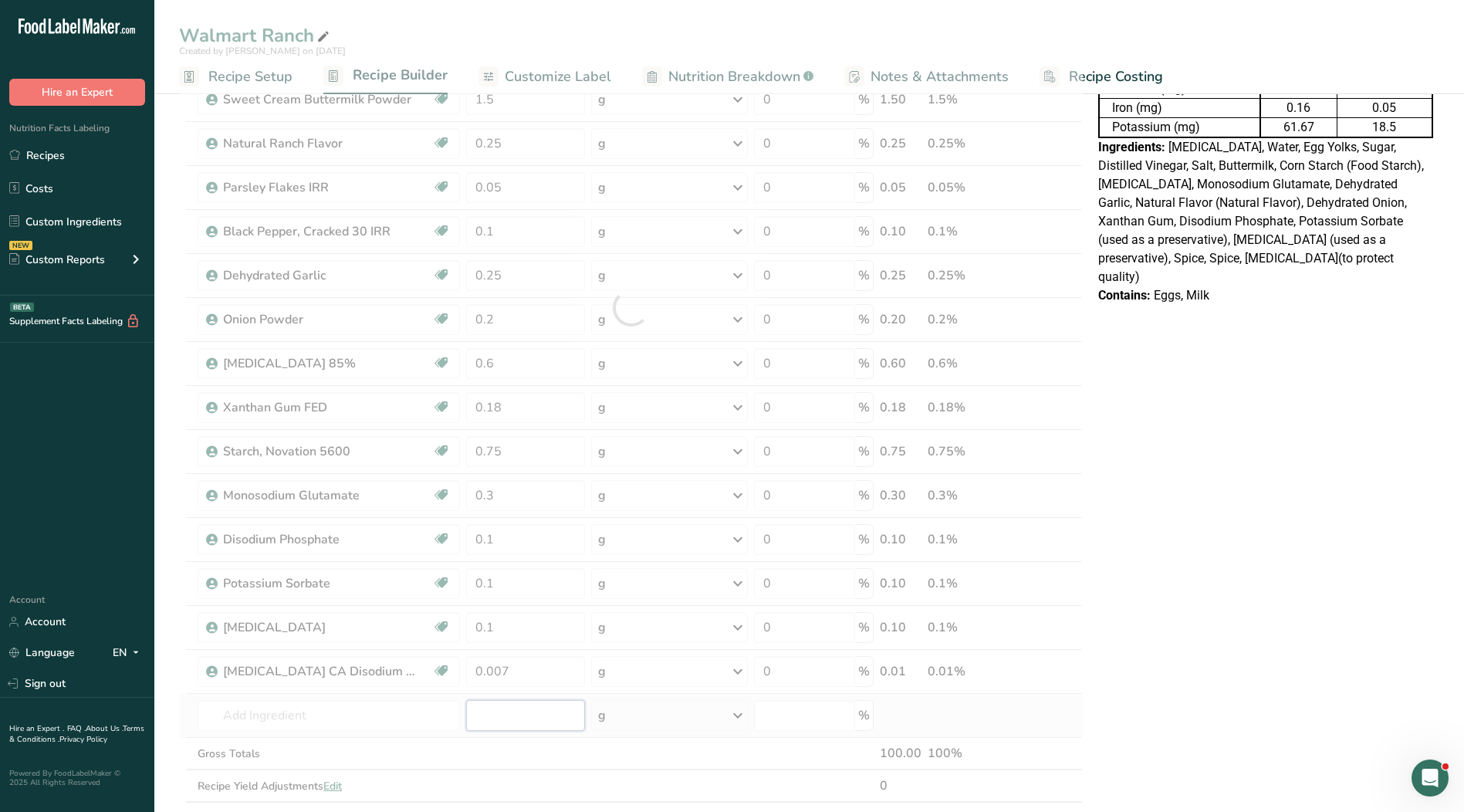
click at [511, 721] on div "Ingredient * Amount * Unit * Waste * .a-a{fill:#347362;}.b-a{fill:#fff;} Grams …" at bounding box center [631, 307] width 904 height 1053
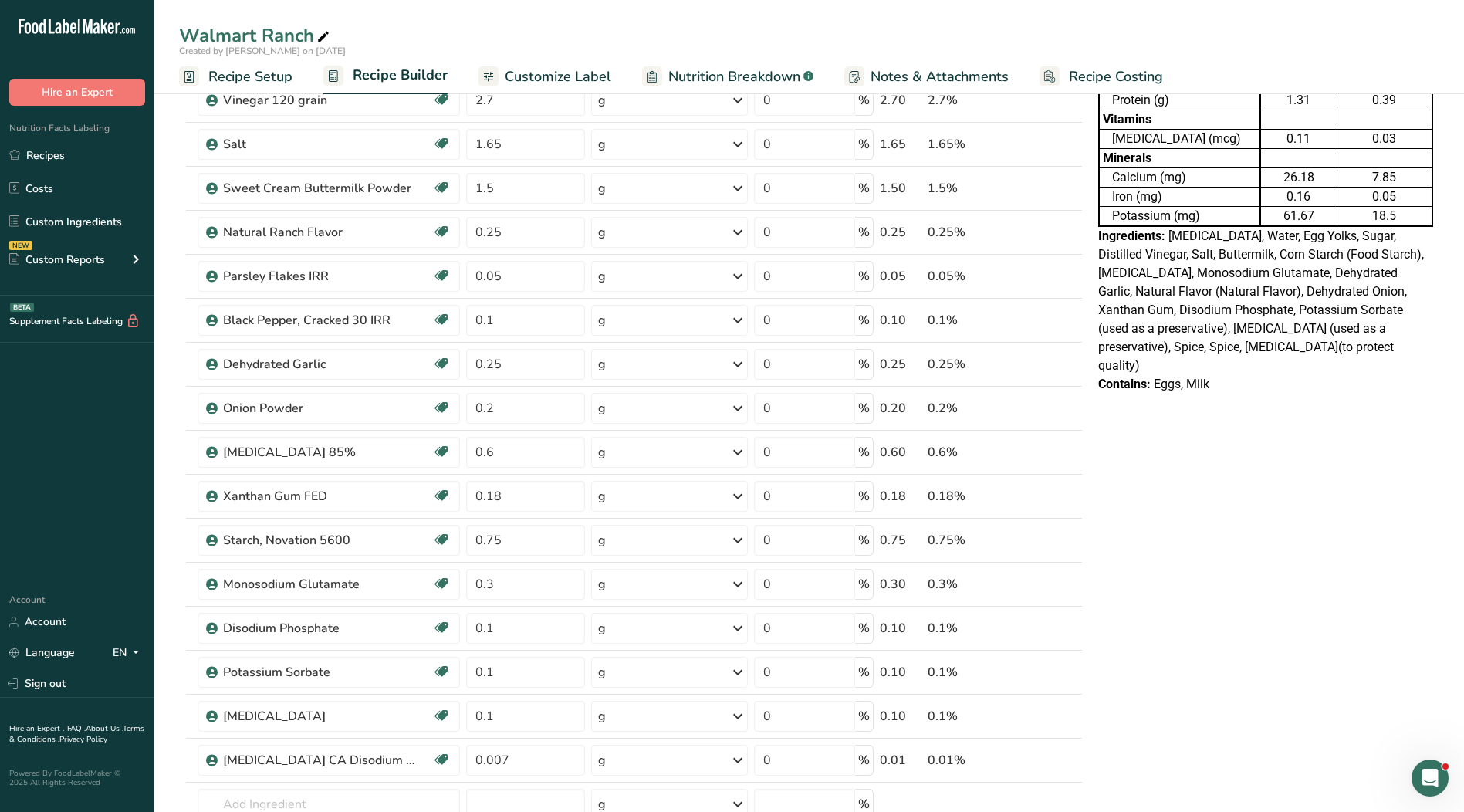
scroll to position [0, 0]
